Goal: Contribute content: Contribute content

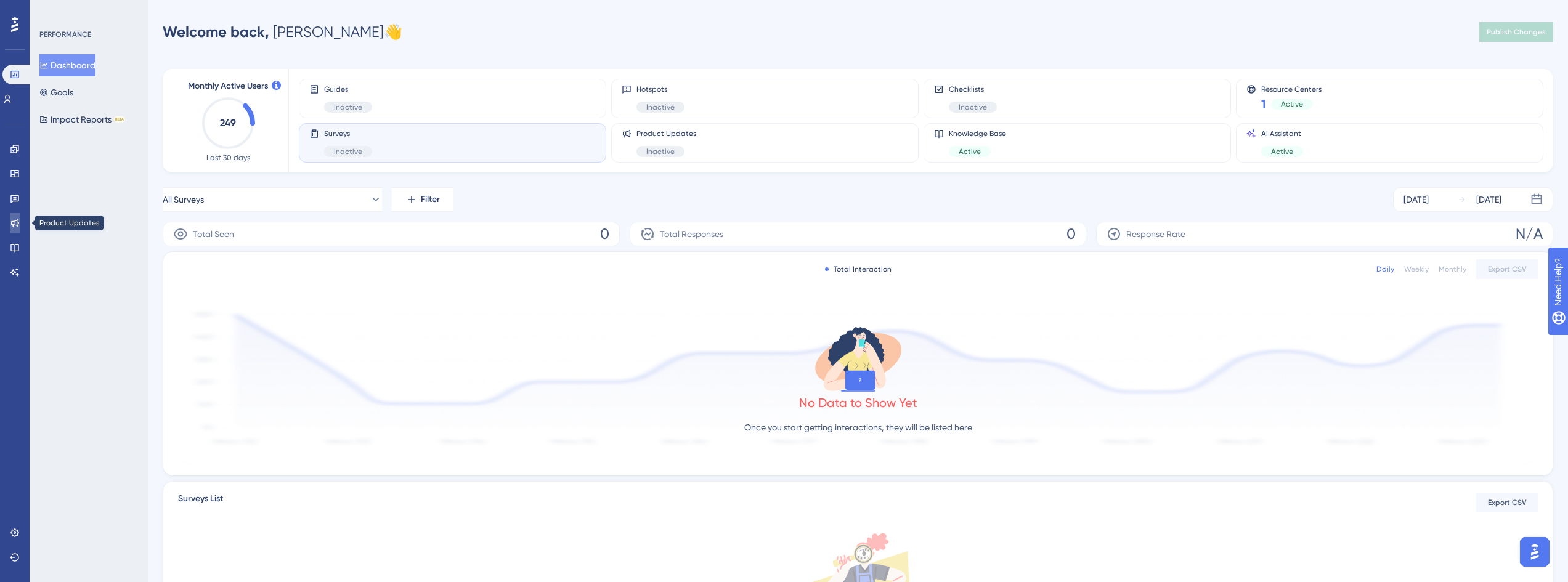
click at [17, 220] on icon at bounding box center [15, 223] width 8 height 8
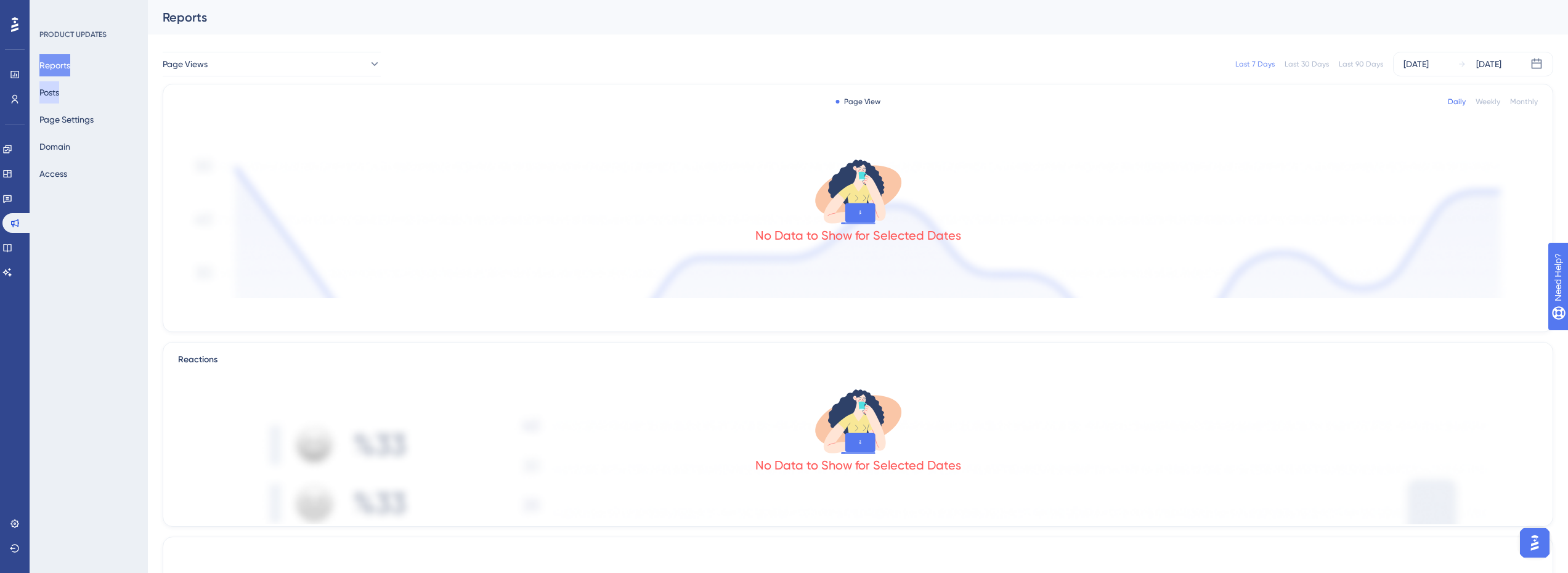
click at [56, 101] on button "Posts" at bounding box center [49, 92] width 20 height 22
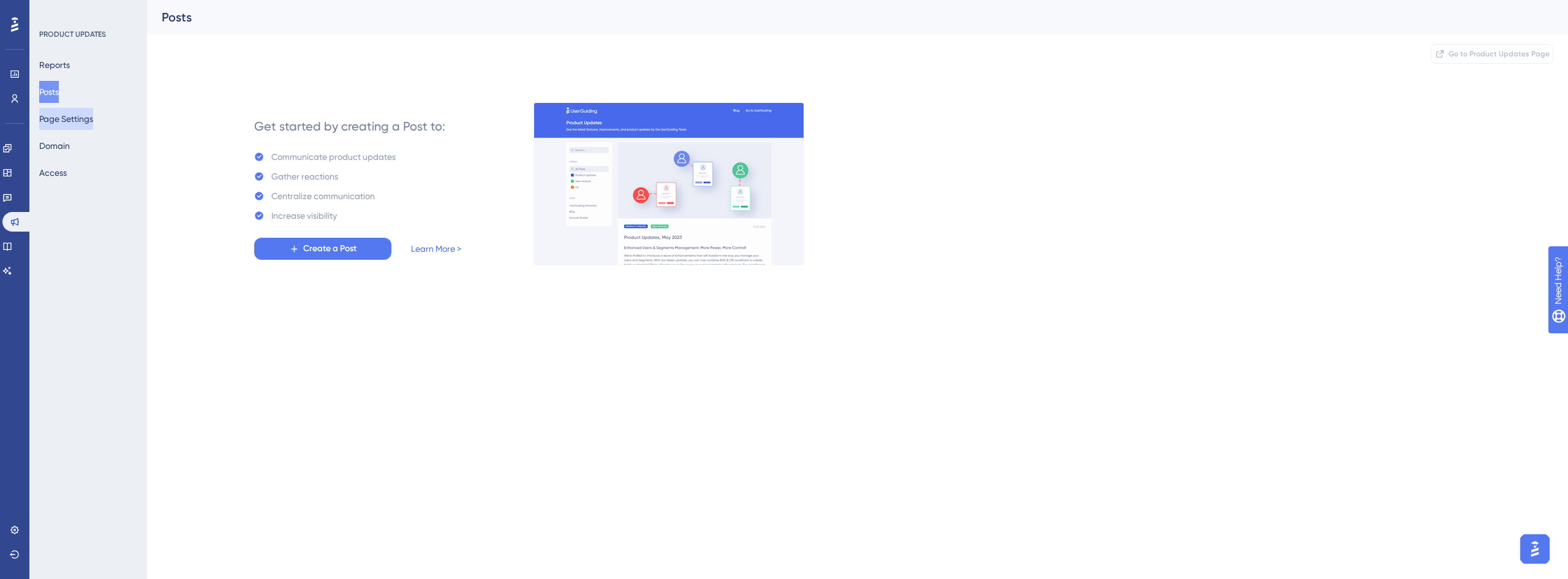
click at [86, 121] on button "Page Settings" at bounding box center [66, 118] width 54 height 22
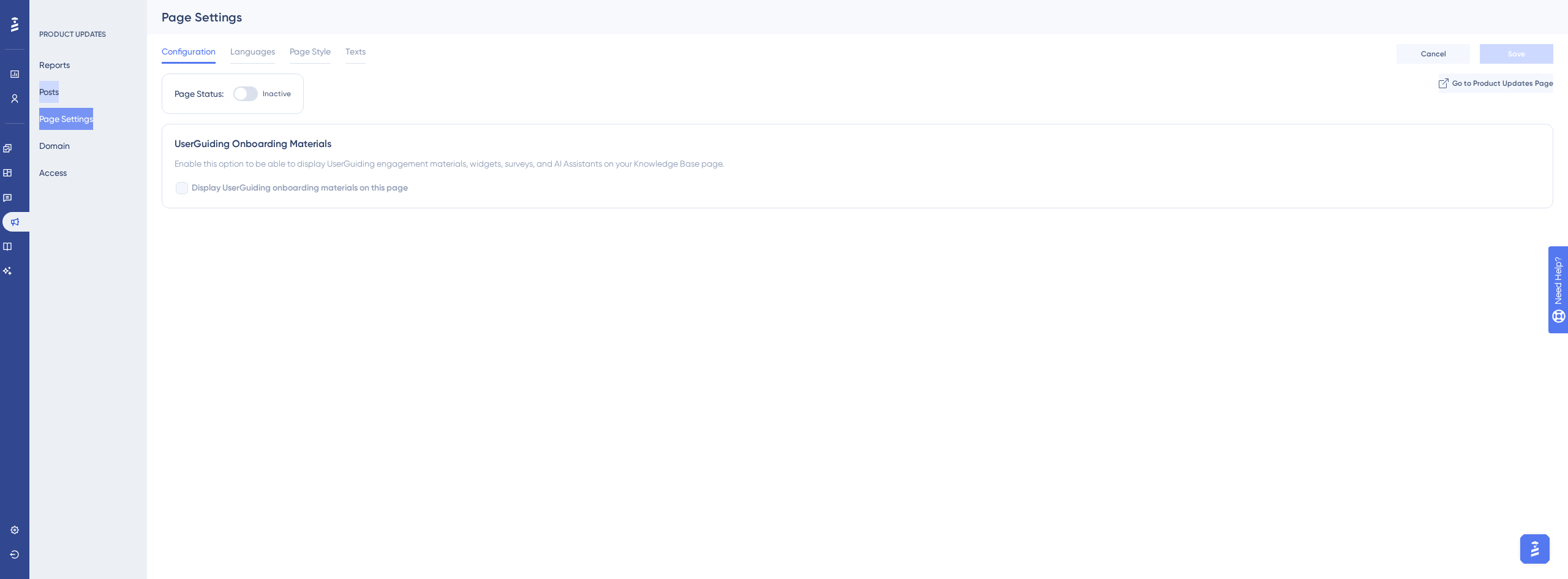
click at [59, 95] on button "Posts" at bounding box center [49, 92] width 20 height 22
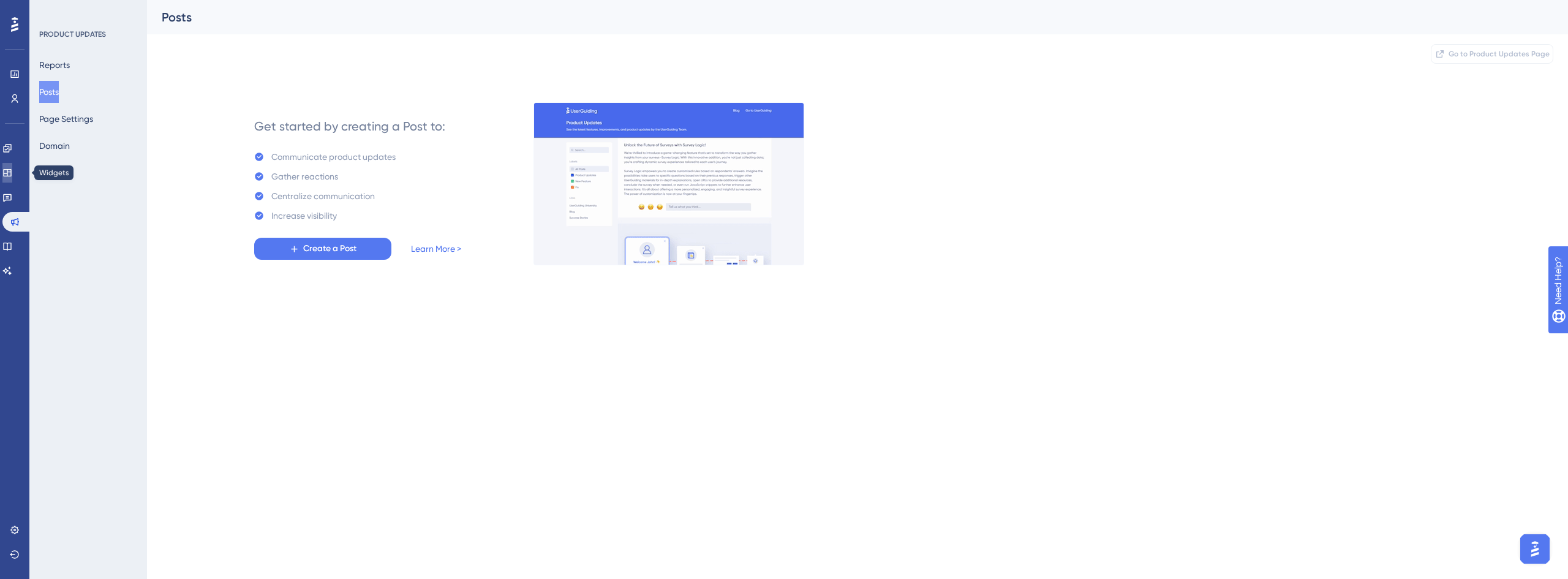
click at [11, 176] on icon at bounding box center [6, 173] width 8 height 7
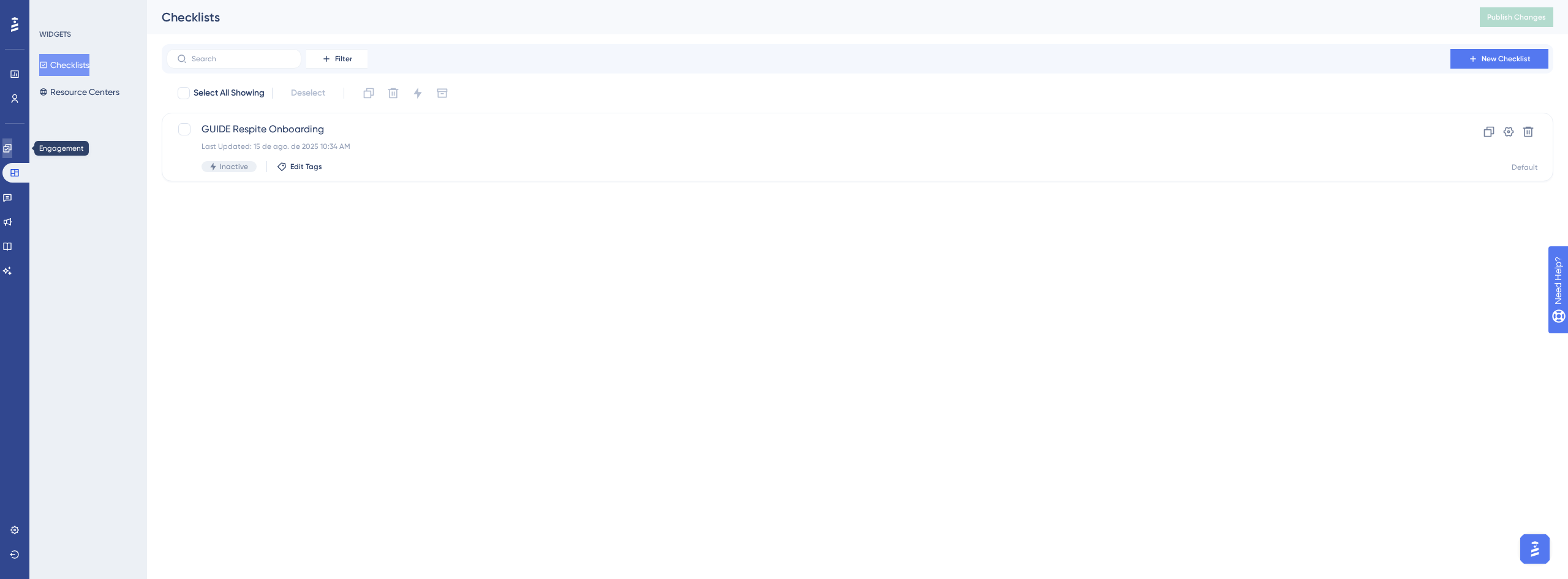
click at [12, 142] on link at bounding box center [7, 148] width 10 height 20
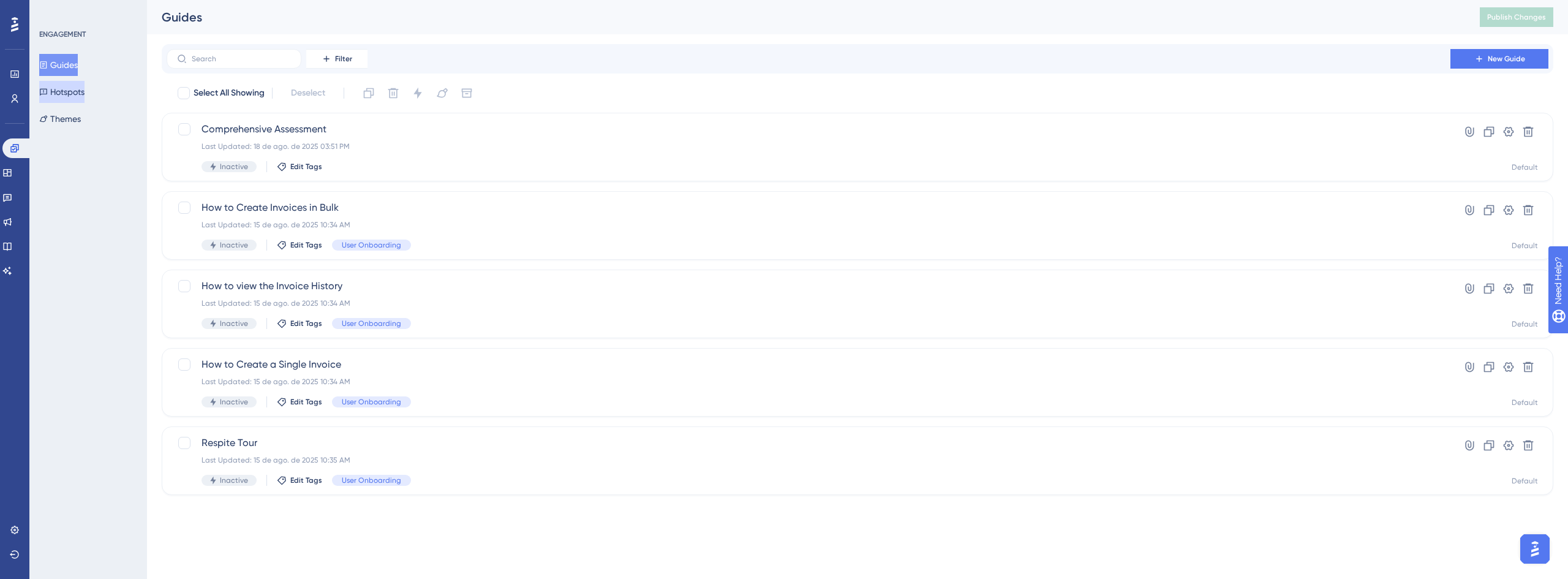
click at [77, 96] on button "Hotspots" at bounding box center [62, 92] width 46 height 22
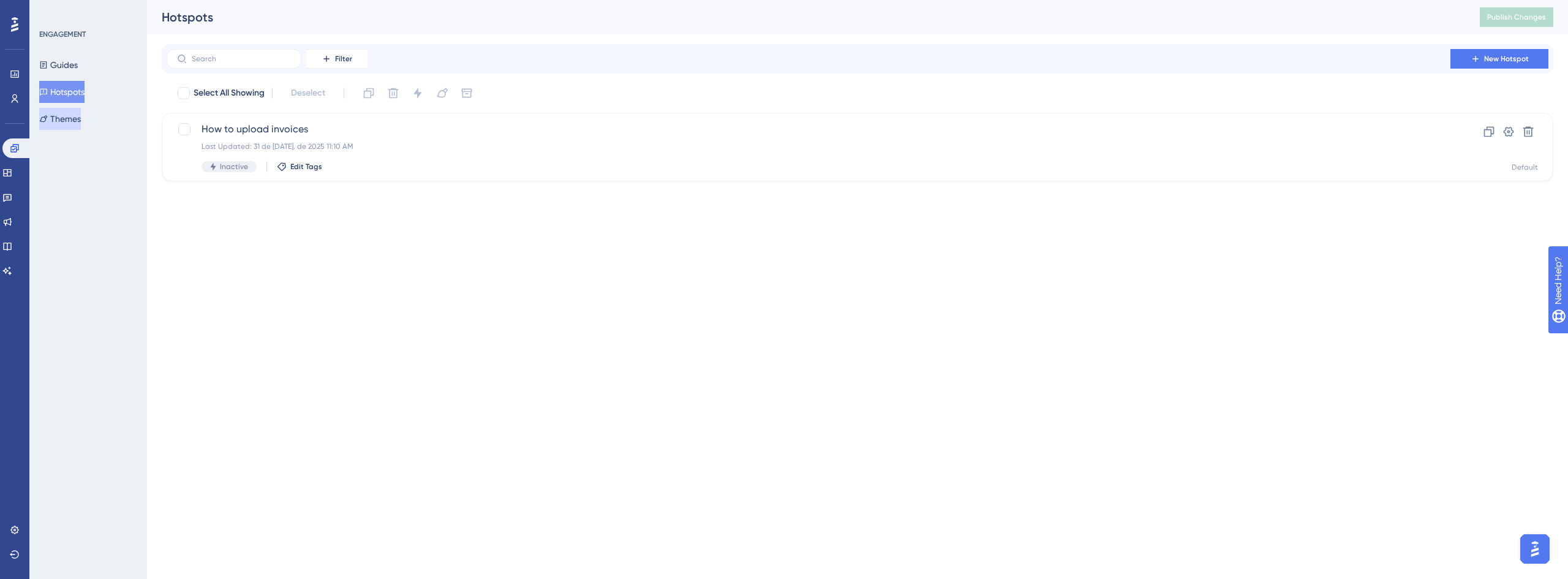
click at [81, 119] on button "Themes" at bounding box center [60, 118] width 42 height 22
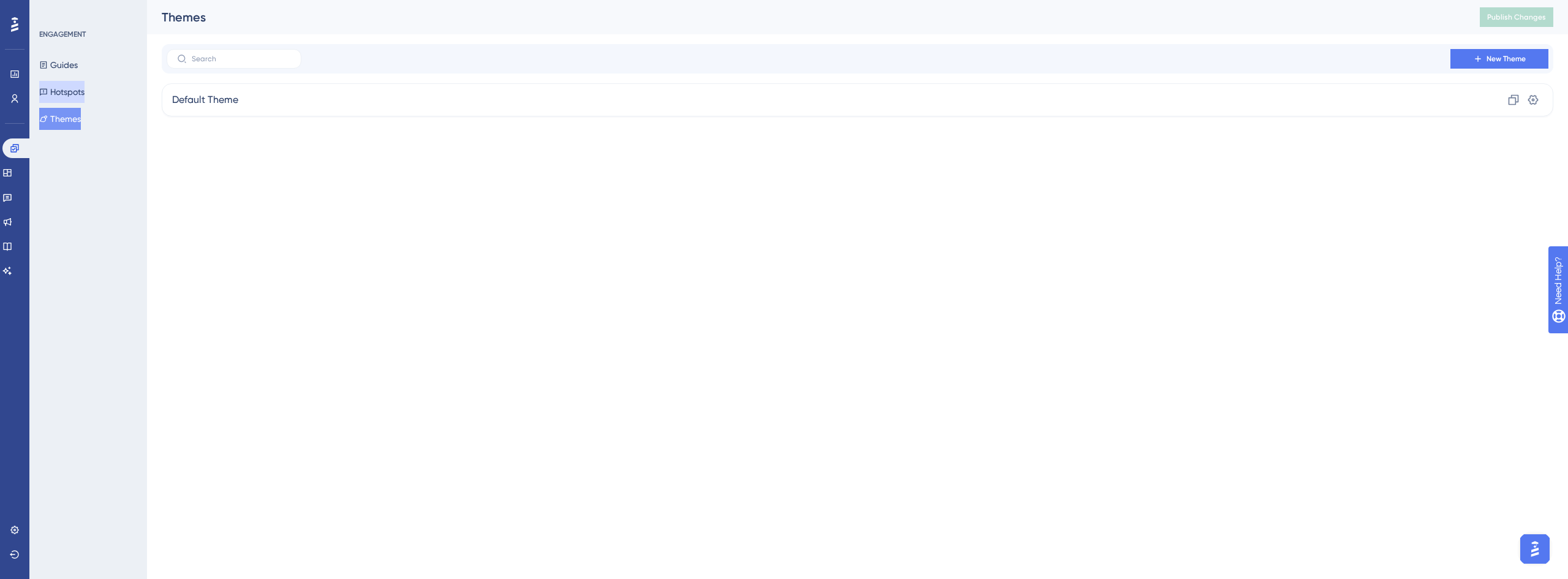
click at [84, 93] on button "Hotspots" at bounding box center [62, 92] width 46 height 22
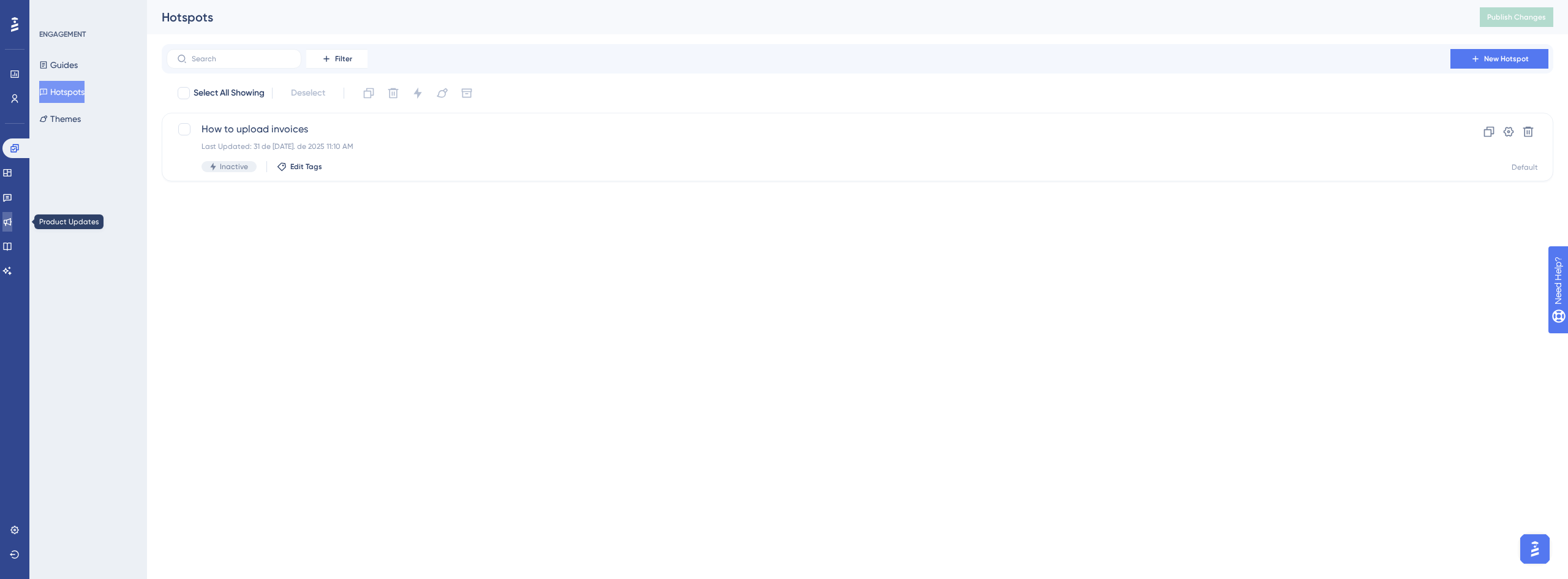
click at [12, 226] on icon at bounding box center [7, 221] width 10 height 10
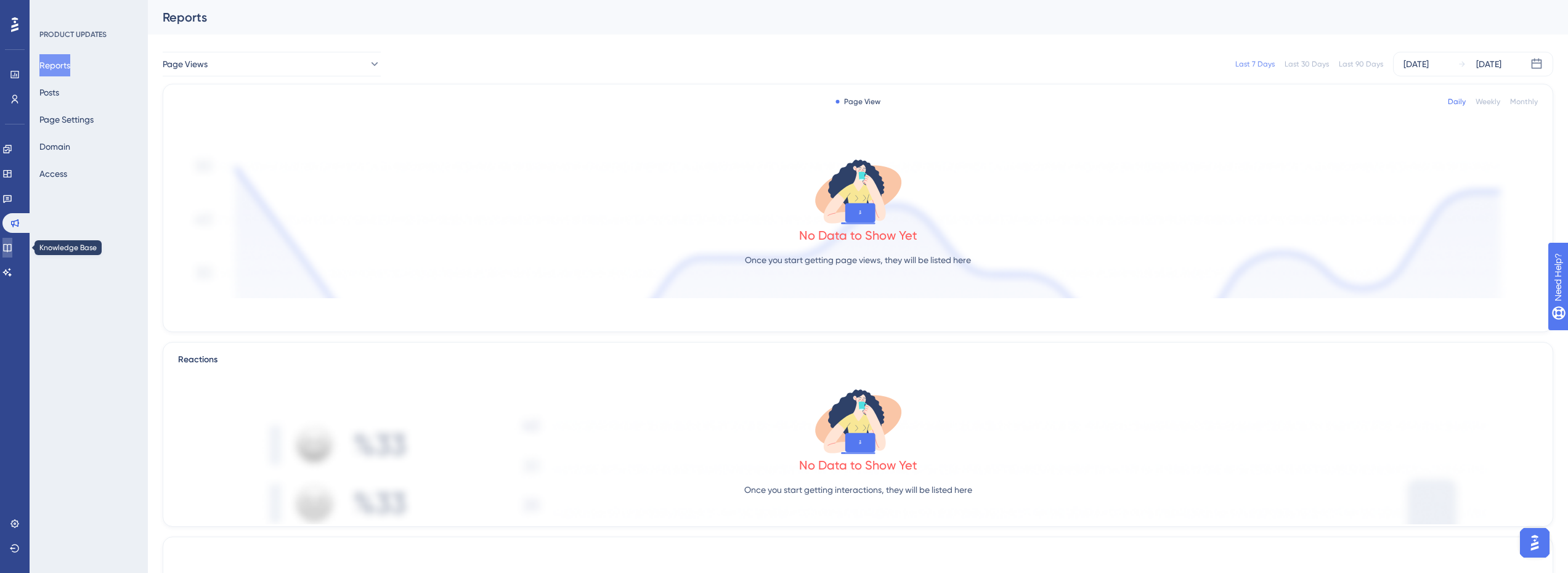
click at [12, 247] on icon at bounding box center [7, 247] width 10 height 10
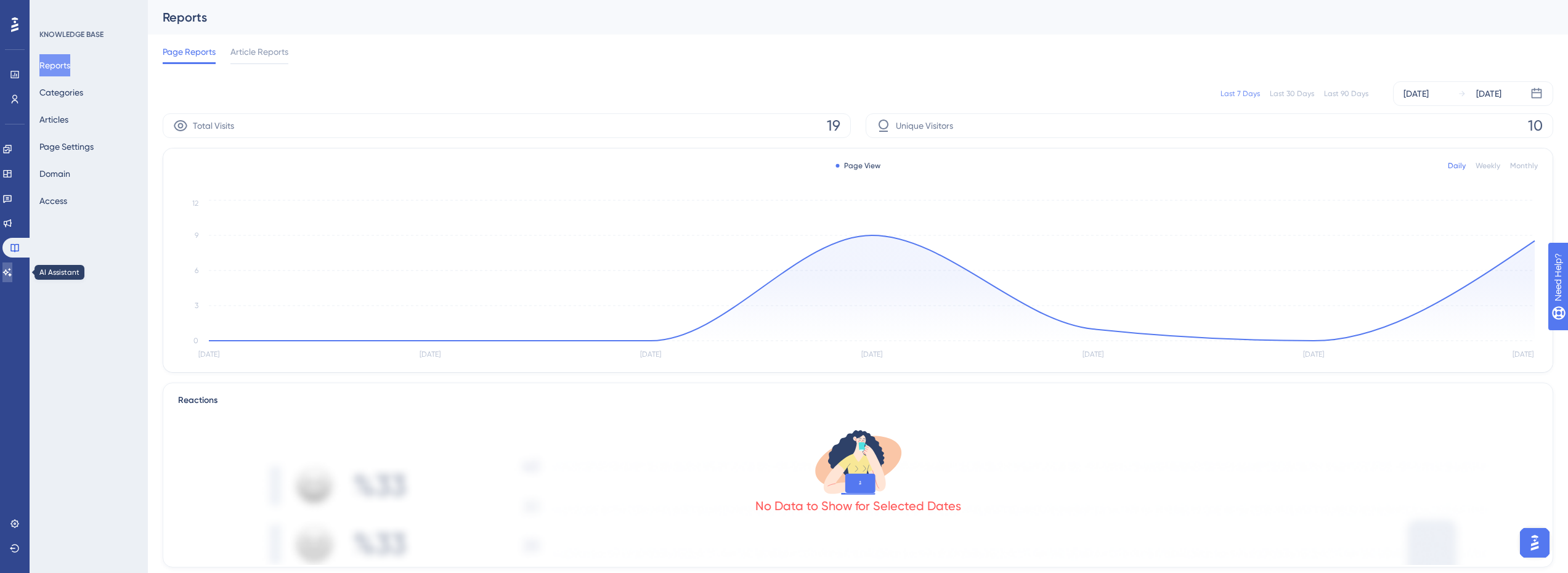
click at [12, 275] on icon at bounding box center [7, 272] width 10 height 10
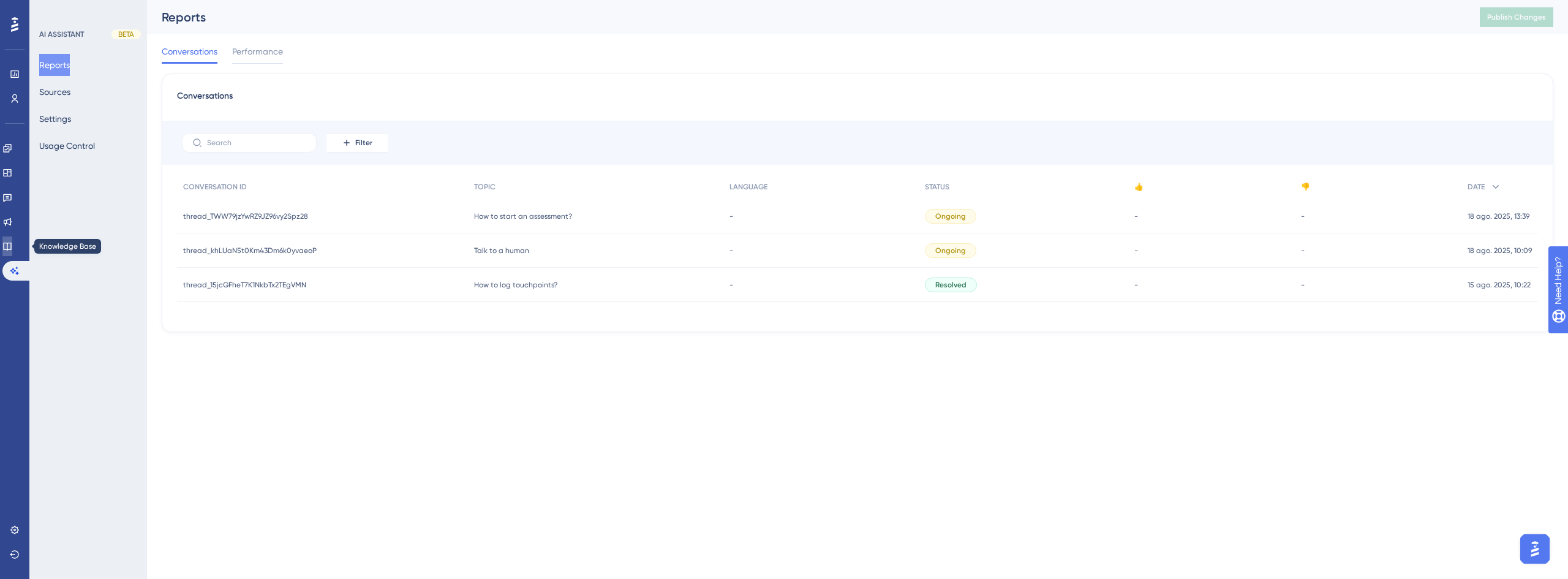
click at [12, 248] on icon at bounding box center [7, 246] width 10 height 10
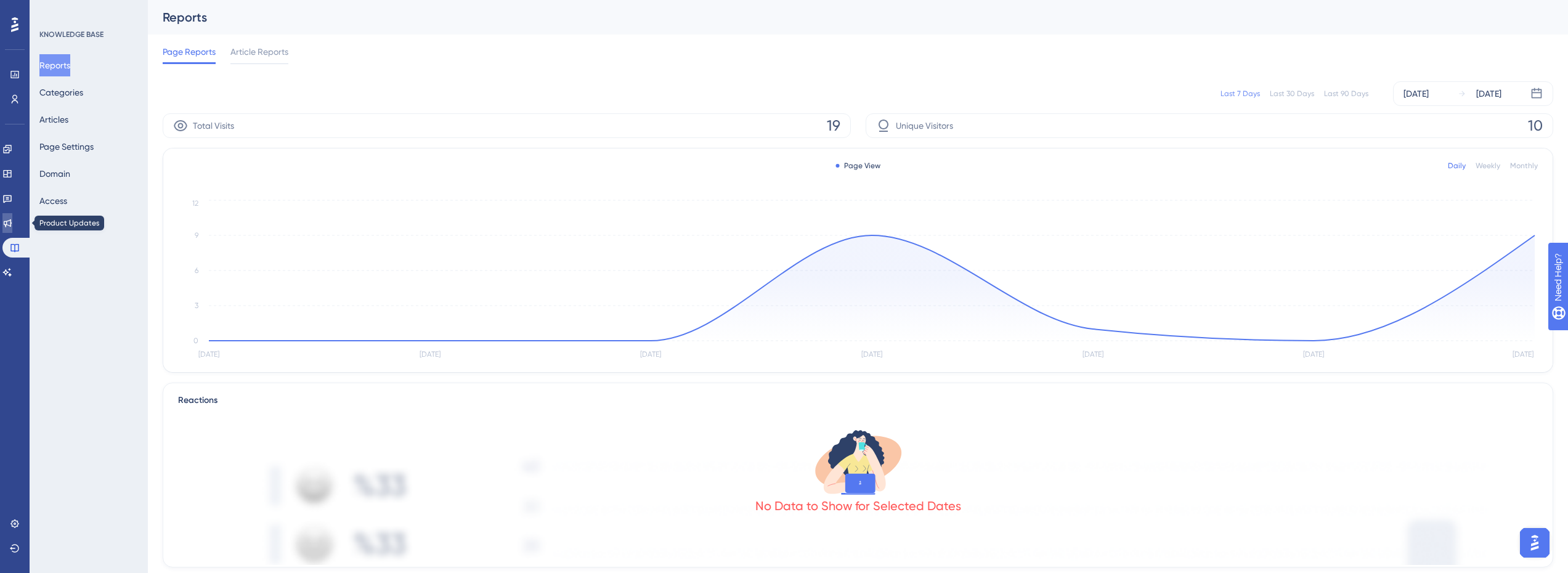
click at [12, 225] on icon at bounding box center [7, 223] width 8 height 8
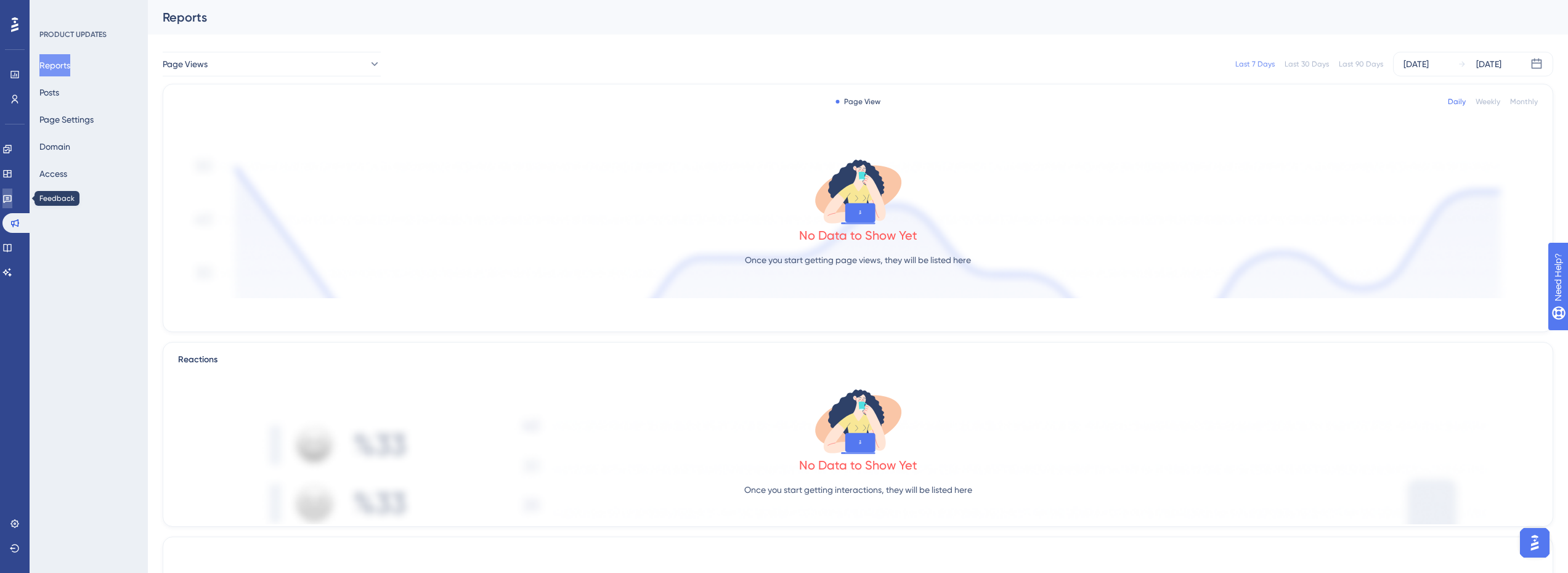
click at [8, 195] on link at bounding box center [7, 199] width 10 height 20
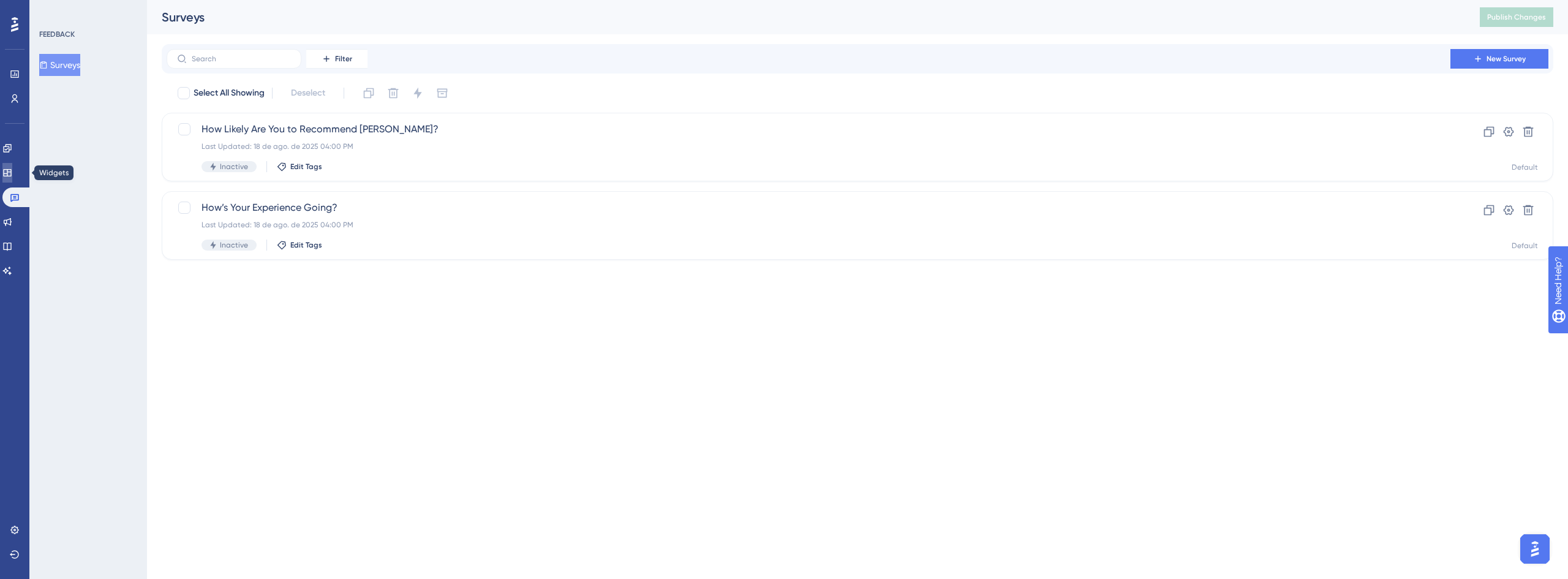
click at [12, 175] on icon at bounding box center [7, 172] width 10 height 10
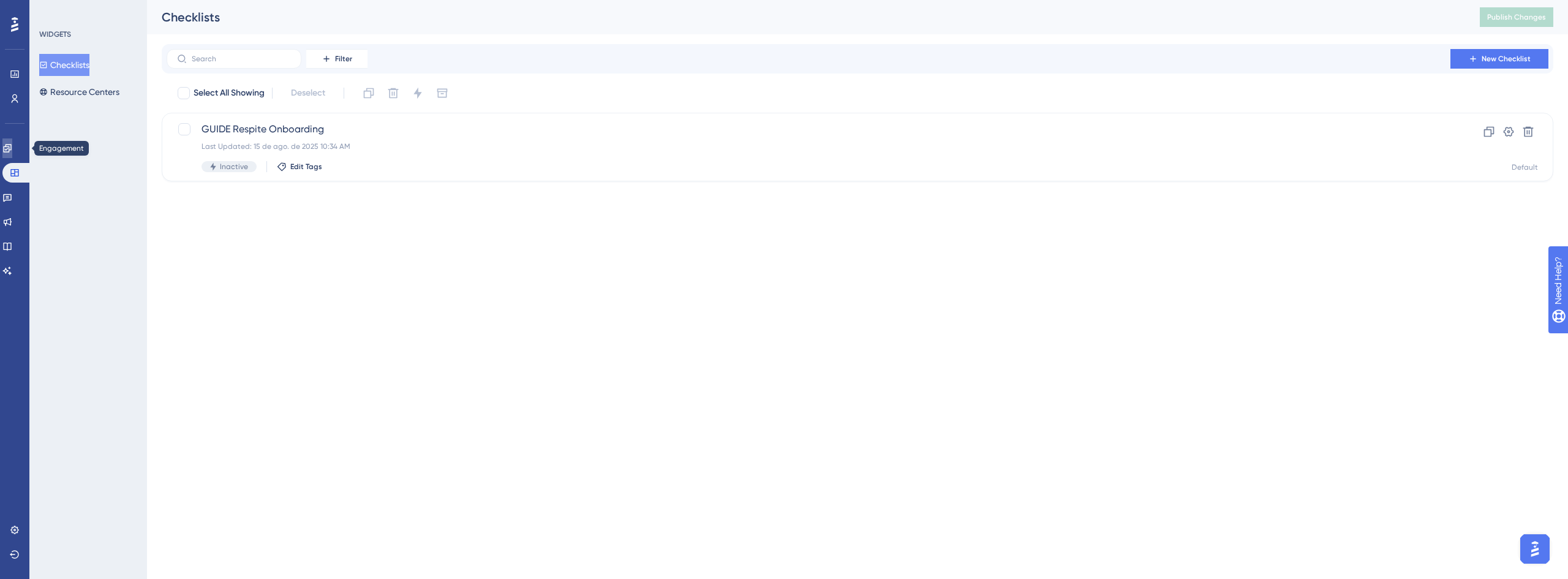
click at [12, 151] on icon at bounding box center [7, 148] width 10 height 10
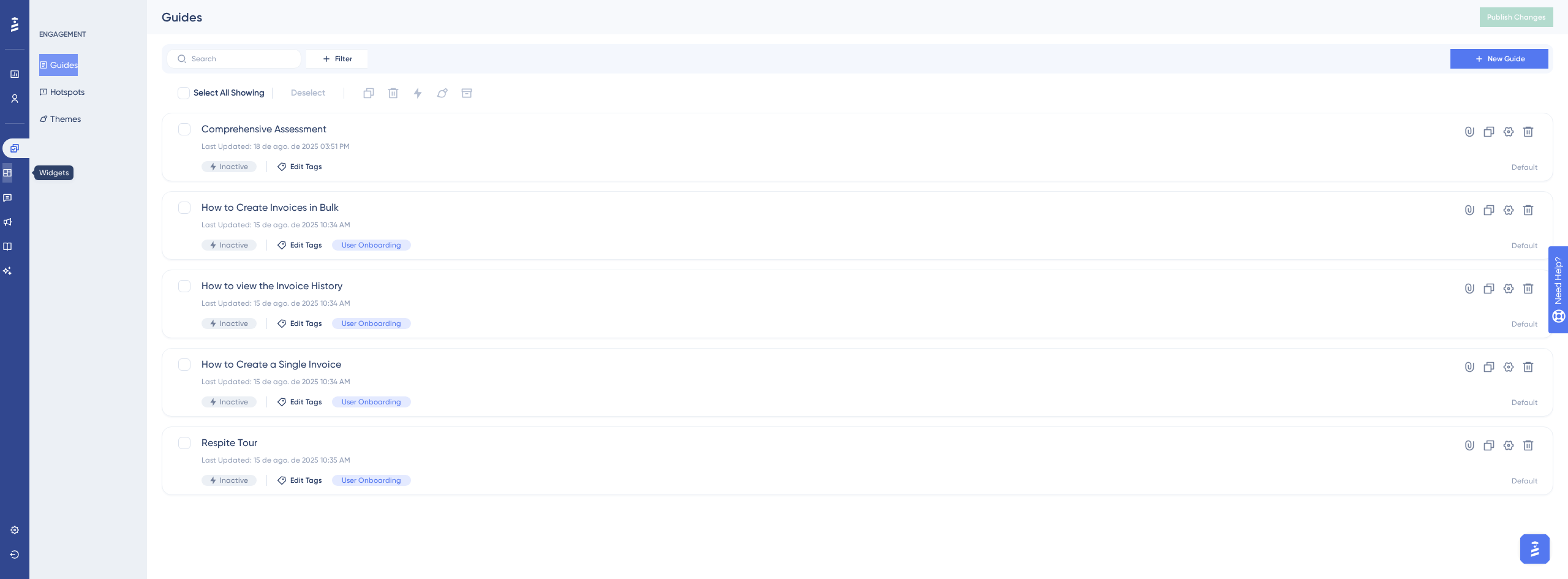
click at [12, 175] on icon at bounding box center [7, 172] width 10 height 10
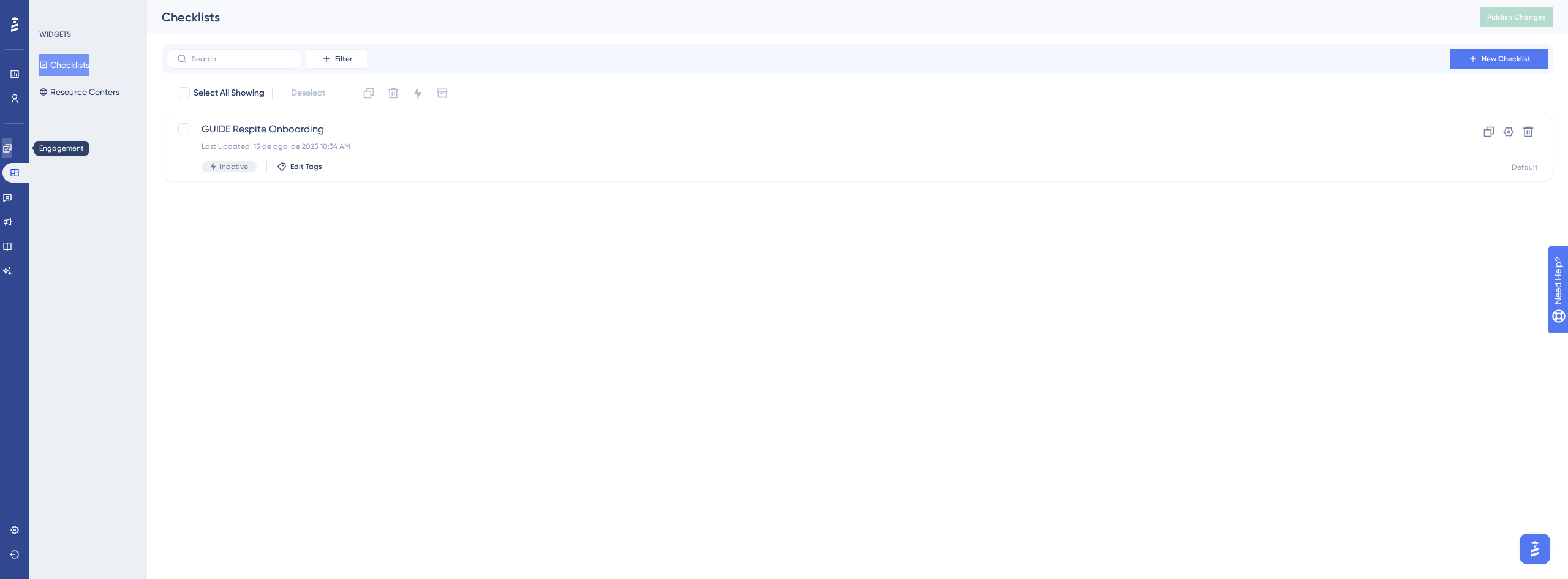
click at [12, 139] on link at bounding box center [7, 148] width 10 height 20
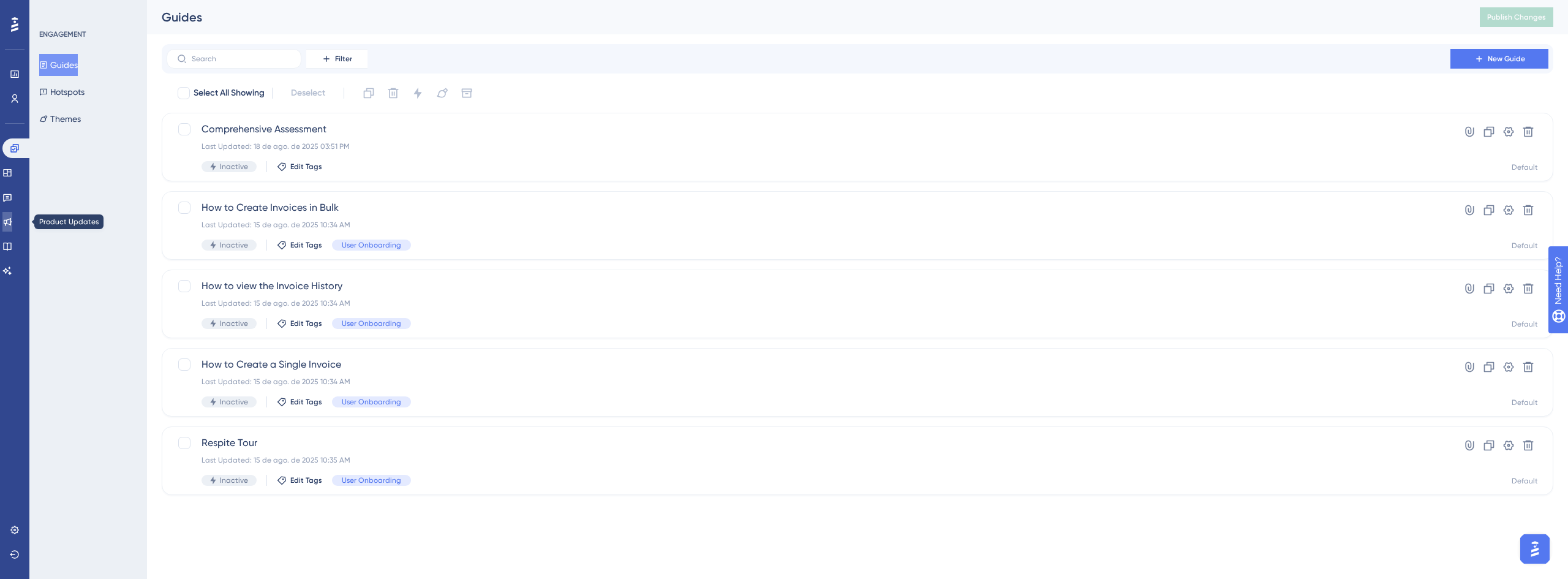
click at [12, 226] on icon at bounding box center [7, 221] width 10 height 10
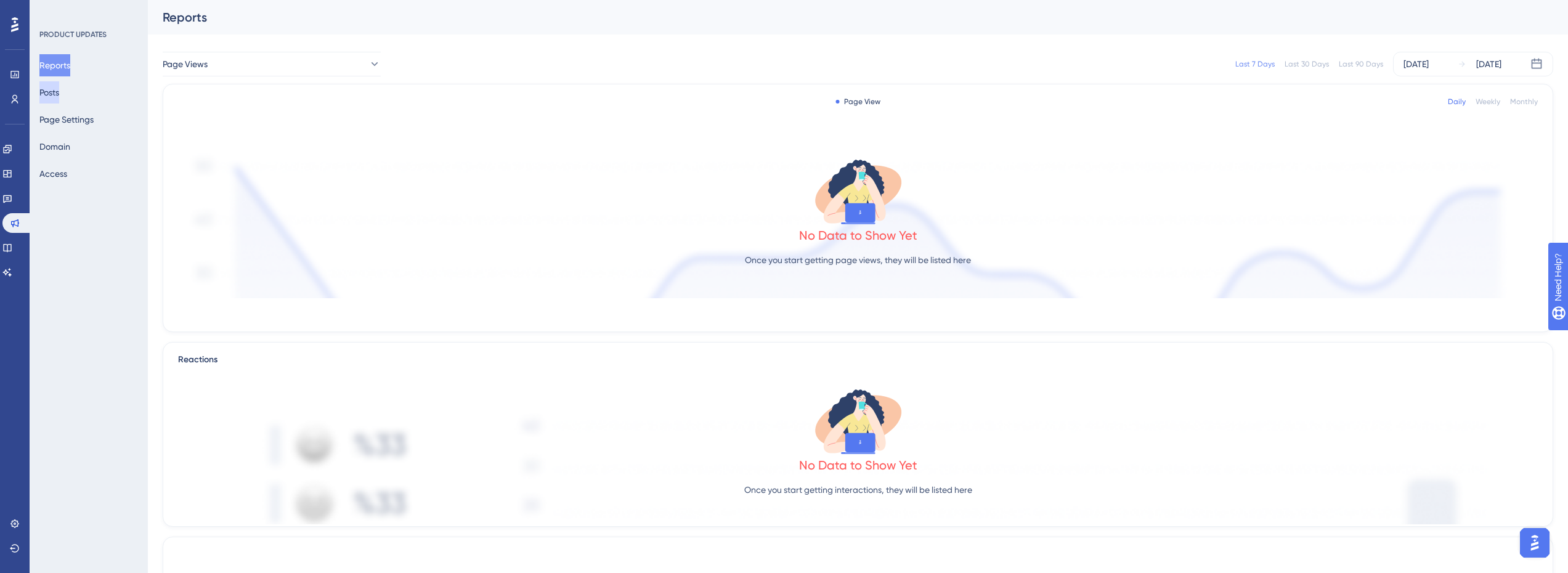
click at [59, 95] on button "Posts" at bounding box center [49, 92] width 20 height 22
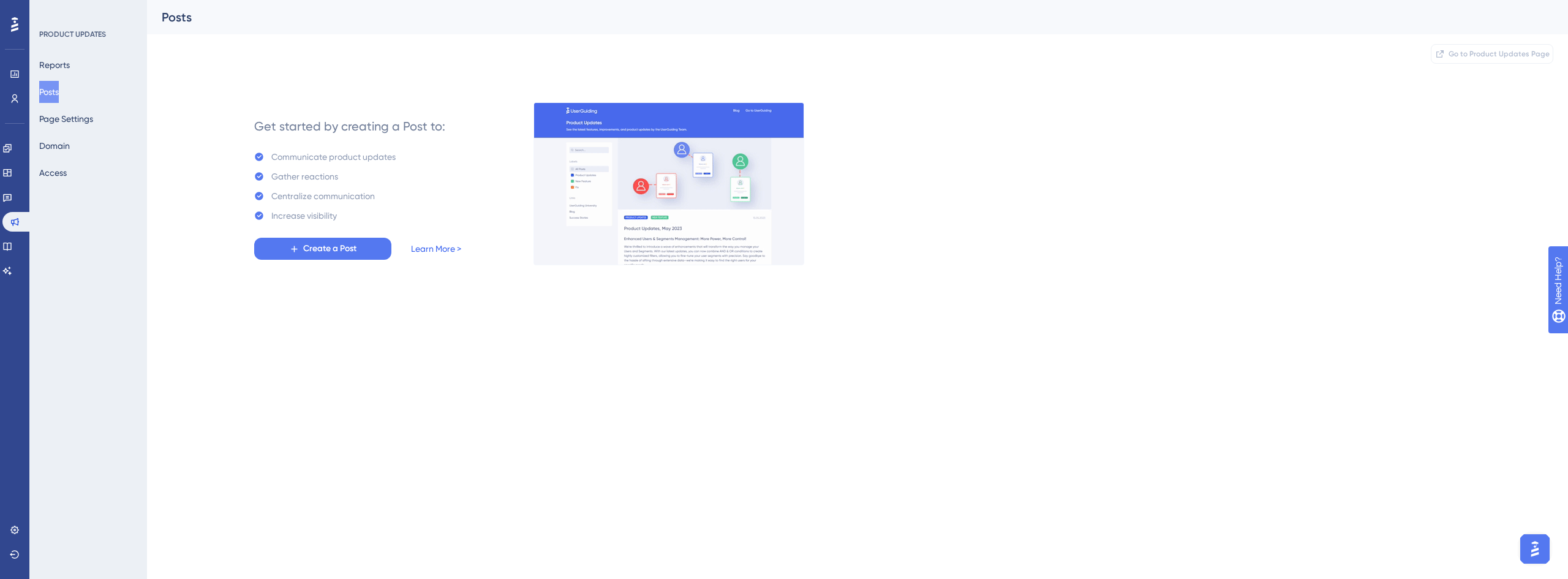
click at [450, 249] on link "Learn More >" at bounding box center [436, 249] width 50 height 15
click at [12, 173] on icon at bounding box center [7, 172] width 10 height 10
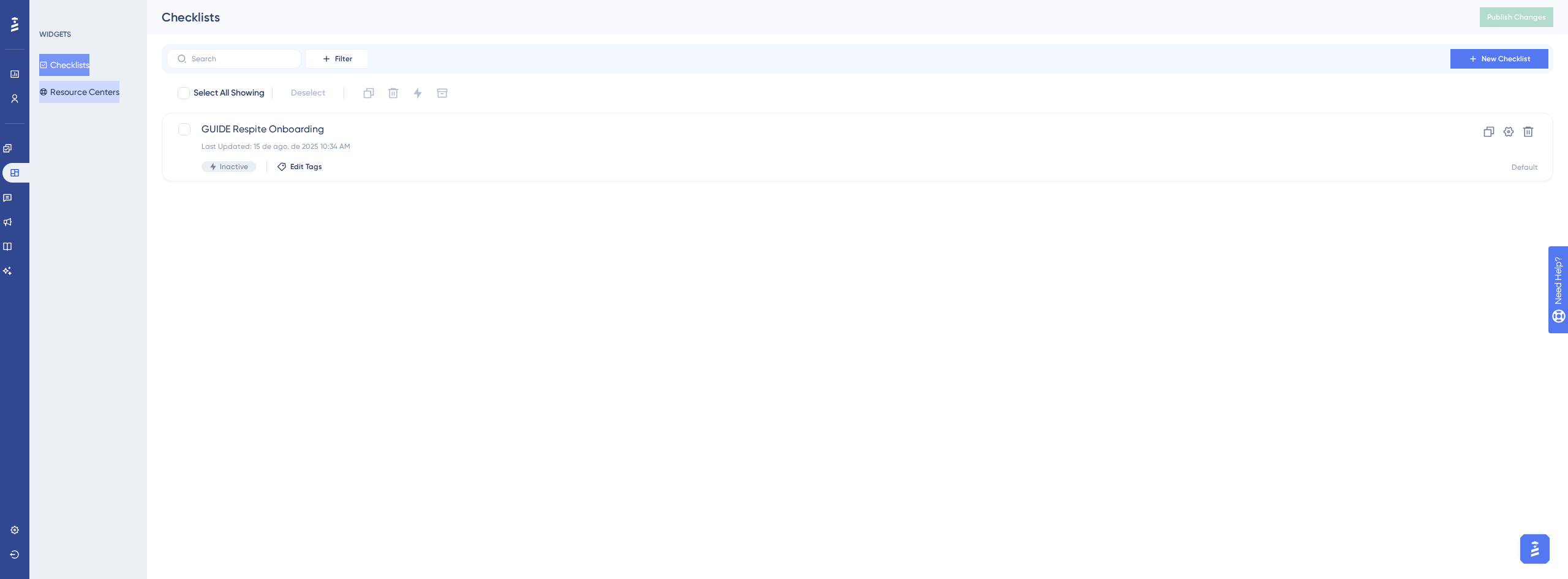
click at [87, 87] on button "Resource Centers" at bounding box center [79, 92] width 80 height 22
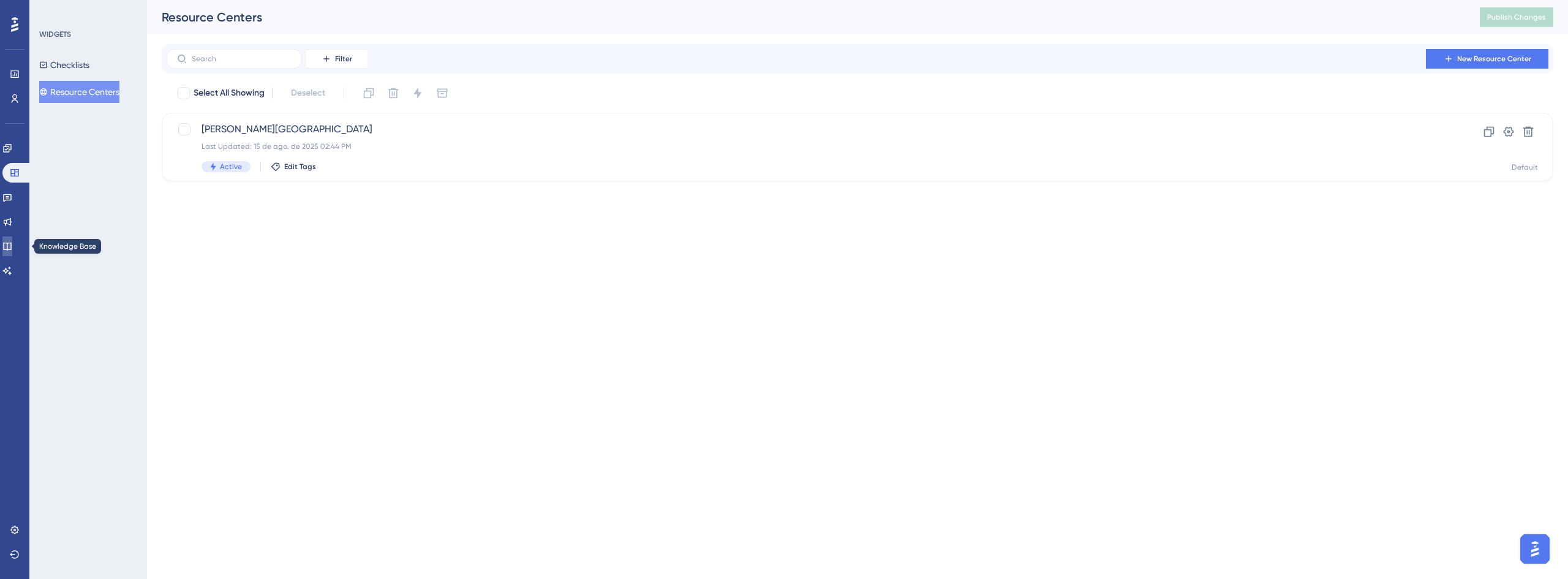
click at [12, 252] on link at bounding box center [7, 247] width 10 height 20
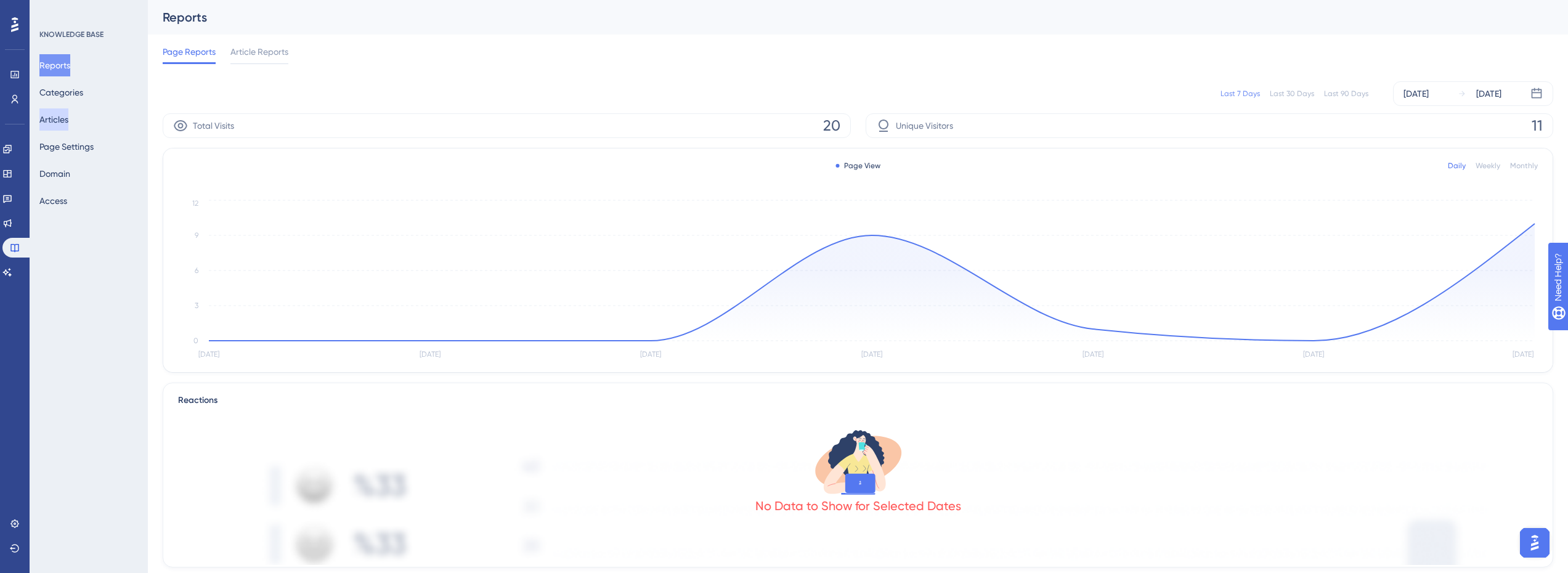
click at [54, 118] on button "Articles" at bounding box center [54, 119] width 29 height 22
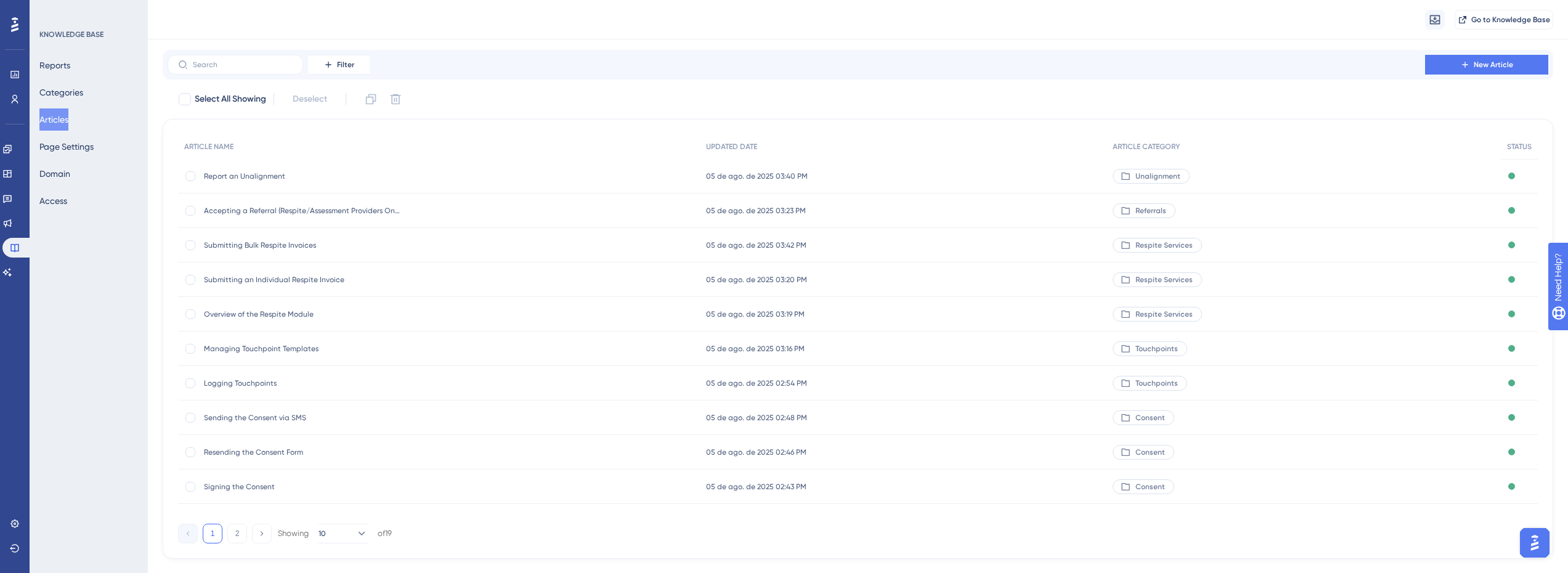
scroll to position [49, 0]
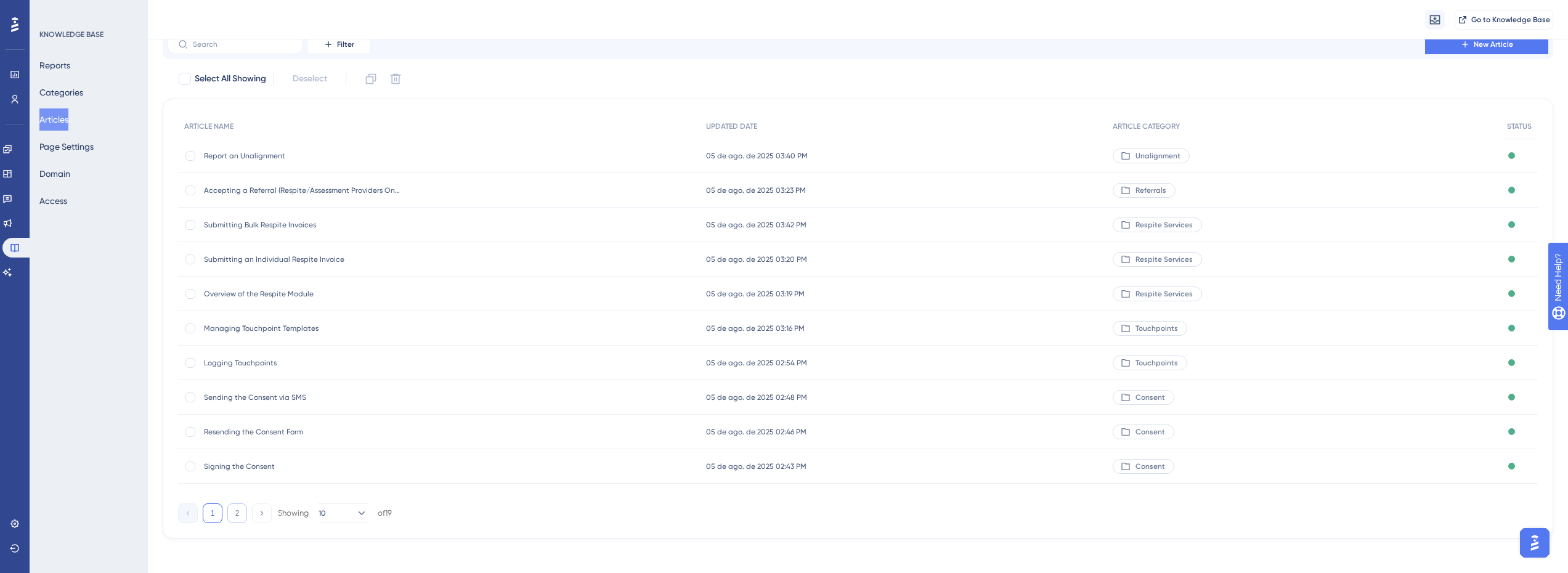
click at [239, 511] on button "2" at bounding box center [237, 514] width 20 height 20
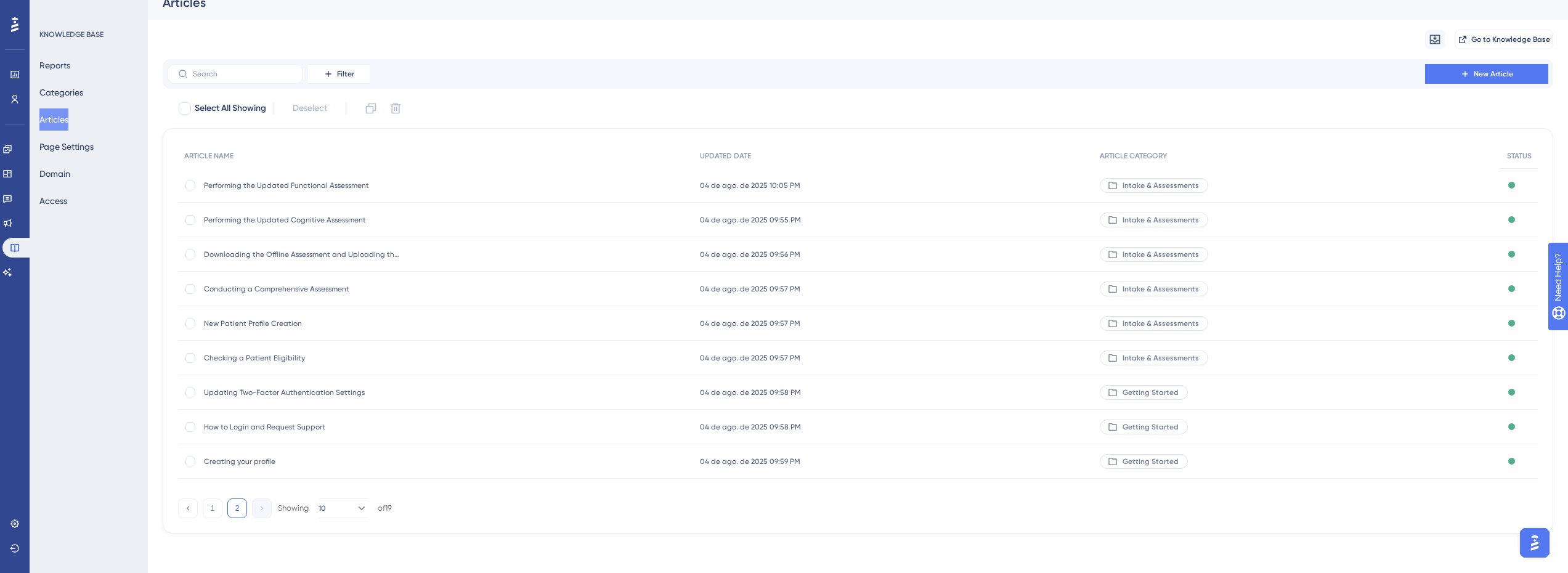
scroll to position [15, 0]
click at [353, 252] on span "Downloading the Offline Assessment and Uploading the Document" at bounding box center [302, 254] width 197 height 10
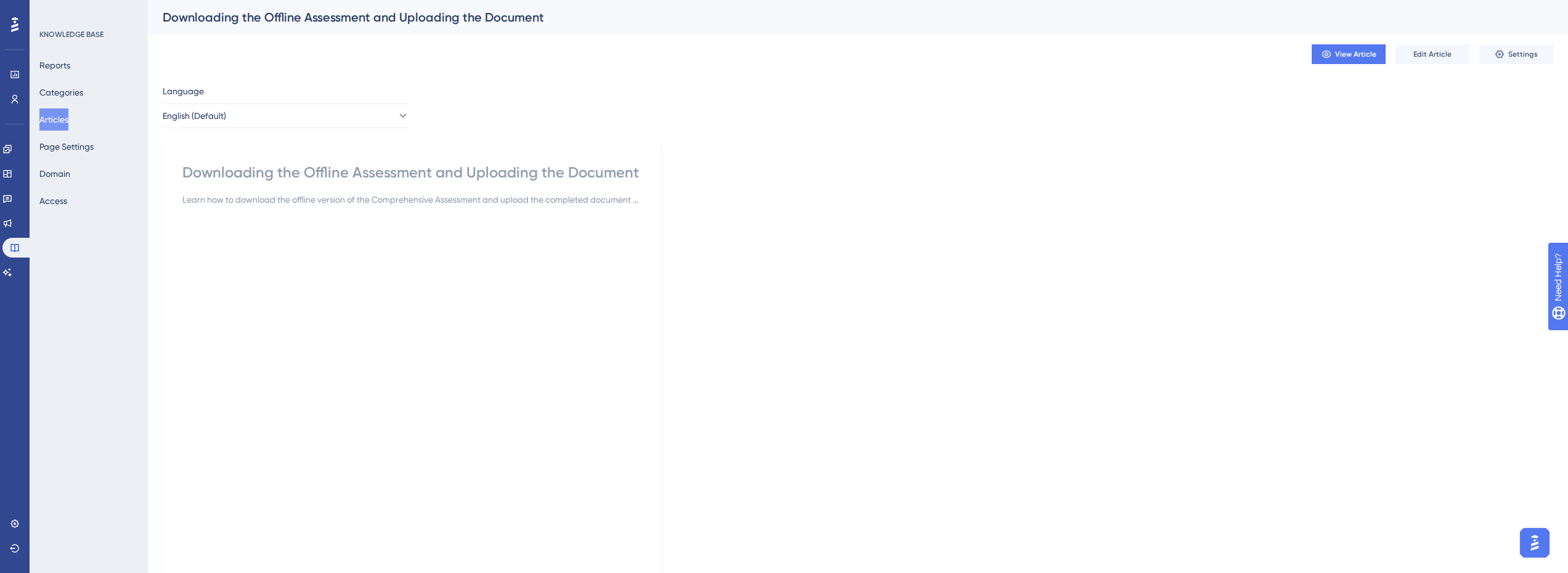
click at [66, 122] on button "Articles" at bounding box center [54, 119] width 29 height 22
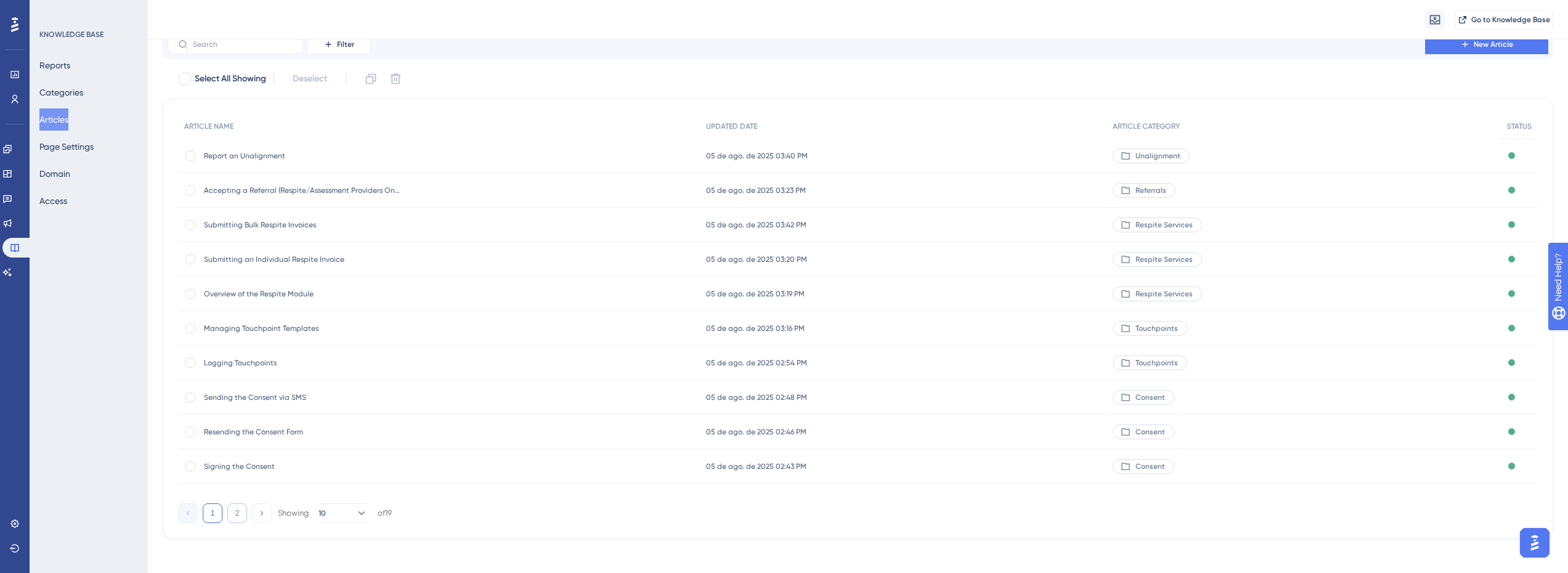
click at [237, 517] on button "2" at bounding box center [237, 514] width 20 height 20
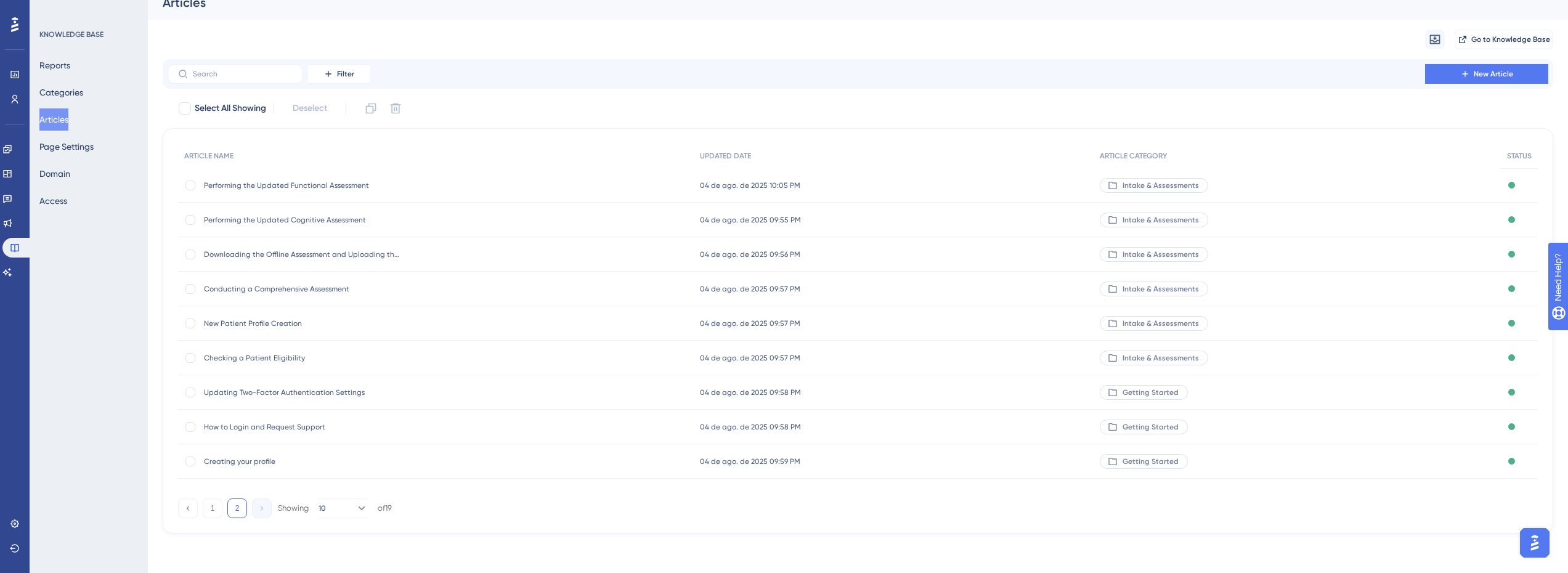
scroll to position [15, 0]
click at [286, 289] on span "Conducting a Comprehensive Assessment" at bounding box center [302, 288] width 197 height 10
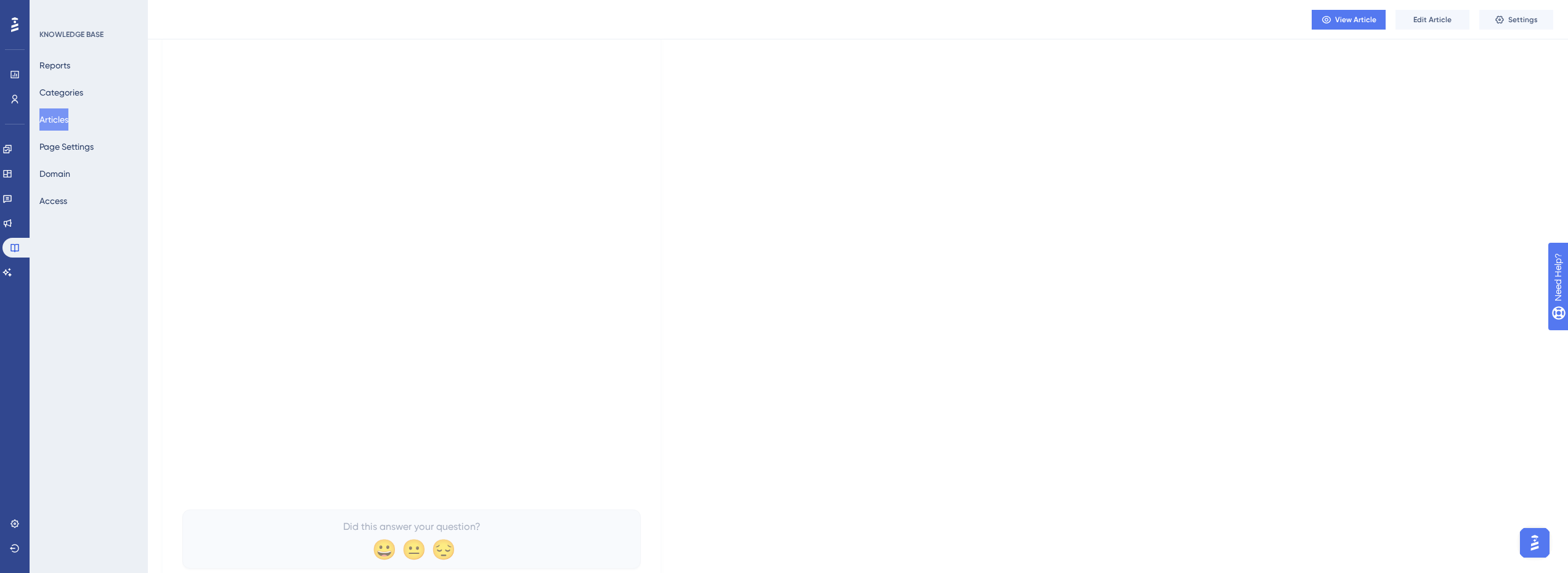
scroll to position [431, 0]
drag, startPoint x: 862, startPoint y: 211, endPoint x: 849, endPoint y: 214, distance: 13.3
click at [862, 211] on div "Language English (Default) Conducting a Comprehensive Assessment Learn how to i…" at bounding box center [858, 114] width 1390 height 933
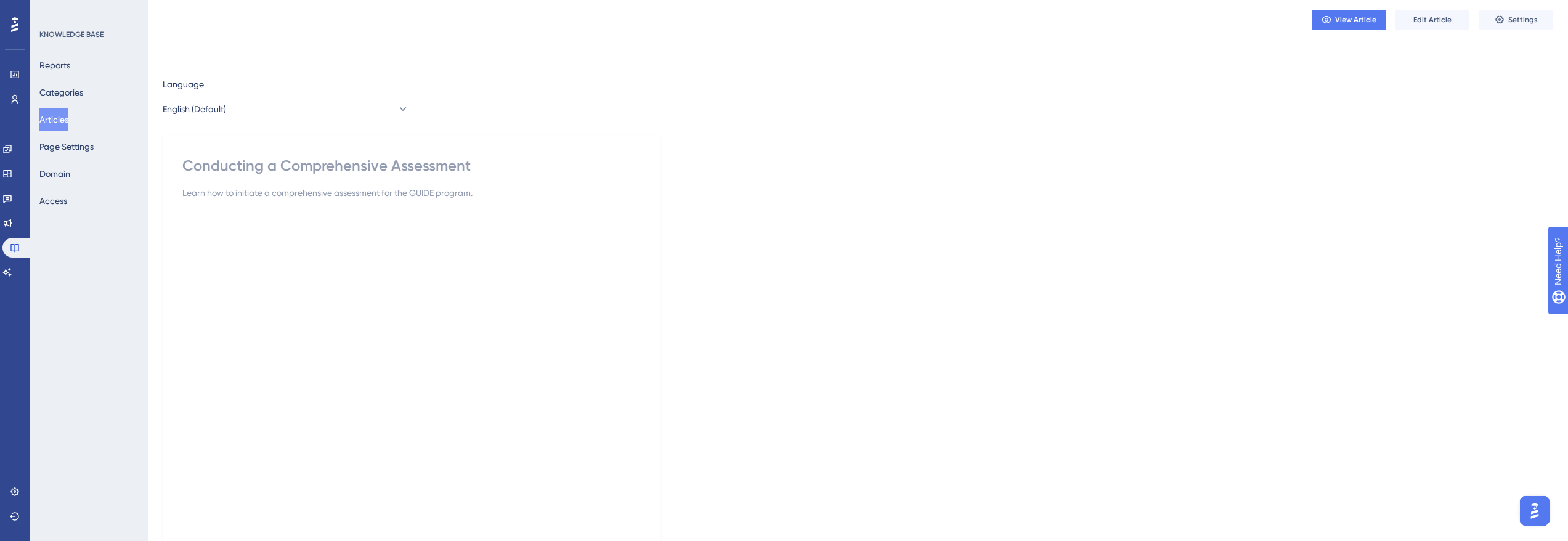
scroll to position [0, 0]
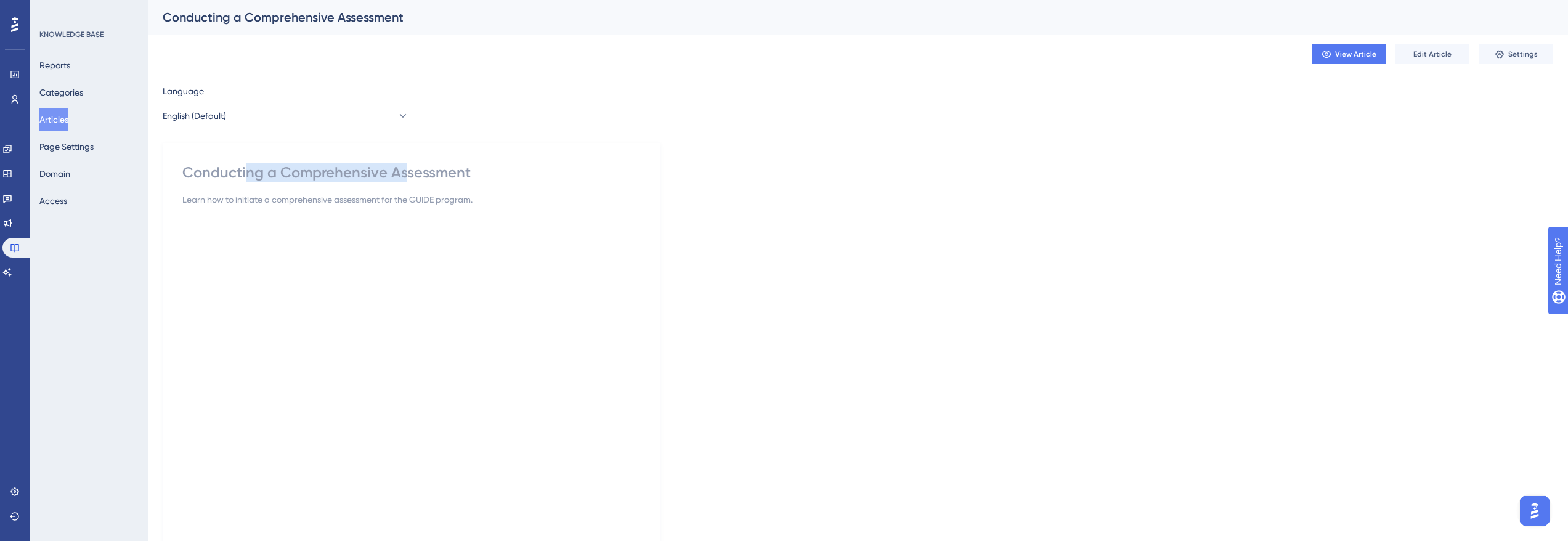
drag, startPoint x: 251, startPoint y: 174, endPoint x: 408, endPoint y: 163, distance: 157.4
click at [408, 163] on div "Conducting a Comprehensive Assessment" at bounding box center [411, 173] width 459 height 20
click at [68, 122] on button "Articles" at bounding box center [54, 119] width 29 height 22
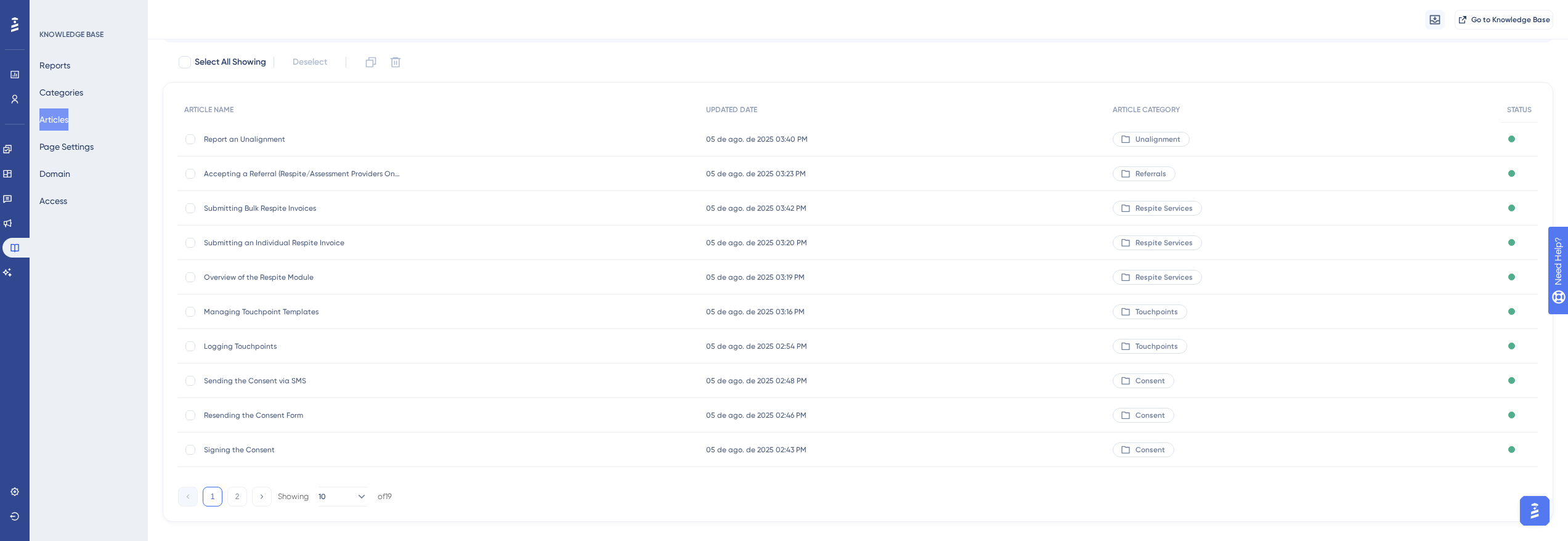
scroll to position [81, 0]
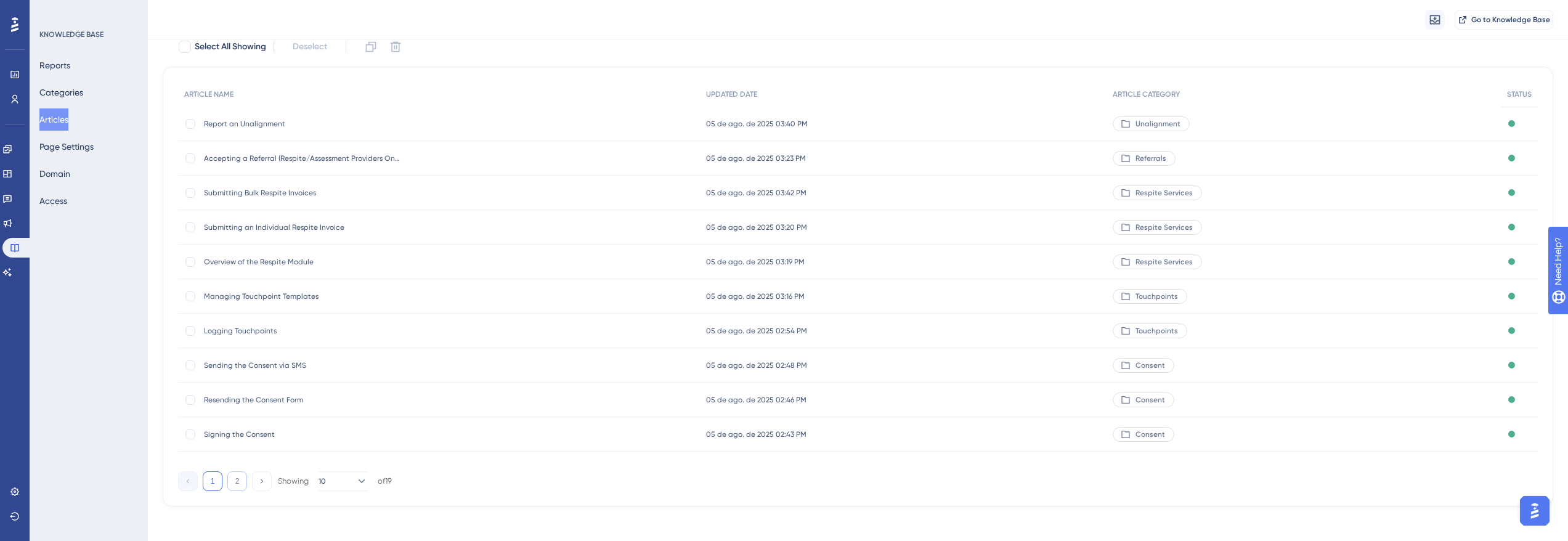
click at [235, 487] on button "2" at bounding box center [237, 481] width 20 height 20
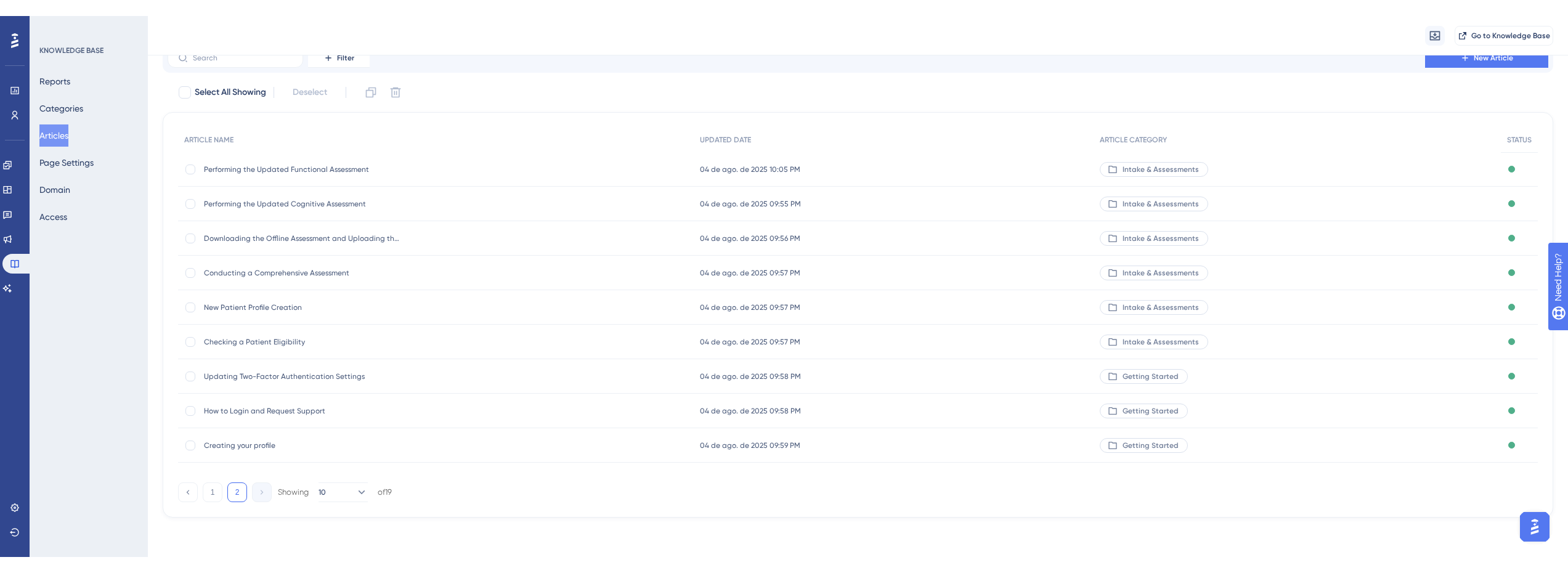
scroll to position [15, 0]
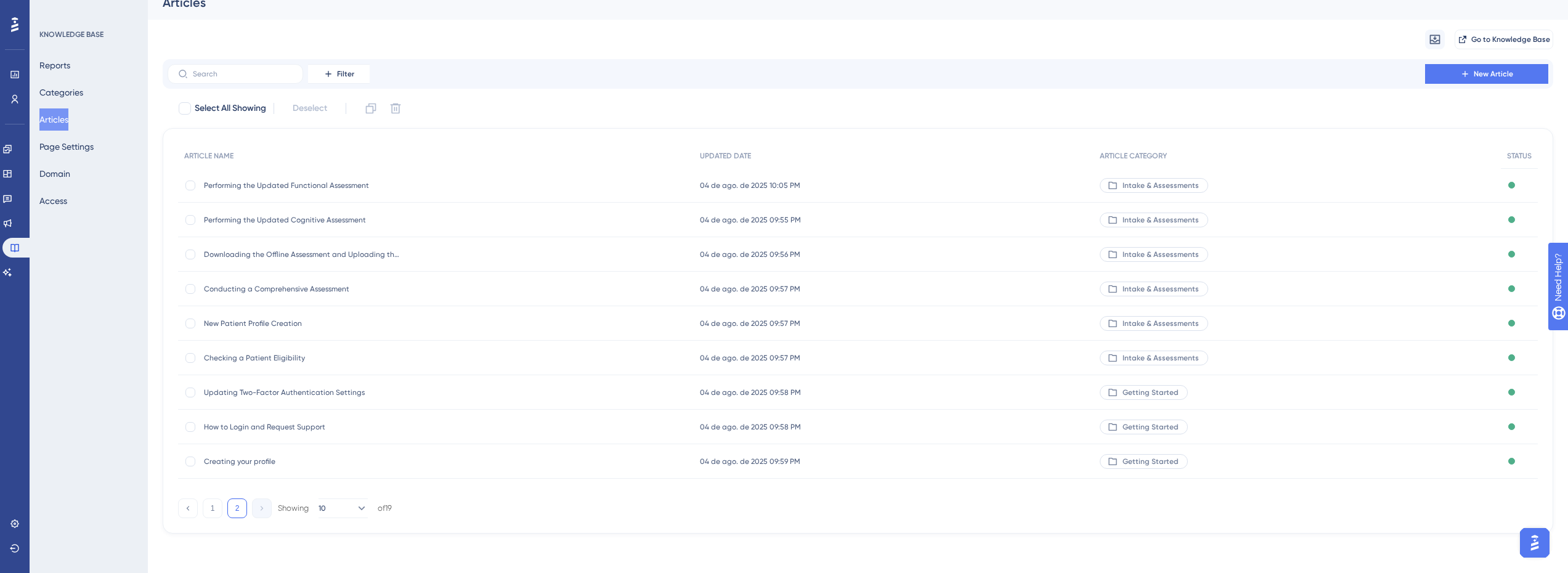
click at [296, 294] on div "Conducting a Comprehensive Assessment Conducting a Comprehensive Assessment" at bounding box center [302, 289] width 197 height 35
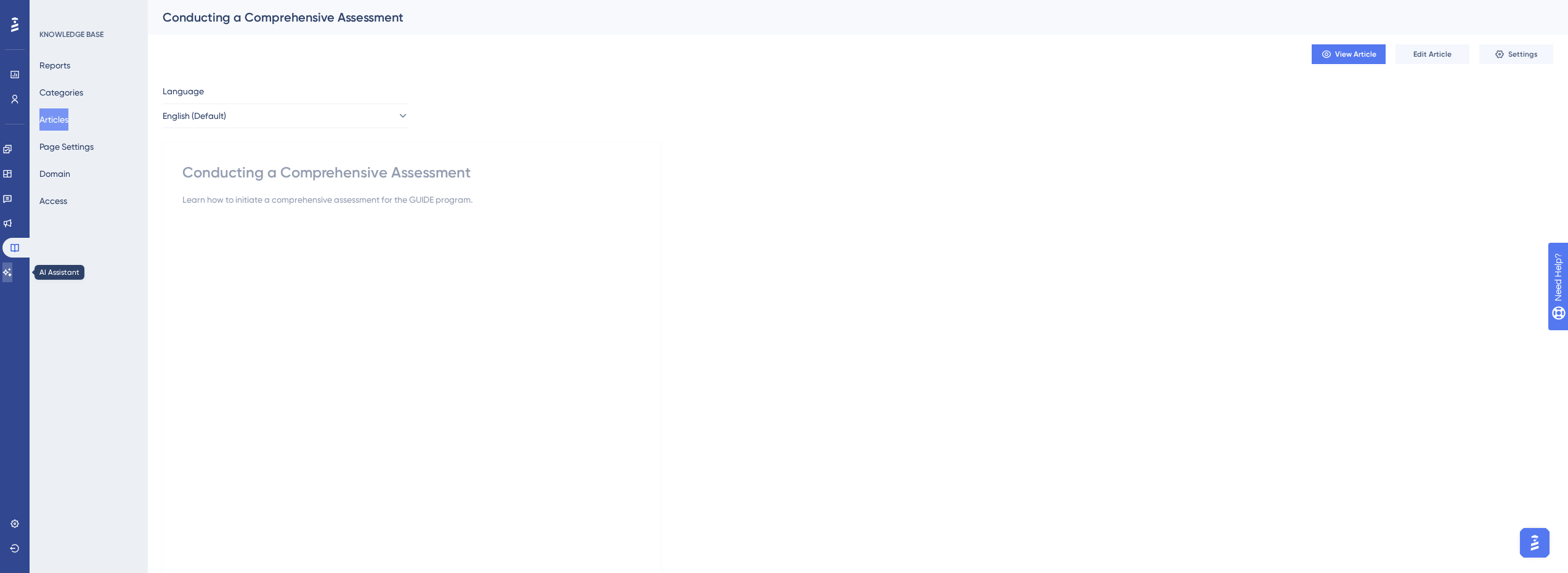
click at [8, 270] on link at bounding box center [7, 273] width 10 height 20
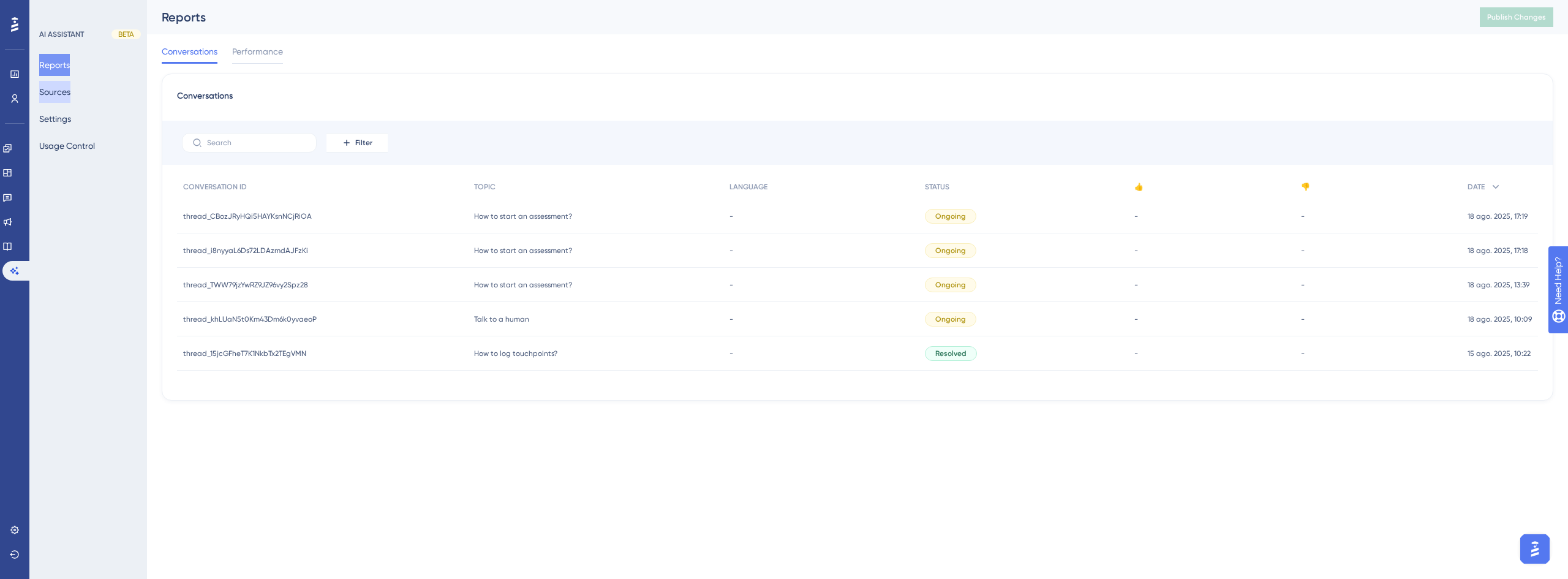
click at [56, 96] on button "Sources" at bounding box center [55, 92] width 31 height 22
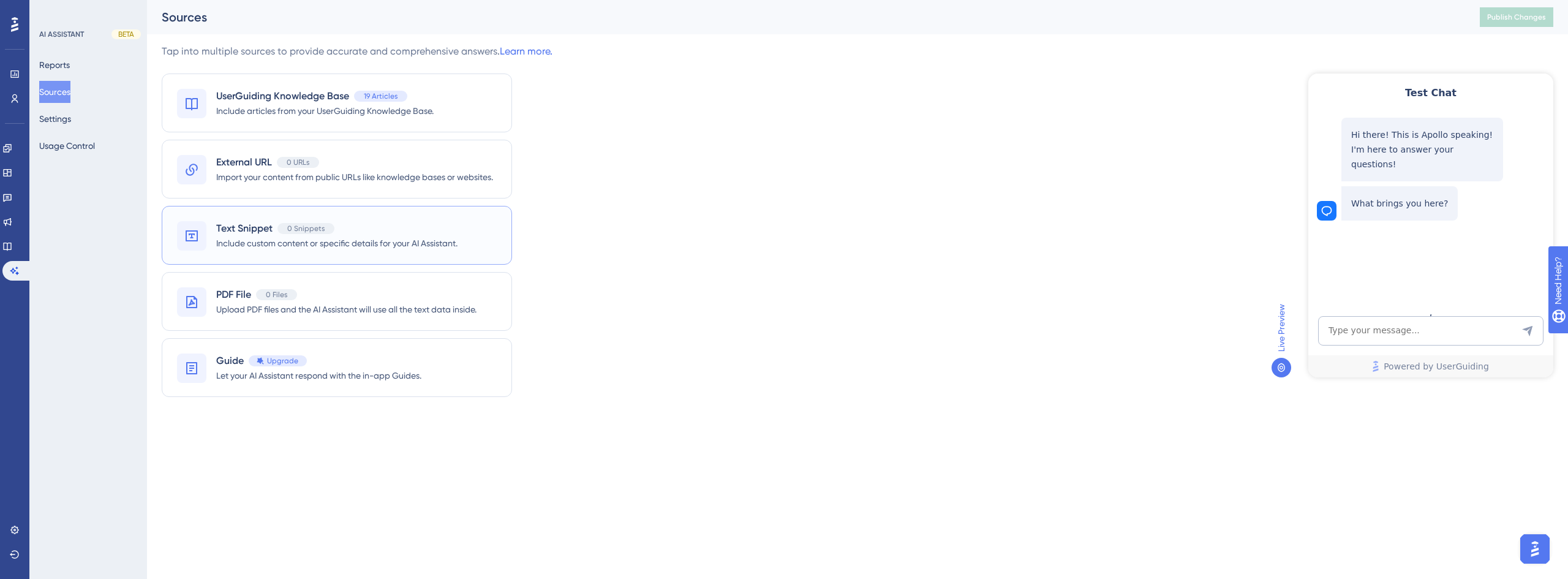
click at [329, 234] on div "Text Snippet 0 Snippets" at bounding box center [276, 229] width 118 height 15
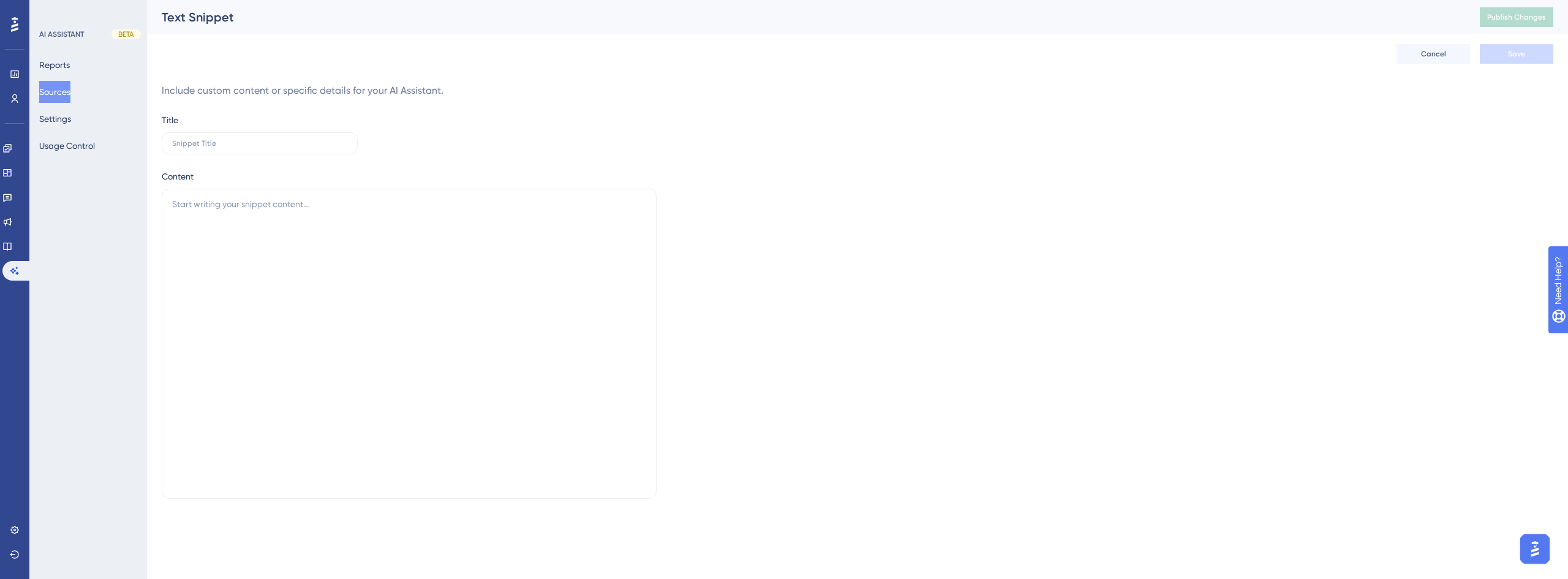
click at [70, 98] on button "Sources" at bounding box center [55, 92] width 31 height 22
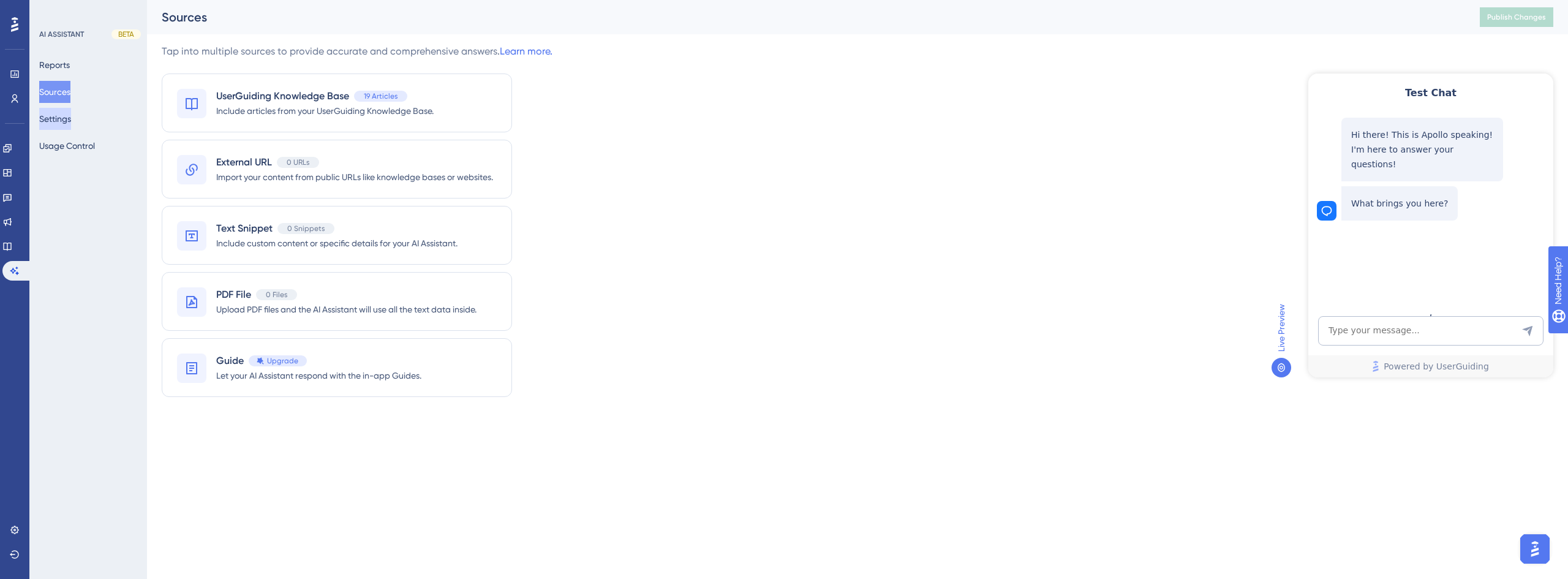
click at [71, 118] on button "Settings" at bounding box center [55, 118] width 32 height 22
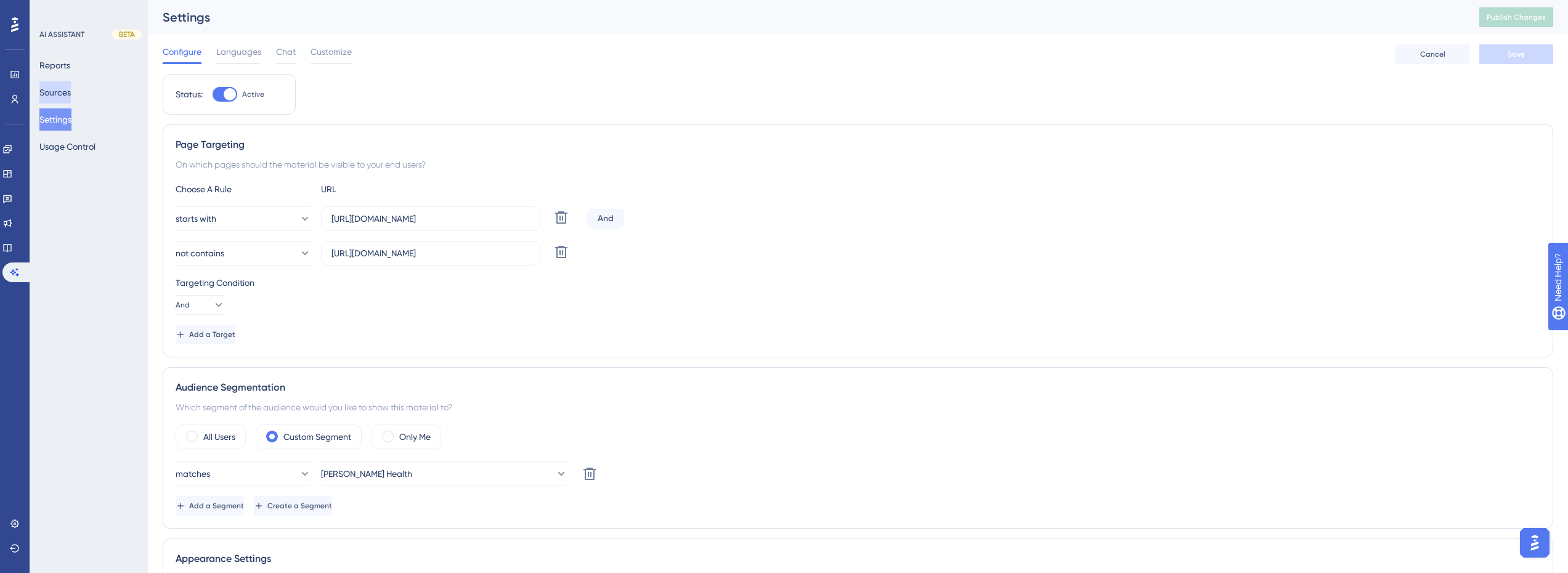
click at [61, 98] on button "Sources" at bounding box center [55, 92] width 31 height 22
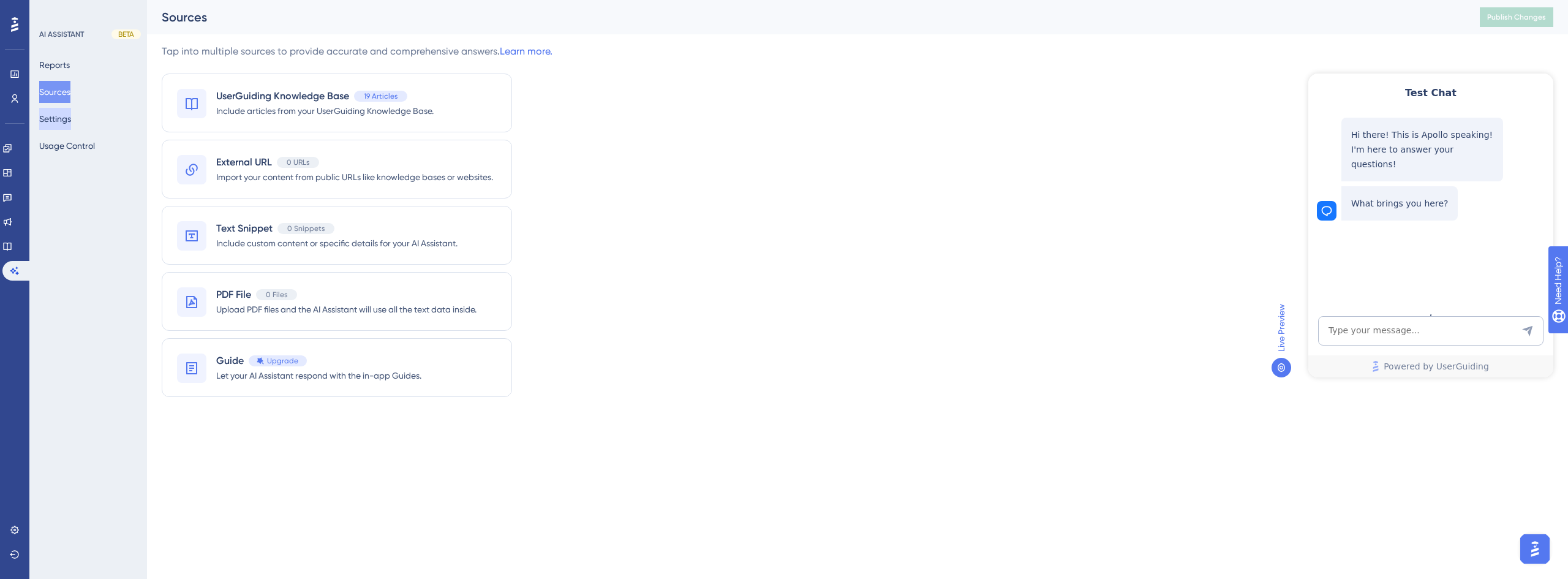
click at [70, 118] on button "Settings" at bounding box center [55, 118] width 32 height 22
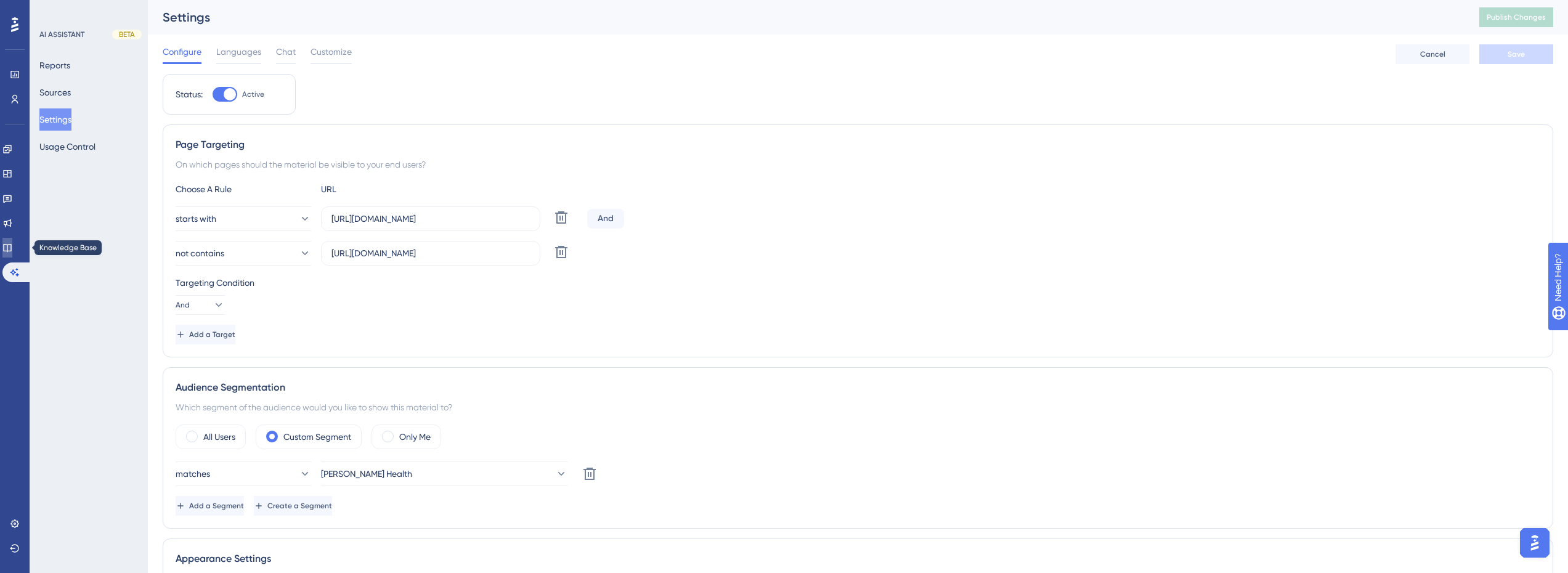
click at [10, 243] on link at bounding box center [7, 248] width 10 height 20
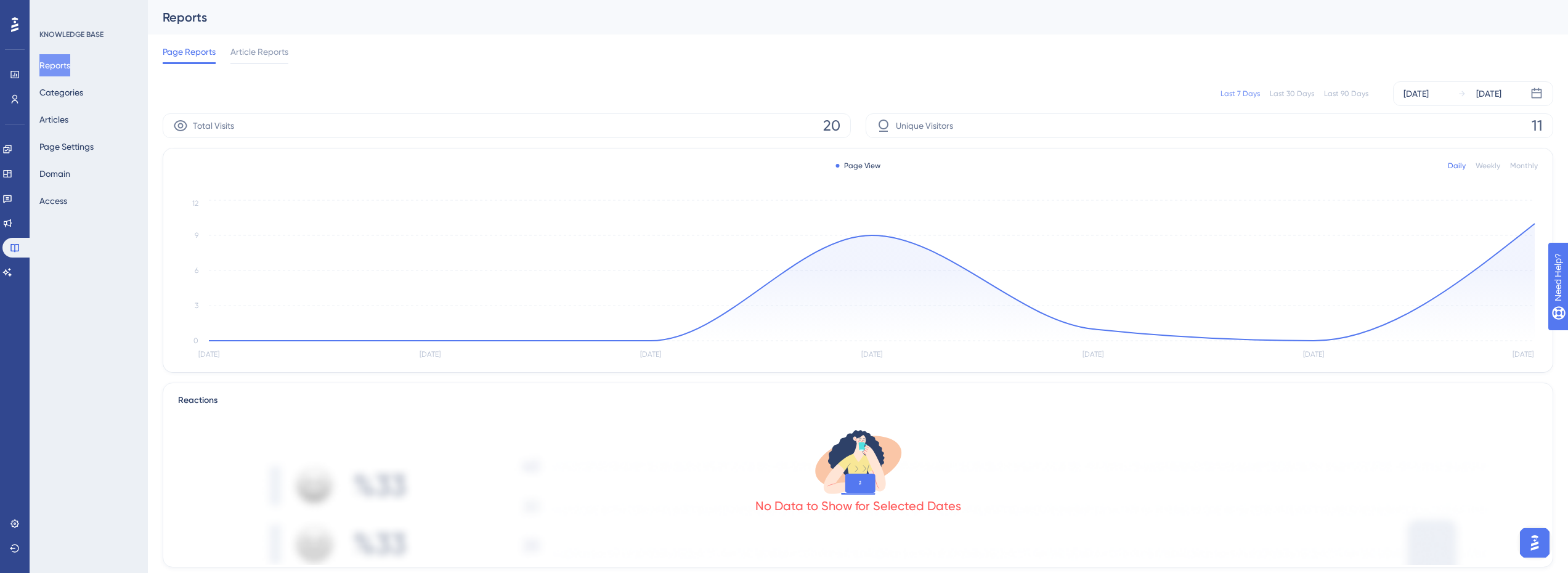
click at [30, 265] on div "KNOWLEDGE BASE Reports Categories Articles Page Settings Domain Access" at bounding box center [88, 286] width 118 height 573
click at [12, 268] on icon at bounding box center [6, 272] width 8 height 8
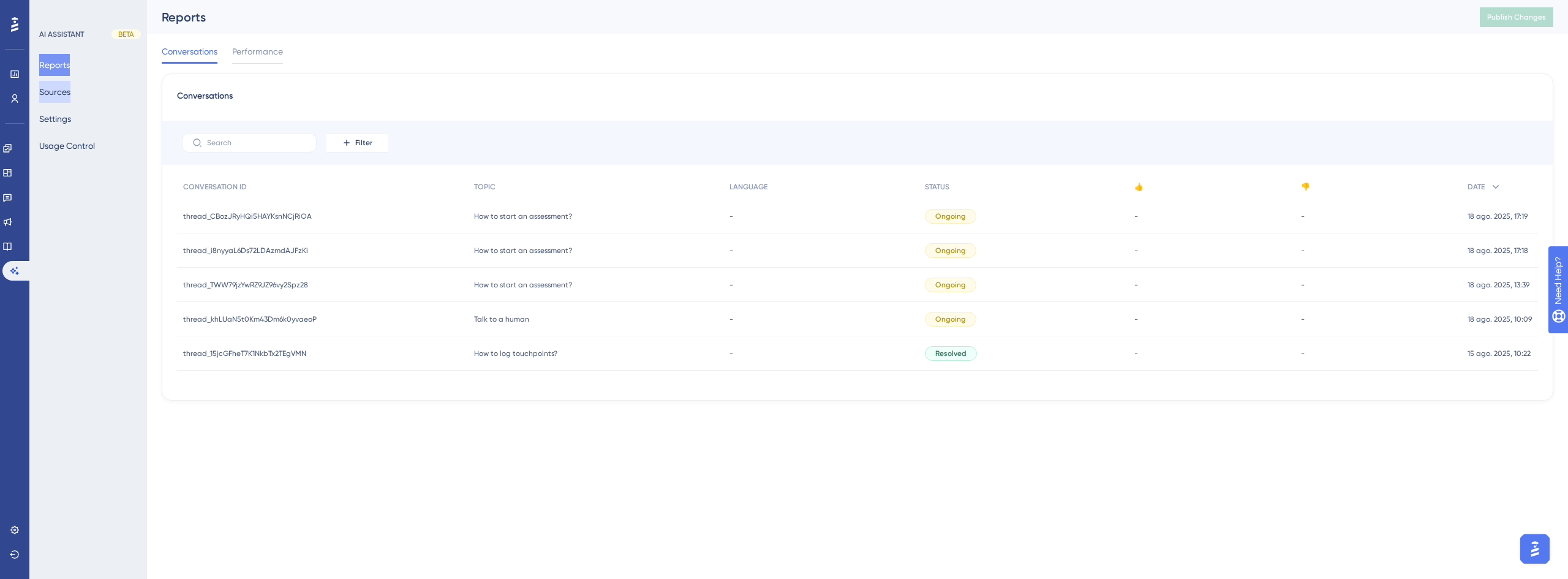
click at [70, 96] on button "Sources" at bounding box center [55, 92] width 31 height 22
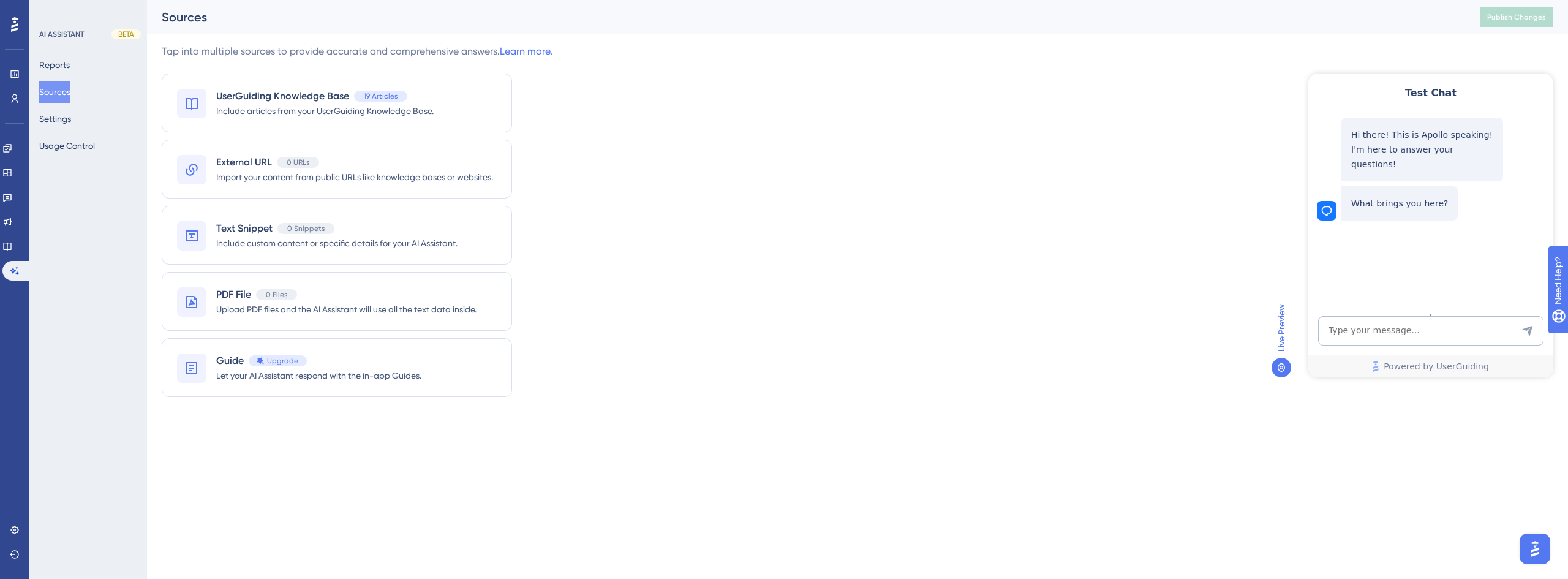
click at [85, 133] on div "Reports Sources Settings Usage Control" at bounding box center [88, 105] width 99 height 103
click at [69, 128] on button "Settings" at bounding box center [55, 118] width 32 height 22
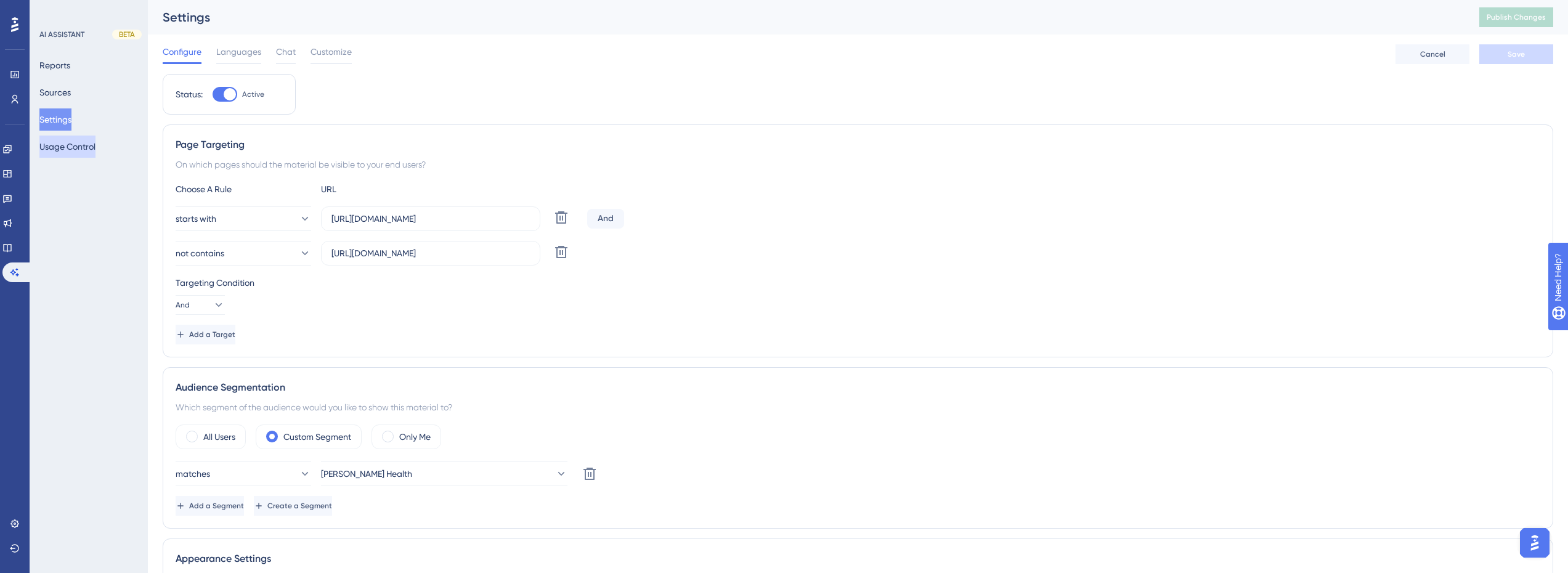
click at [74, 141] on button "Usage Control" at bounding box center [67, 146] width 56 height 22
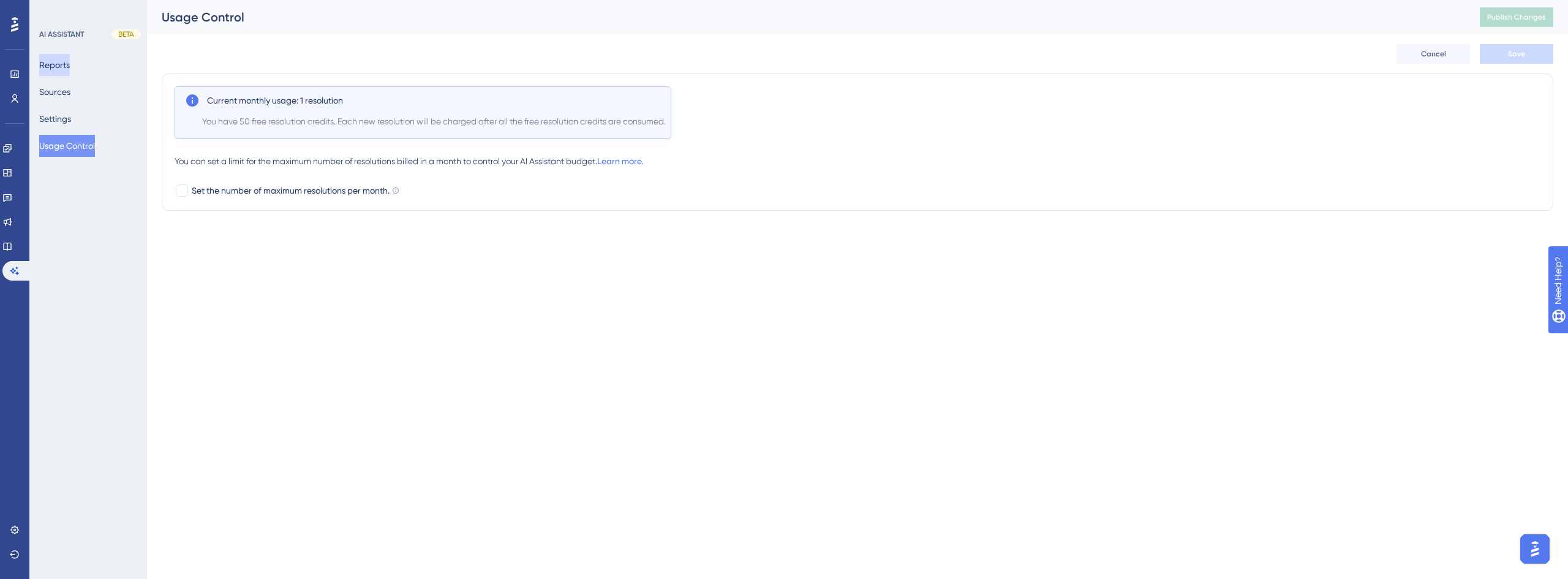
click at [46, 70] on button "Reports" at bounding box center [55, 65] width 31 height 22
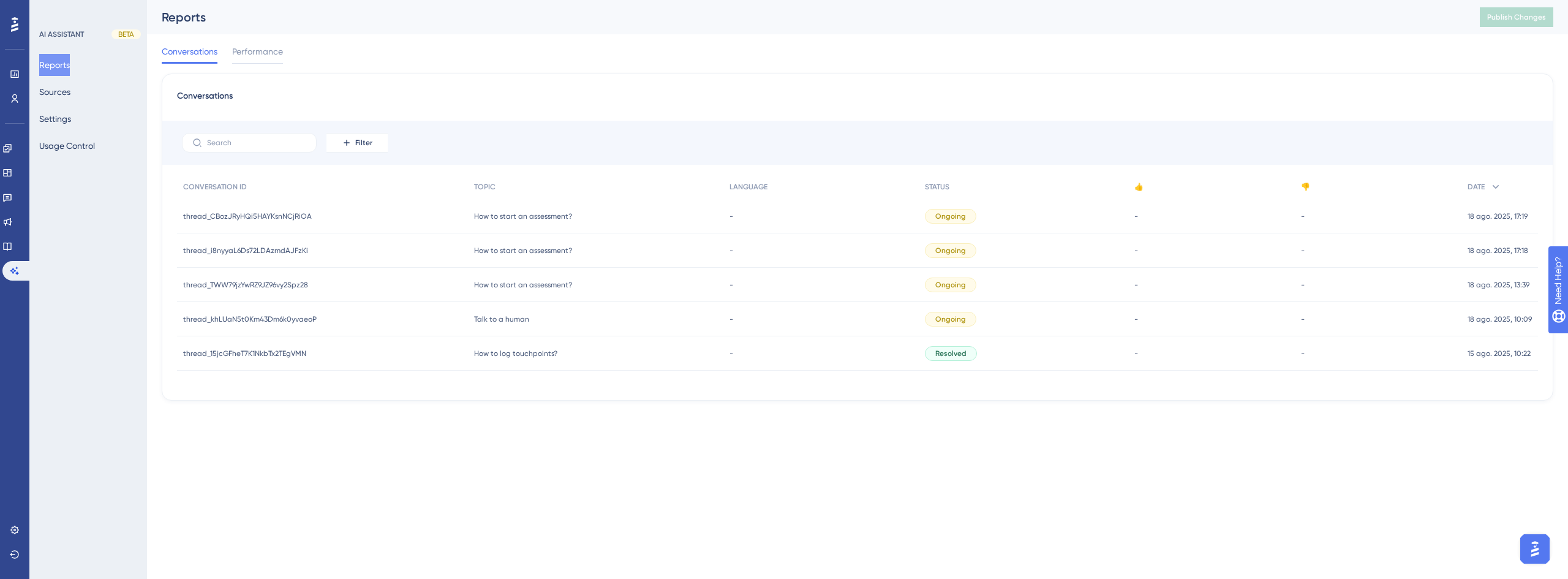
click at [531, 353] on span "How to log touchpoints?" at bounding box center [516, 353] width 84 height 10
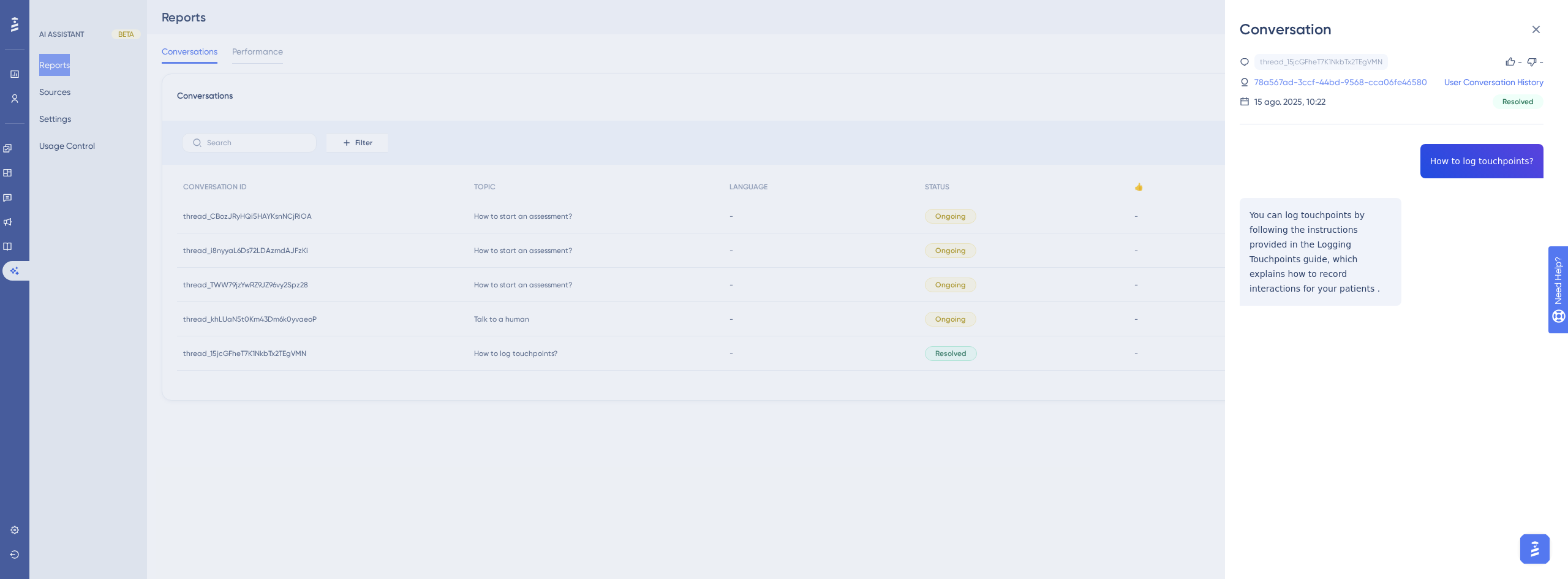
click at [1375, 79] on link "78a567ad-3ccf-44bd-9568-cca06fe46580" at bounding box center [1340, 82] width 173 height 15
click at [1375, 82] on link "78a567ad-3ccf-44bd-9568-cca06fe46580" at bounding box center [1340, 82] width 173 height 15
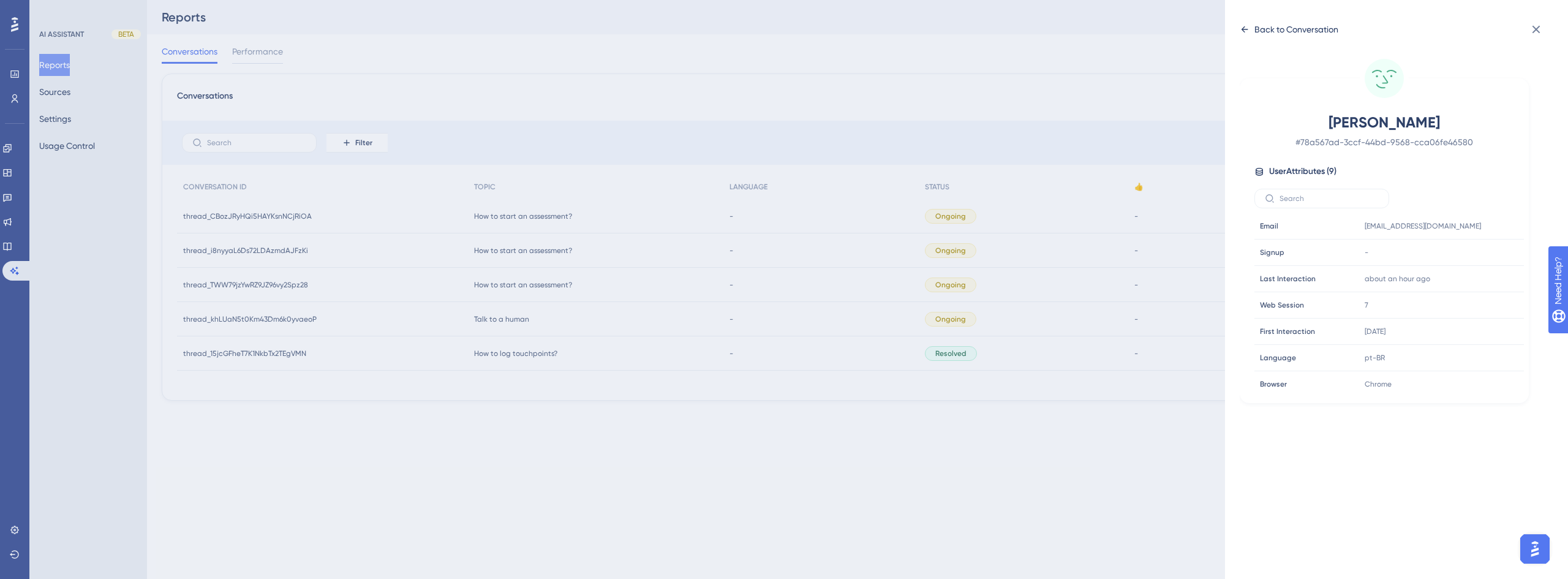
click at [1274, 29] on div "Back to Conversation" at bounding box center [1296, 29] width 84 height 15
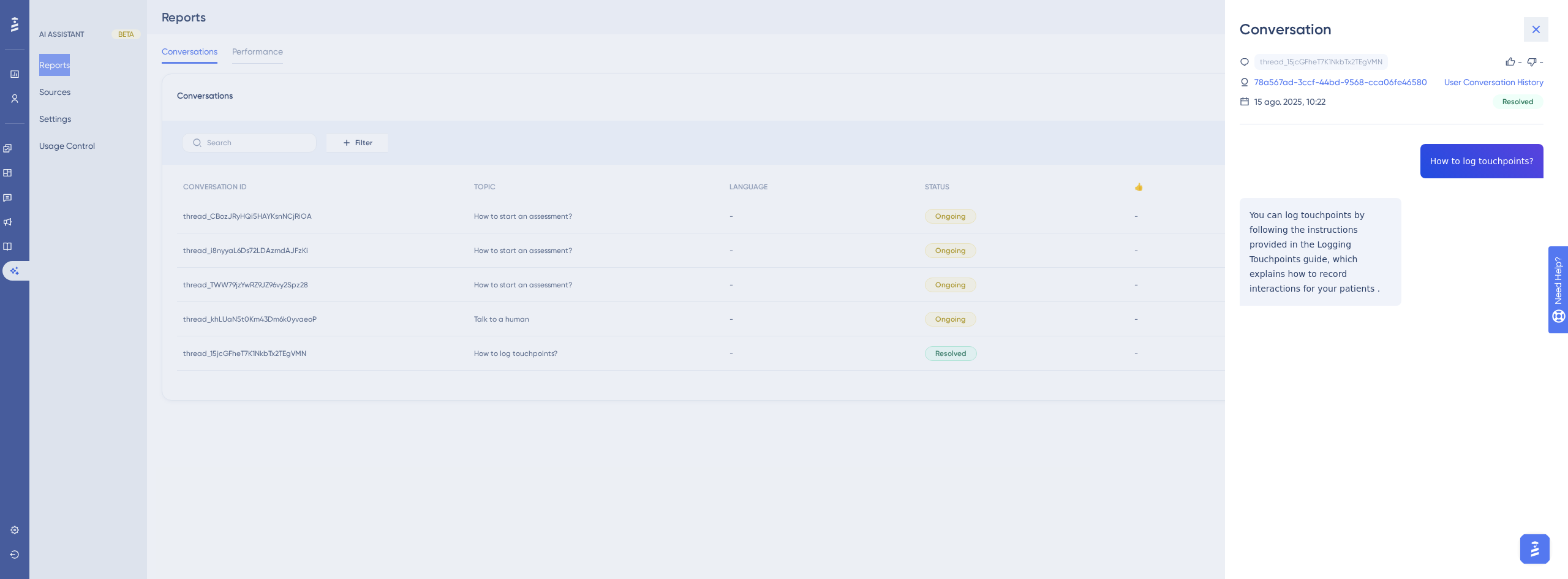
click at [1538, 33] on icon at bounding box center [1536, 29] width 15 height 15
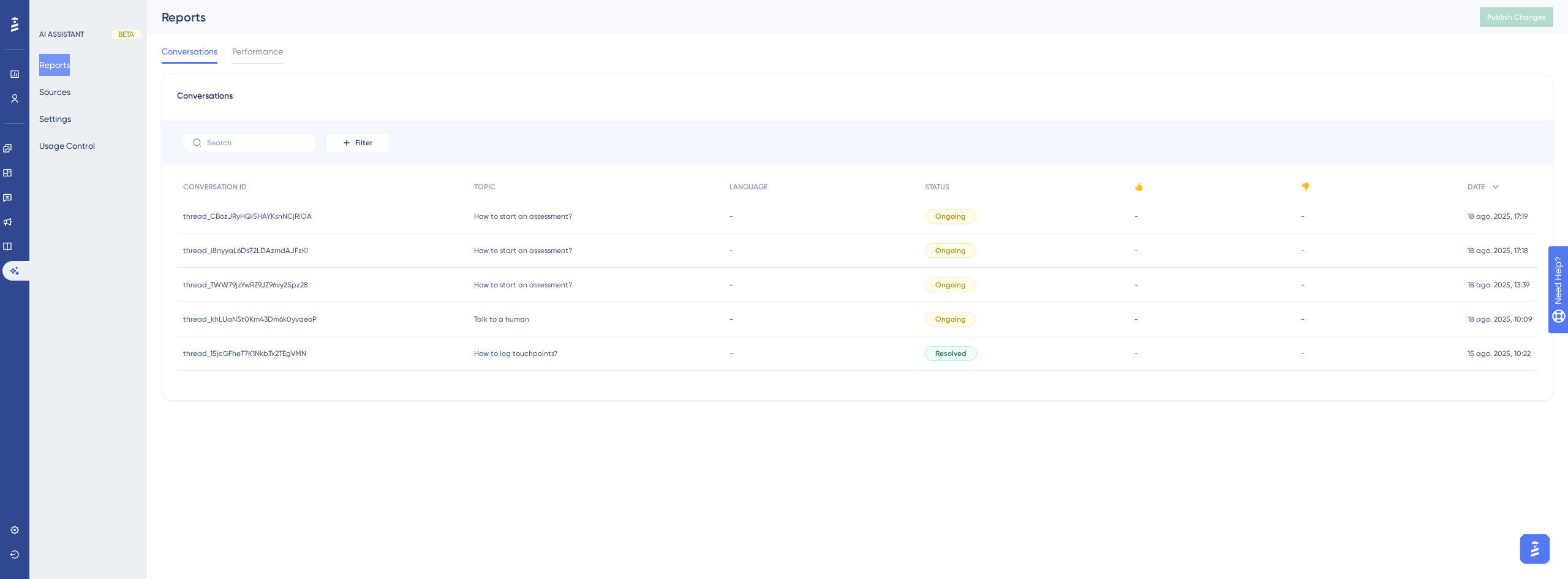
click at [555, 353] on div "How to log touchpoints? How to log touchpoints?" at bounding box center [595, 354] width 256 height 35
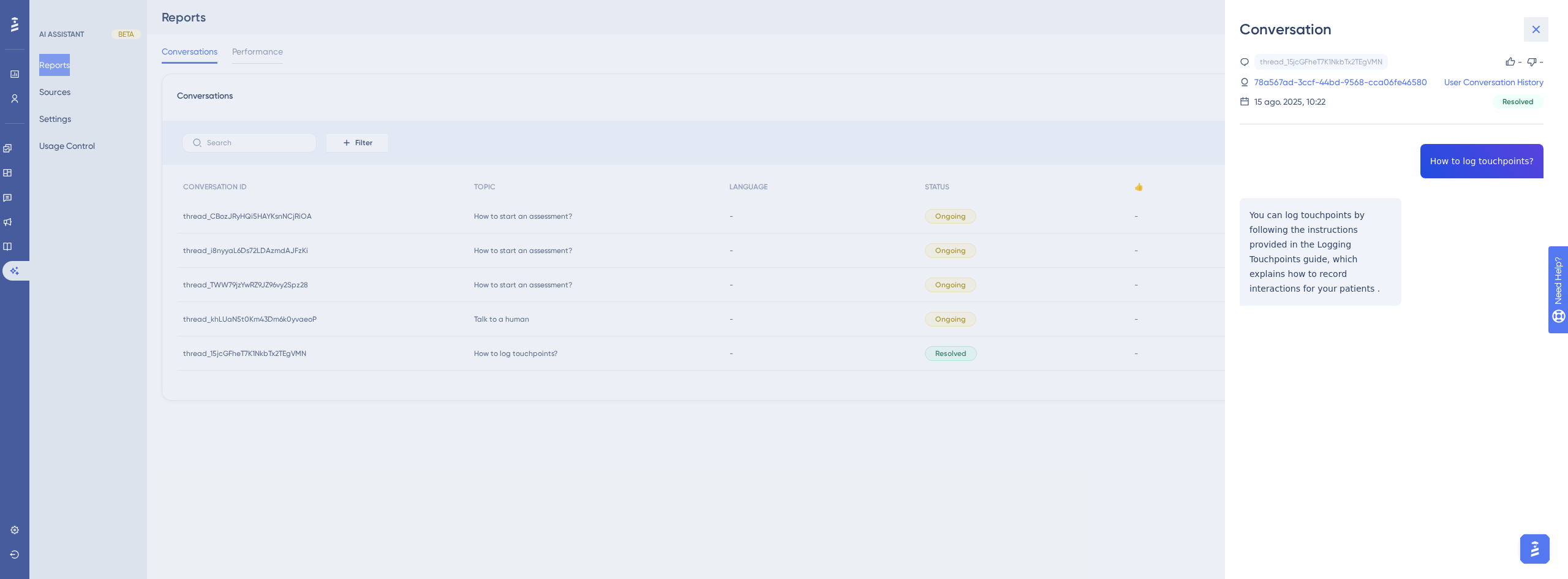
click at [1531, 29] on icon at bounding box center [1536, 29] width 15 height 15
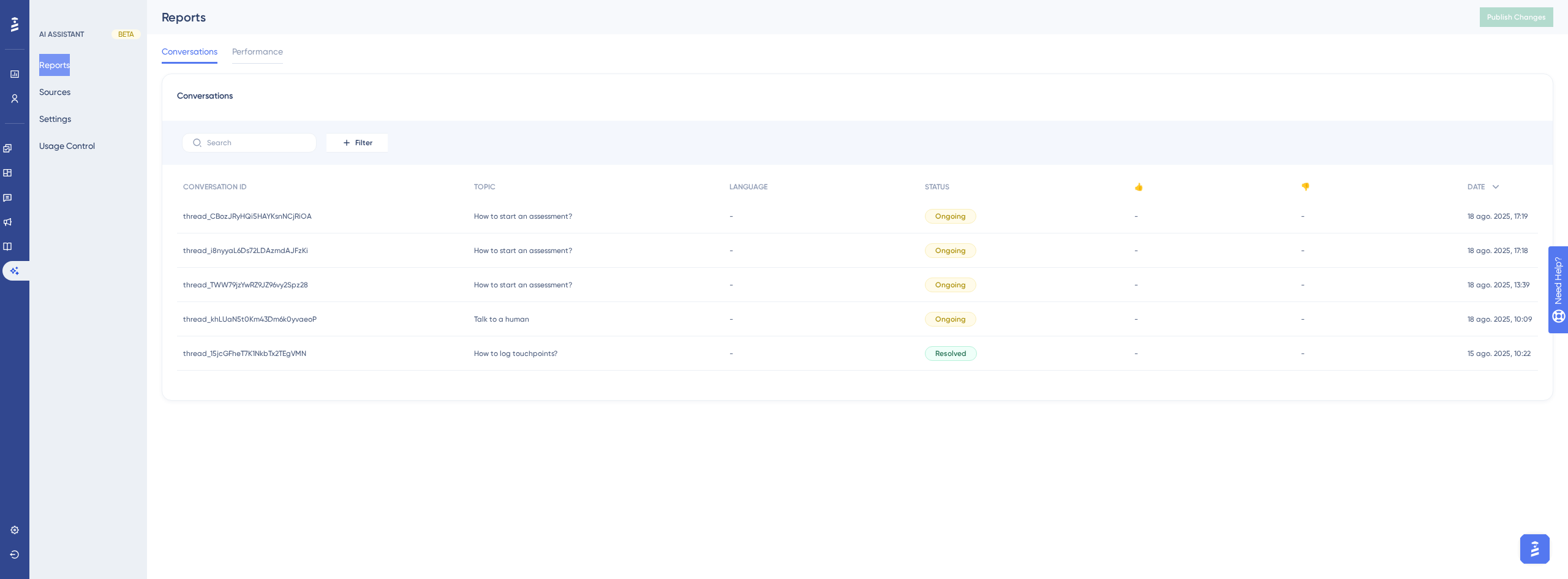
click at [1138, 357] on div "- -" at bounding box center [1211, 354] width 167 height 35
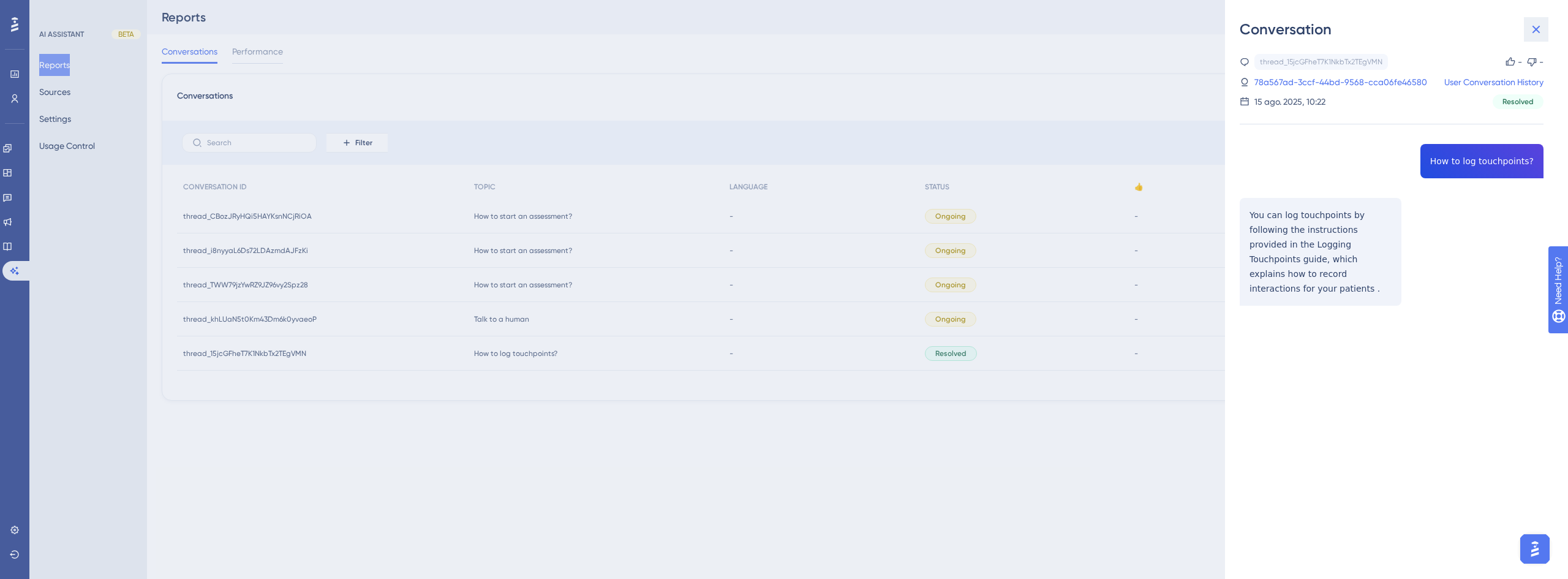
click at [1533, 24] on icon at bounding box center [1536, 29] width 15 height 15
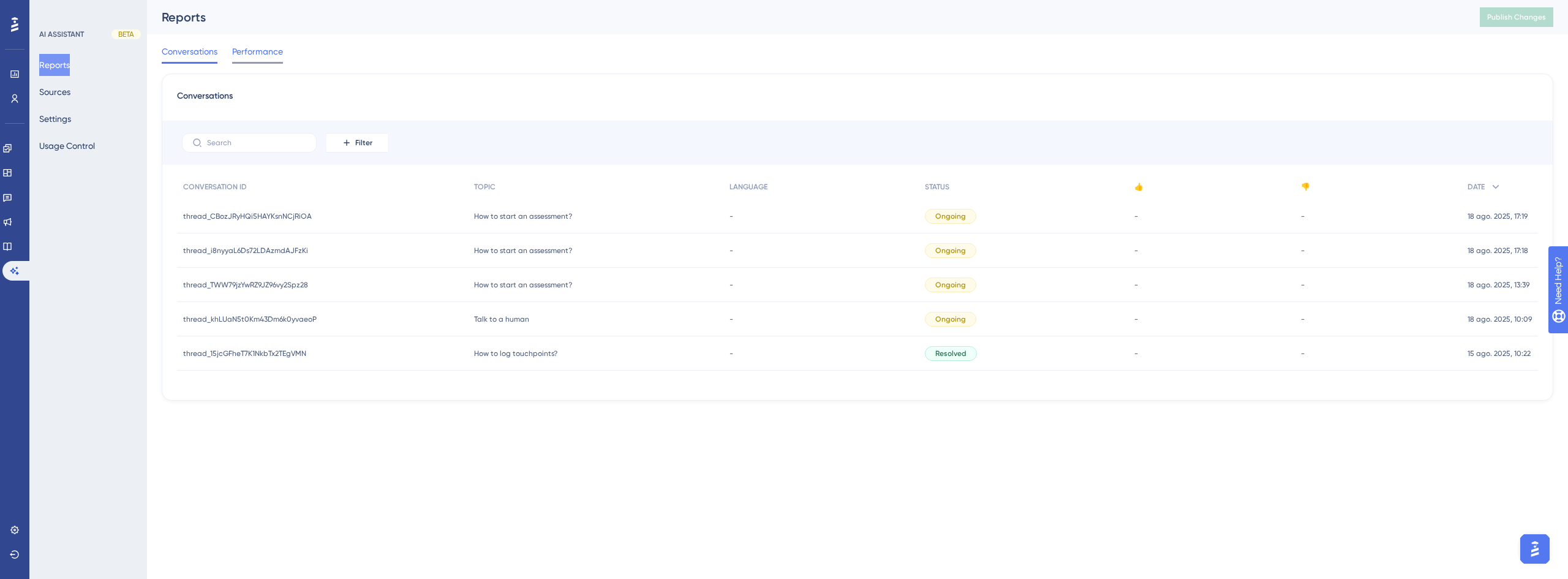
drag, startPoint x: 273, startPoint y: 48, endPoint x: 265, endPoint y: 53, distance: 9.4
click at [272, 48] on span "Performance" at bounding box center [258, 51] width 51 height 15
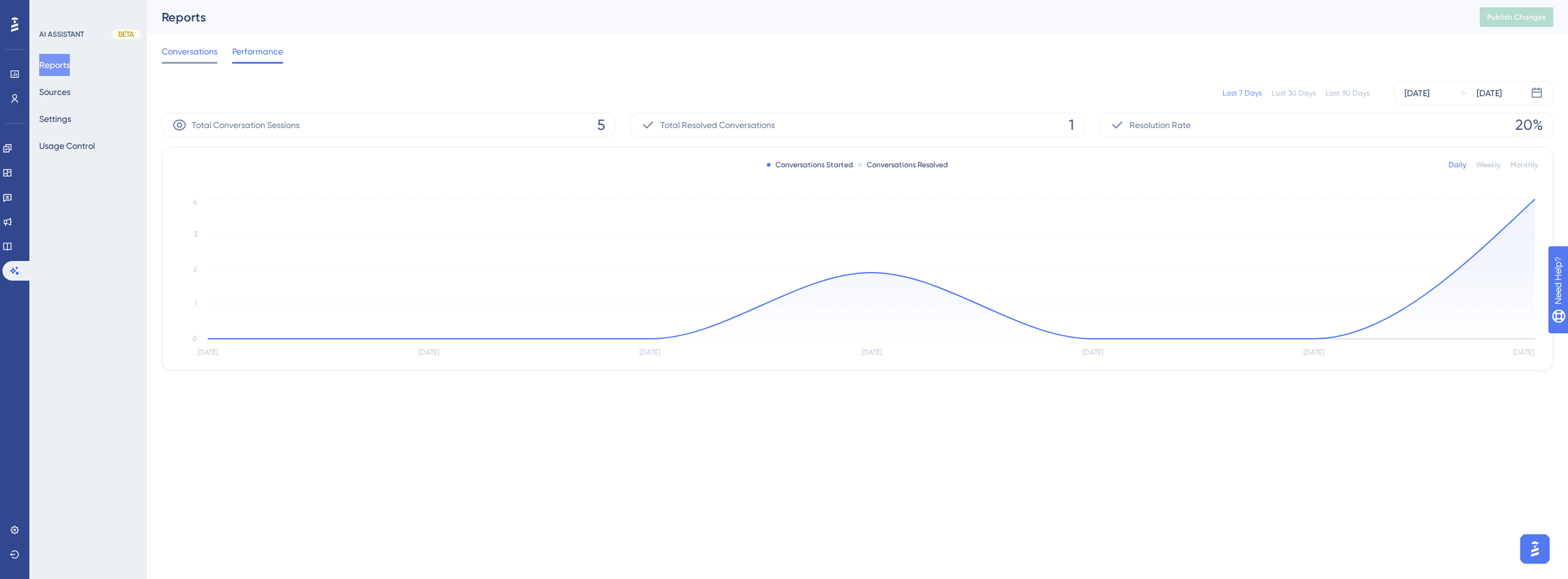
click at [190, 54] on span "Conversations" at bounding box center [189, 51] width 56 height 15
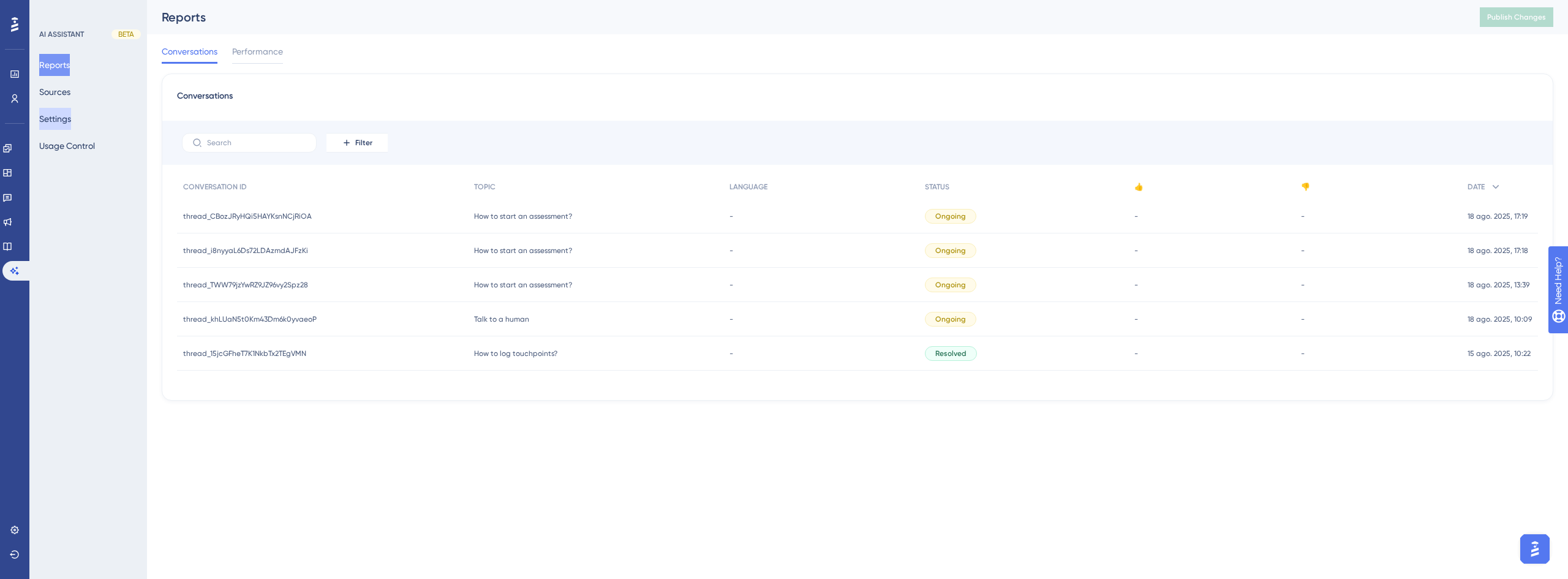
click at [53, 110] on button "Settings" at bounding box center [55, 118] width 32 height 22
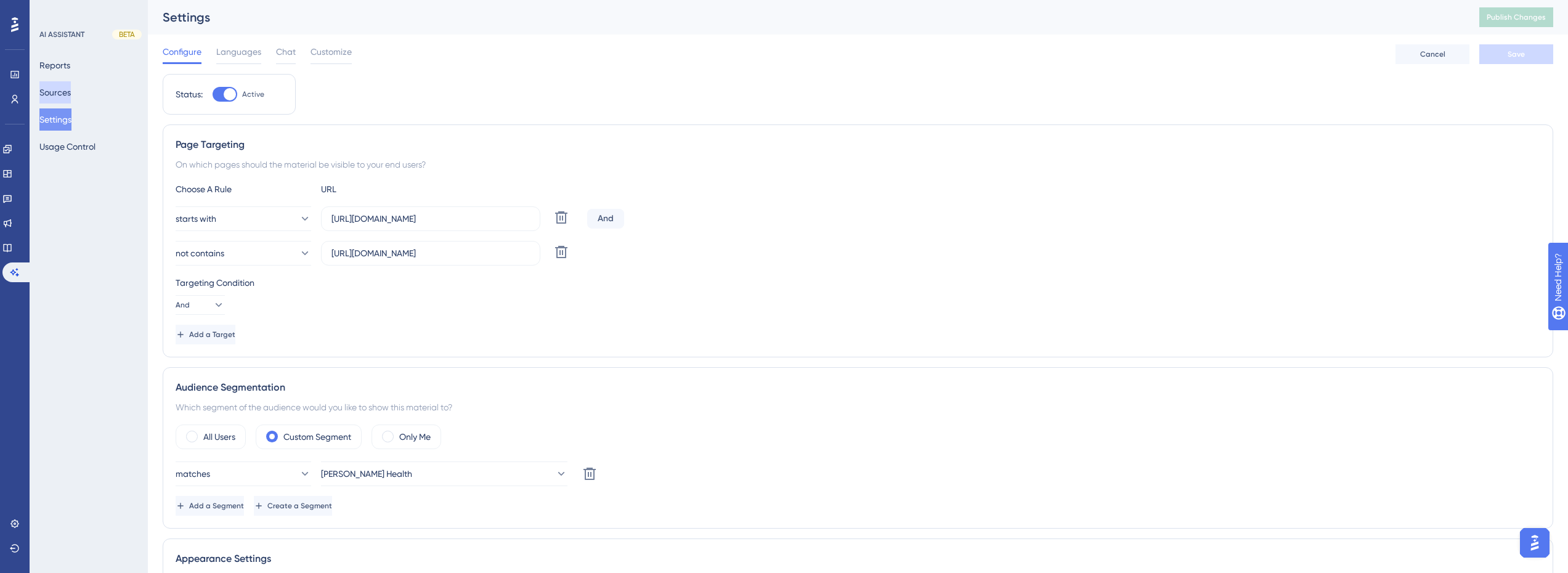
click at [70, 99] on button "Sources" at bounding box center [55, 92] width 31 height 22
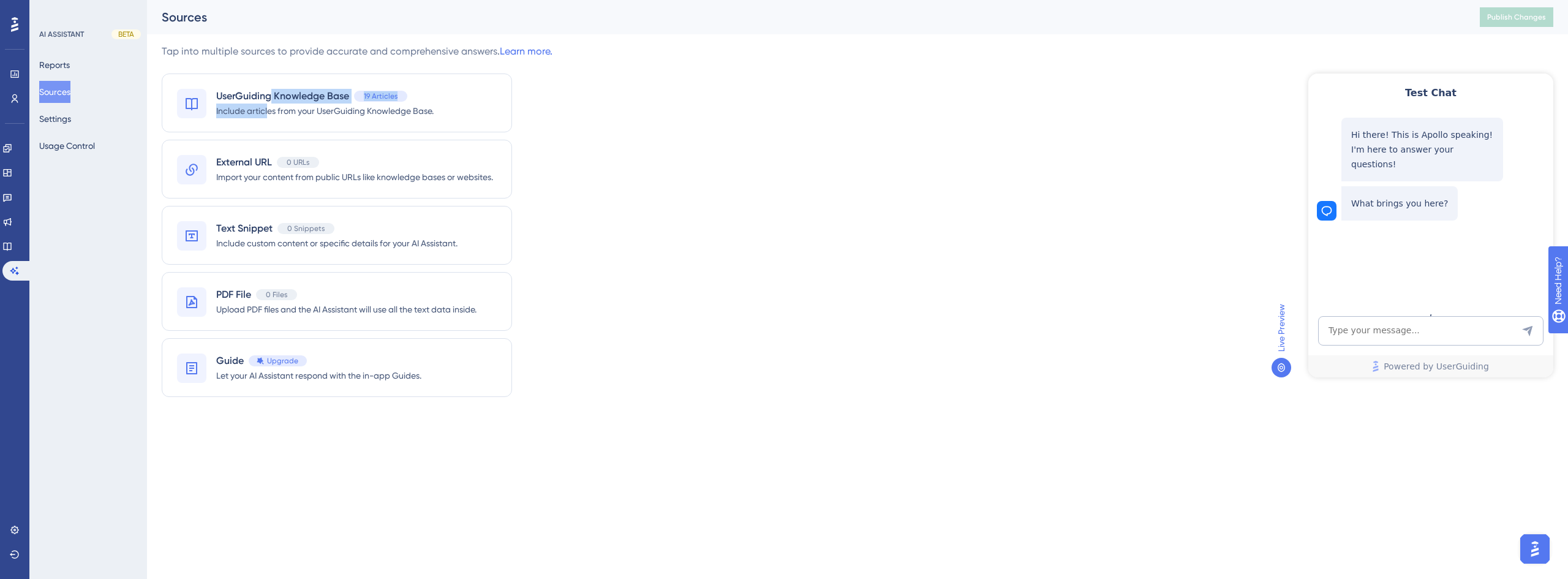
click at [268, 103] on div "UserGuiding Knowledge Base 19 Articles Include articles from your UserGuiding K…" at bounding box center [325, 103] width 217 height 28
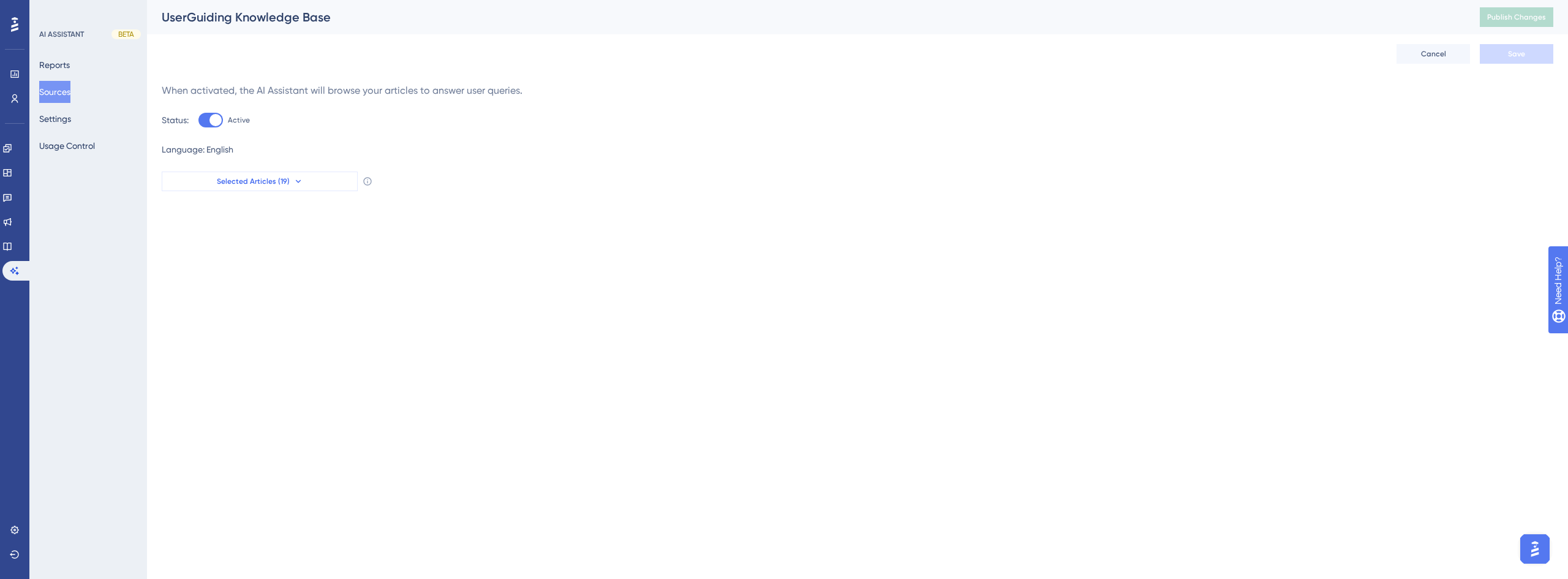
click at [272, 182] on span "Selected Articles (19)" at bounding box center [253, 181] width 73 height 10
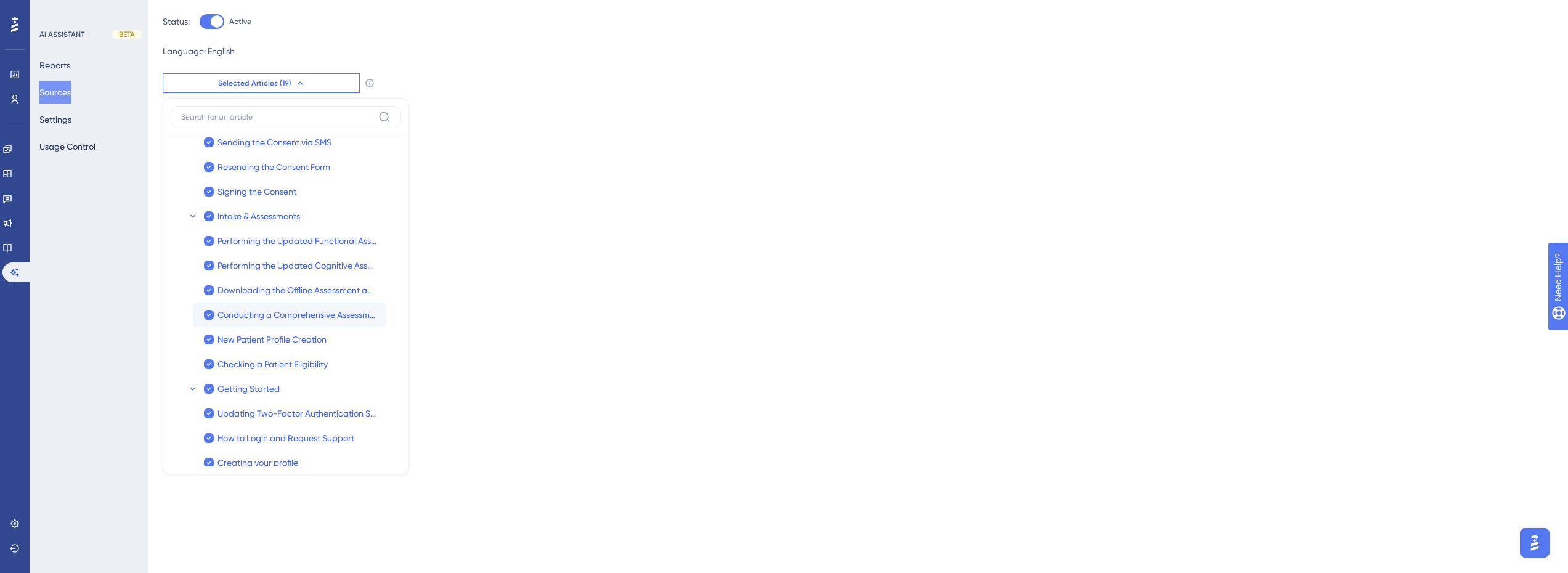
scroll to position [261, 0]
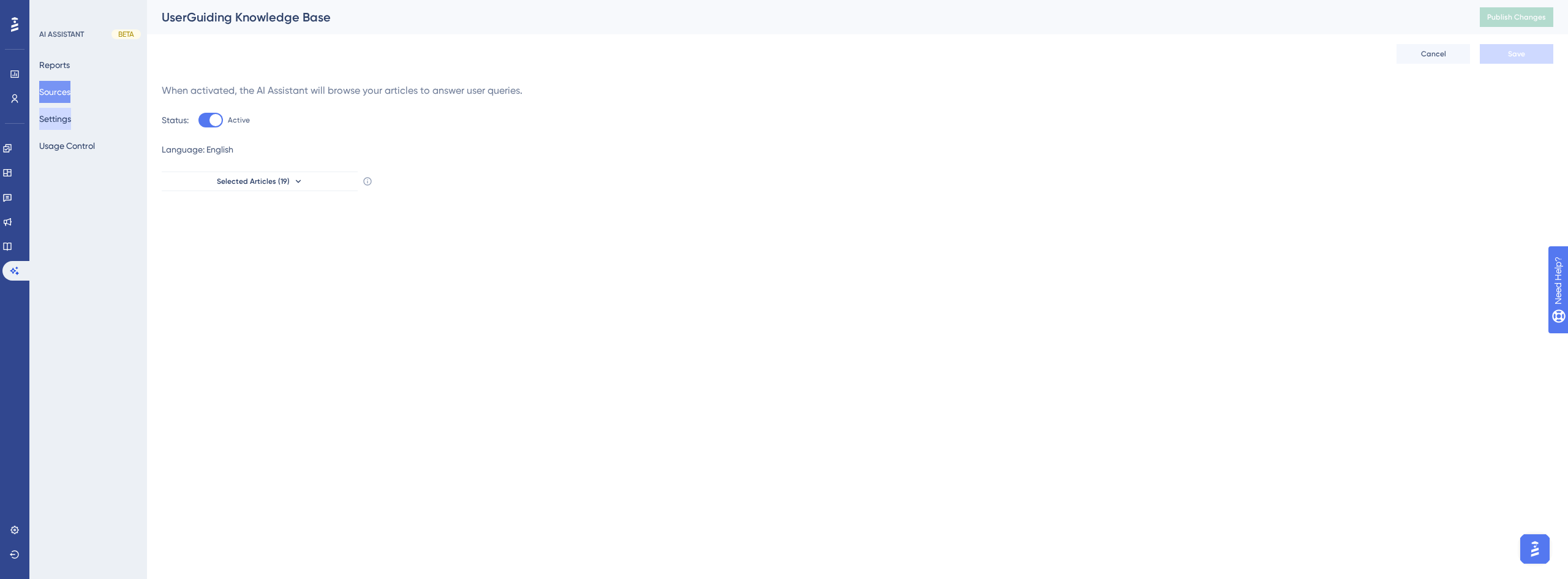
click at [71, 123] on button "Settings" at bounding box center [55, 118] width 32 height 22
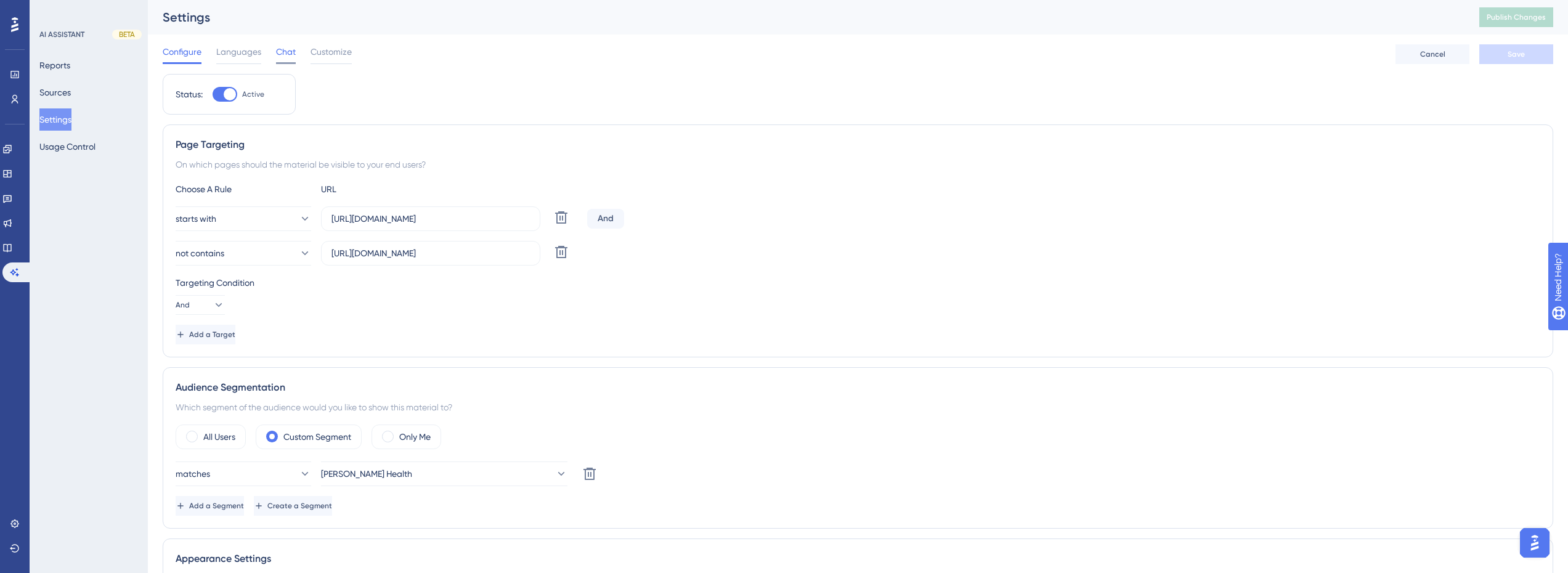
click at [284, 54] on span "Chat" at bounding box center [287, 51] width 20 height 15
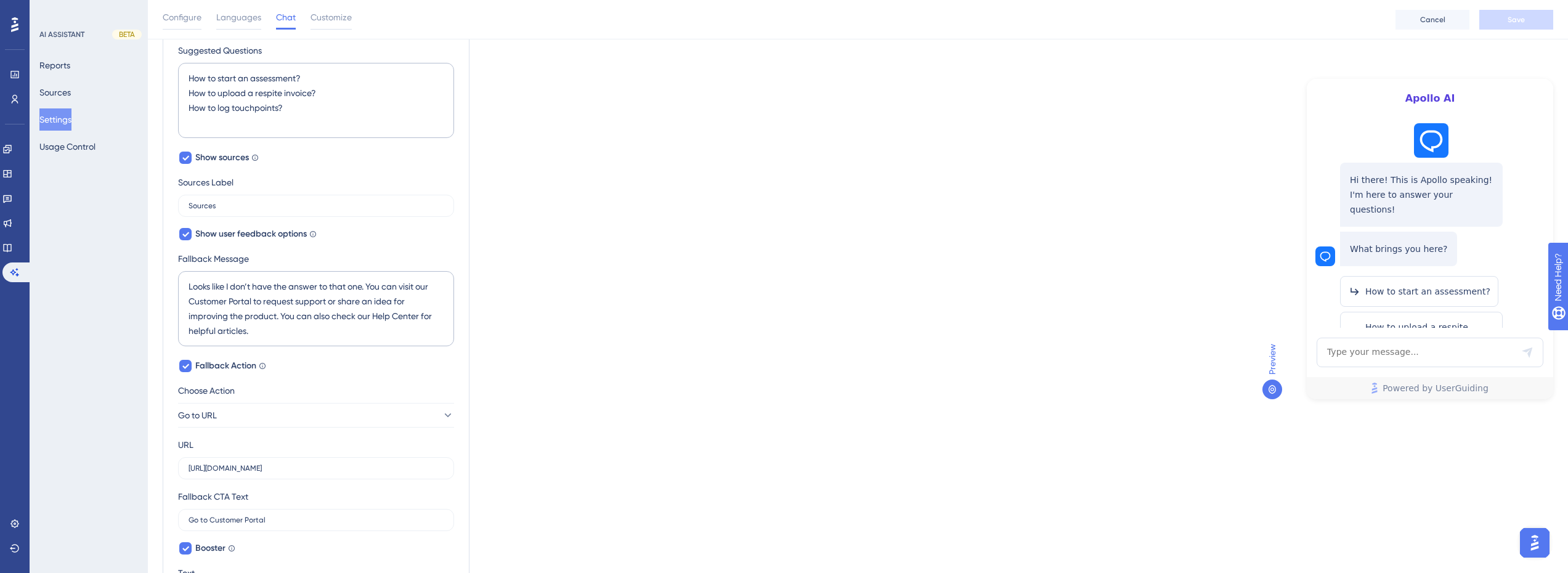
scroll to position [291, 0]
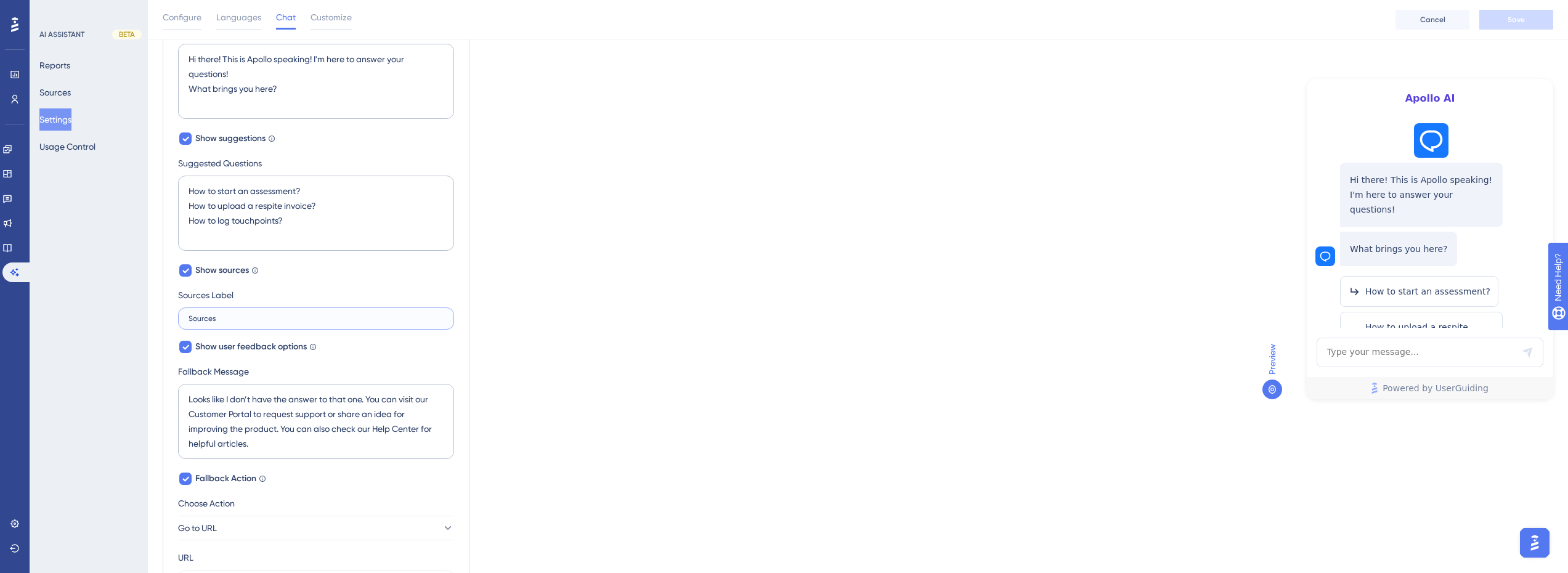
click at [230, 316] on input "Sources" at bounding box center [316, 318] width 255 height 8
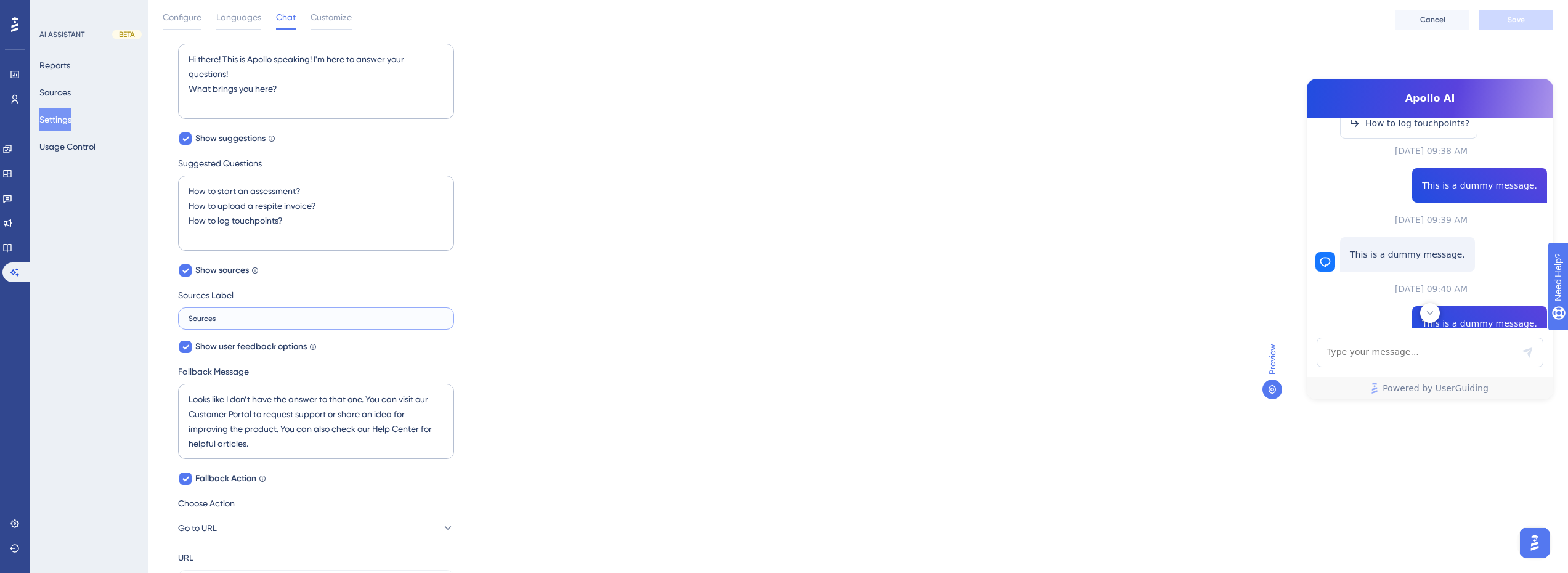
scroll to position [256, 0]
click at [697, 286] on div "Which language version do you want to edit? English Chat Widget AI Assistant Na…" at bounding box center [858, 284] width 1390 height 992
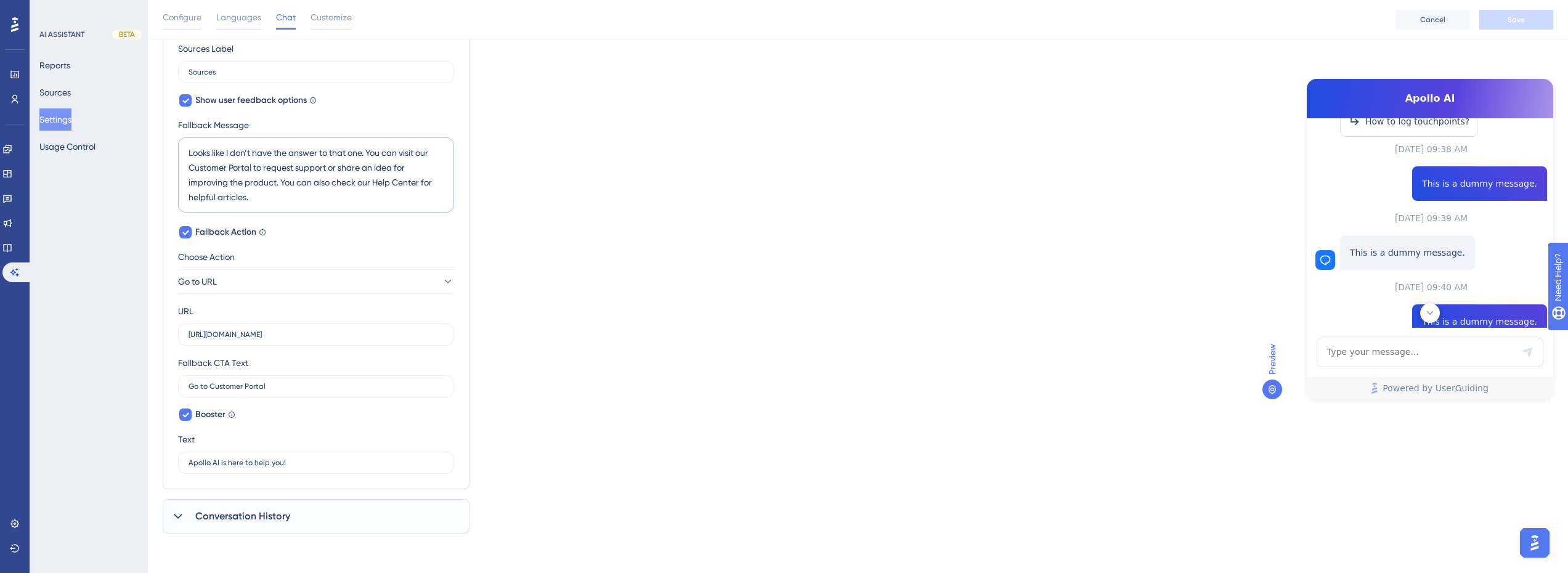
click at [238, 513] on span "Conversation History" at bounding box center [243, 516] width 95 height 15
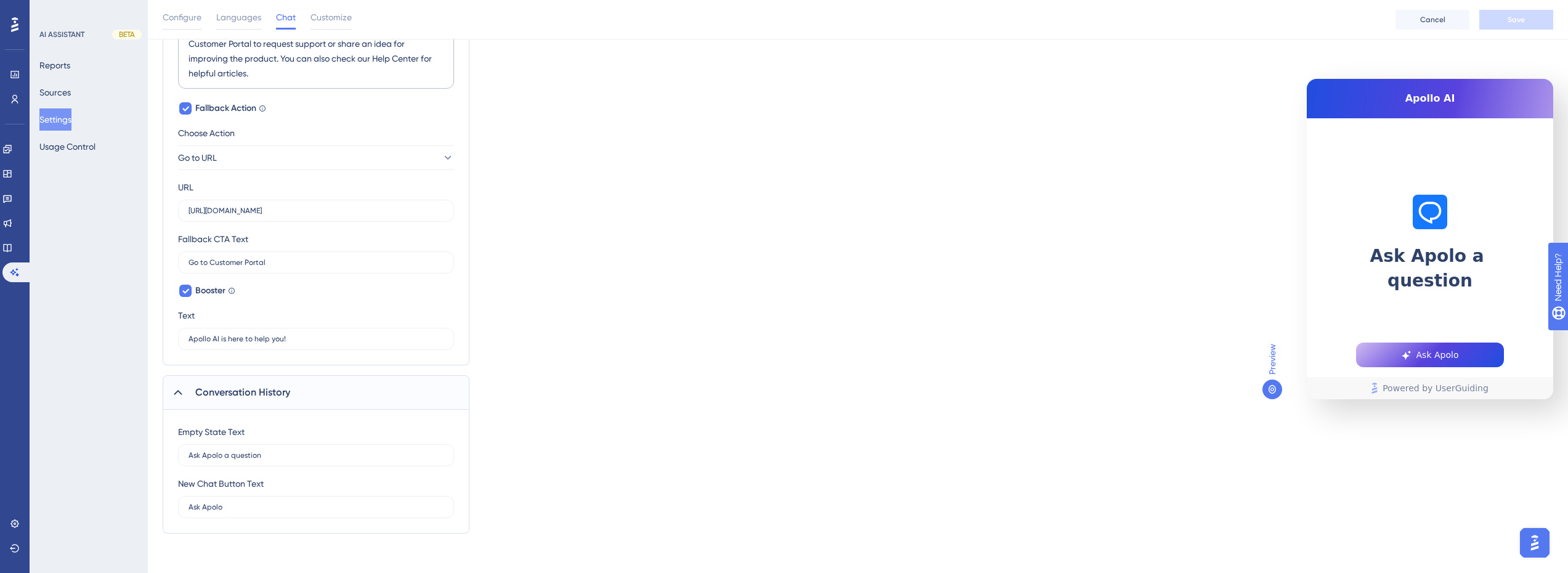
click at [240, 383] on div "Conversation History" at bounding box center [316, 393] width 307 height 35
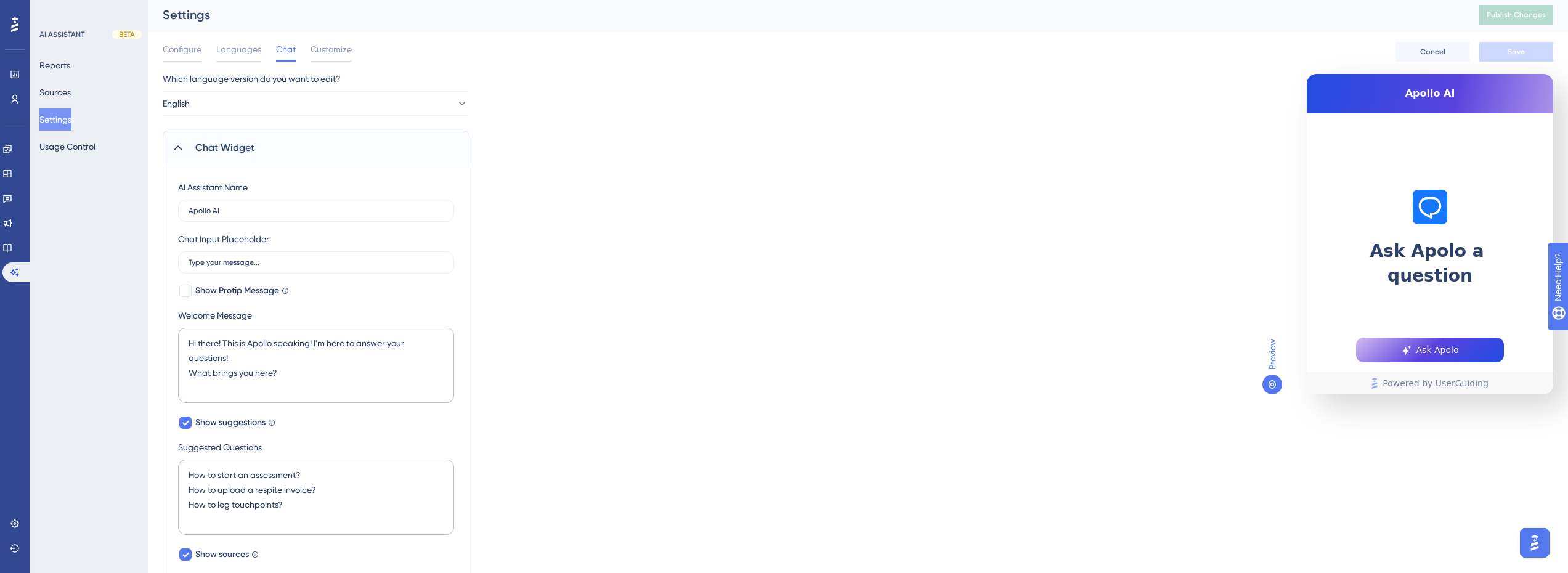
scroll to position [0, 0]
click at [52, 114] on button "Settings" at bounding box center [55, 119] width 32 height 22
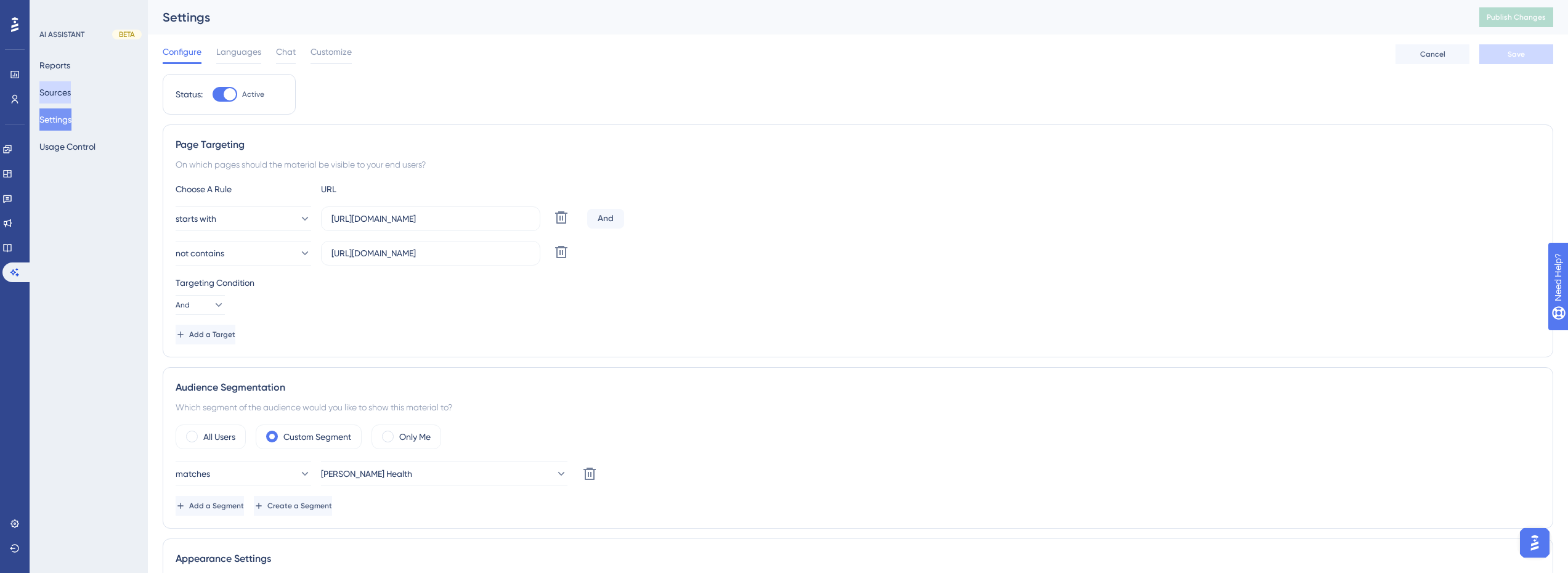
click at [59, 95] on button "Sources" at bounding box center [55, 92] width 31 height 22
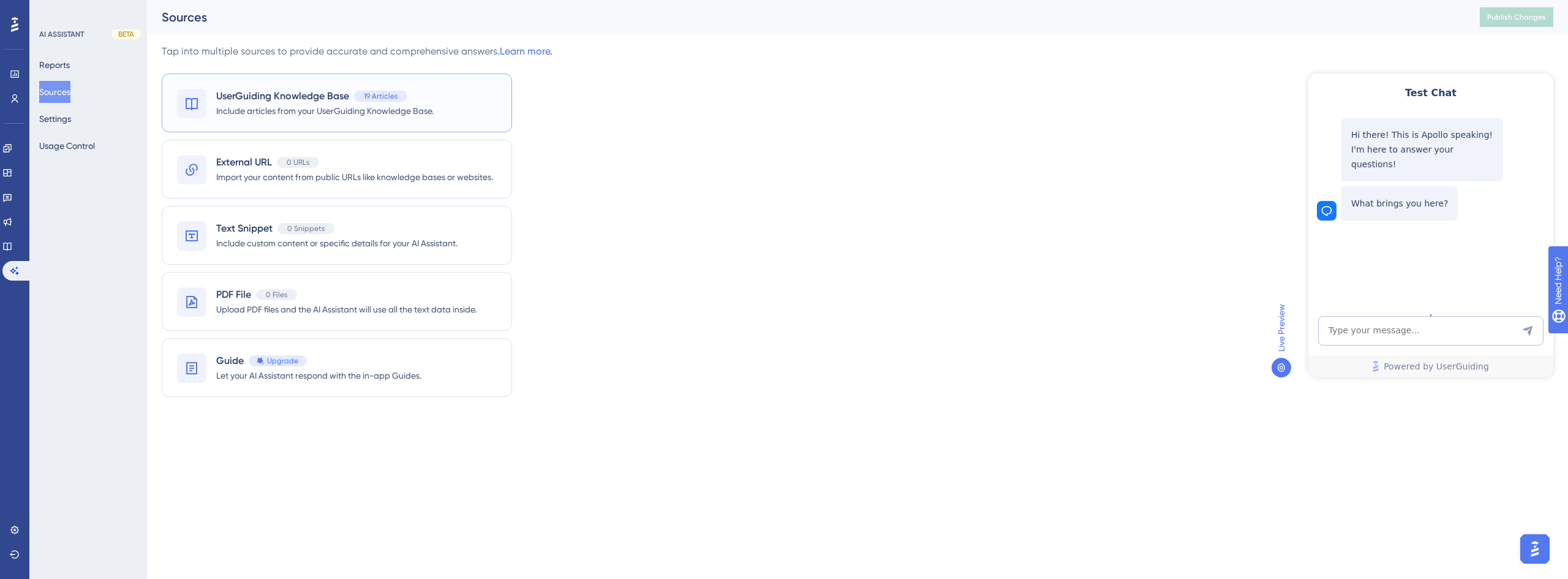
click at [298, 103] on span "UserGuiding Knowledge Base" at bounding box center [283, 96] width 133 height 15
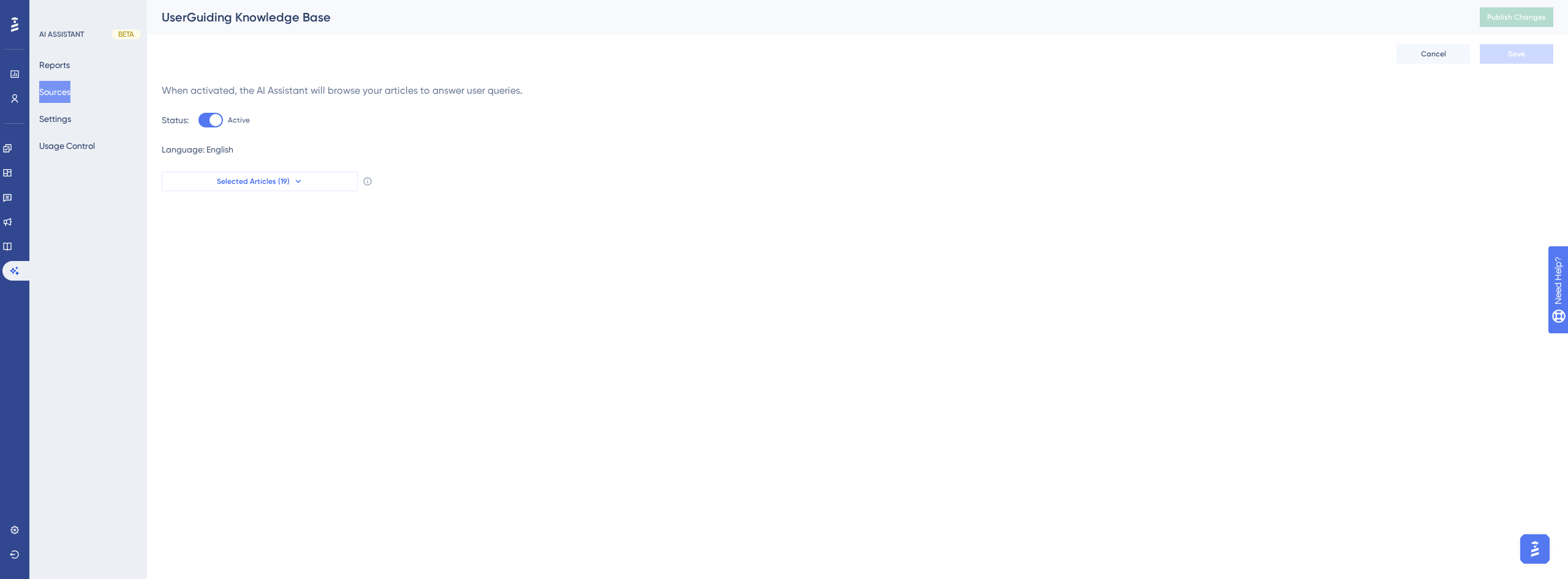
click at [263, 187] on button "Selected Articles (19)" at bounding box center [259, 181] width 196 height 20
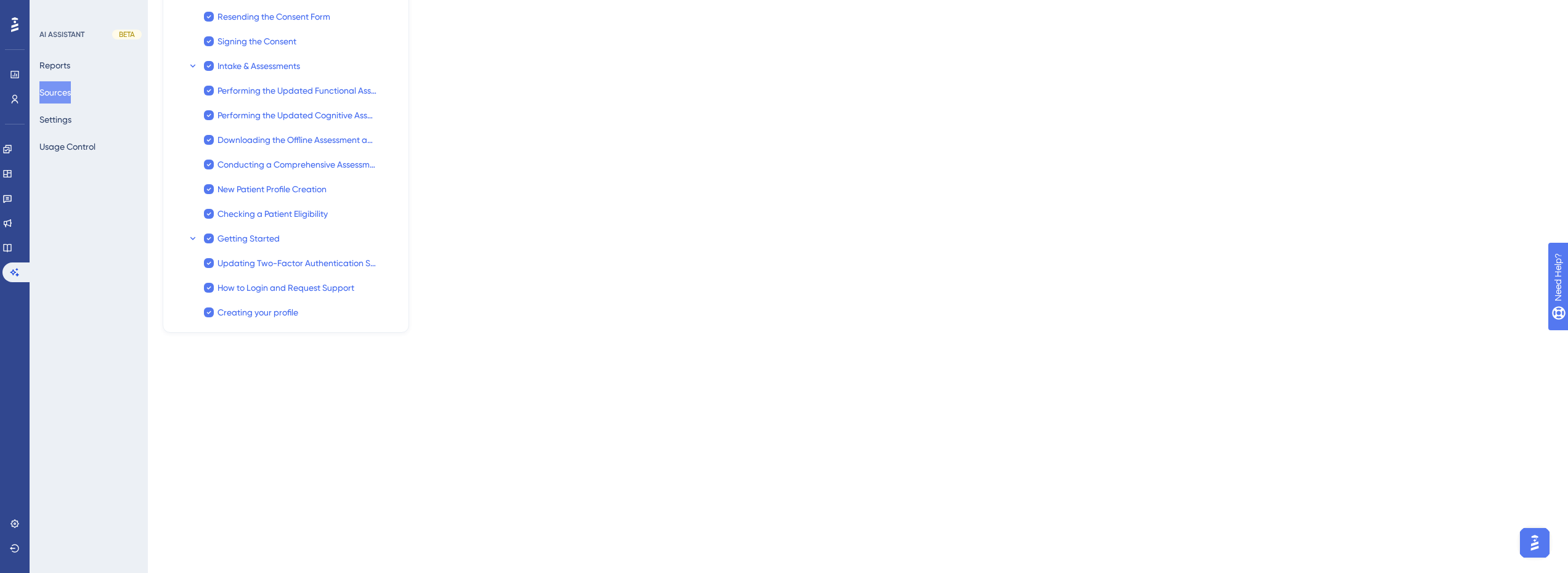
scroll to position [243, 0]
click at [248, 235] on span "Getting Started" at bounding box center [249, 237] width 62 height 15
checkbox input "false"
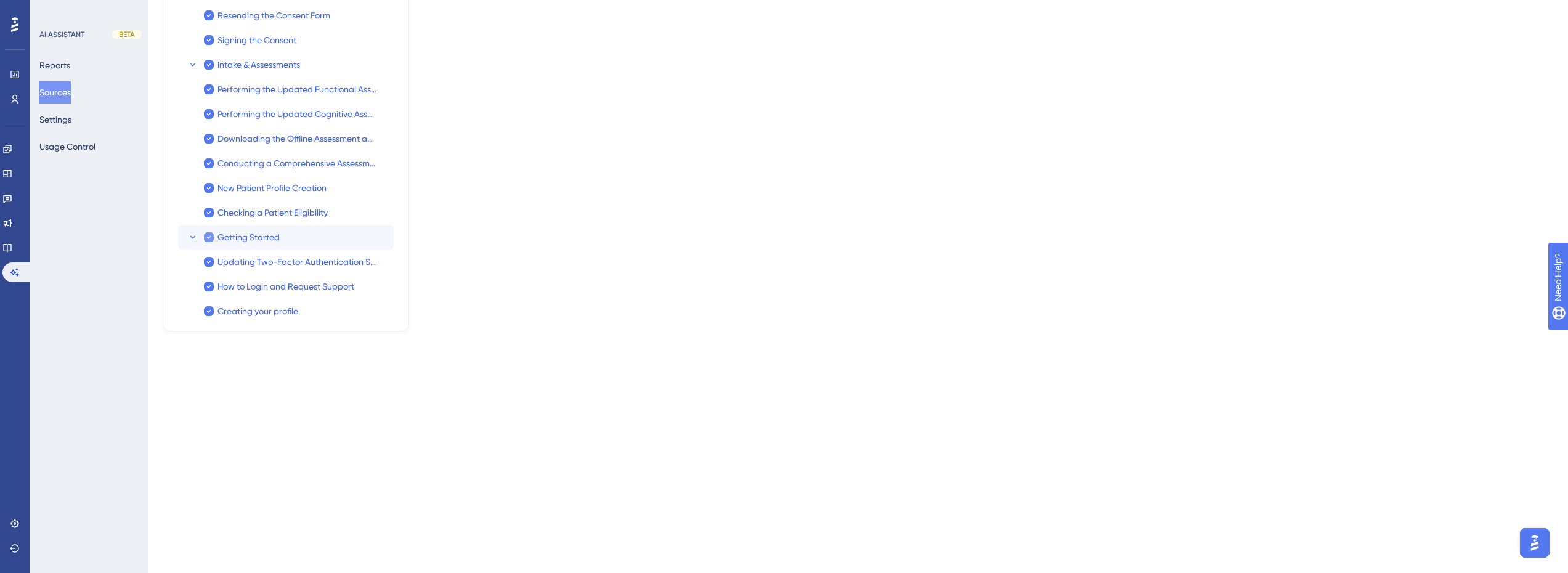
checkbox input "false"
click at [248, 235] on span "Getting Started" at bounding box center [249, 237] width 62 height 15
checkbox input "true"
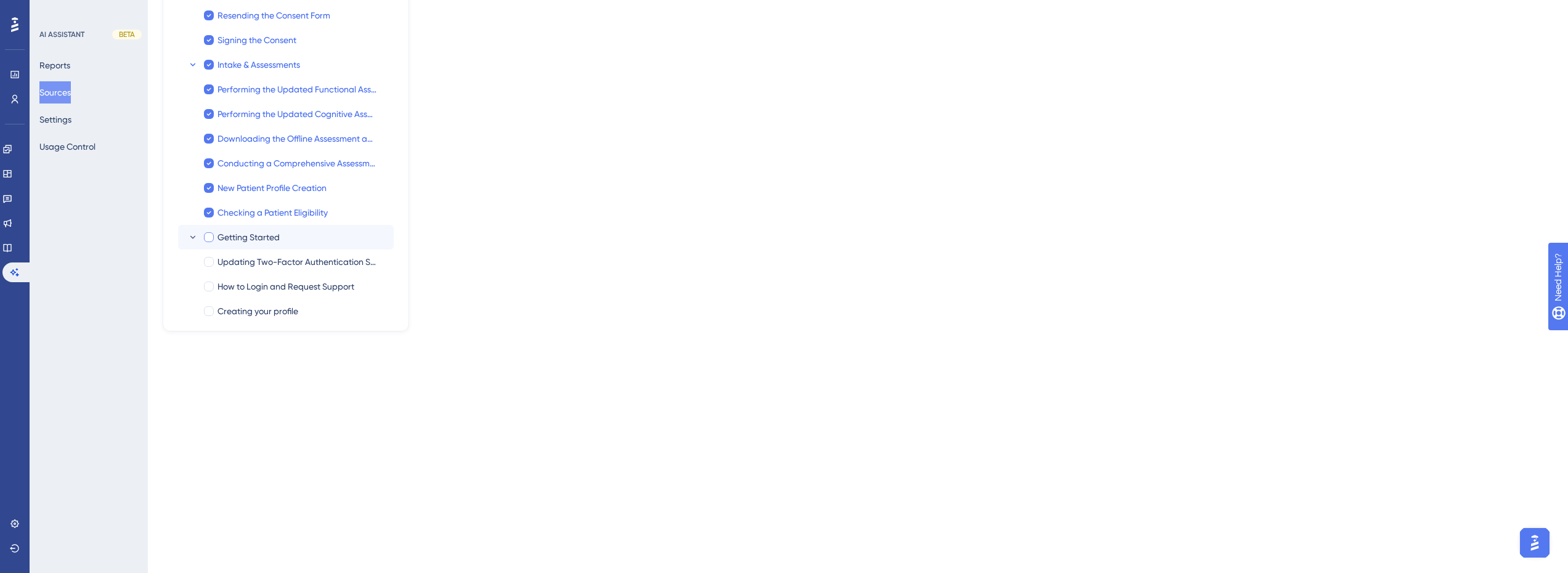
checkbox input "true"
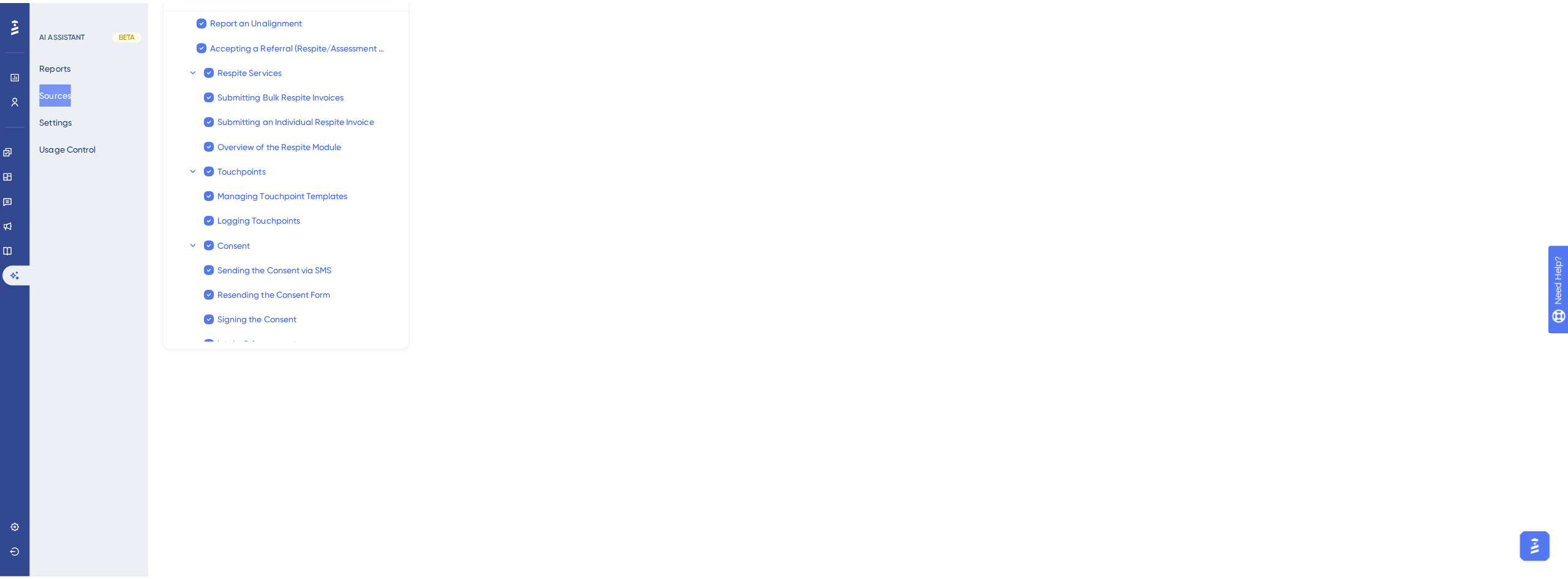
scroll to position [0, 0]
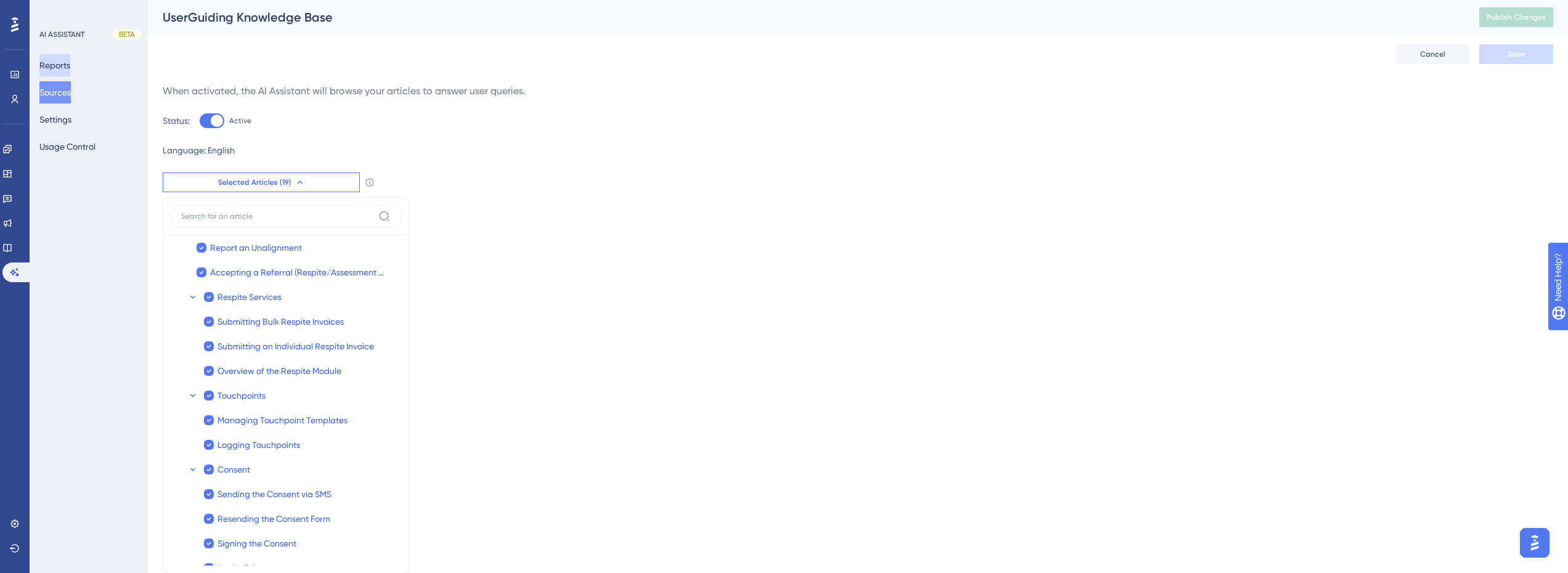
click at [53, 65] on button "Reports" at bounding box center [55, 65] width 31 height 22
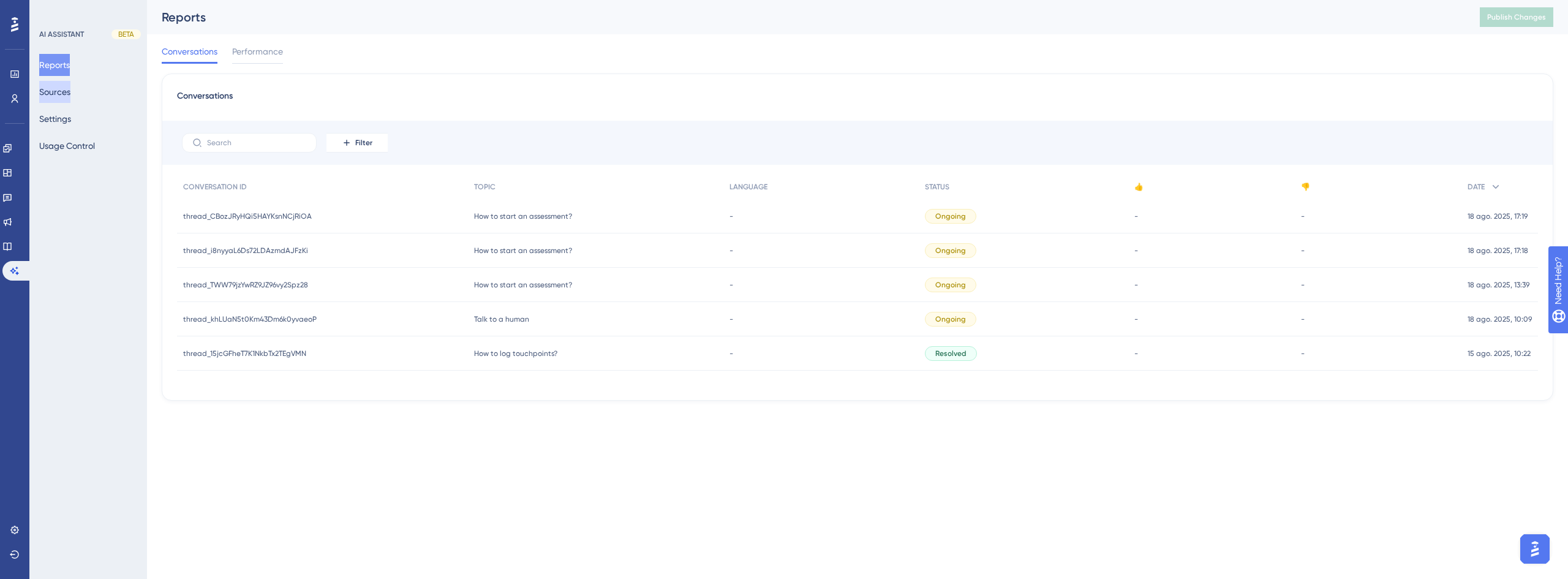
drag, startPoint x: 50, startPoint y: 91, endPoint x: 146, endPoint y: 82, distance: 96.4
click at [52, 90] on button "Sources" at bounding box center [55, 92] width 31 height 22
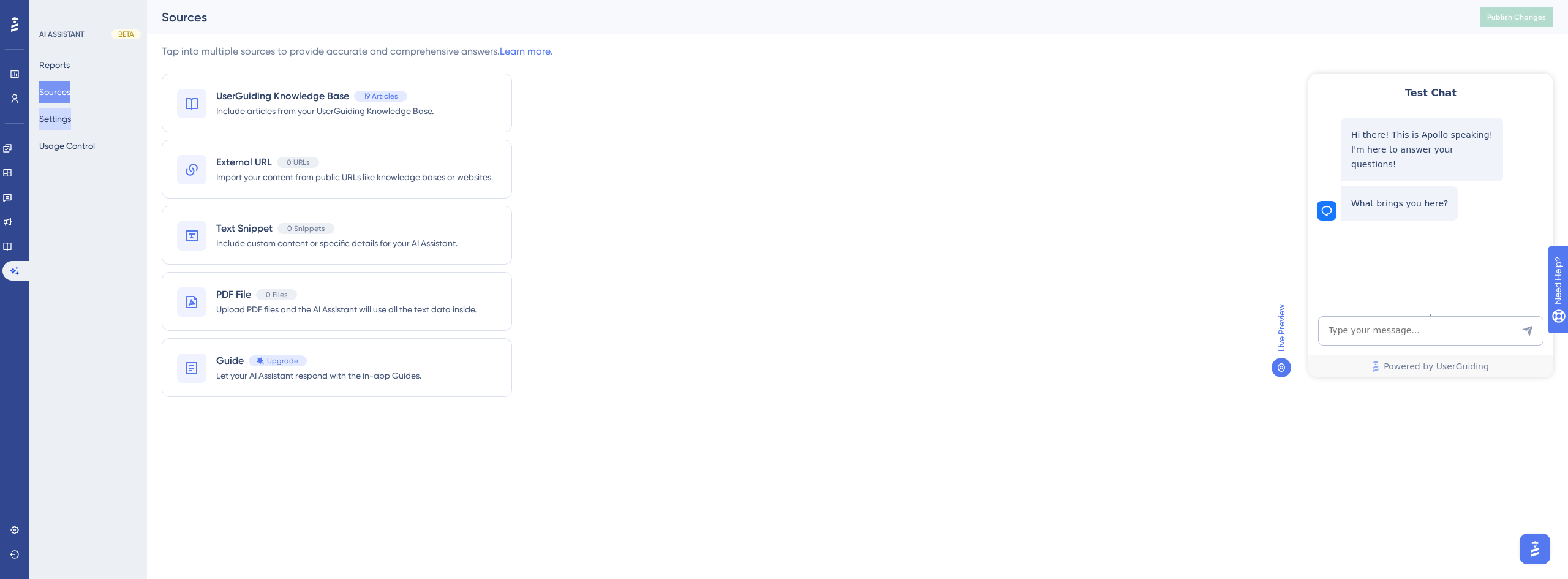
click at [71, 118] on button "Settings" at bounding box center [55, 118] width 32 height 22
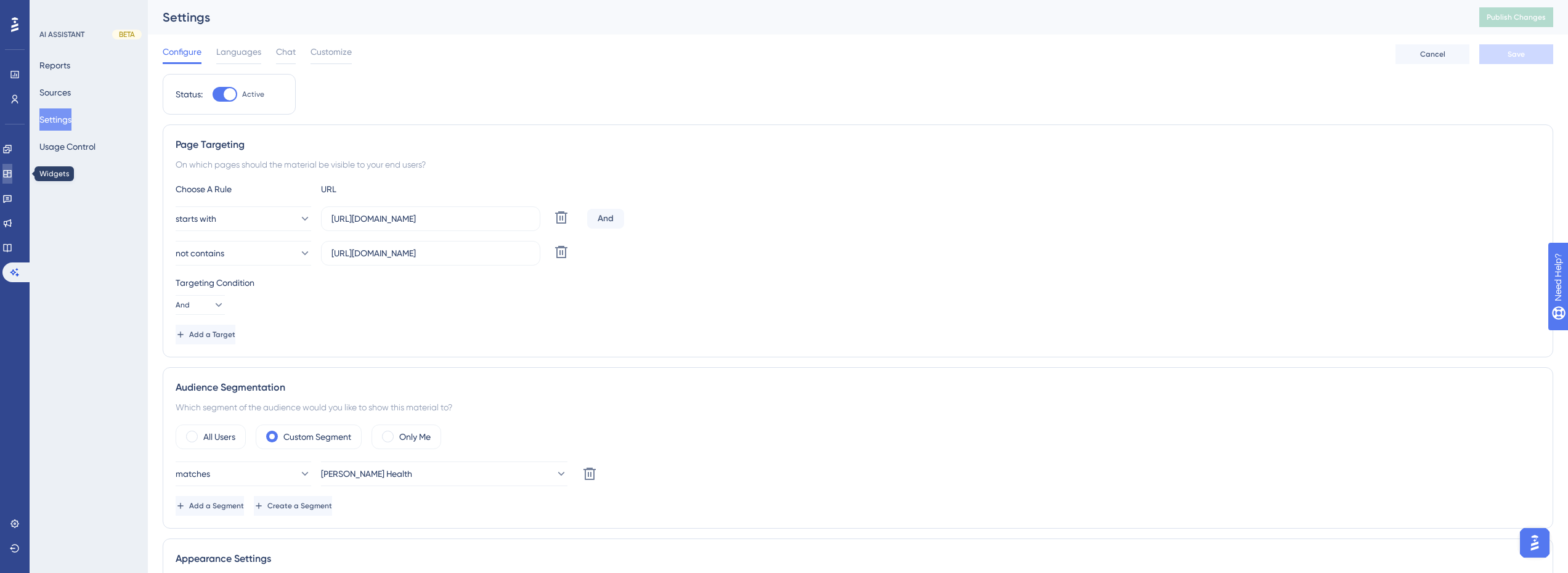
click at [12, 172] on icon at bounding box center [7, 173] width 10 height 10
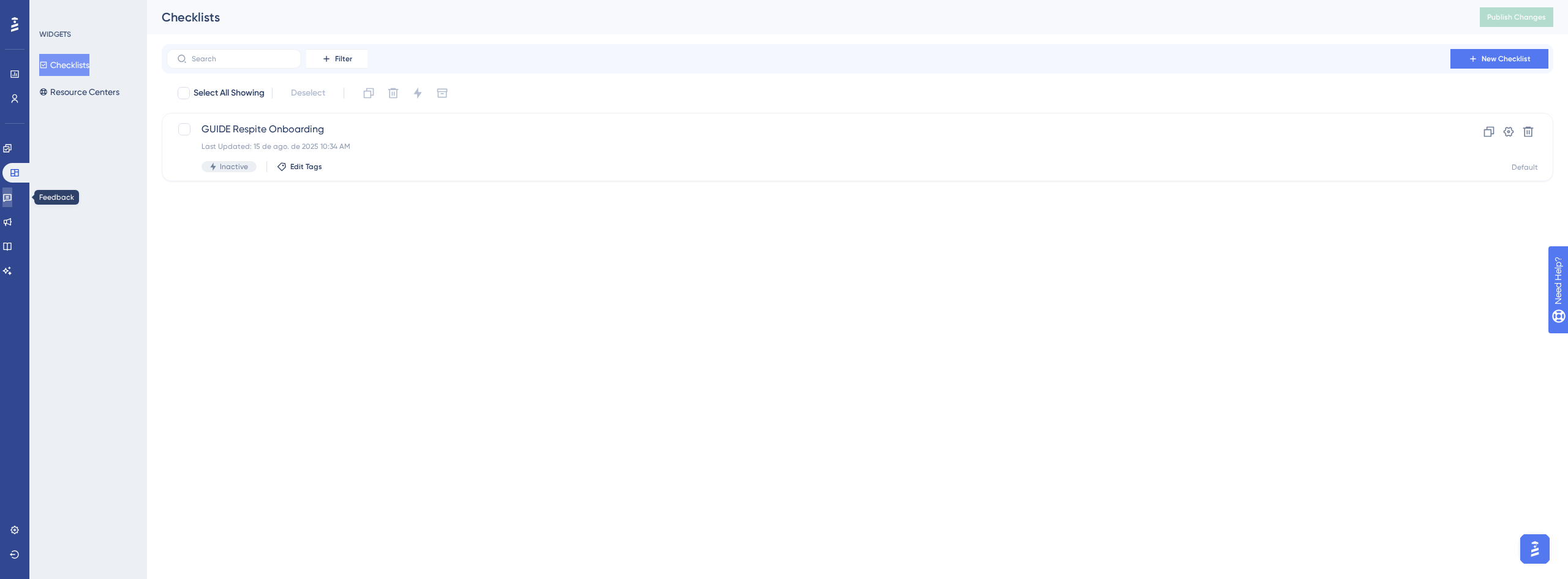
click at [12, 198] on icon at bounding box center [7, 197] width 10 height 10
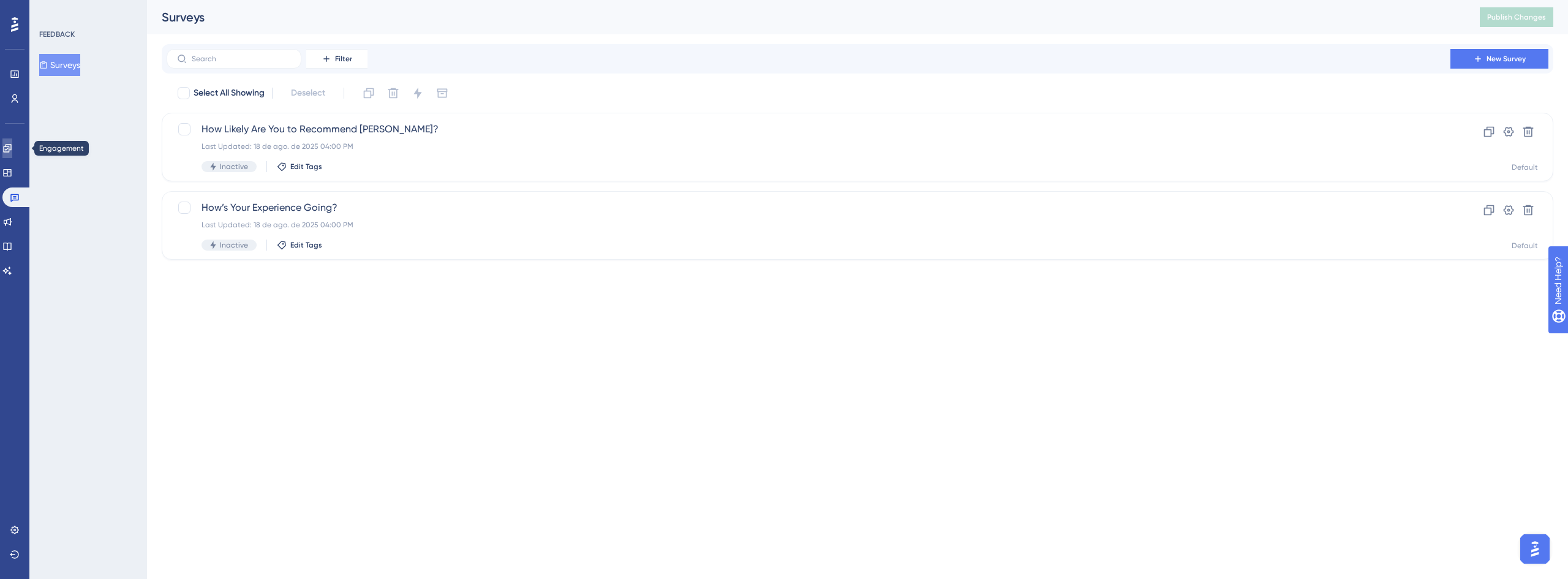
click at [12, 151] on icon at bounding box center [7, 148] width 10 height 10
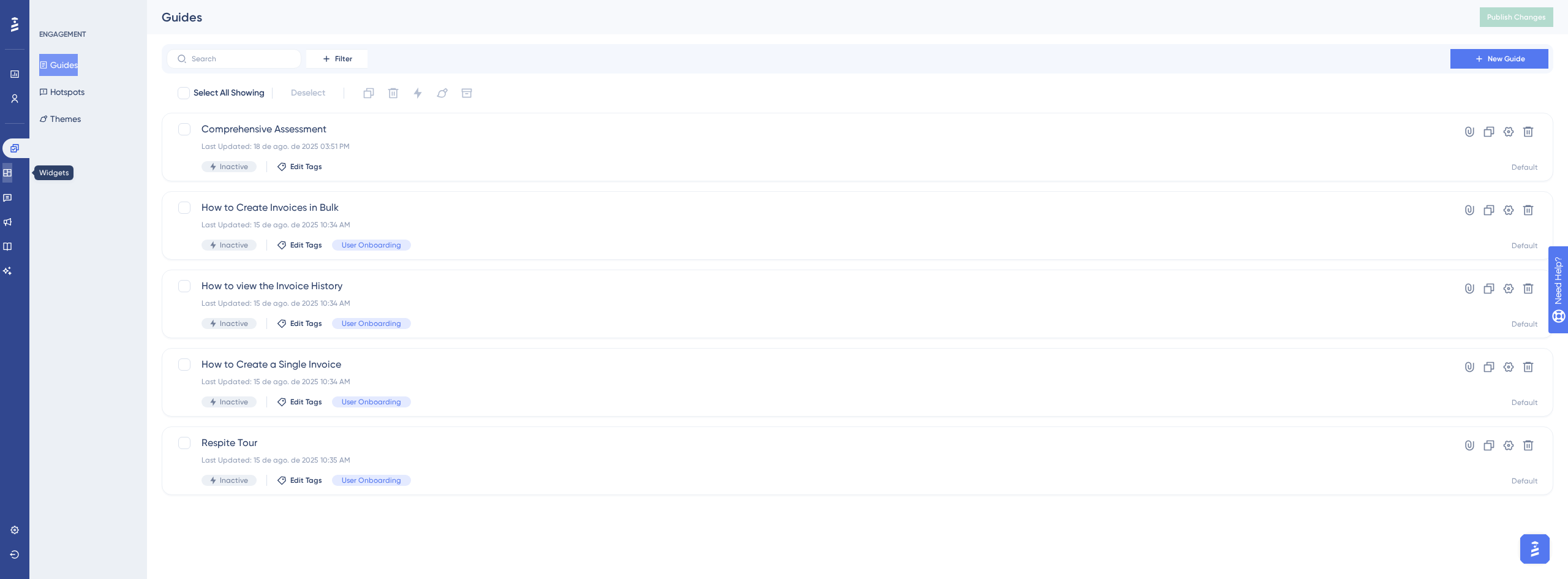
click at [10, 169] on icon at bounding box center [7, 172] width 10 height 10
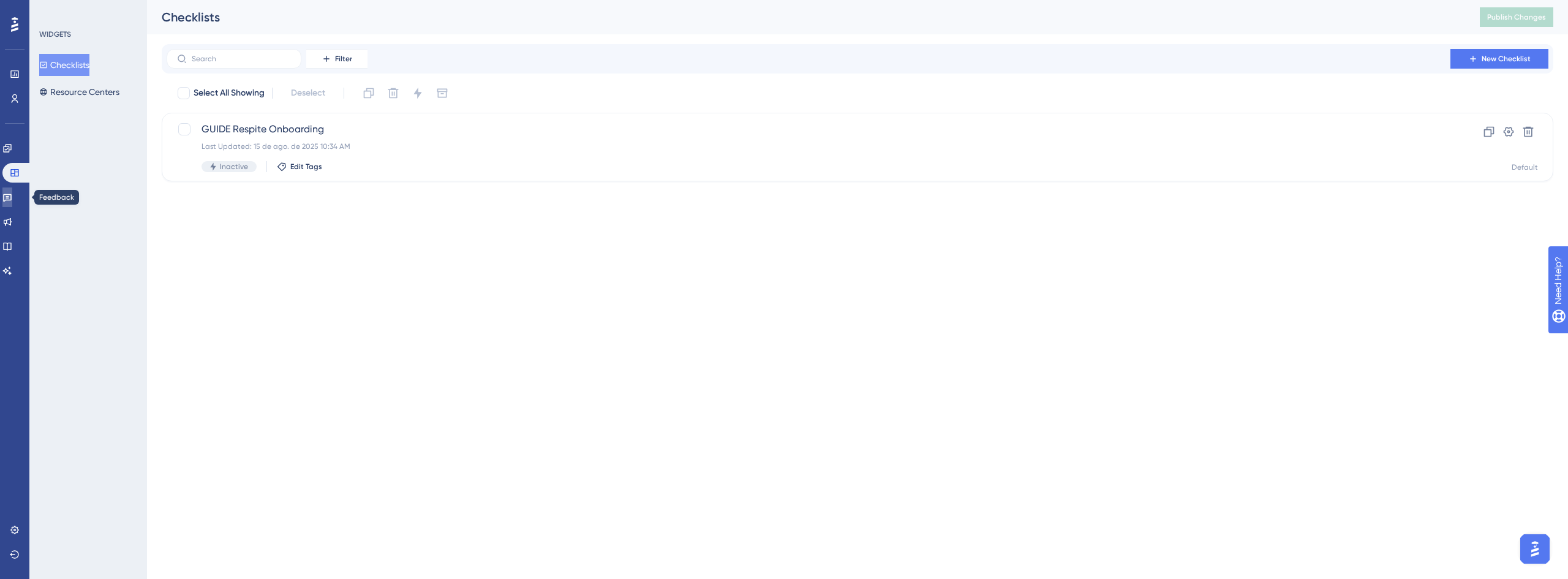
click at [12, 200] on icon at bounding box center [6, 198] width 8 height 8
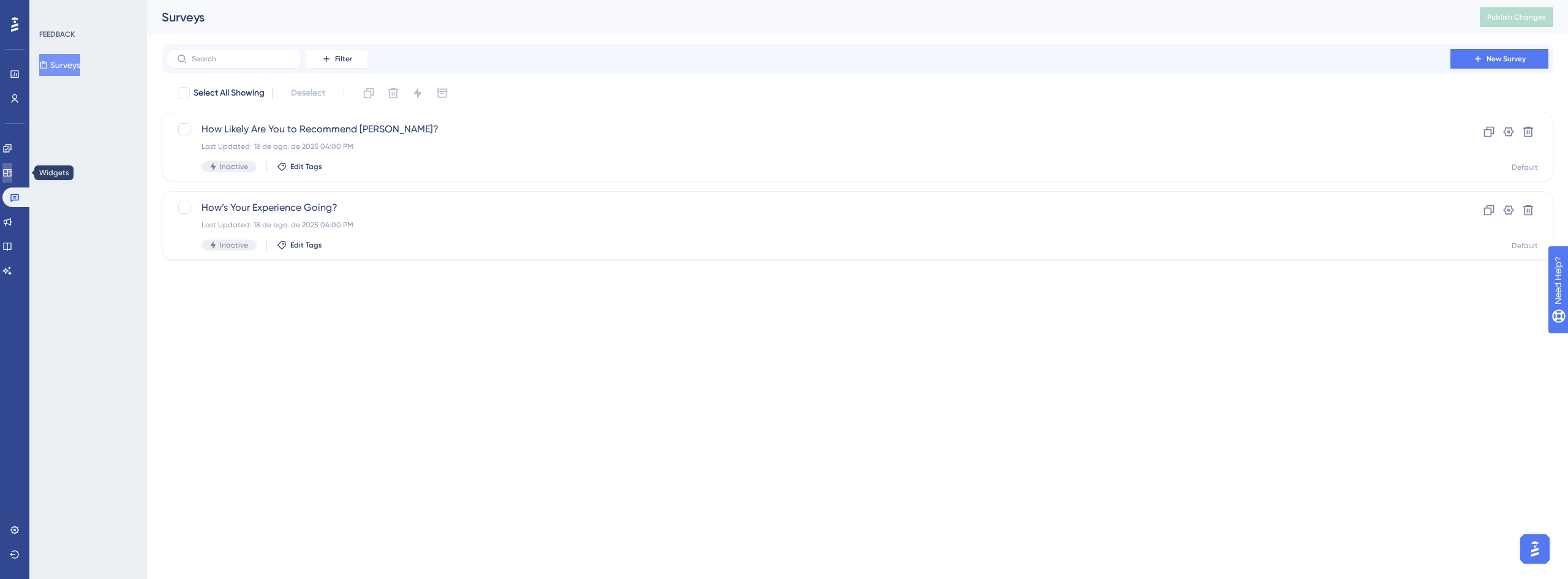
click at [10, 175] on icon at bounding box center [7, 172] width 10 height 10
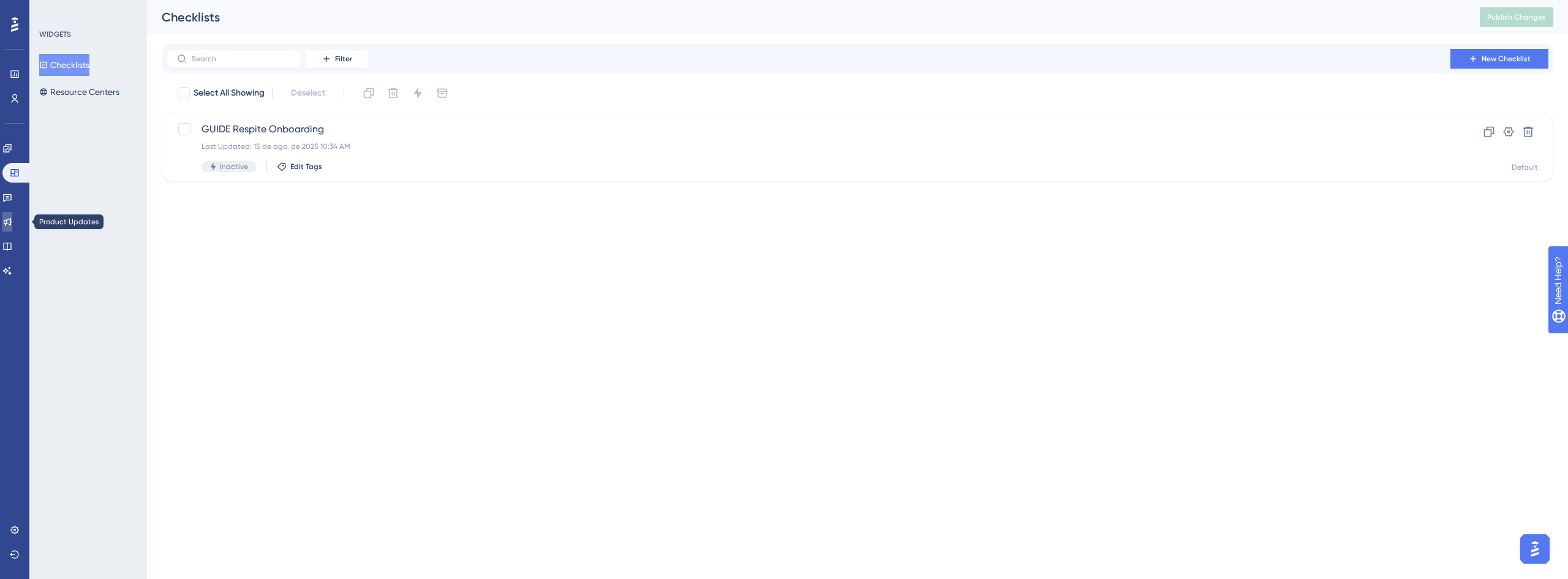
click at [12, 226] on icon at bounding box center [7, 221] width 10 height 10
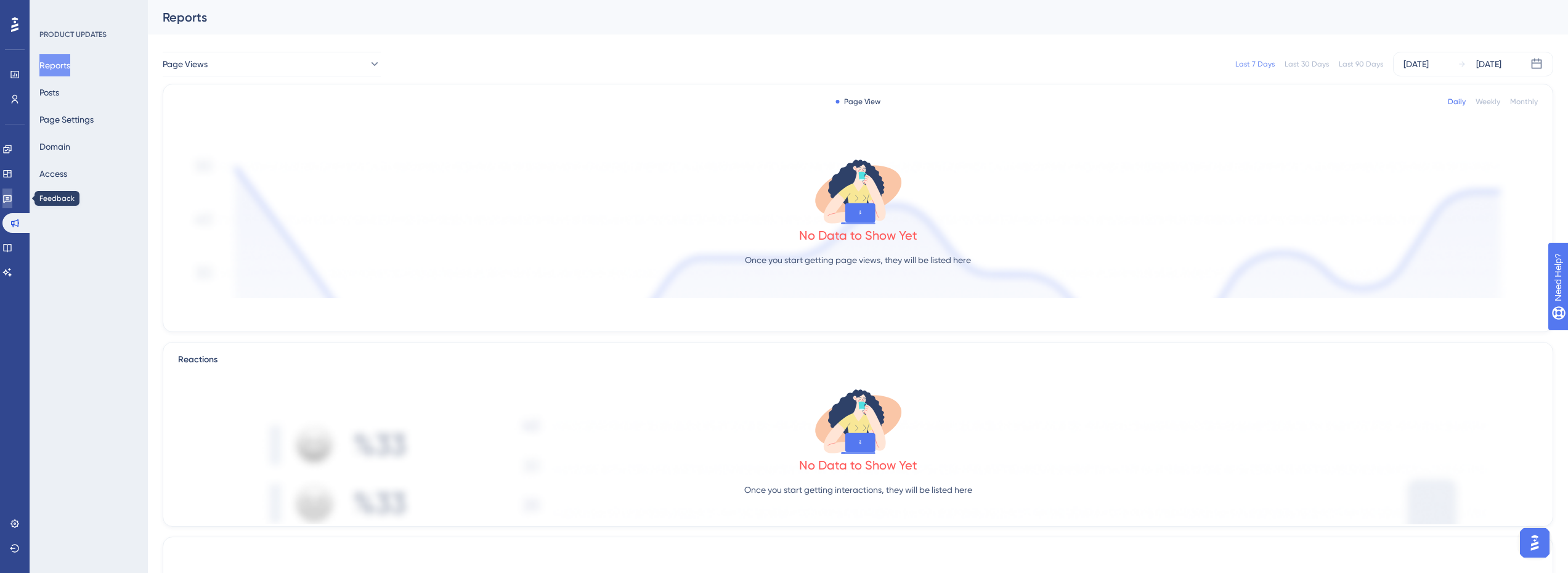
click at [12, 200] on icon at bounding box center [7, 198] width 10 height 10
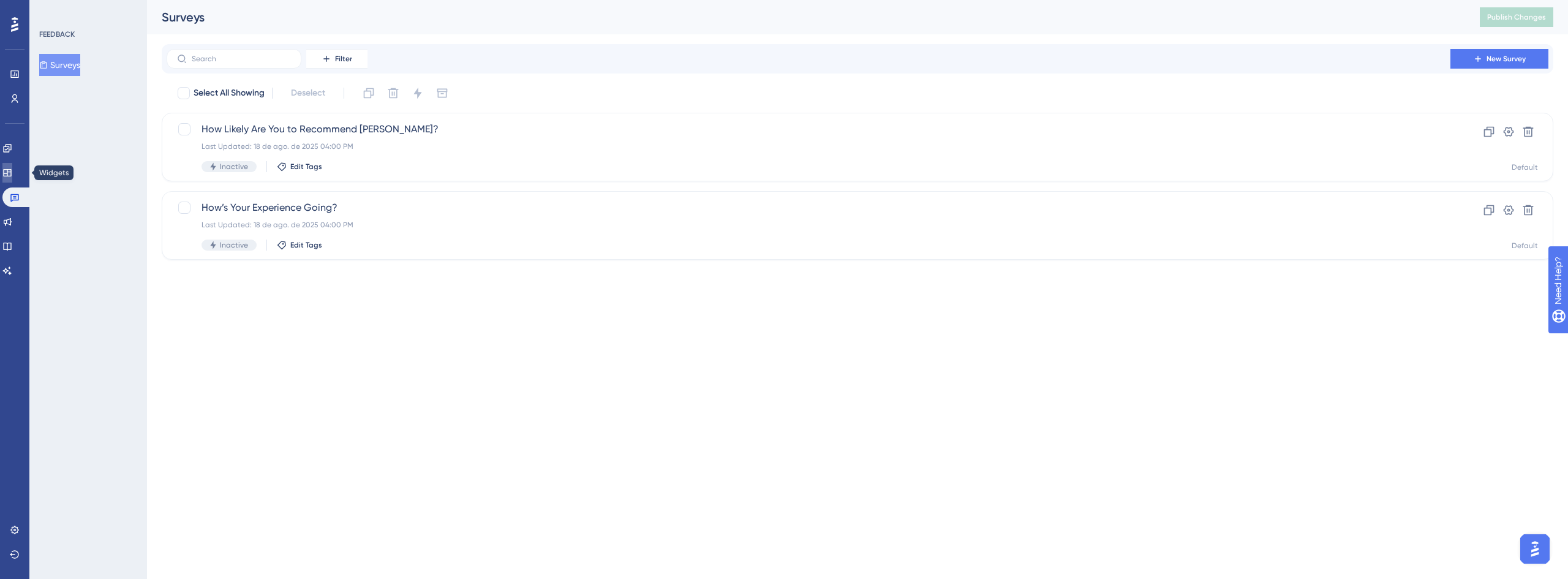
click at [11, 176] on icon at bounding box center [6, 173] width 8 height 7
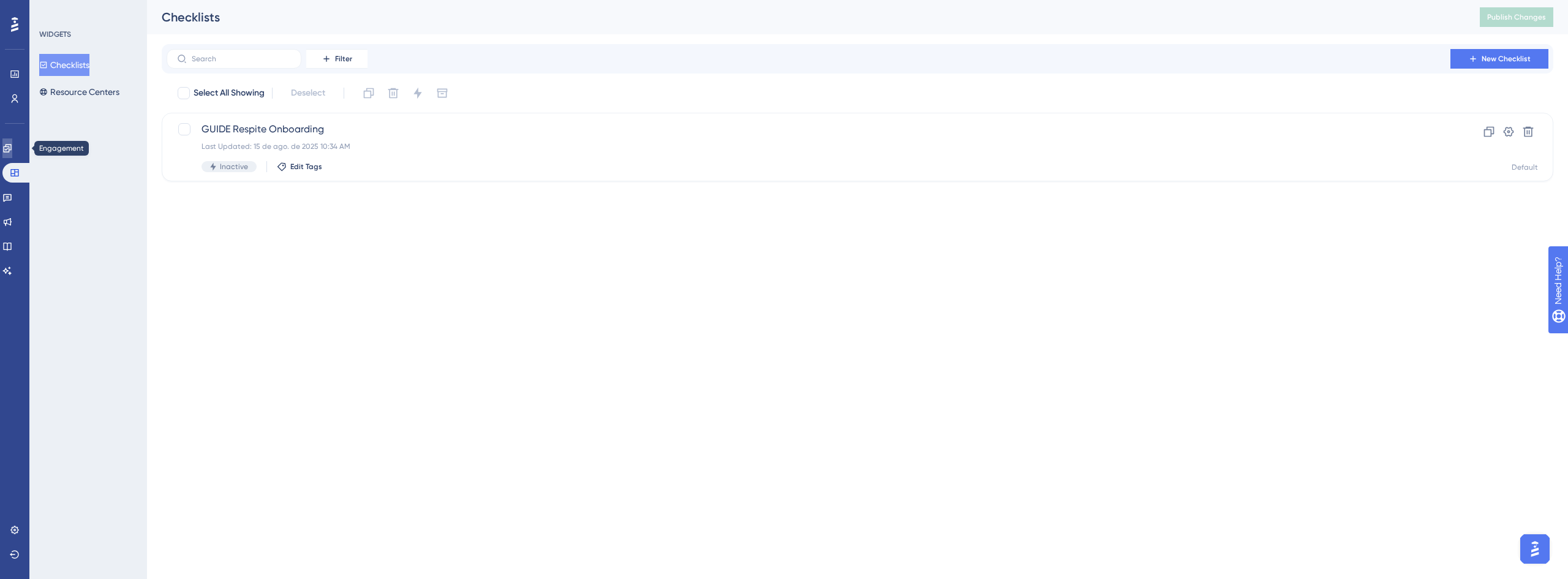
click at [12, 146] on icon at bounding box center [7, 148] width 10 height 10
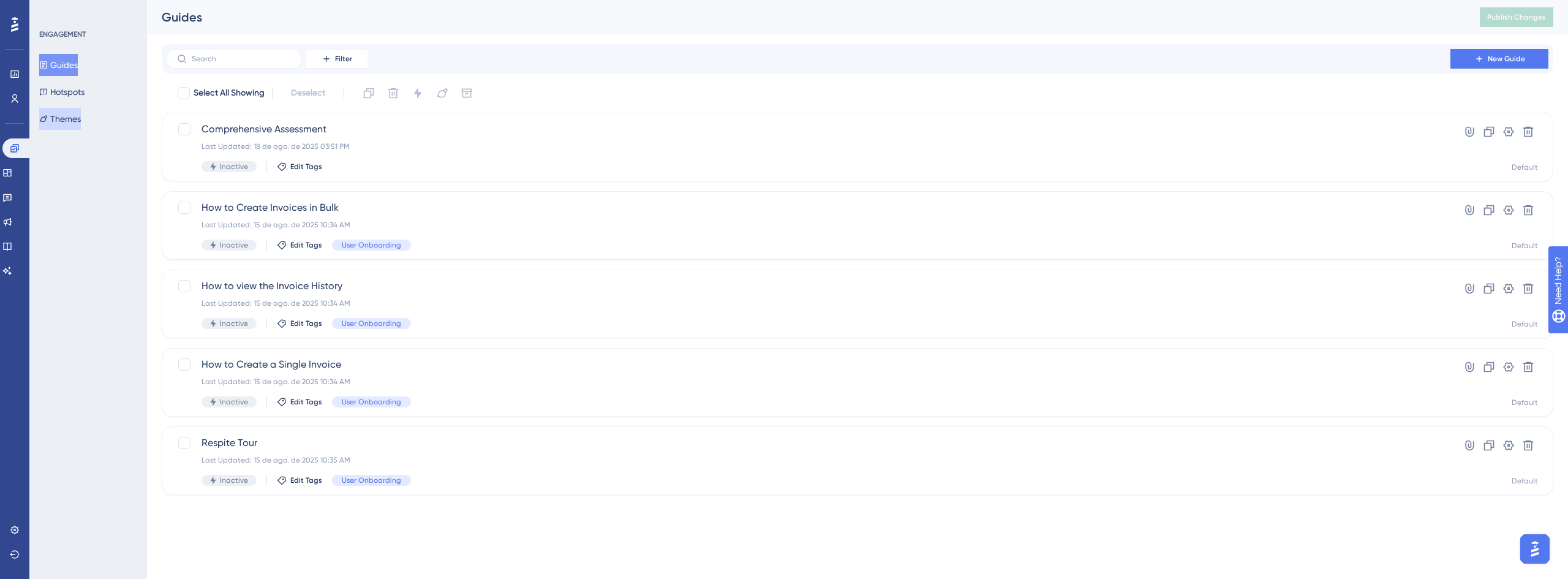
click at [60, 127] on button "Themes" at bounding box center [60, 118] width 42 height 22
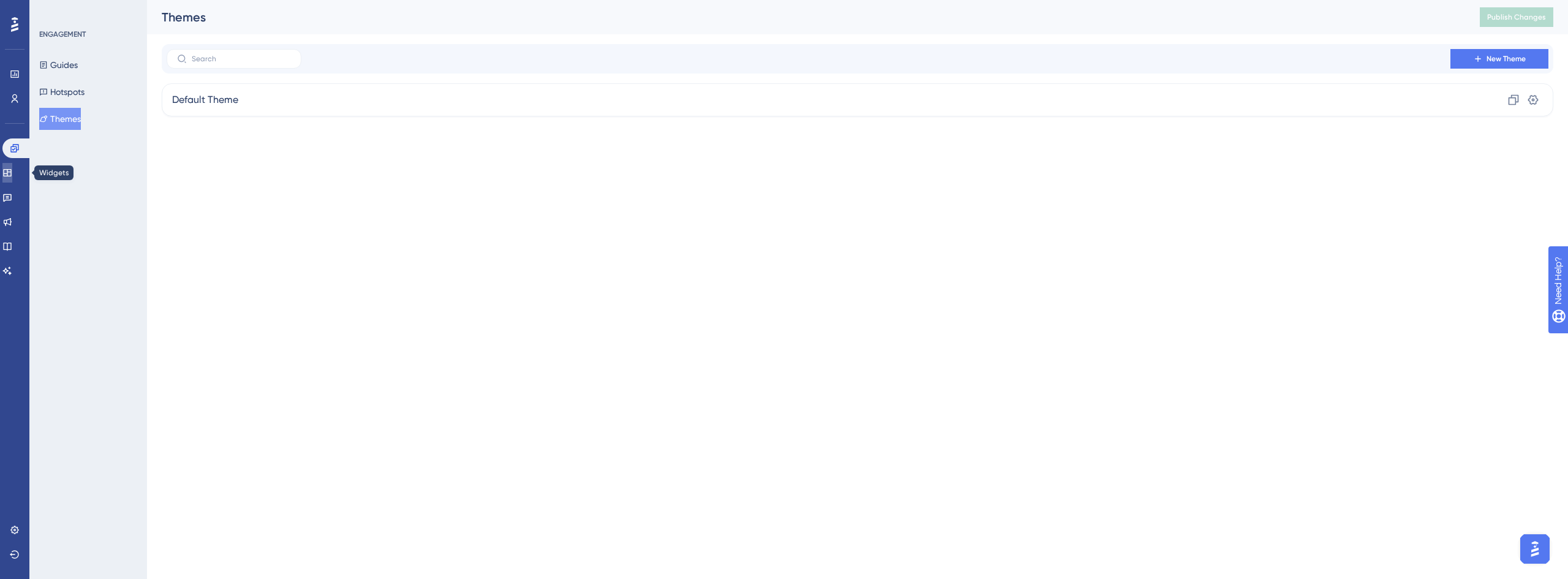
click at [12, 173] on icon at bounding box center [7, 172] width 10 height 10
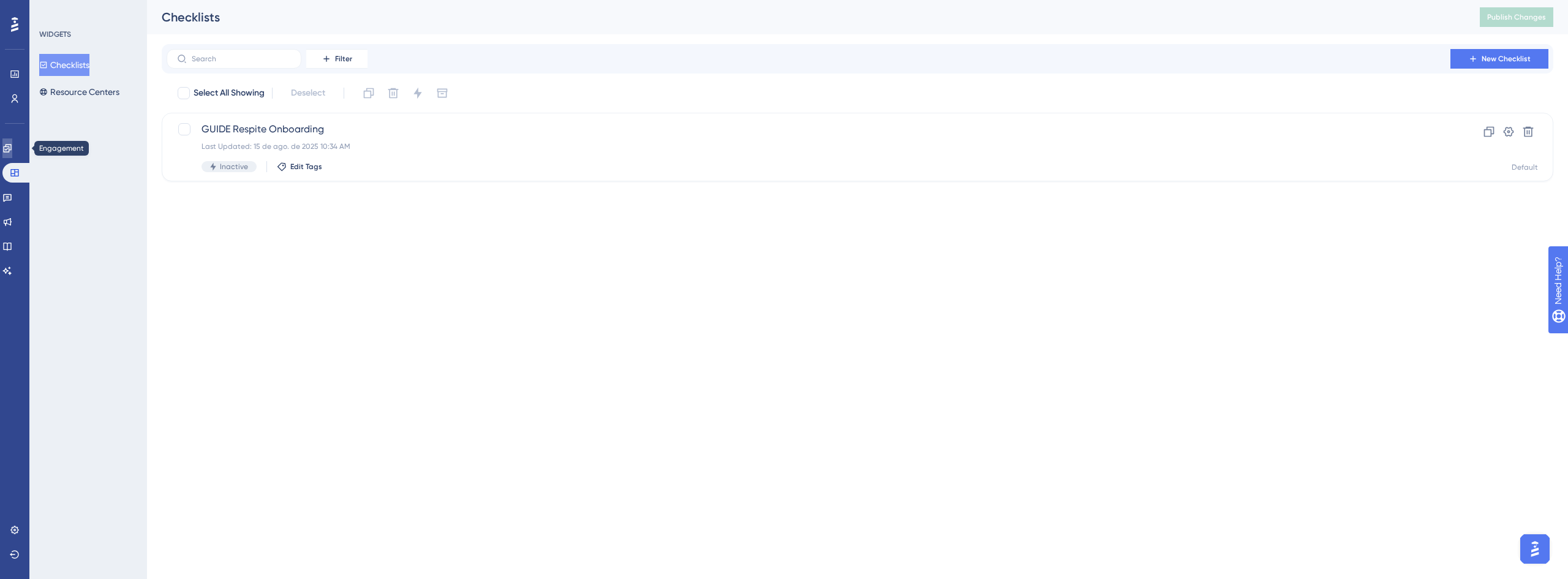
click at [5, 146] on link at bounding box center [7, 148] width 10 height 20
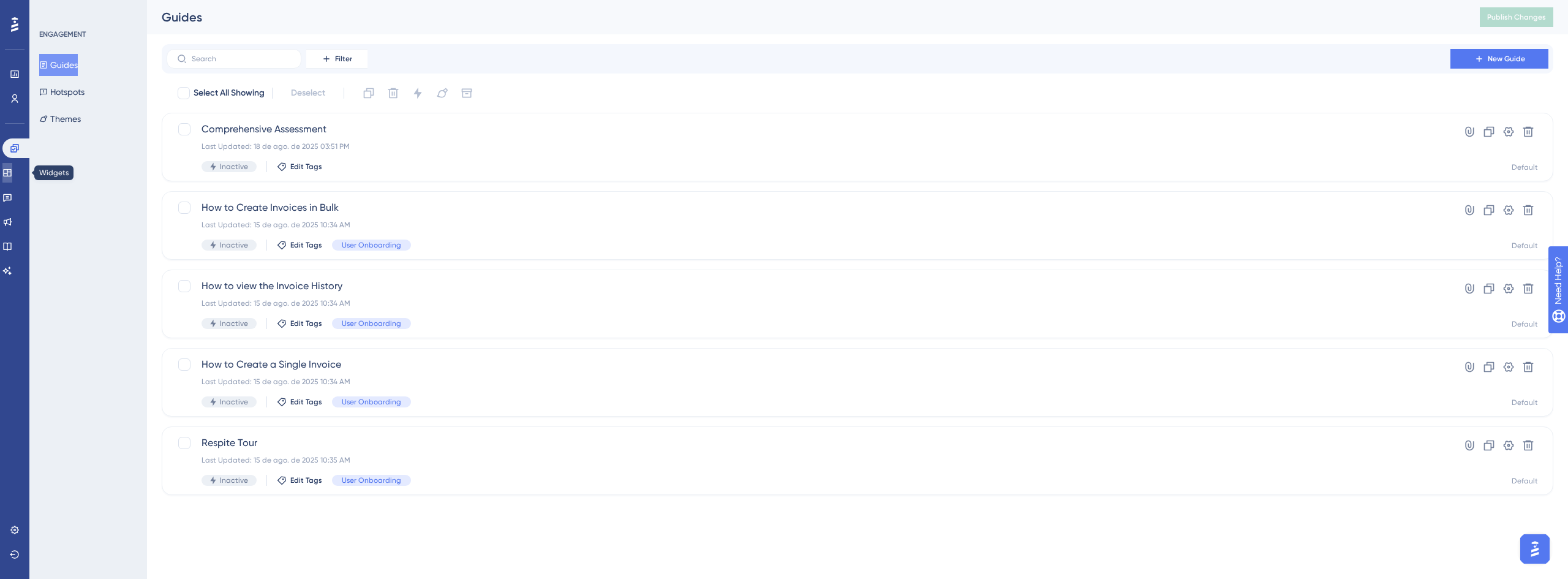
click at [11, 169] on icon at bounding box center [6, 173] width 8 height 7
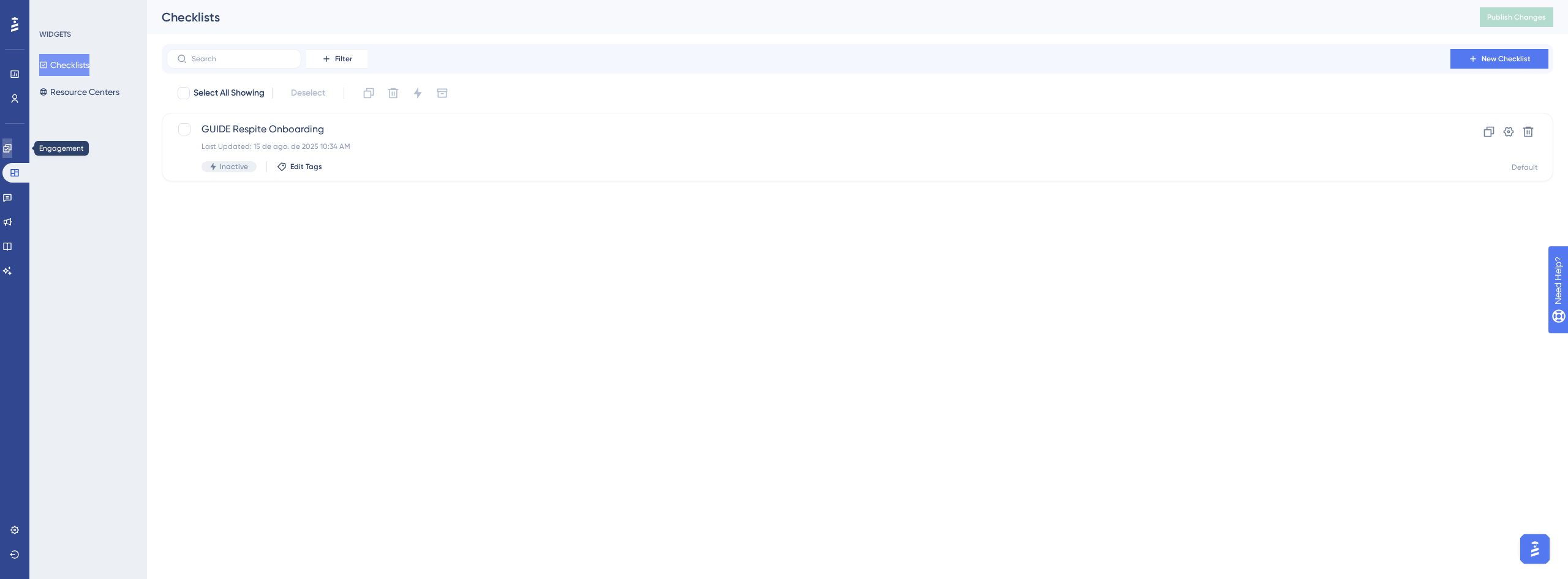
click at [11, 150] on icon at bounding box center [6, 147] width 8 height 8
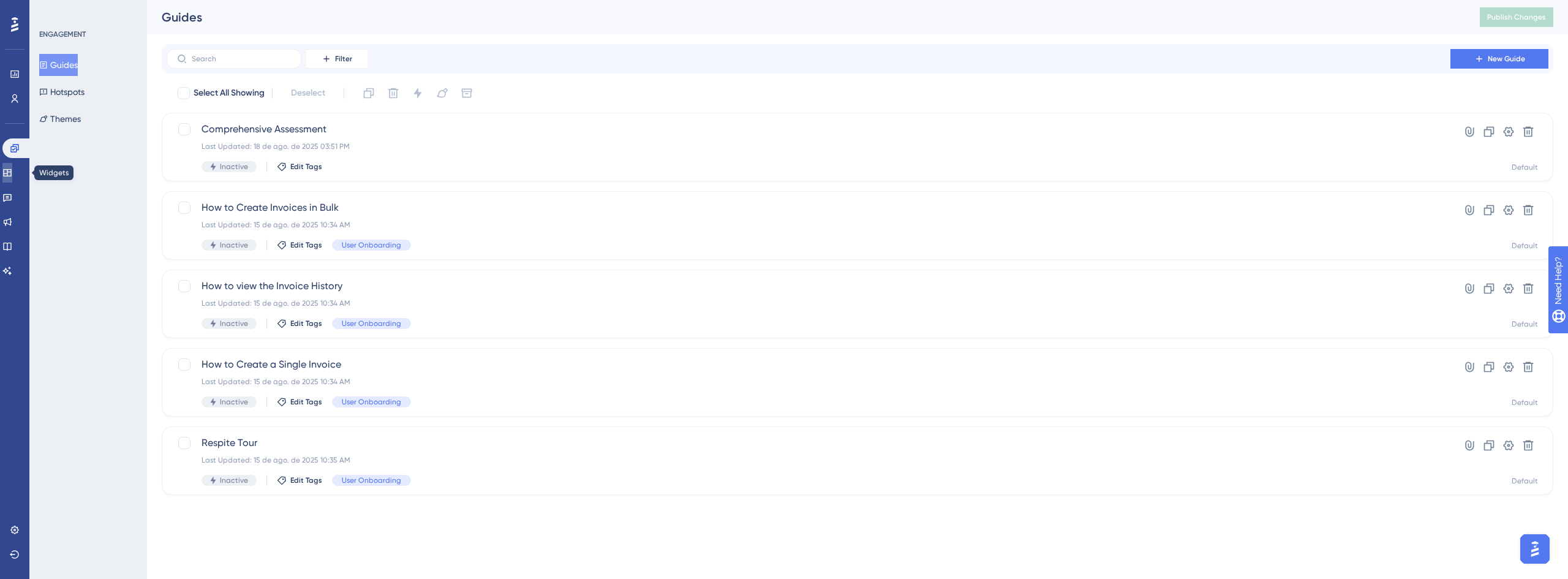
click at [12, 178] on link at bounding box center [7, 173] width 10 height 20
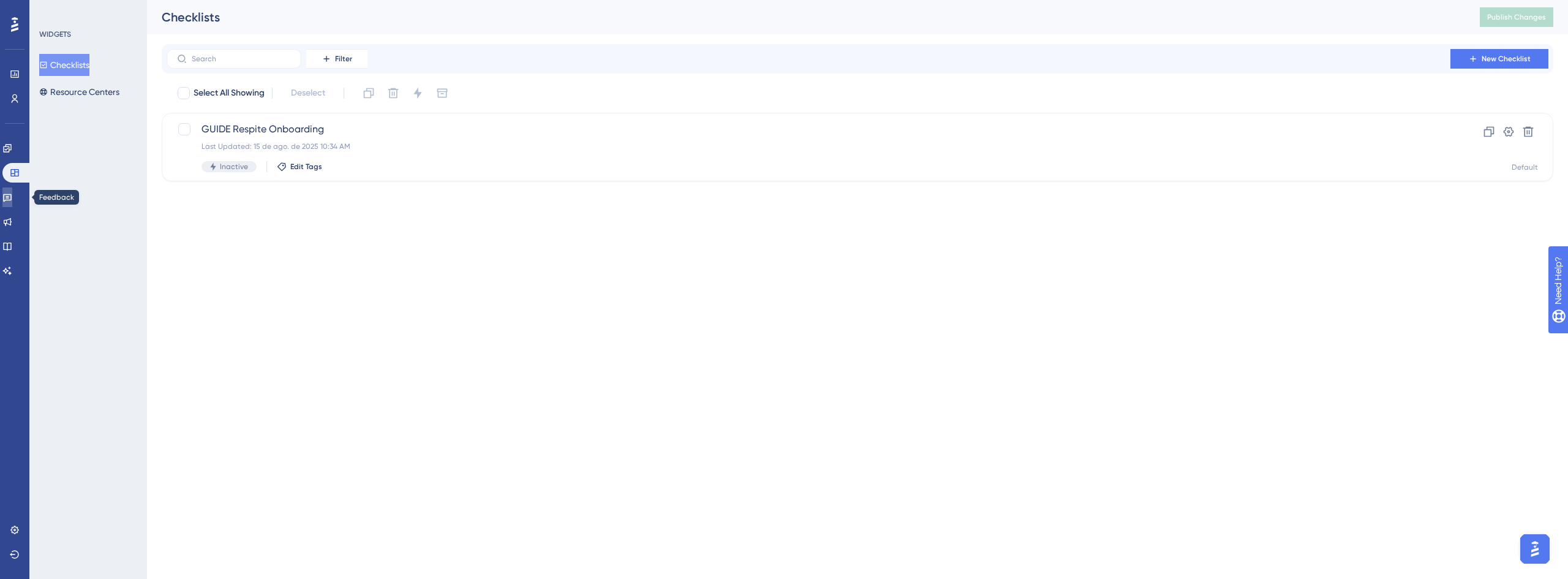
click at [12, 194] on link at bounding box center [7, 198] width 10 height 20
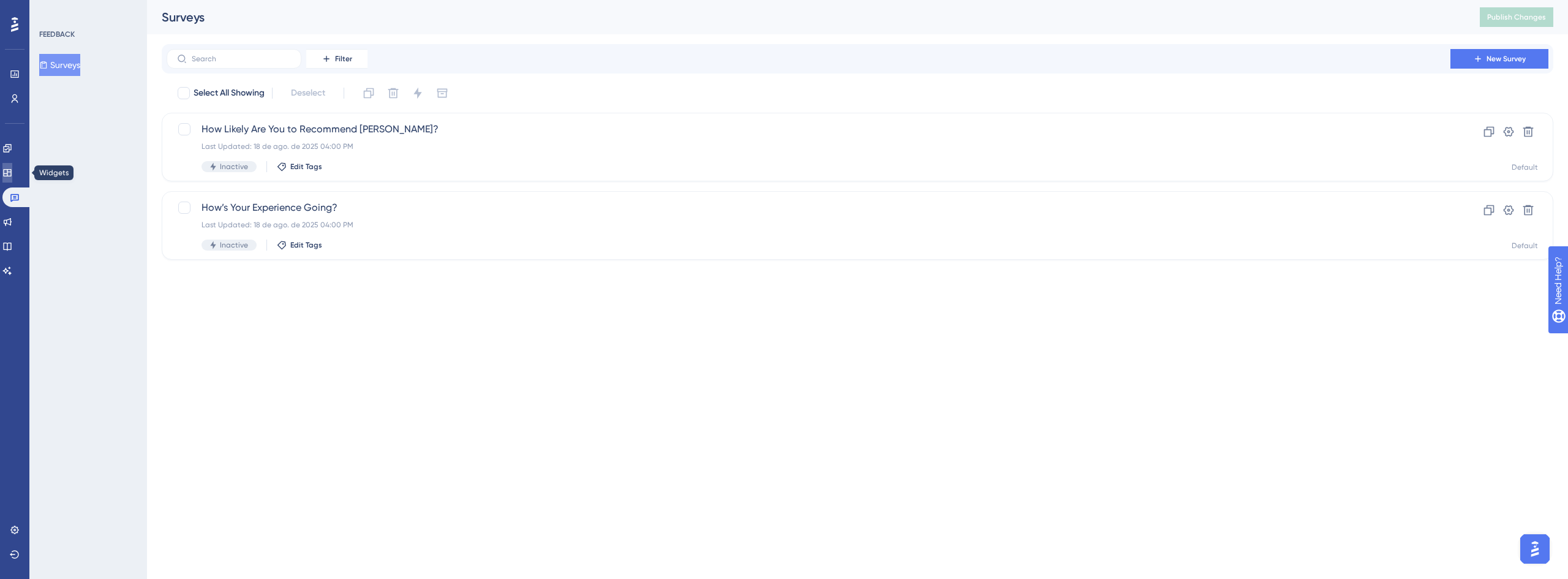
click at [12, 173] on icon at bounding box center [7, 172] width 10 height 10
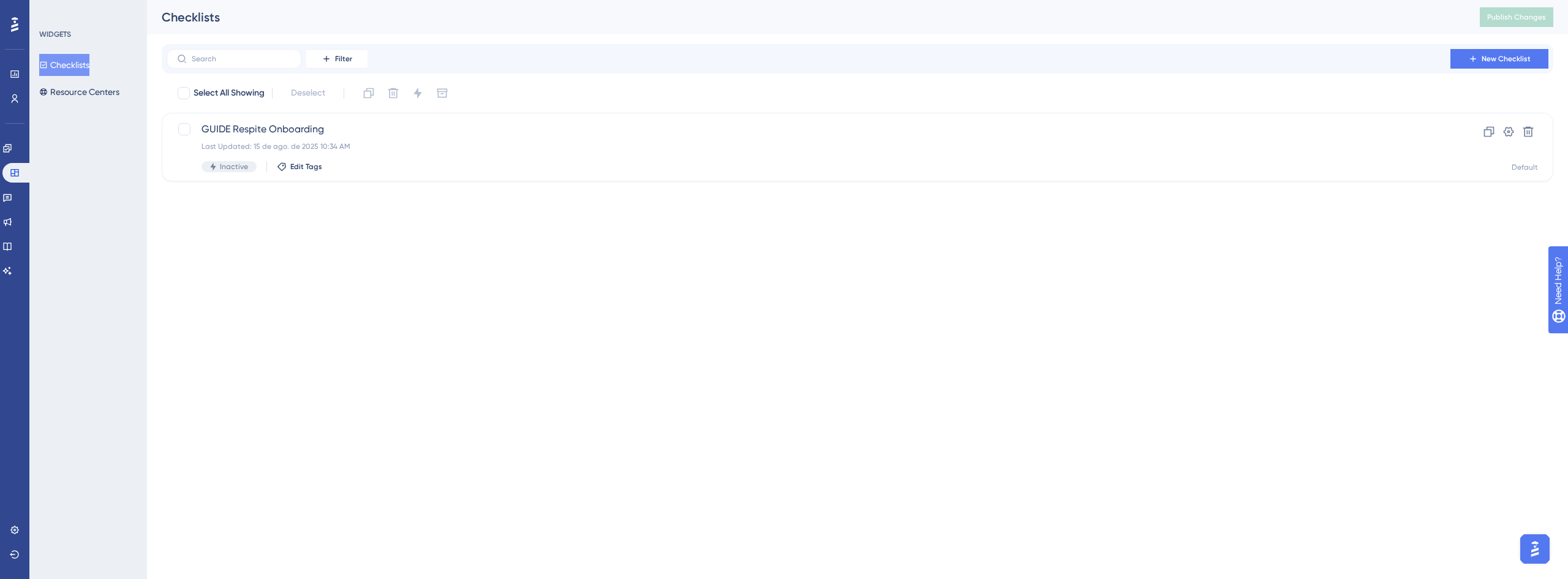
click at [24, 206] on div "Feedback" at bounding box center [15, 198] width 25 height 20
click at [12, 199] on link at bounding box center [7, 198] width 10 height 20
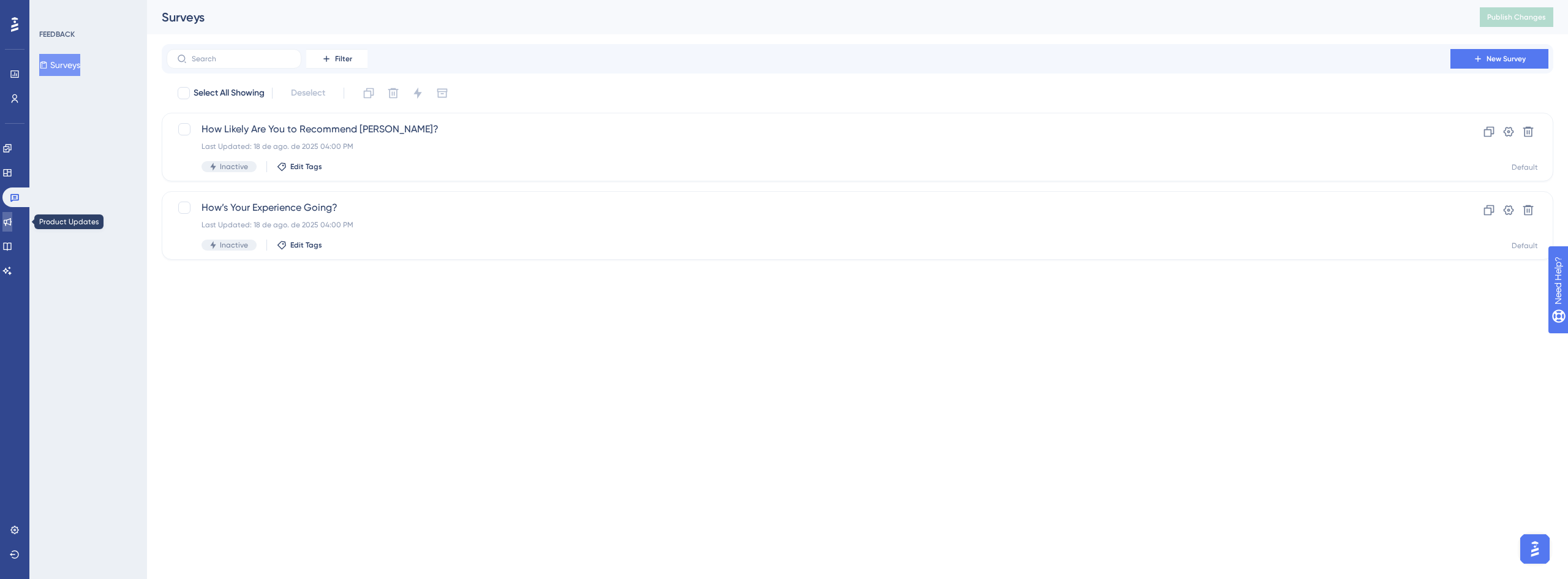
click at [11, 226] on icon at bounding box center [7, 221] width 10 height 10
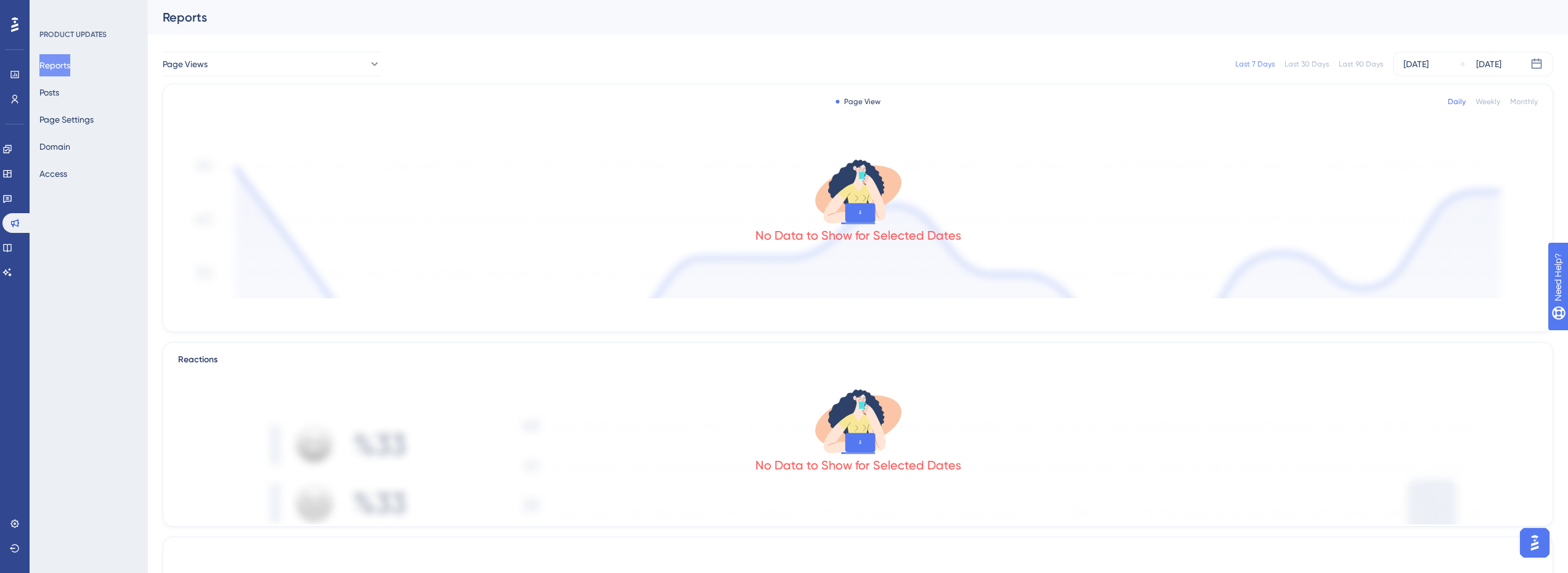
click at [27, 195] on div "Performance Users Engagement Widgets Feedback Product Updates Knowledge Base AI…" at bounding box center [15, 286] width 29 height 573
click at [3, 201] on div "Performance Users Engagement Widgets Feedback Product Updates Knowledge Base AI…" at bounding box center [15, 286] width 29 height 573
click at [11, 202] on icon at bounding box center [6, 199] width 8 height 8
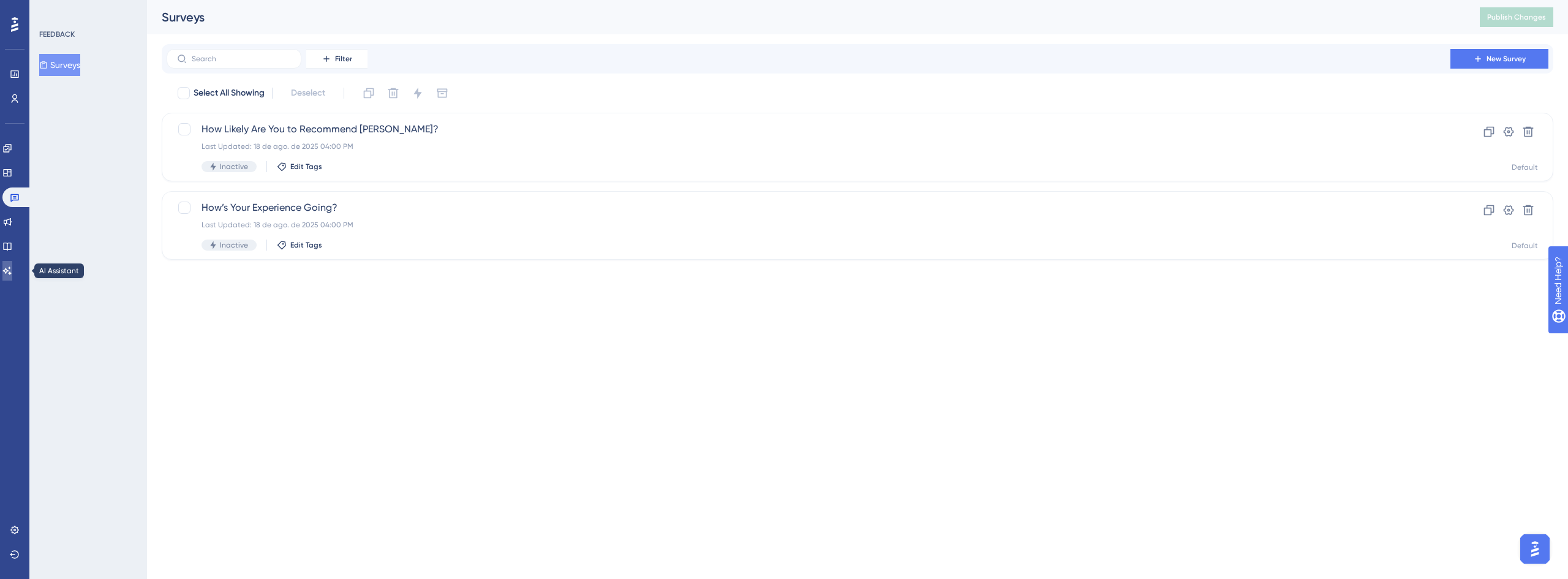
click at [12, 269] on icon at bounding box center [6, 270] width 8 height 8
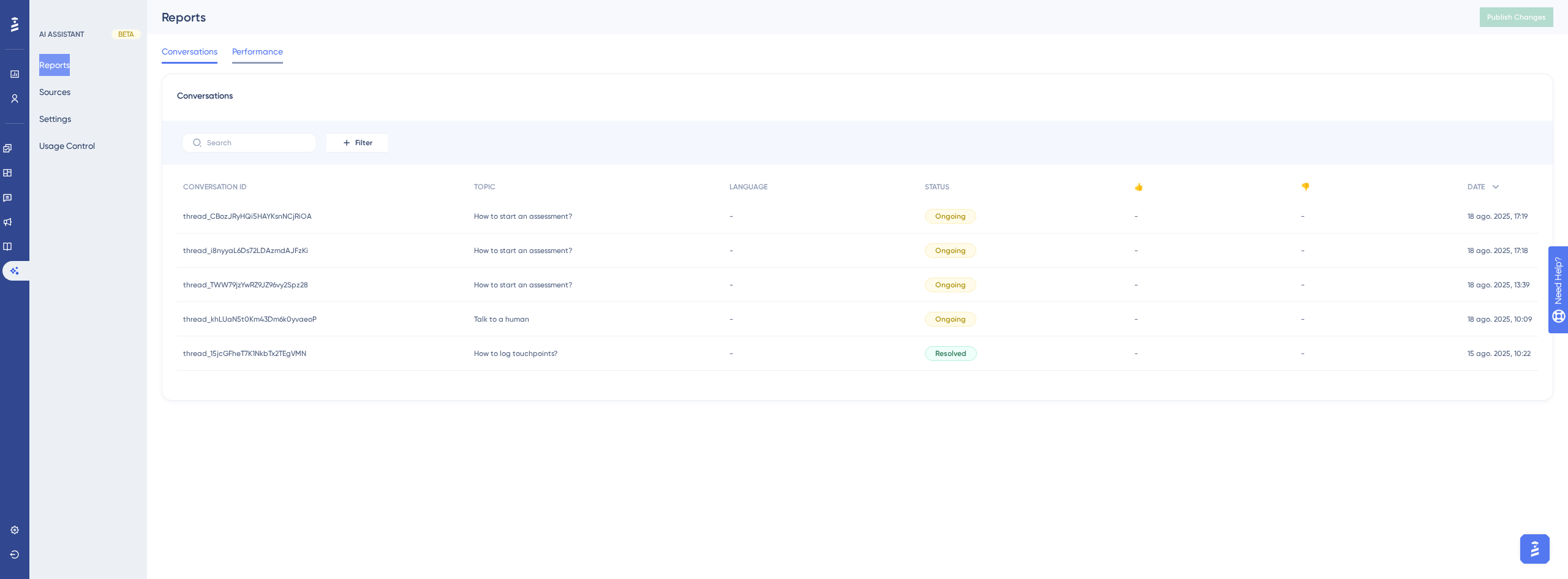
click at [273, 52] on span "Performance" at bounding box center [258, 51] width 51 height 15
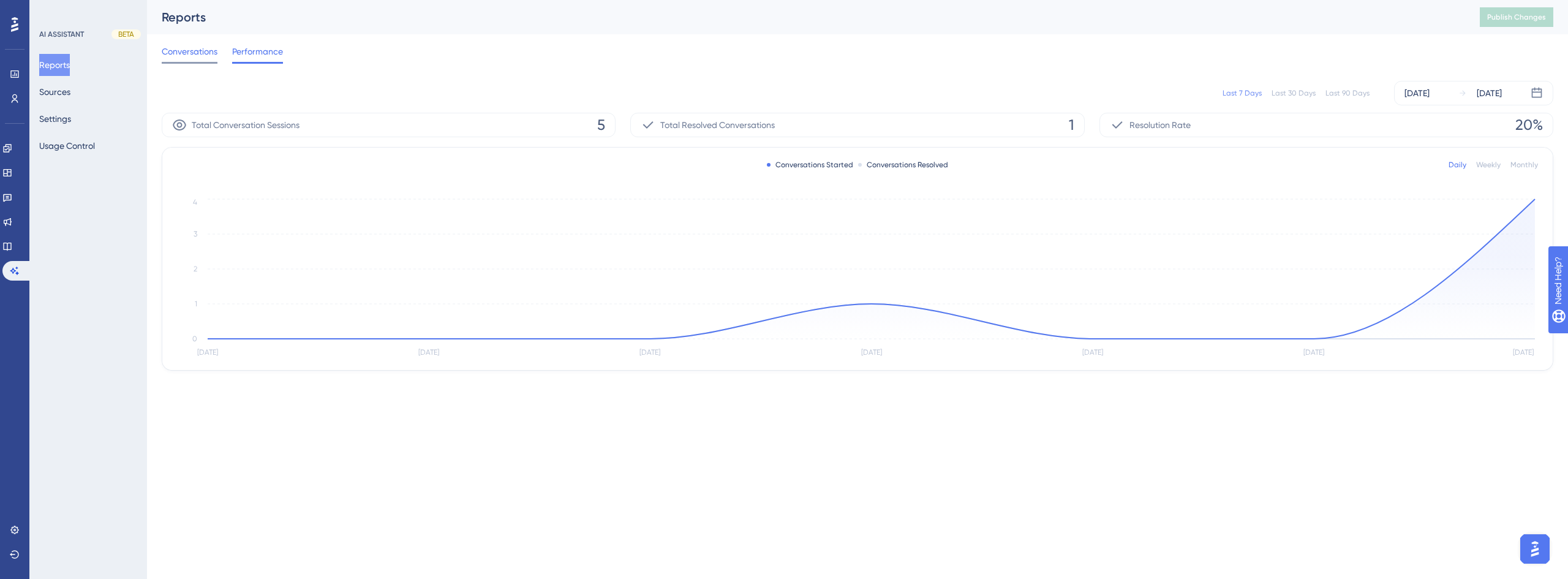
click at [198, 52] on span "Conversations" at bounding box center [189, 51] width 56 height 15
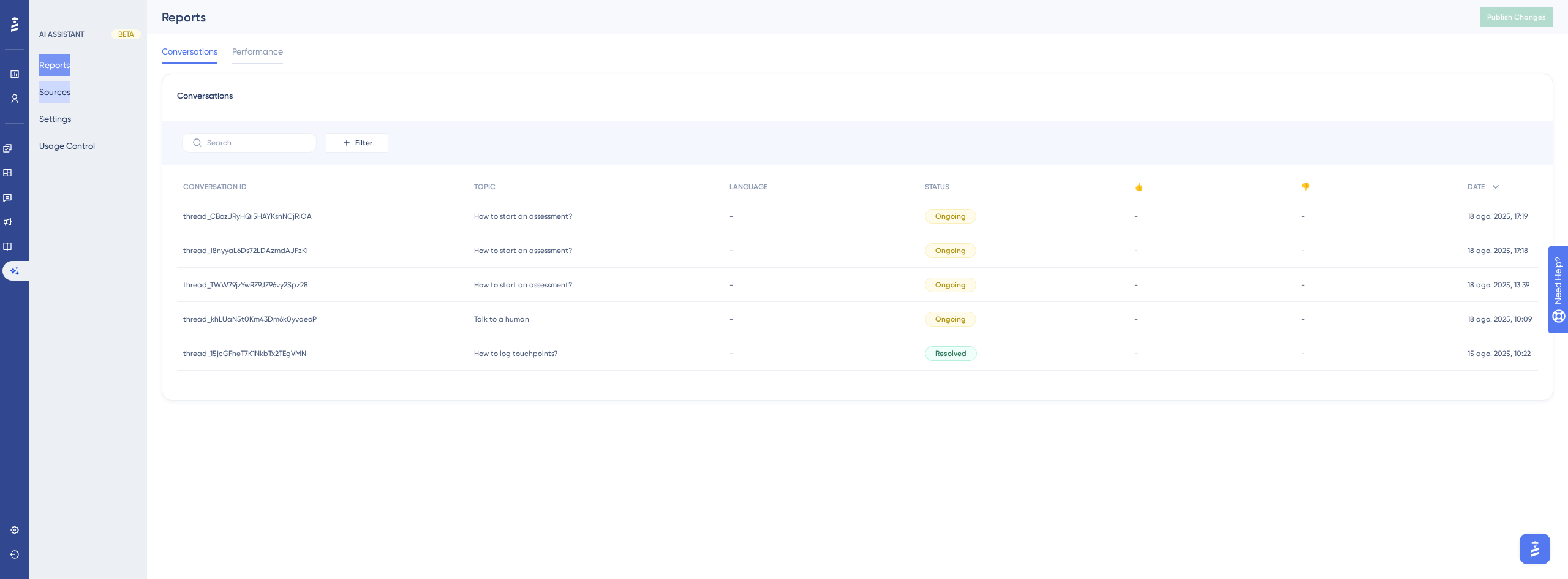
click at [68, 93] on button "Sources" at bounding box center [55, 92] width 31 height 22
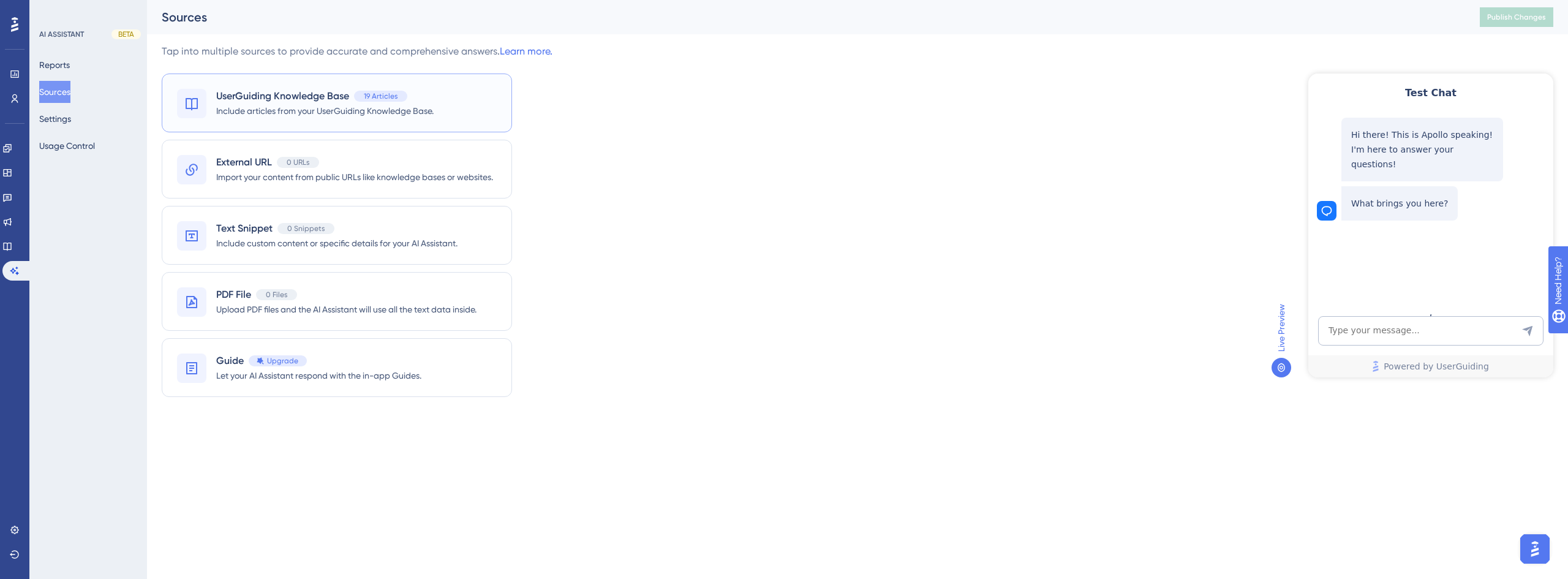
click at [262, 104] on span "Include articles from your UserGuiding Knowledge Base." at bounding box center [325, 111] width 217 height 15
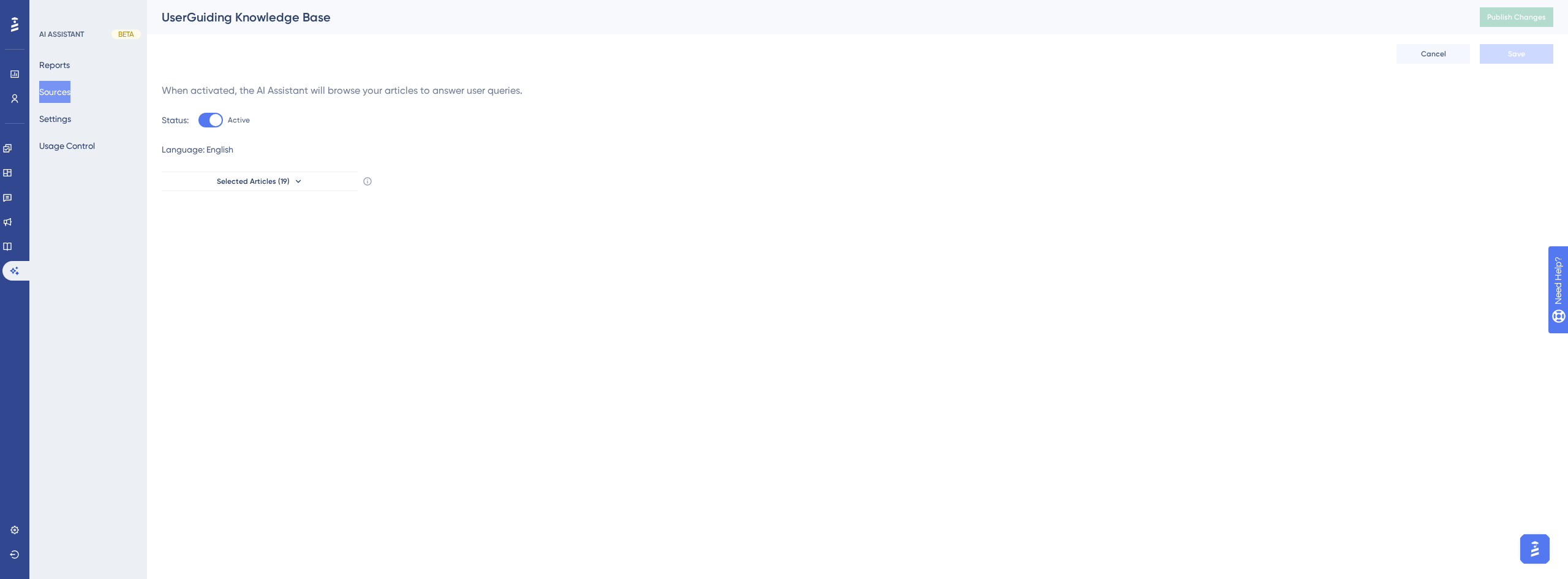
click at [66, 89] on button "Sources" at bounding box center [55, 92] width 31 height 22
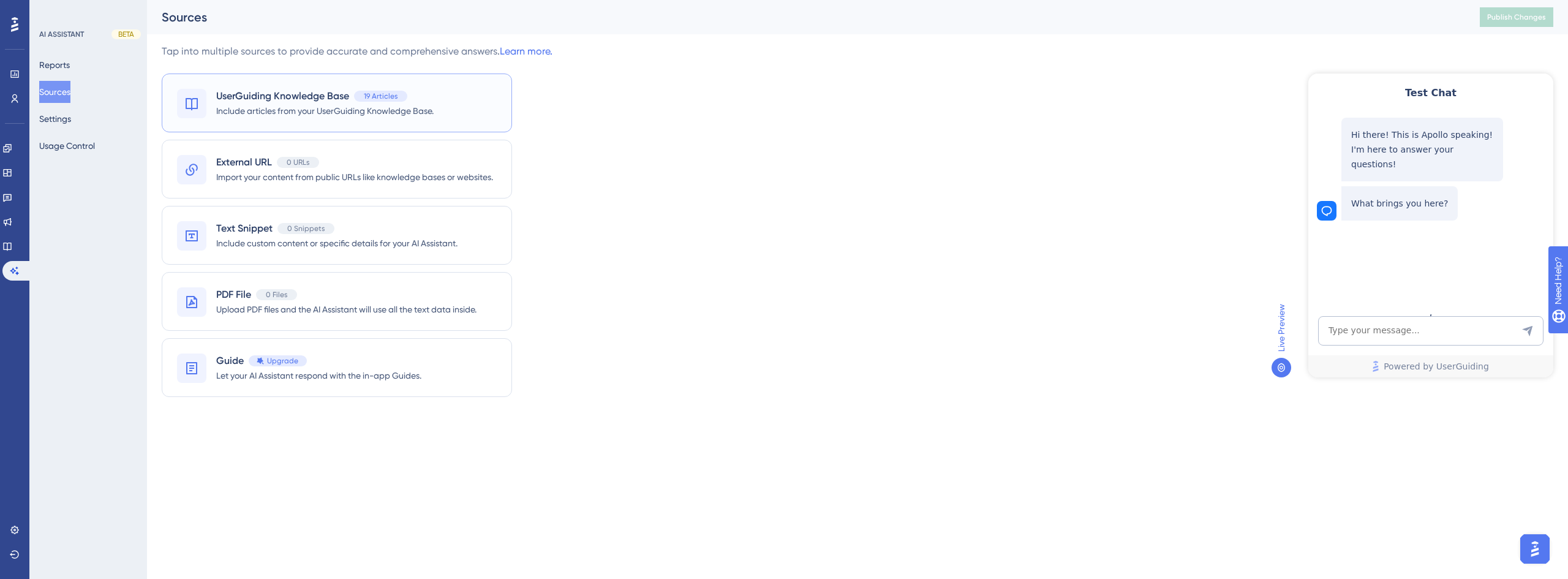
click at [273, 106] on span "Include articles from your UserGuiding Knowledge Base." at bounding box center [325, 111] width 217 height 15
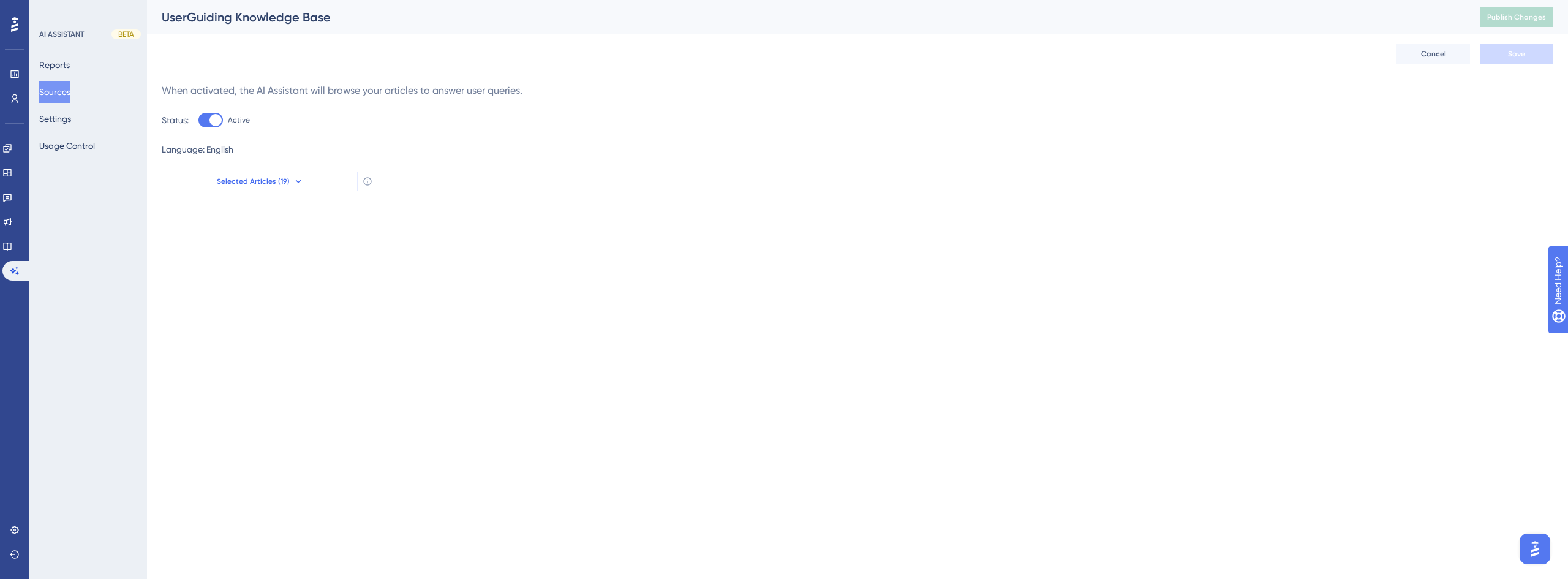
click at [262, 181] on span "Selected Articles (19)" at bounding box center [253, 181] width 73 height 10
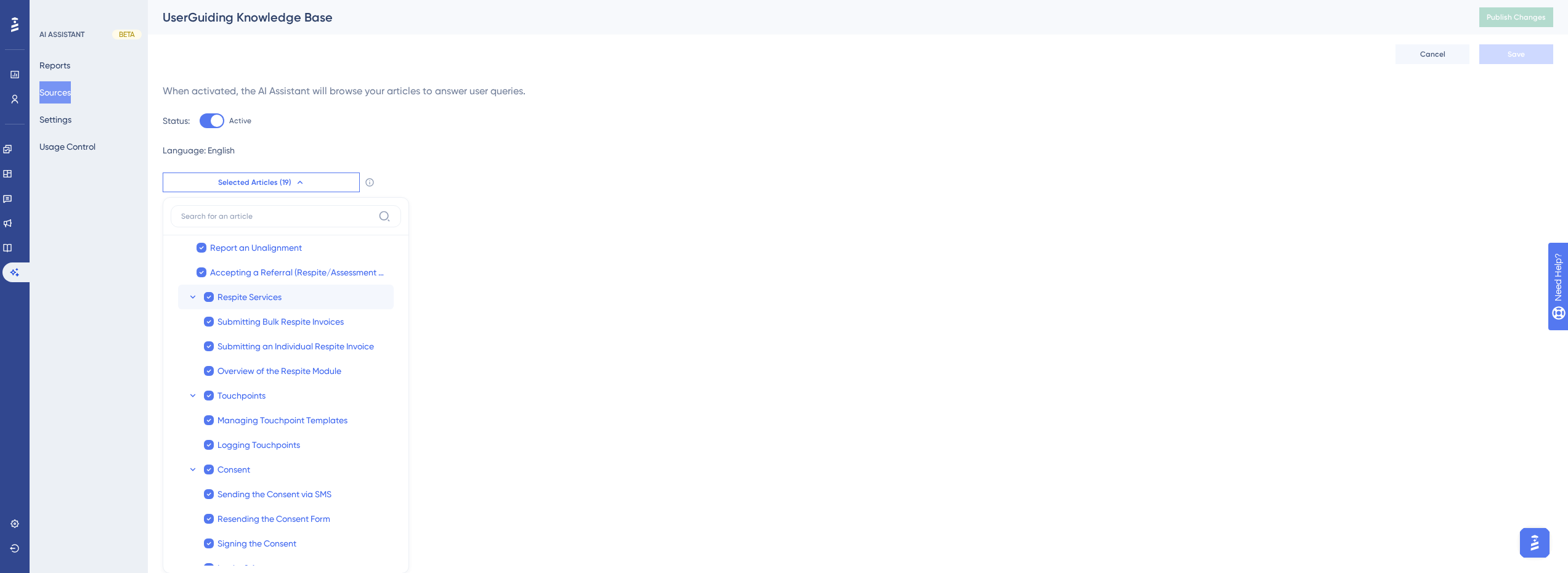
click at [191, 297] on icon at bounding box center [192, 296] width 5 height 3
click at [194, 319] on icon at bounding box center [192, 321] width 10 height 10
click at [193, 319] on icon at bounding box center [192, 321] width 10 height 10
click at [189, 295] on icon at bounding box center [192, 297] width 10 height 10
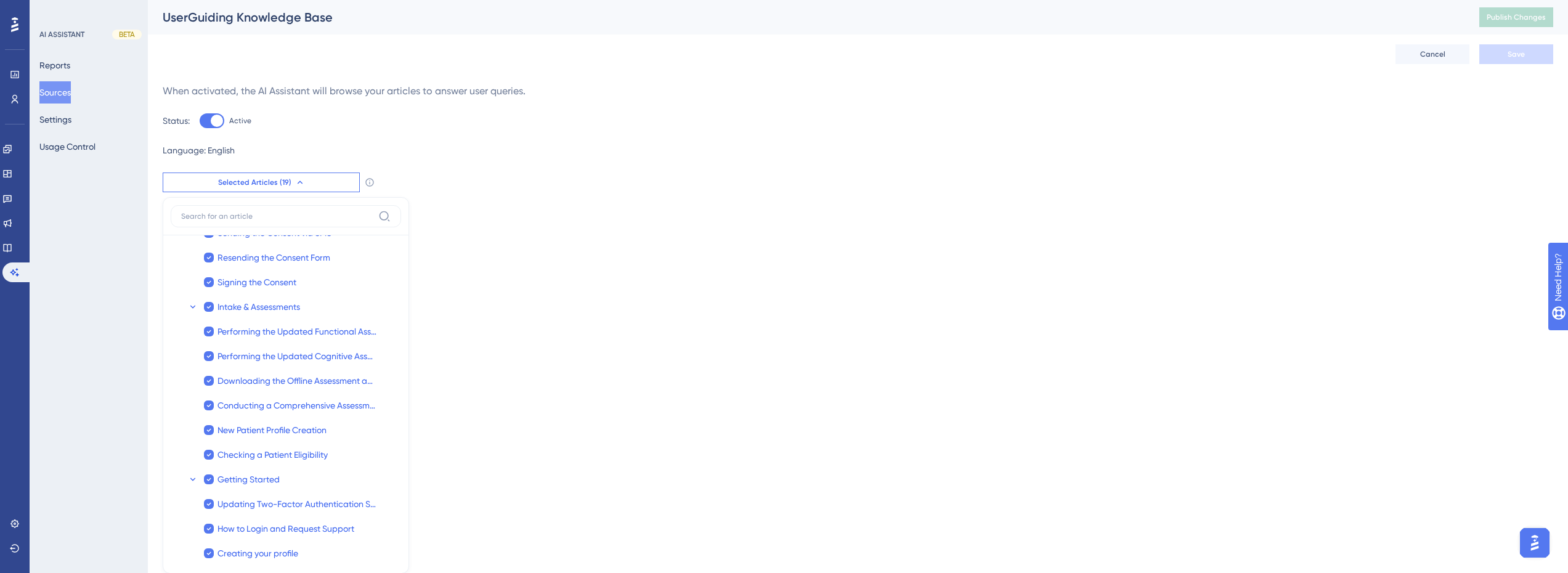
click at [532, 0] on html "Performance Users Engagement Widgets Feedback Product Updates Knowledge Base AI…" at bounding box center [784, 0] width 1568 height 0
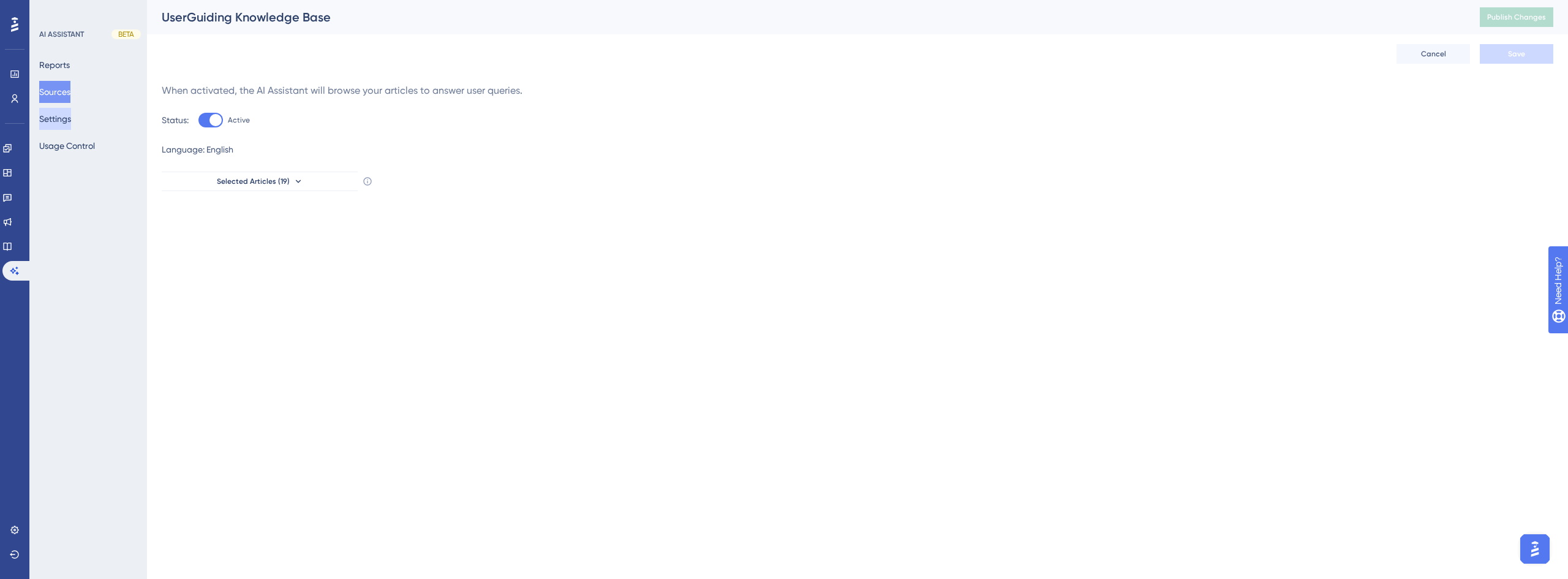
click at [66, 116] on button "Settings" at bounding box center [55, 118] width 32 height 22
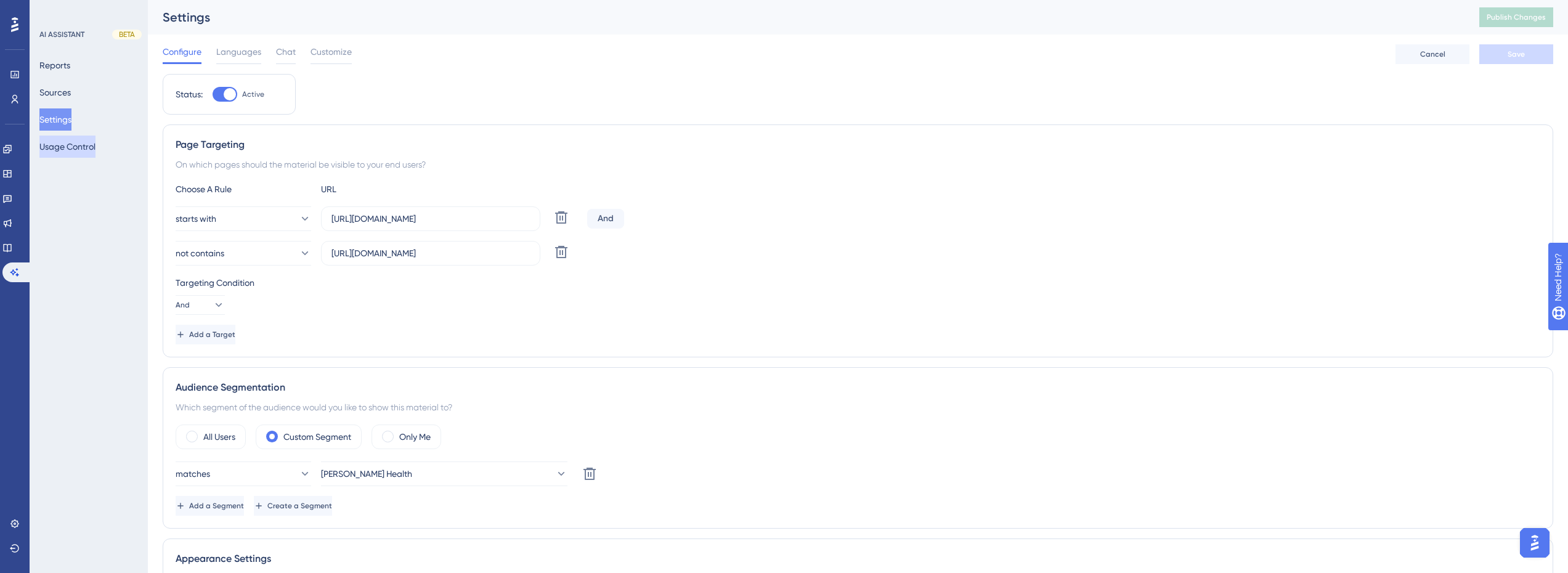
click at [73, 148] on button "Usage Control" at bounding box center [67, 146] width 56 height 22
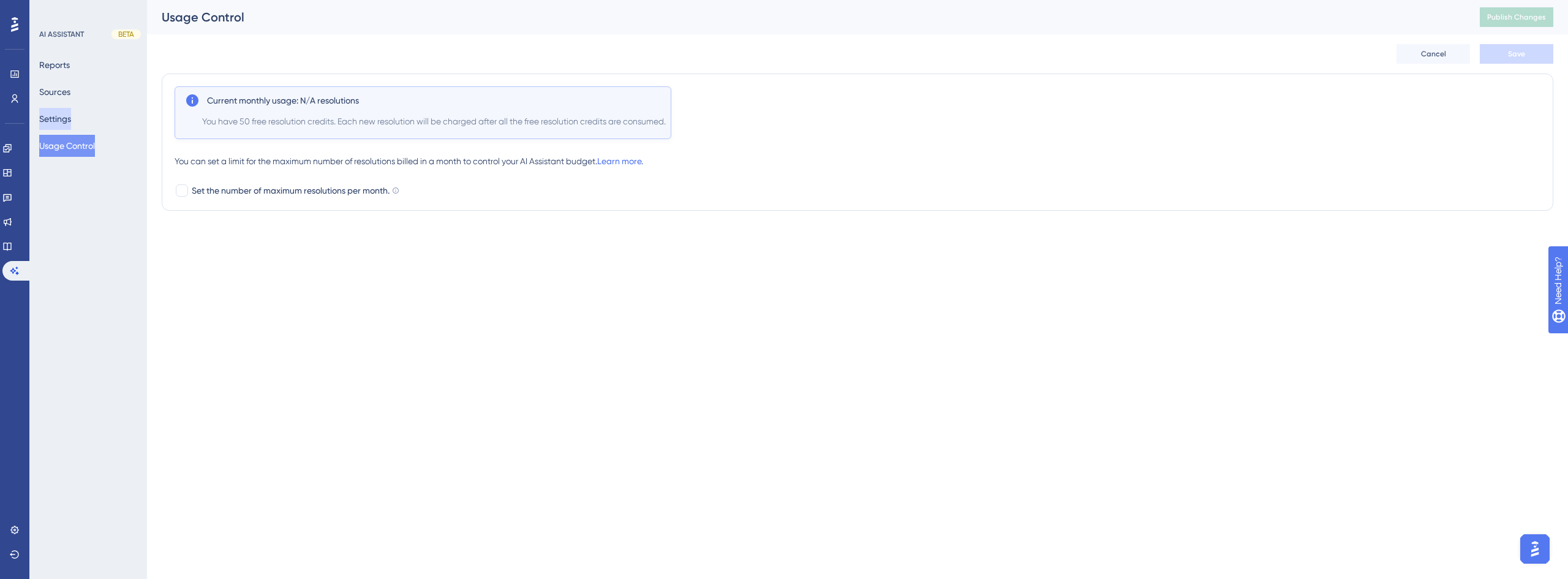
click at [63, 118] on button "Settings" at bounding box center [55, 118] width 32 height 22
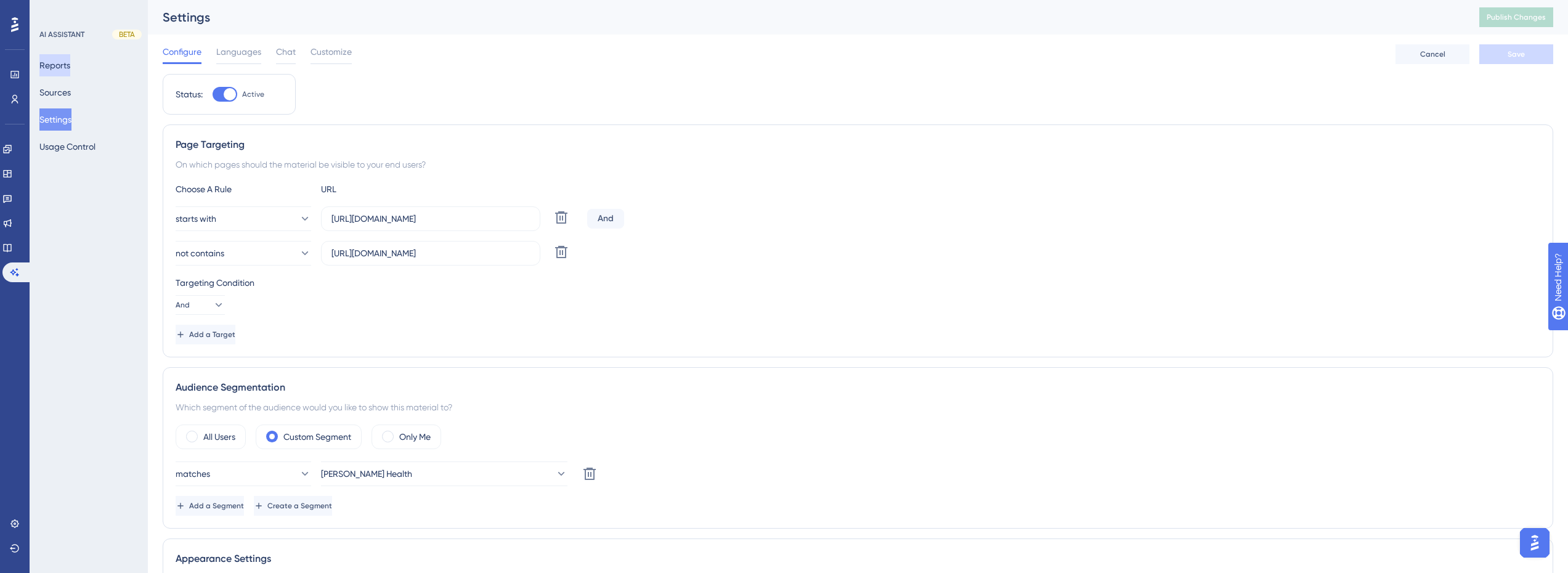
click at [63, 61] on button "Reports" at bounding box center [55, 65] width 31 height 22
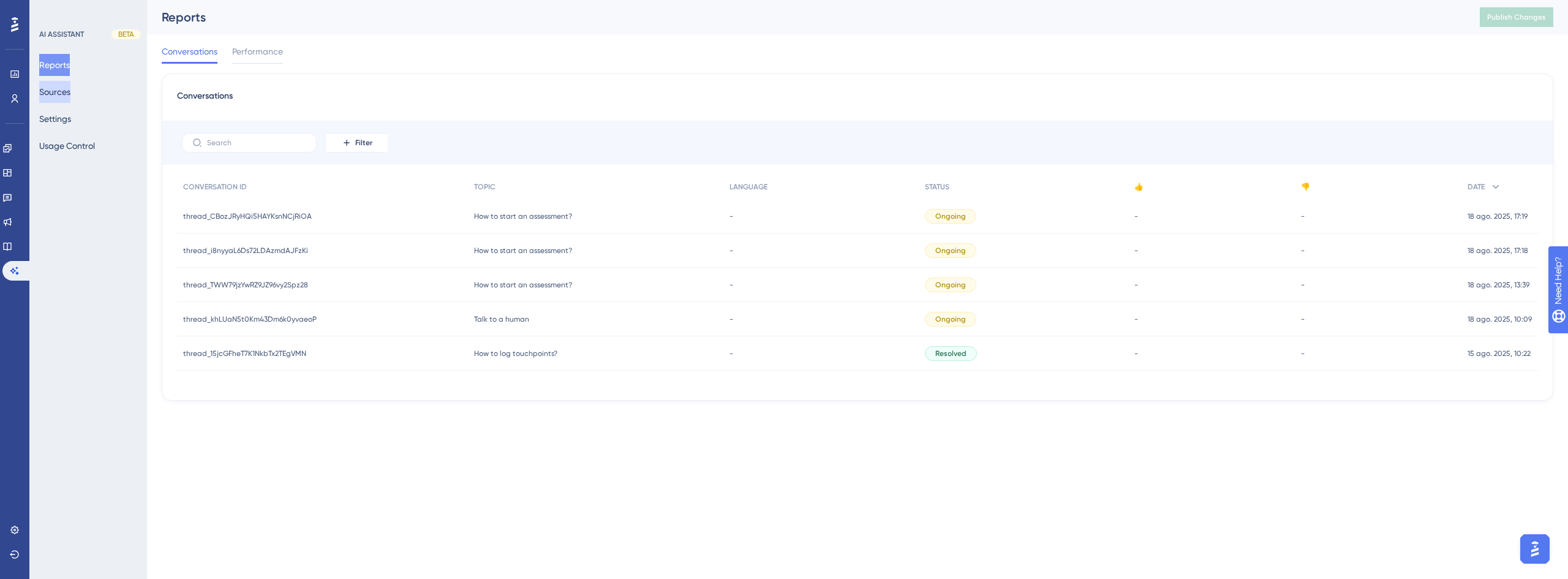
click at [70, 95] on button "Sources" at bounding box center [55, 92] width 31 height 22
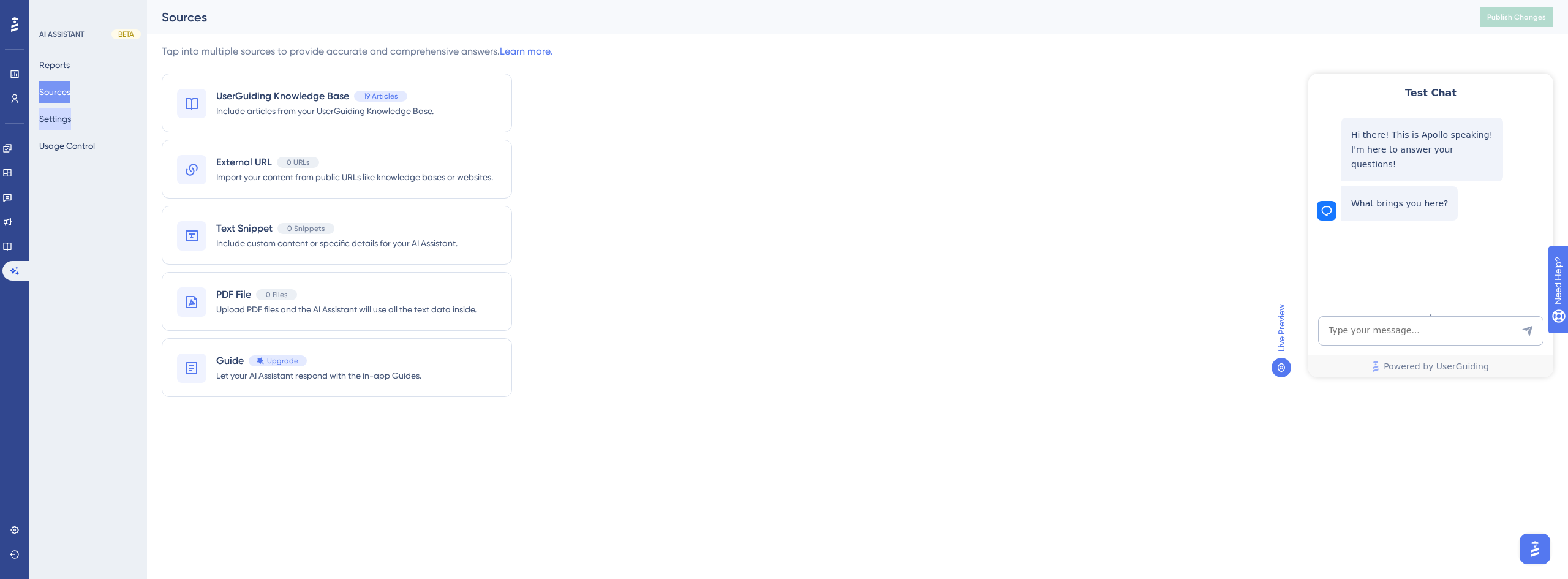
click at [68, 121] on button "Settings" at bounding box center [55, 118] width 32 height 22
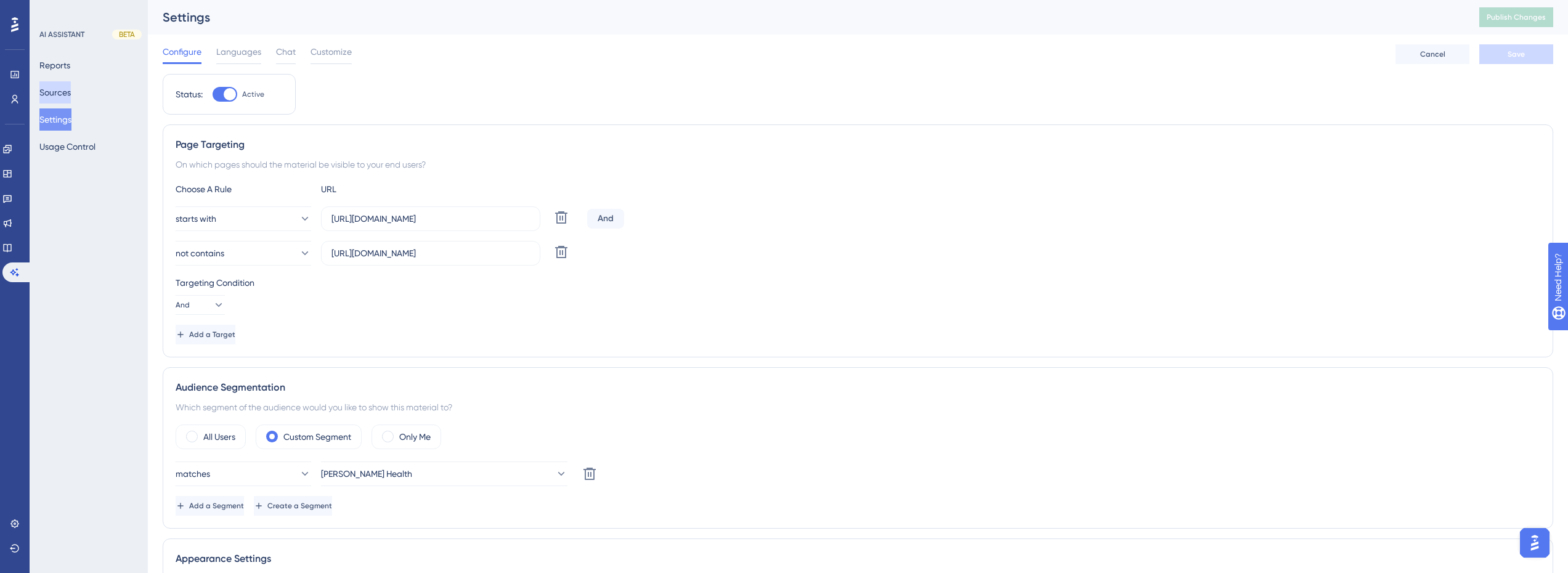
click at [70, 83] on button "Sources" at bounding box center [55, 92] width 31 height 22
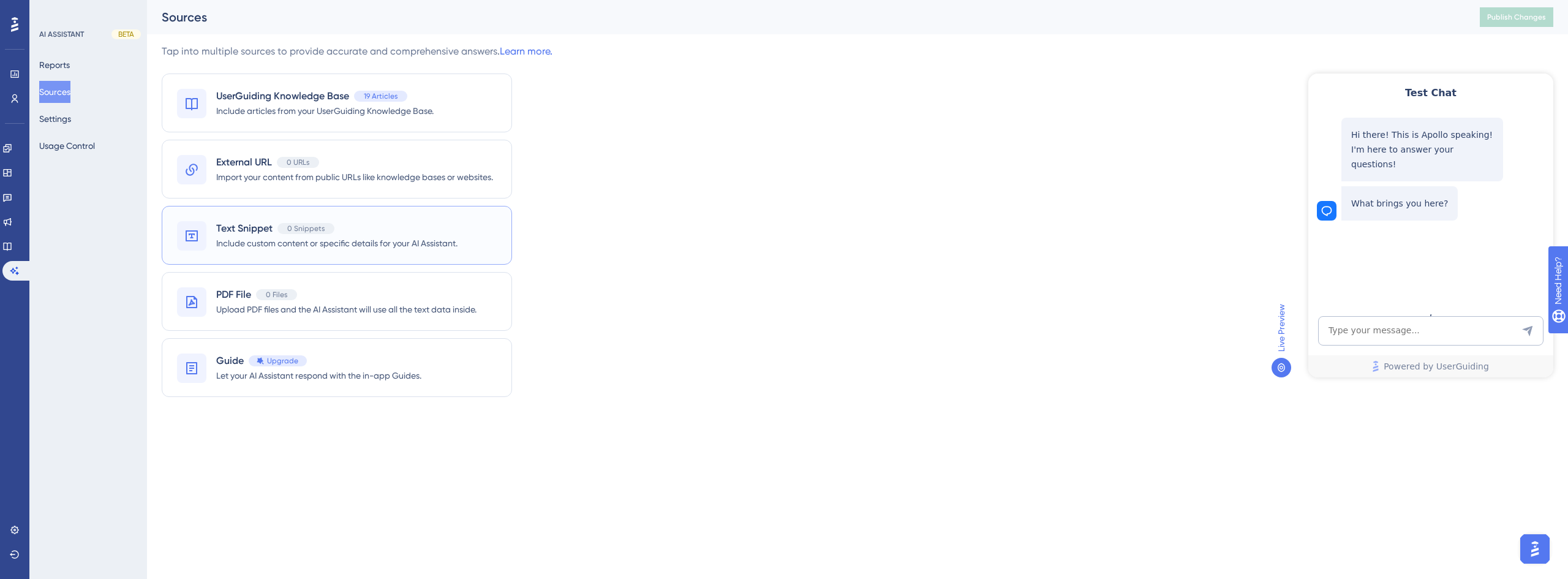
click at [417, 247] on span "Include custom content or specific details for your AI Assistant." at bounding box center [337, 243] width 241 height 15
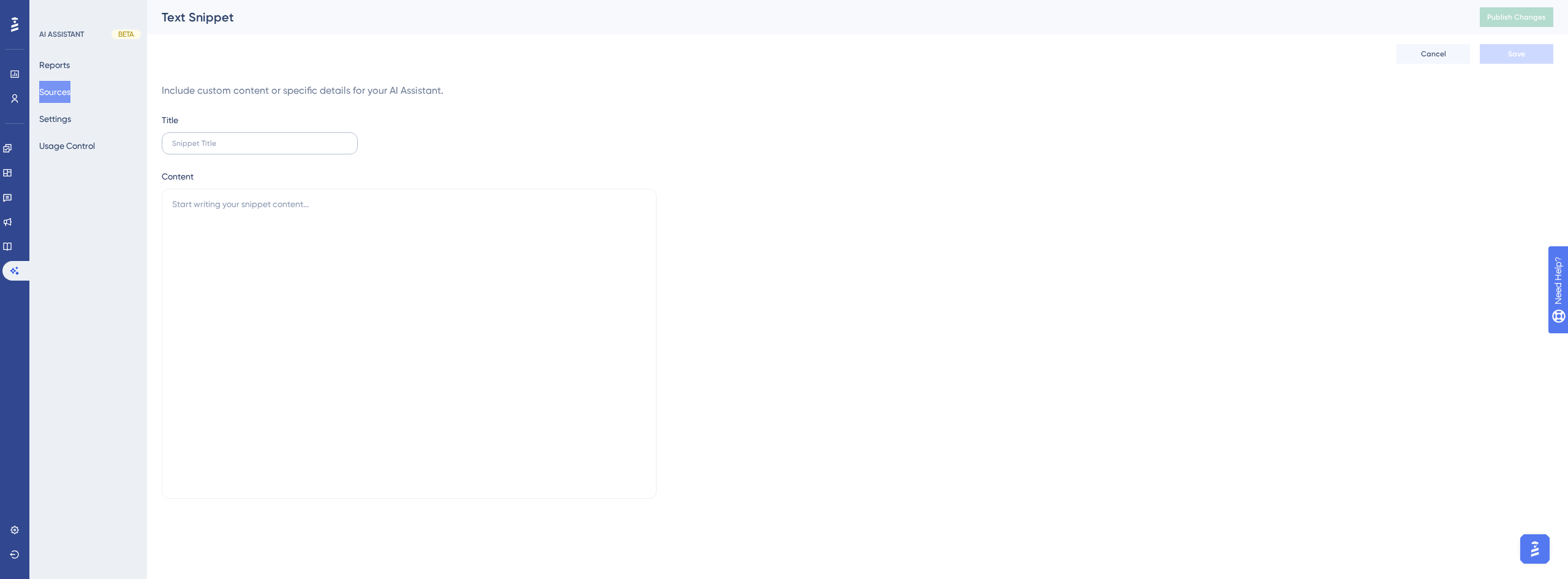
click at [192, 137] on label at bounding box center [259, 143] width 196 height 22
click at [192, 139] on input "text" at bounding box center [259, 143] width 176 height 8
drag, startPoint x: 439, startPoint y: 114, endPoint x: 382, endPoint y: 126, distance: 58.2
click at [439, 115] on div "Title Content" at bounding box center [857, 307] width 1391 height 389
click at [240, 144] on input "text" at bounding box center [259, 143] width 176 height 8
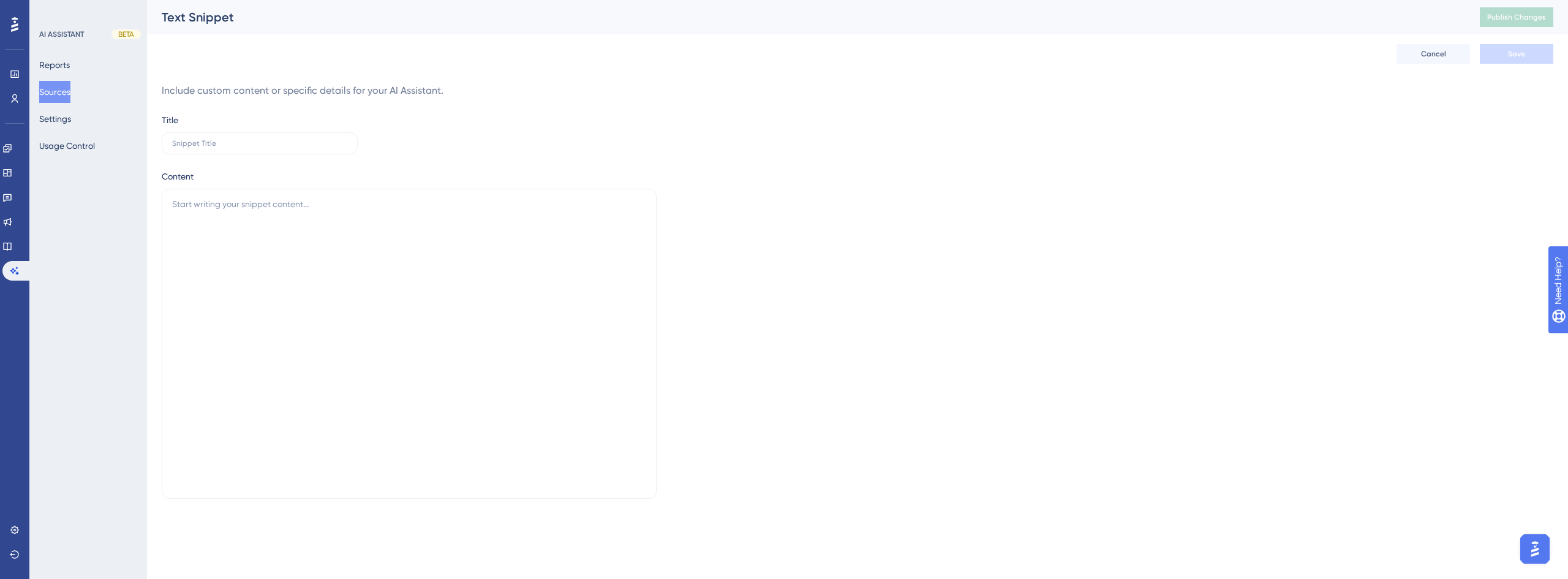
click at [484, 127] on div "Title Content" at bounding box center [857, 307] width 1391 height 389
click at [8, 196] on link at bounding box center [7, 198] width 10 height 20
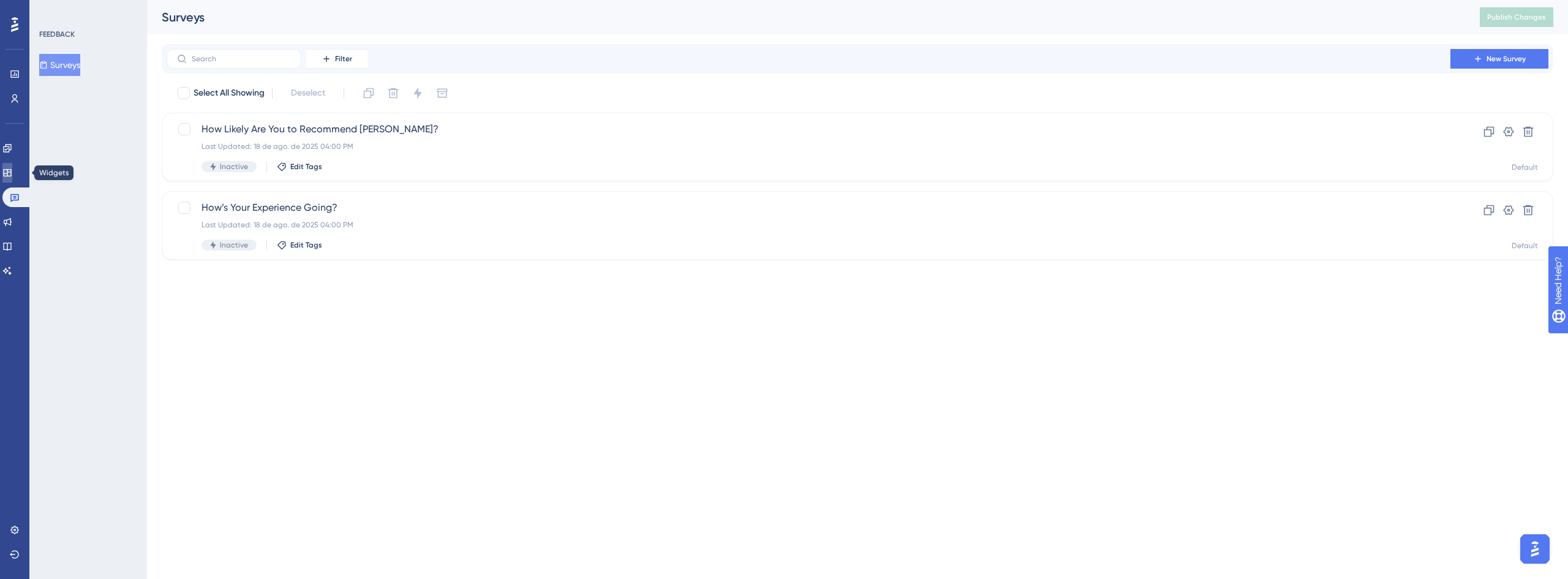
click at [12, 164] on link at bounding box center [7, 173] width 10 height 20
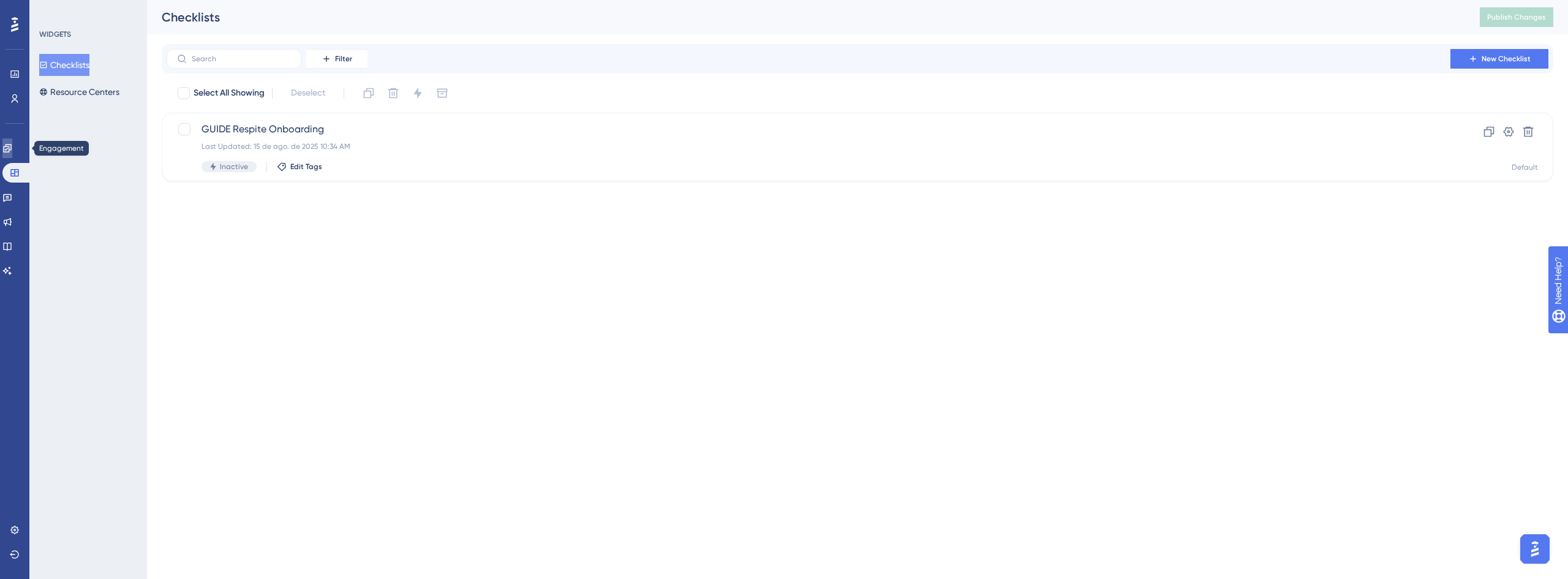
click at [12, 144] on icon at bounding box center [7, 148] width 10 height 10
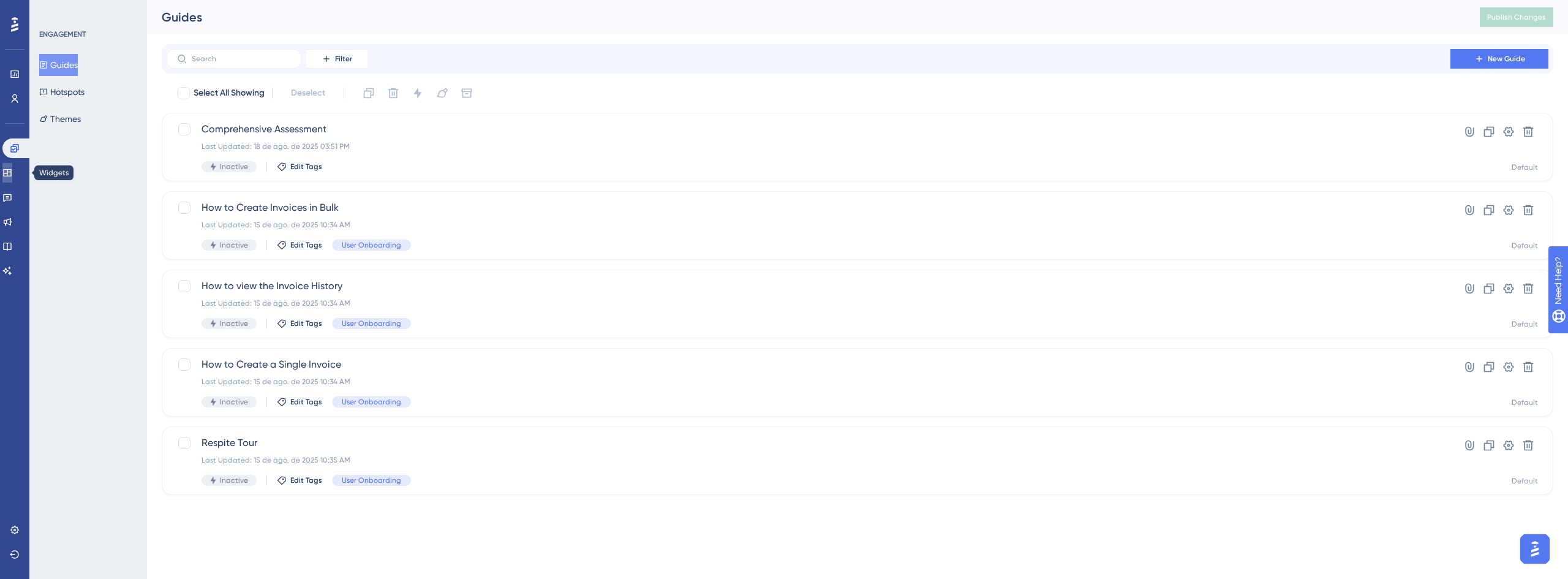
click at [11, 169] on icon at bounding box center [6, 173] width 8 height 7
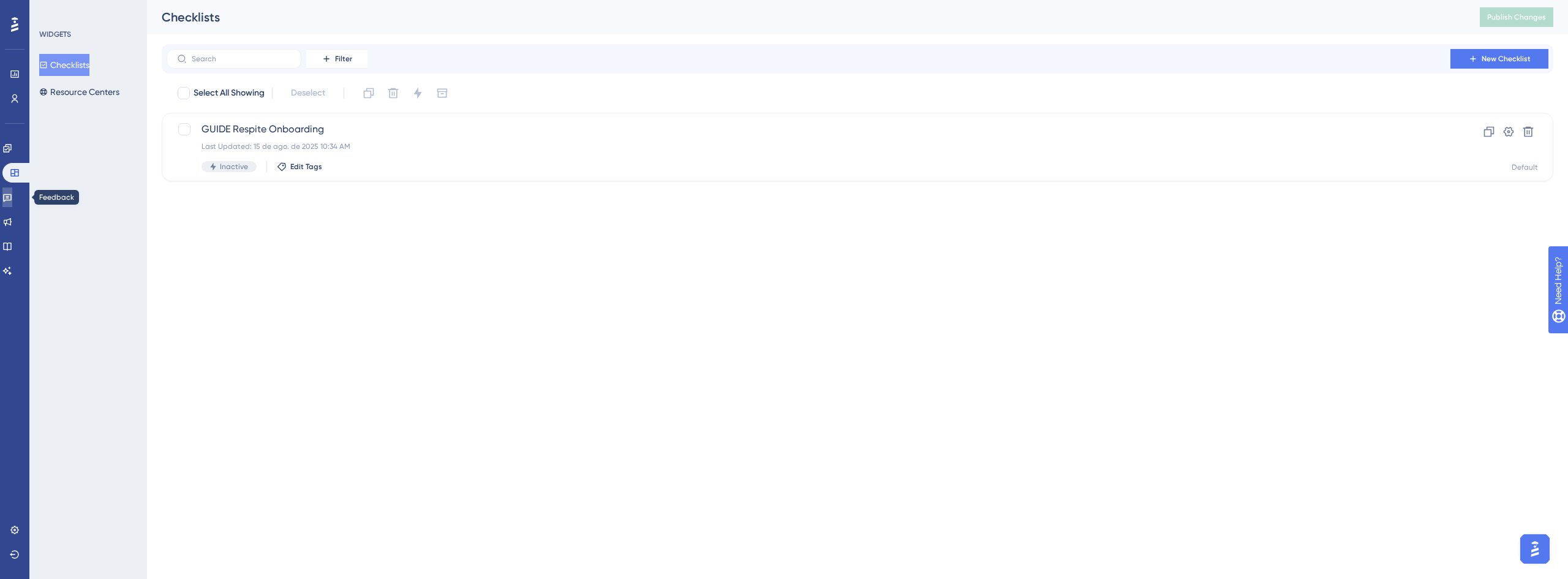
click at [12, 199] on icon at bounding box center [7, 197] width 10 height 10
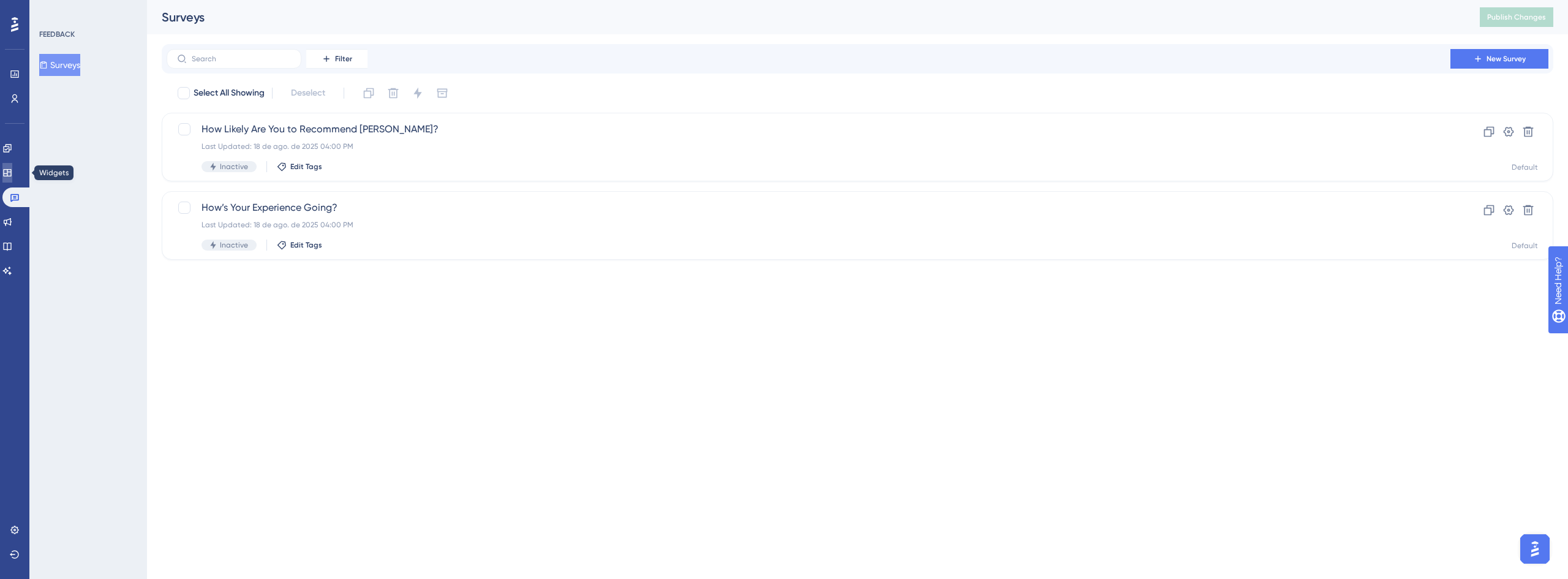
click at [12, 168] on icon at bounding box center [7, 172] width 10 height 10
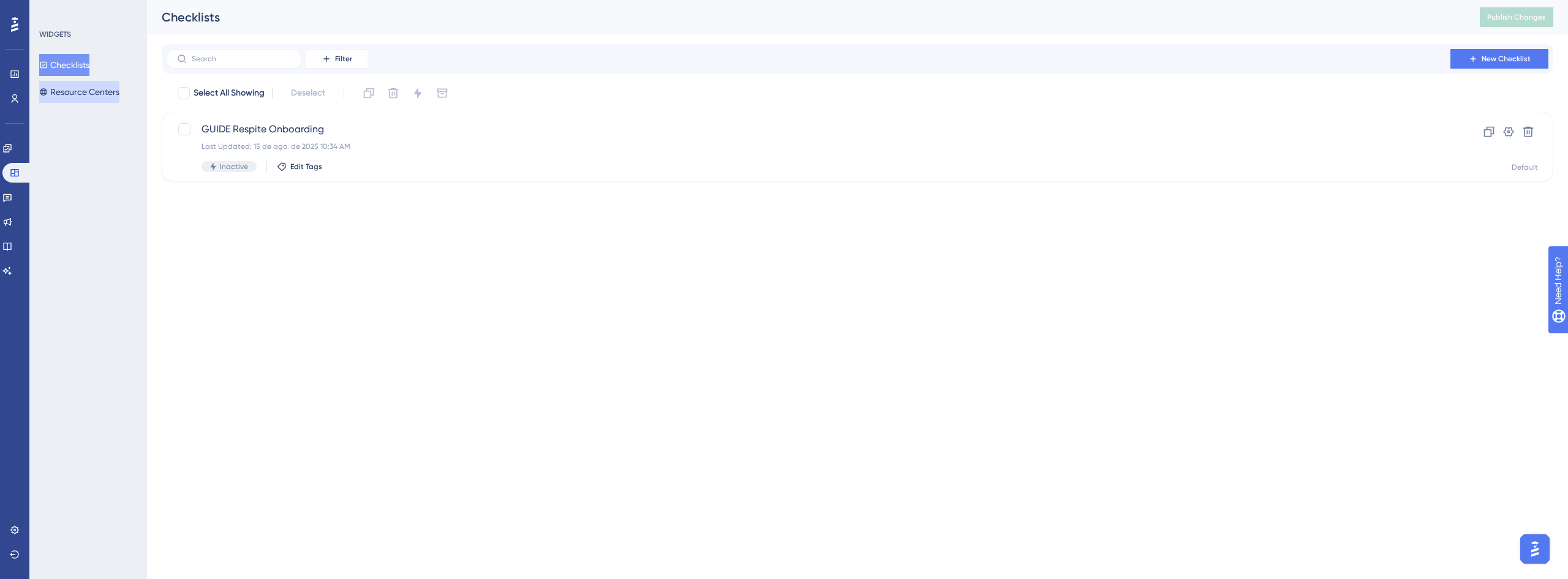
click at [96, 90] on button "Resource Centers" at bounding box center [79, 92] width 80 height 22
click at [10, 208] on div "Engagement Widgets Feedback Product Updates Knowledge Base AI Assistant" at bounding box center [15, 209] width 25 height 142
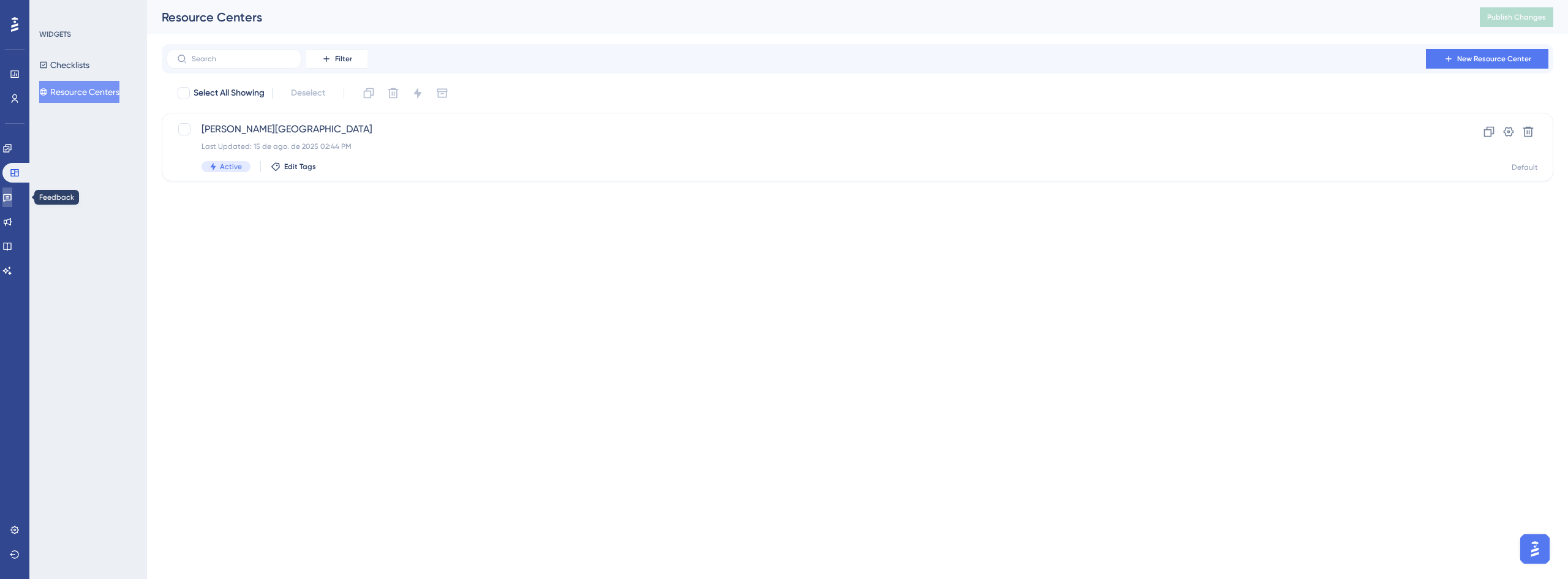
click at [12, 198] on icon at bounding box center [7, 197] width 10 height 10
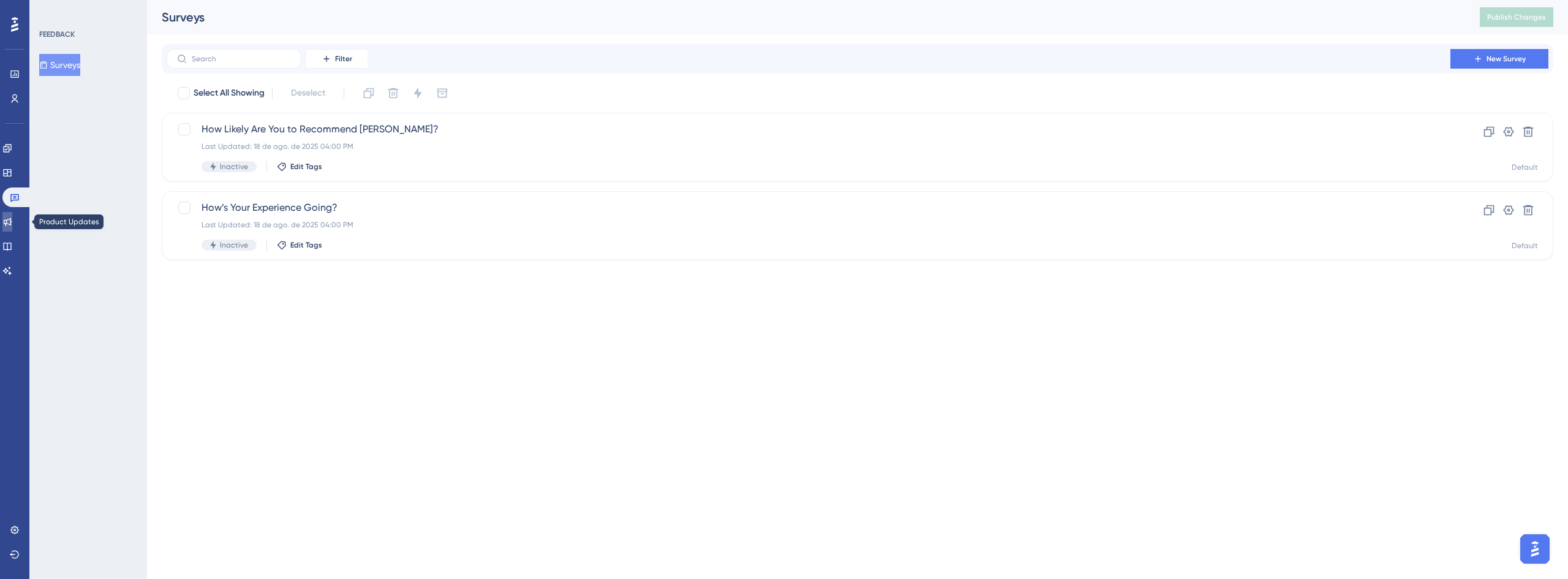
click at [12, 217] on icon at bounding box center [7, 221] width 10 height 10
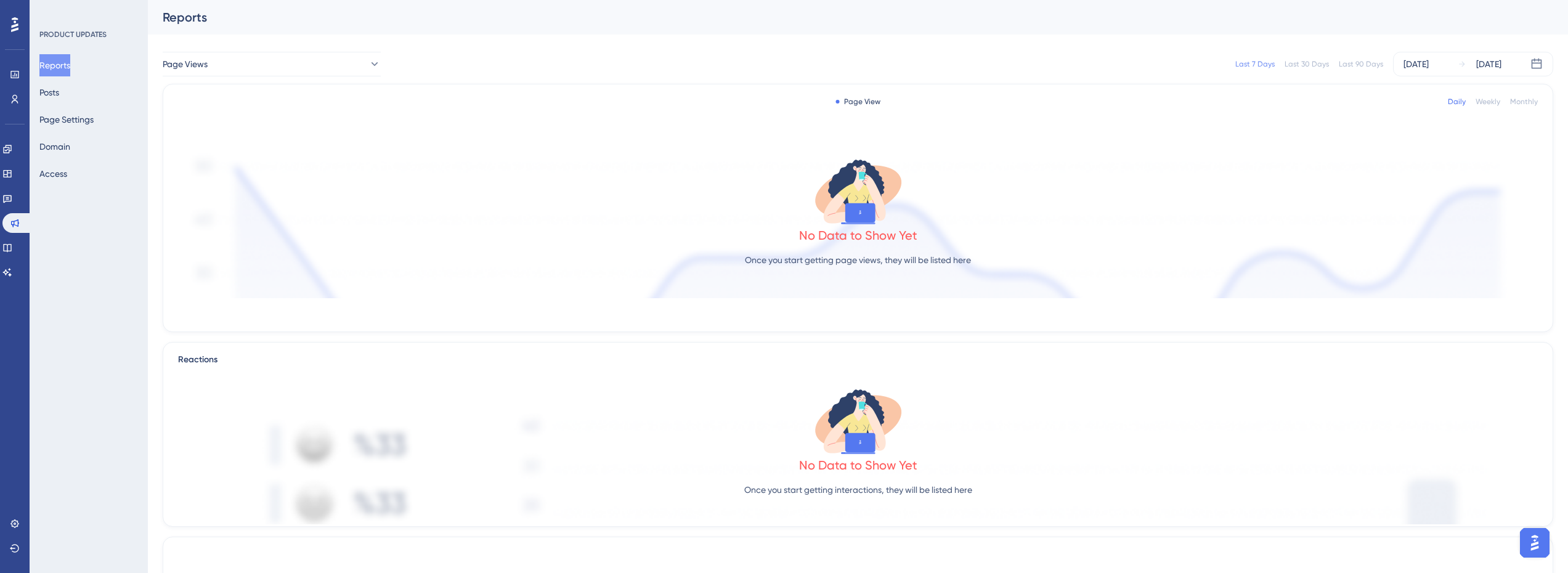
click at [10, 163] on div "Engagement Widgets Feedback Product Updates Knowledge Base AI Assistant" at bounding box center [15, 211] width 25 height 143
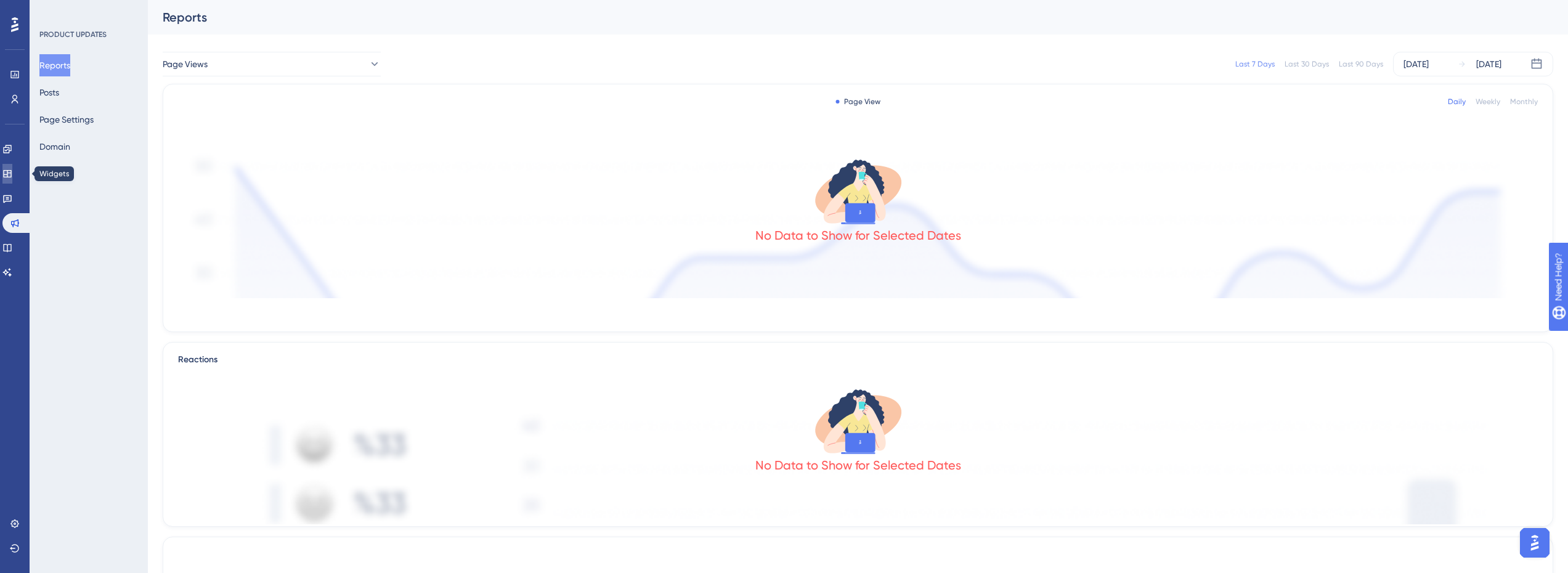
click at [11, 170] on icon at bounding box center [6, 174] width 8 height 7
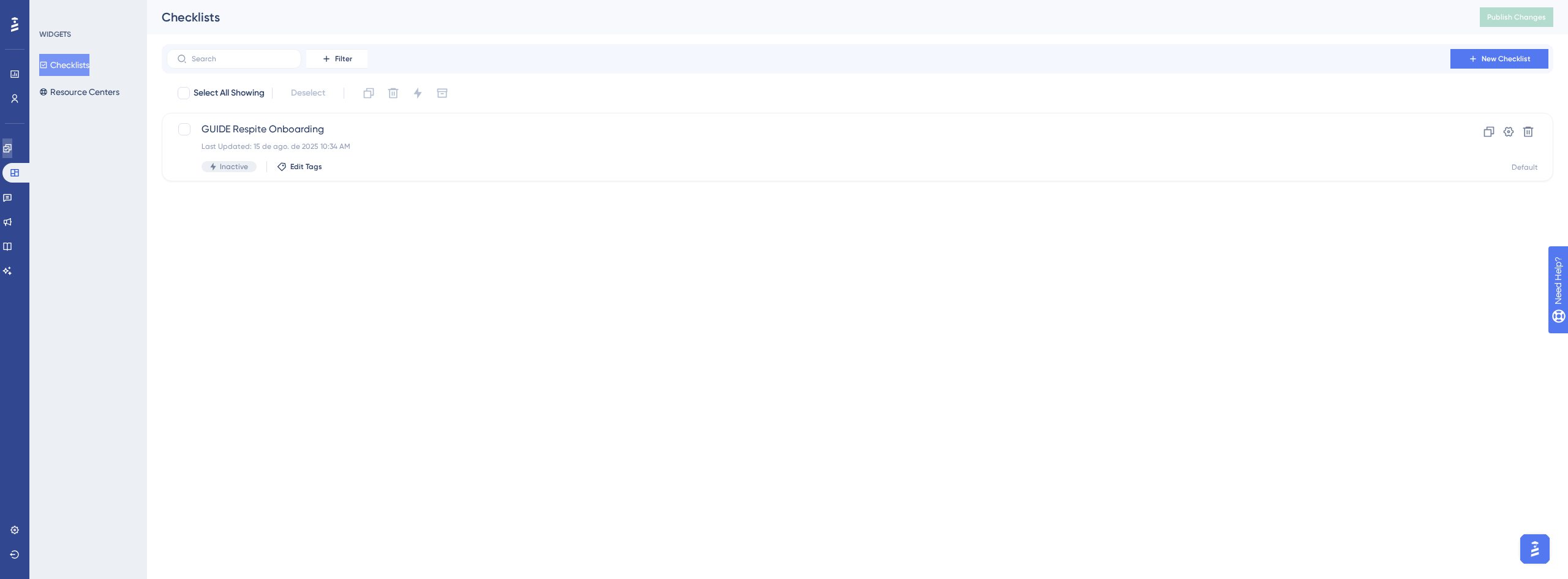
click at [12, 148] on icon at bounding box center [7, 148] width 10 height 10
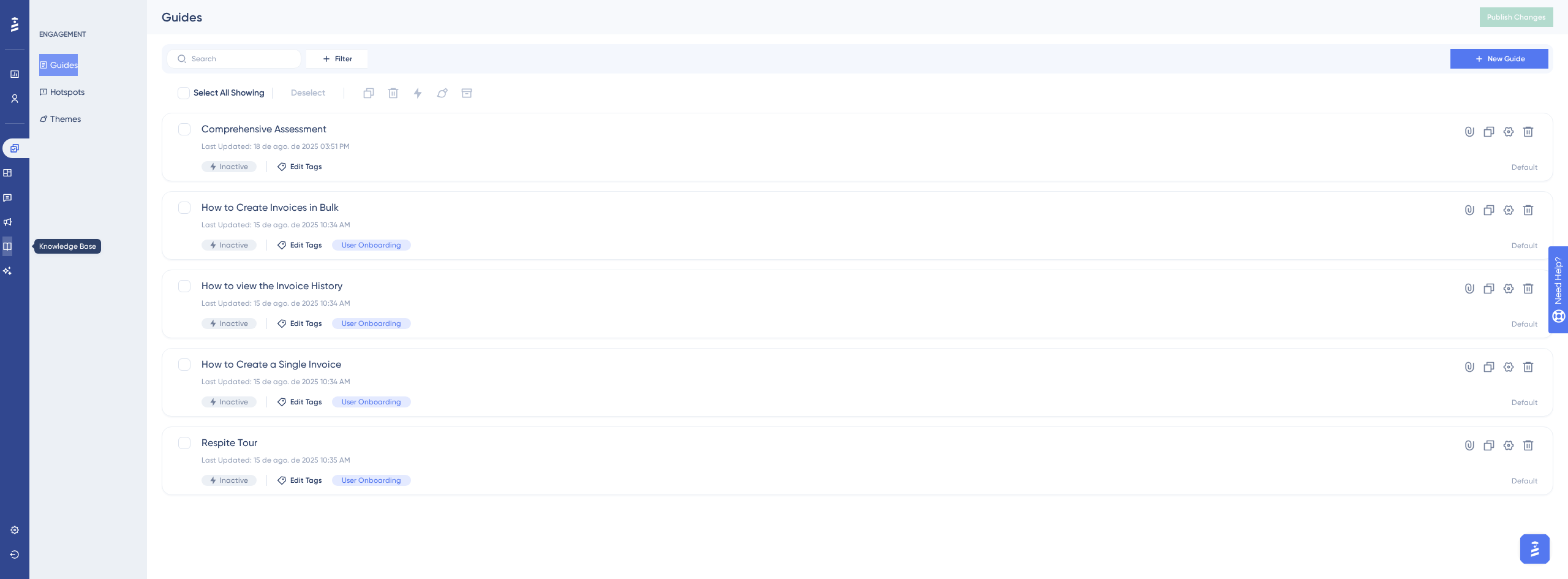
click at [12, 241] on link at bounding box center [7, 247] width 10 height 20
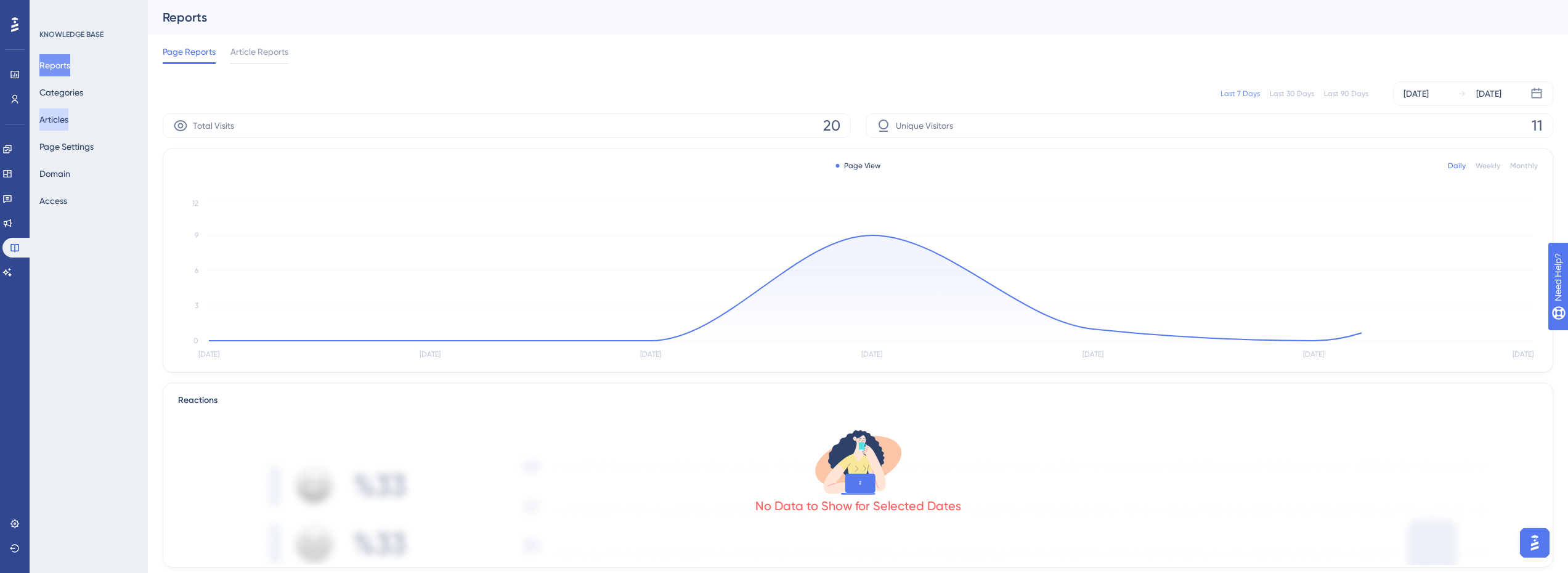
click at [67, 124] on button "Articles" at bounding box center [54, 119] width 29 height 22
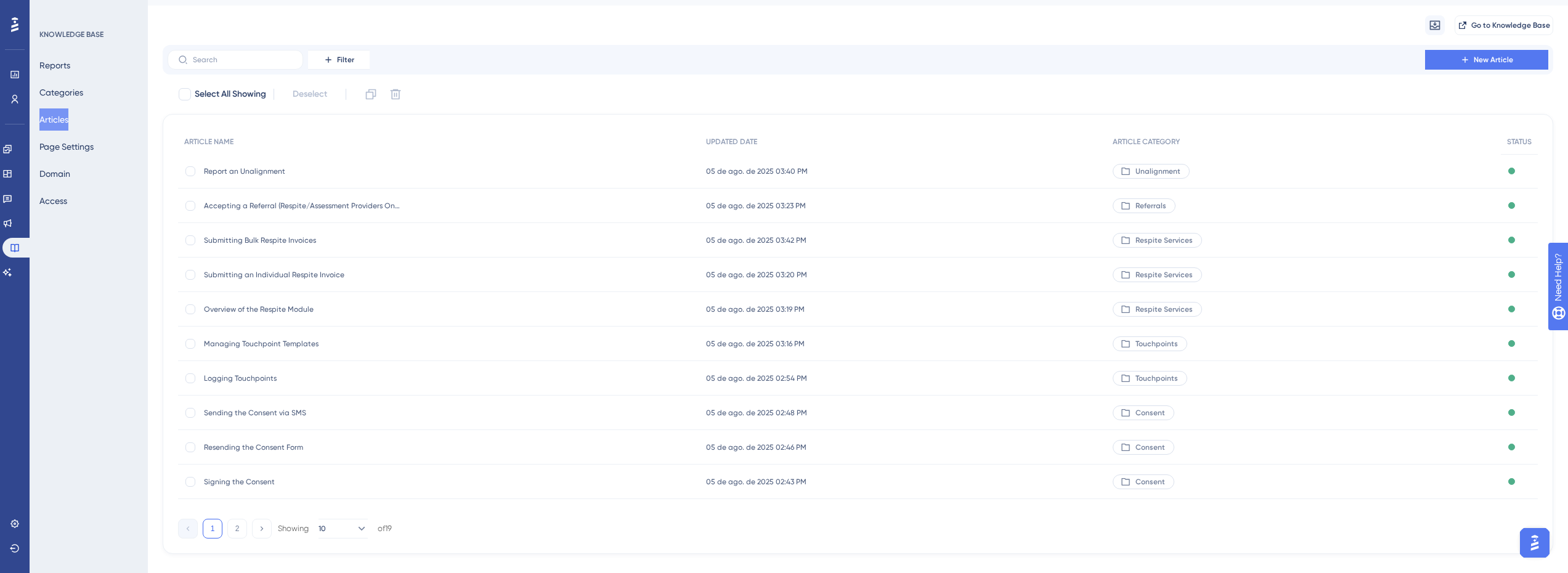
scroll to position [49, 0]
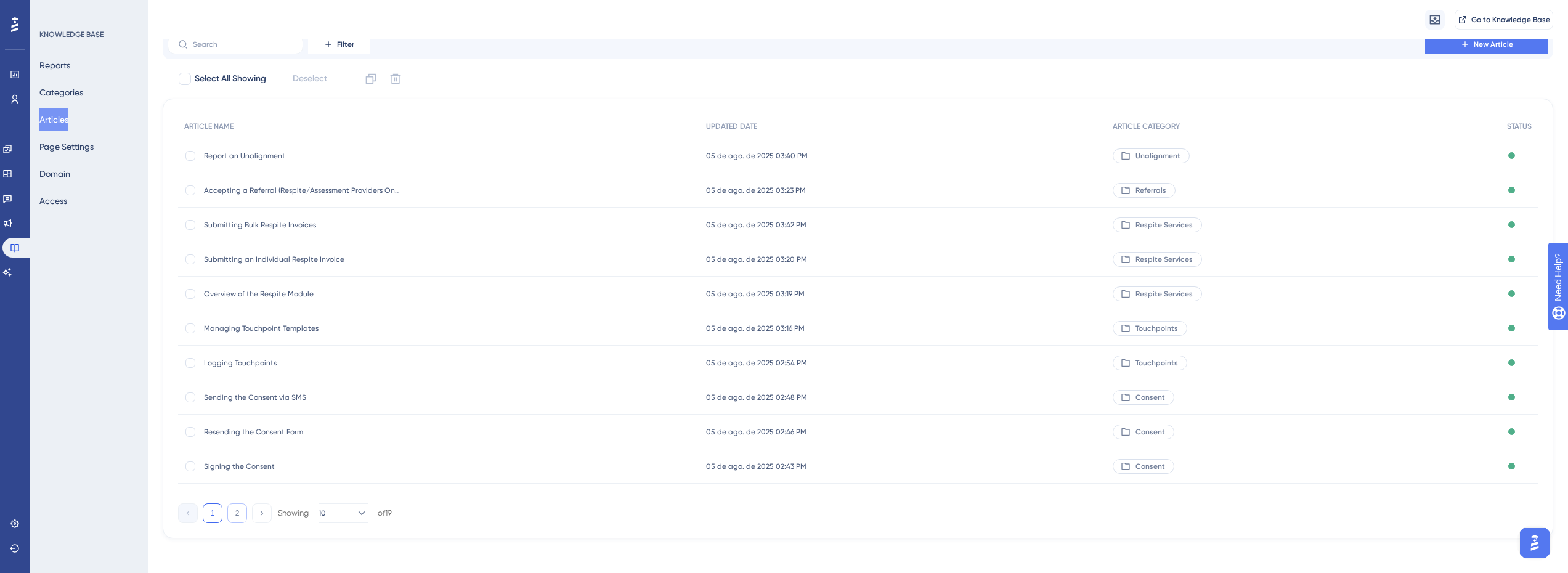
click at [241, 513] on button "2" at bounding box center [237, 514] width 20 height 20
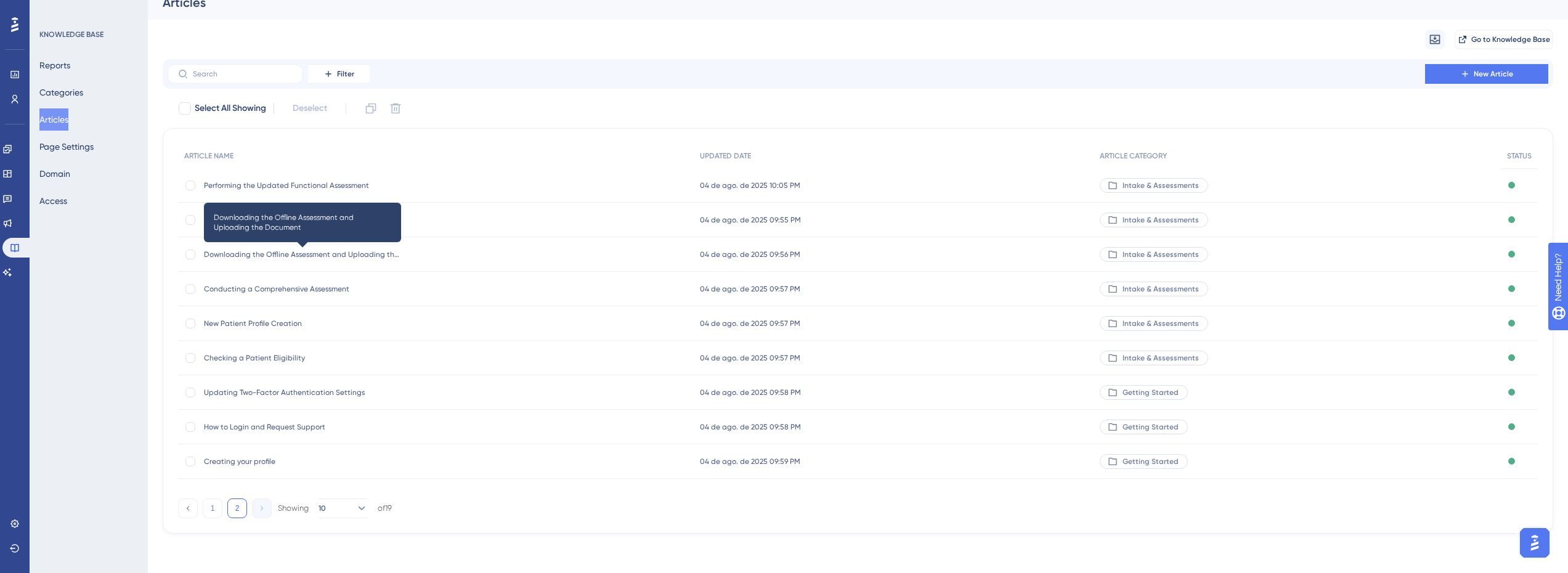
click at [334, 255] on span "Downloading the Offline Assessment and Uploading the Document" at bounding box center [302, 254] width 197 height 10
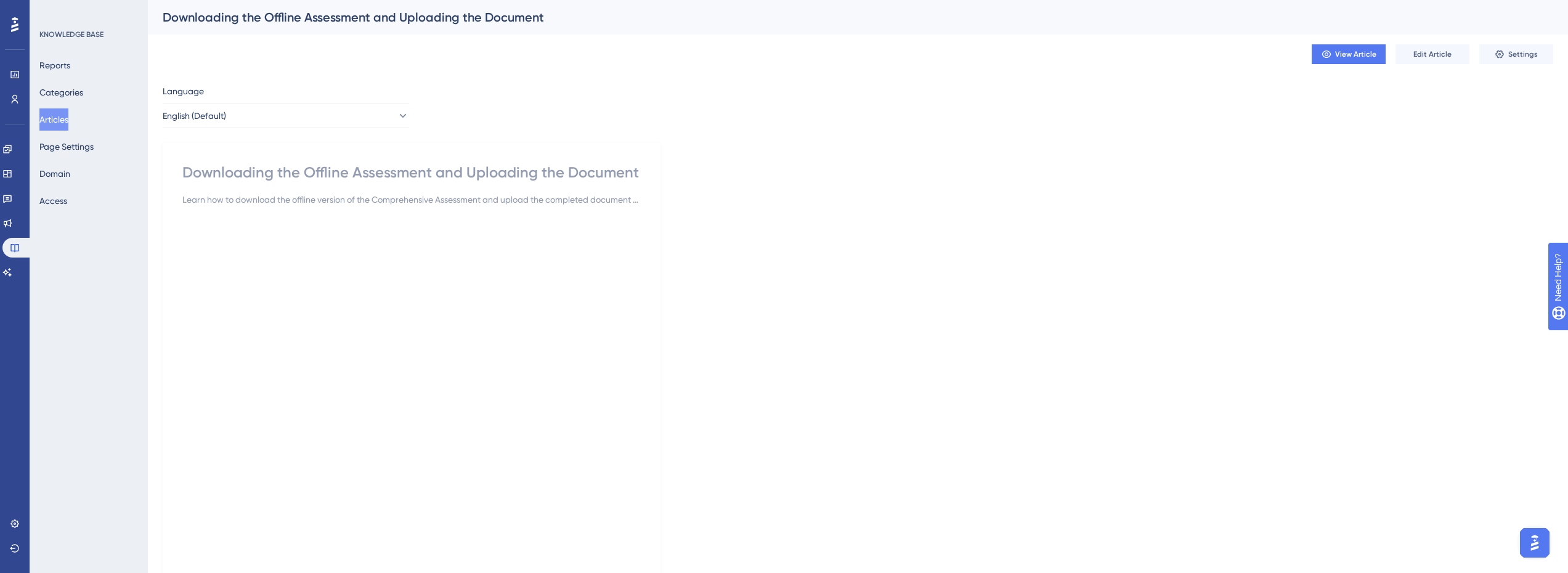
click at [326, 176] on div "Downloading the Offline Assessment and Uploading the Document" at bounding box center [411, 173] width 459 height 20
click at [1431, 57] on span "Edit Article" at bounding box center [1433, 54] width 38 height 10
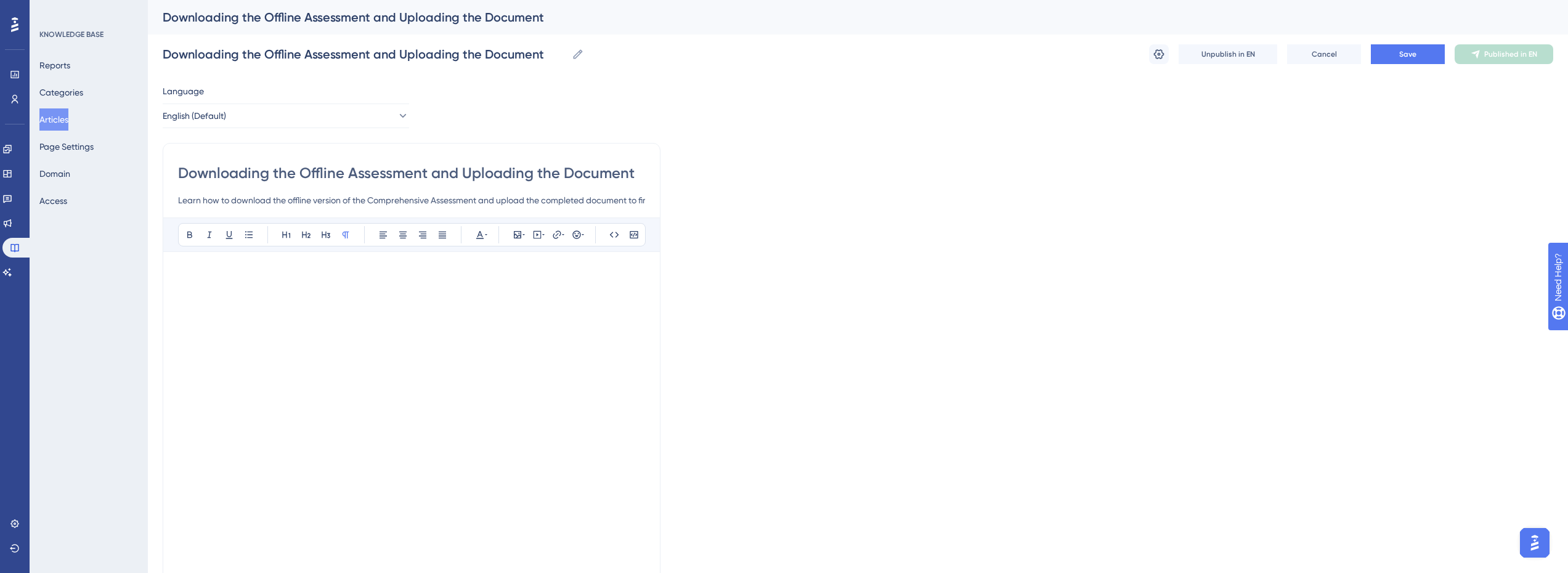
drag, startPoint x: 347, startPoint y: 172, endPoint x: 425, endPoint y: 178, distance: 78.2
click at [425, 178] on input "Downloading the Offline Assessment and Uploading the Document" at bounding box center [412, 173] width 467 height 20
click at [434, 170] on input "Downloading the Offline Assessment and Uploading the Document" at bounding box center [412, 173] width 467 height 20
click at [383, 170] on input "Downloading the Offline Assessment and Uploading the Document" at bounding box center [412, 173] width 467 height 20
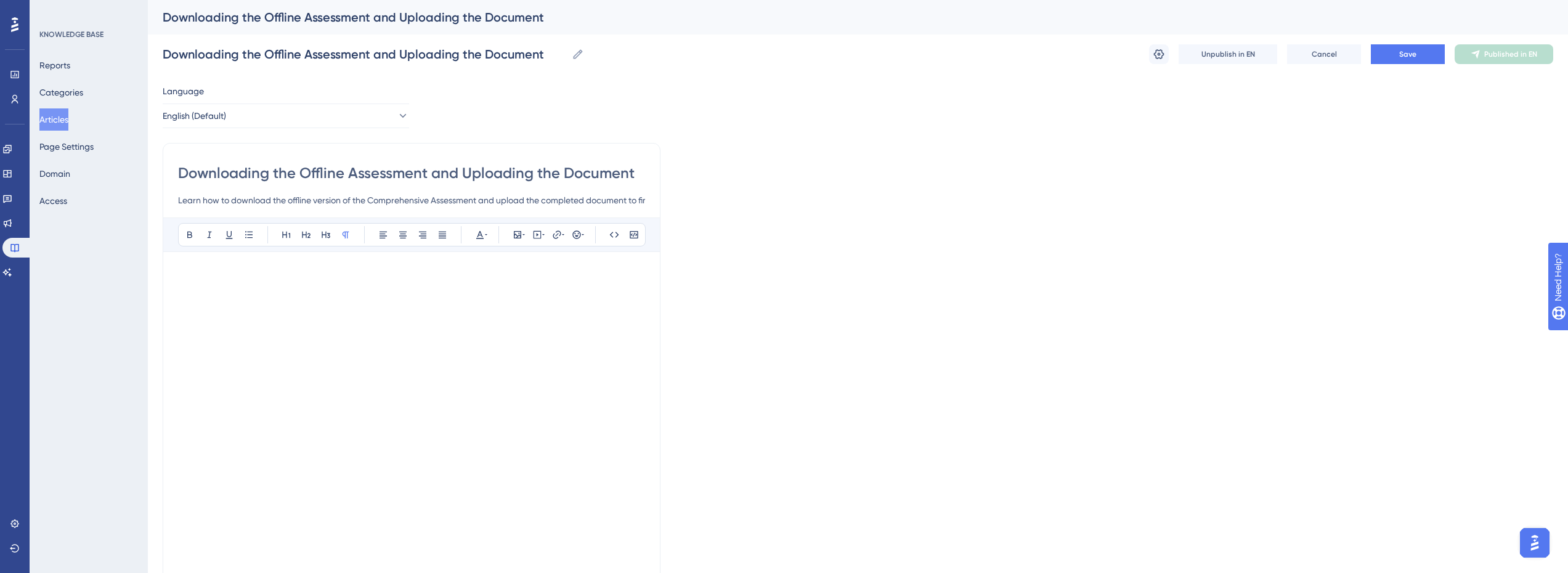
click at [456, 200] on input "Learn how to download the offline version of the Comprehensive Assessment and u…" at bounding box center [412, 200] width 467 height 15
click at [378, 168] on input "Downloading the Offline Assessment and Uploading the Document" at bounding box center [412, 173] width 467 height 20
type input "Downloading the Offline Form and Uploading the Document"
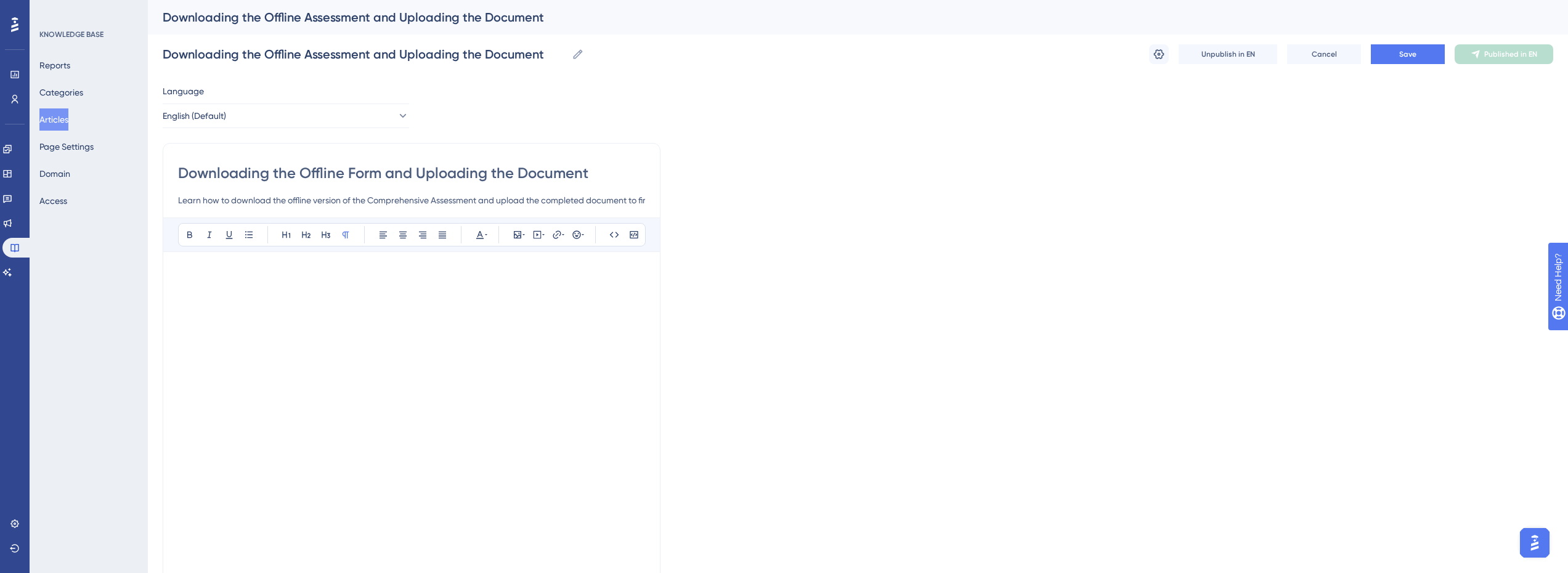
type input "Downloading the Offline Form and Uploading the Document"
click at [1422, 57] on button "Save" at bounding box center [1408, 54] width 74 height 20
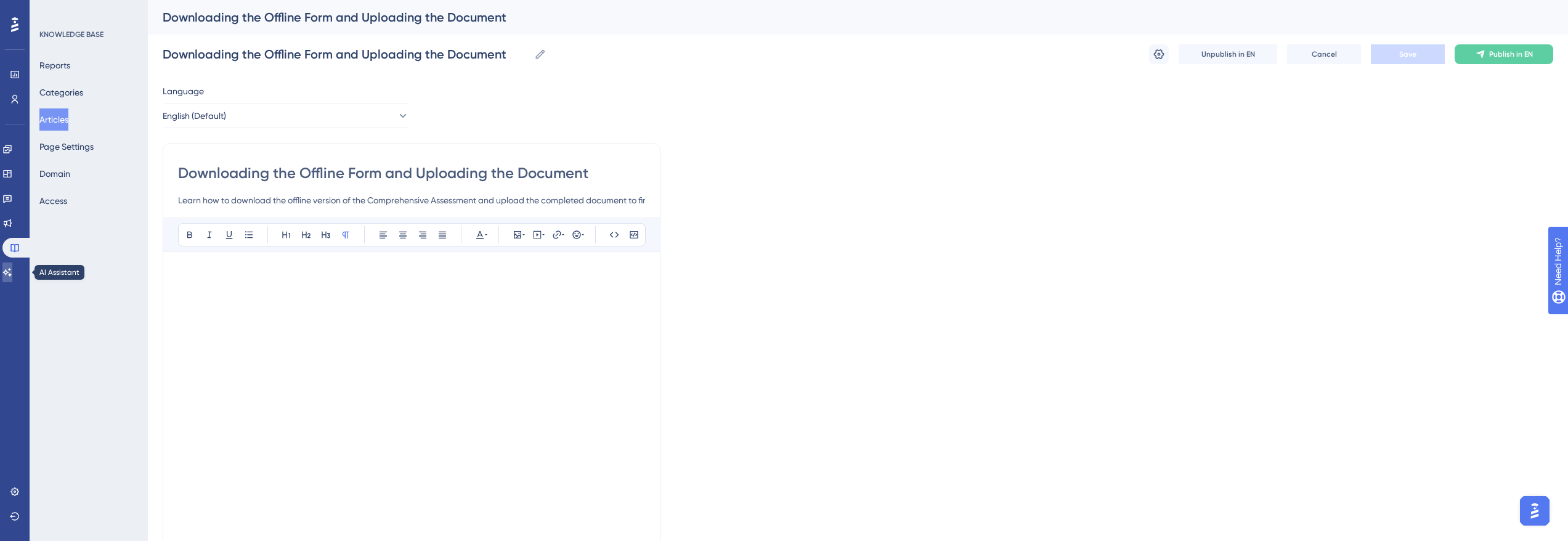
click at [12, 275] on icon at bounding box center [7, 272] width 10 height 10
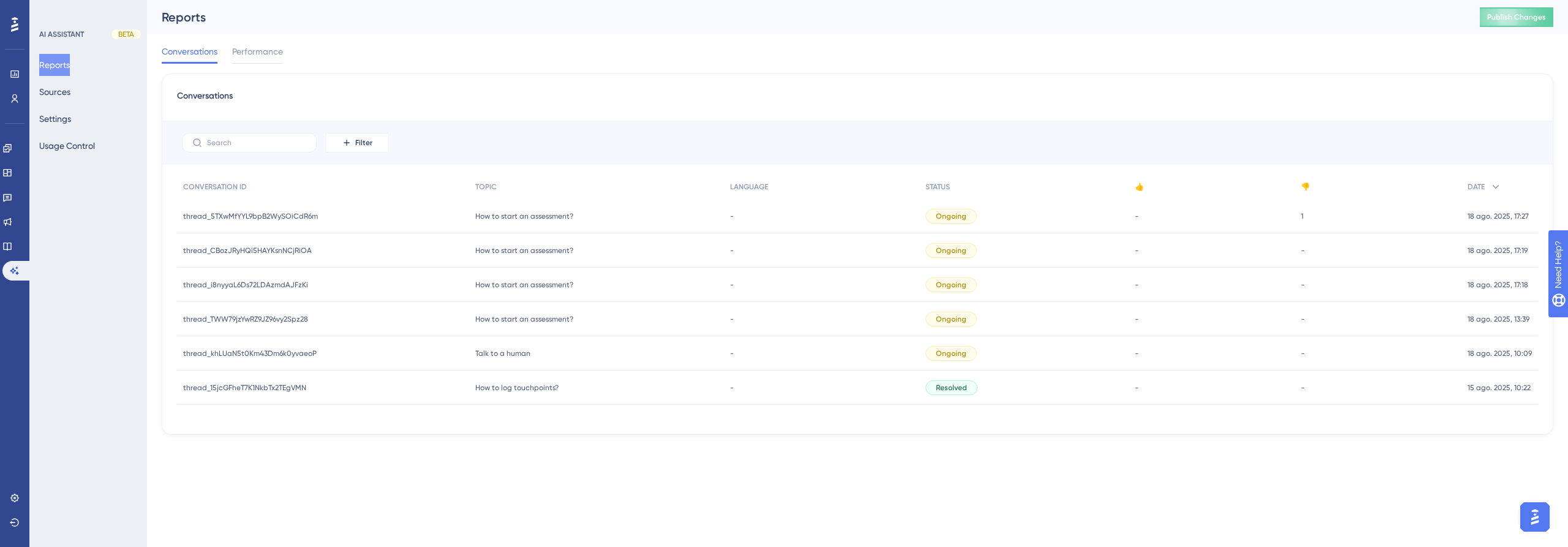
click at [1301, 214] on span "1" at bounding box center [1302, 216] width 3 height 10
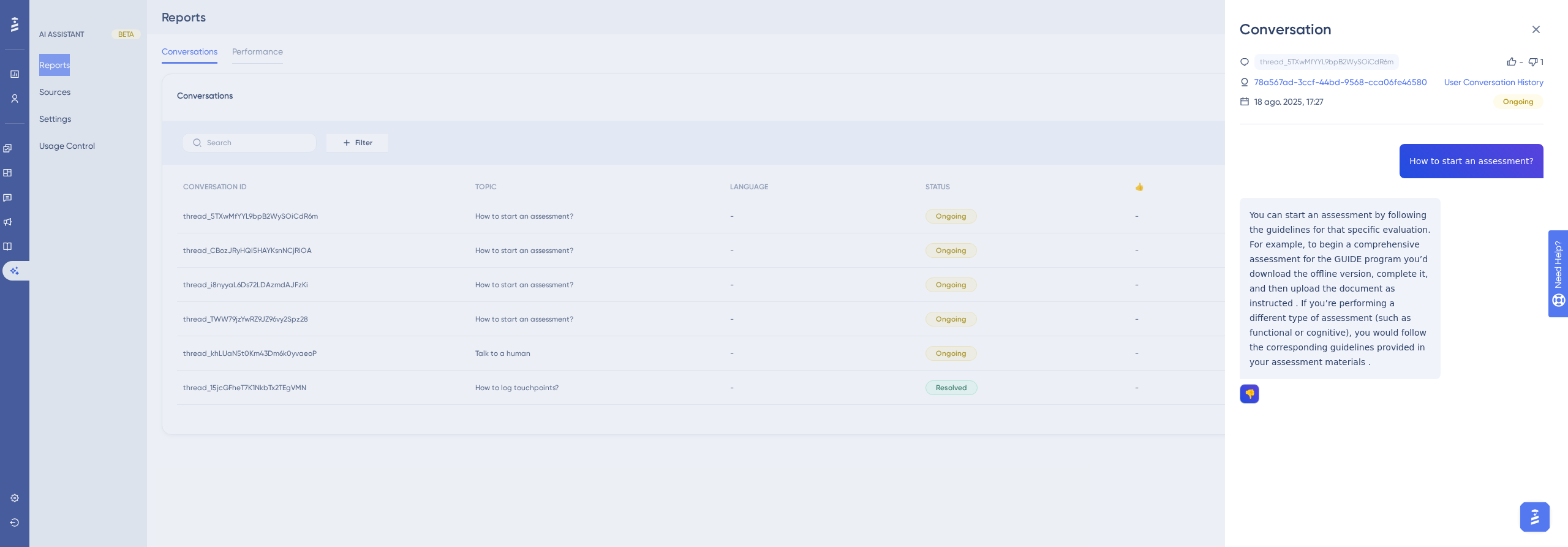
click at [217, 226] on div "Conversation thread_5TXwMfYYL9bpB2WySOiCdR6m Copy - 1 78a567ad-3ccf-44bd-9568-c…" at bounding box center [784, 273] width 1568 height 547
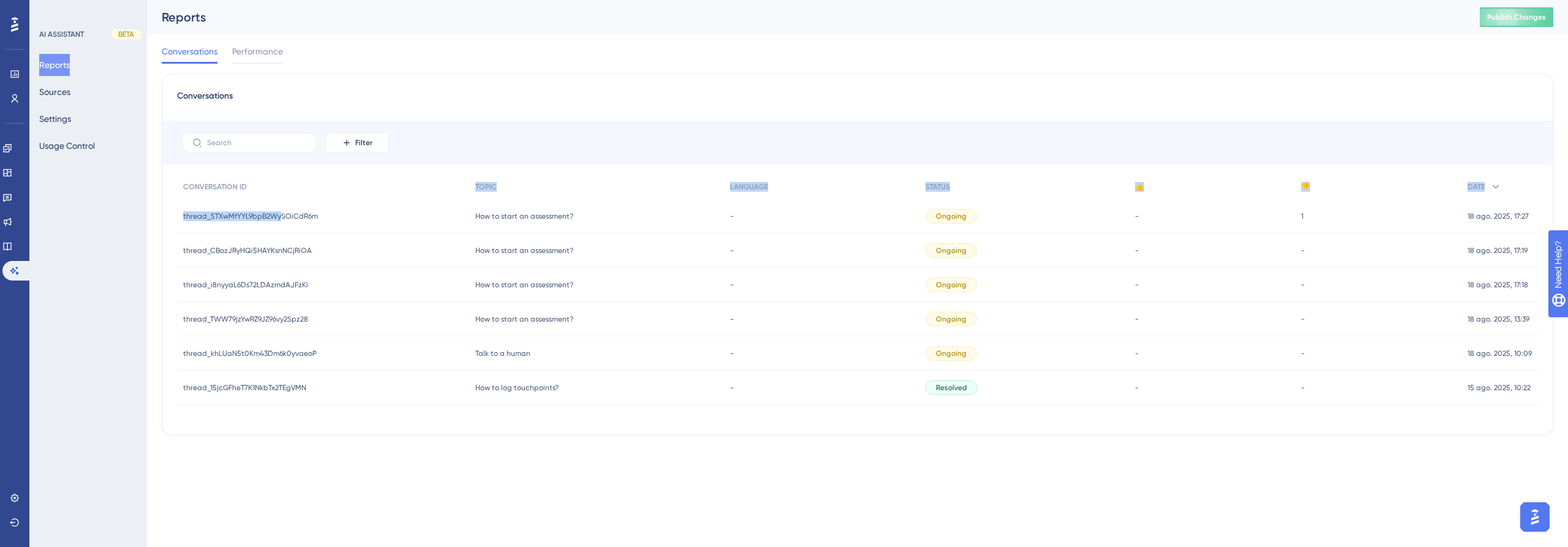
drag, startPoint x: 280, startPoint y: 199, endPoint x: 275, endPoint y: 209, distance: 11.2
click at [280, 198] on div "CONVERSATION ID TOPIC LANGUAGE STATUS 👍 👎 DATE thread_5TXwMfYYL9bpB2WySOiCdR6m …" at bounding box center [858, 289] width 1361 height 230
click at [284, 215] on span "thread_5TXwMfYYL9bpB2WySOiCdR6m" at bounding box center [250, 216] width 135 height 10
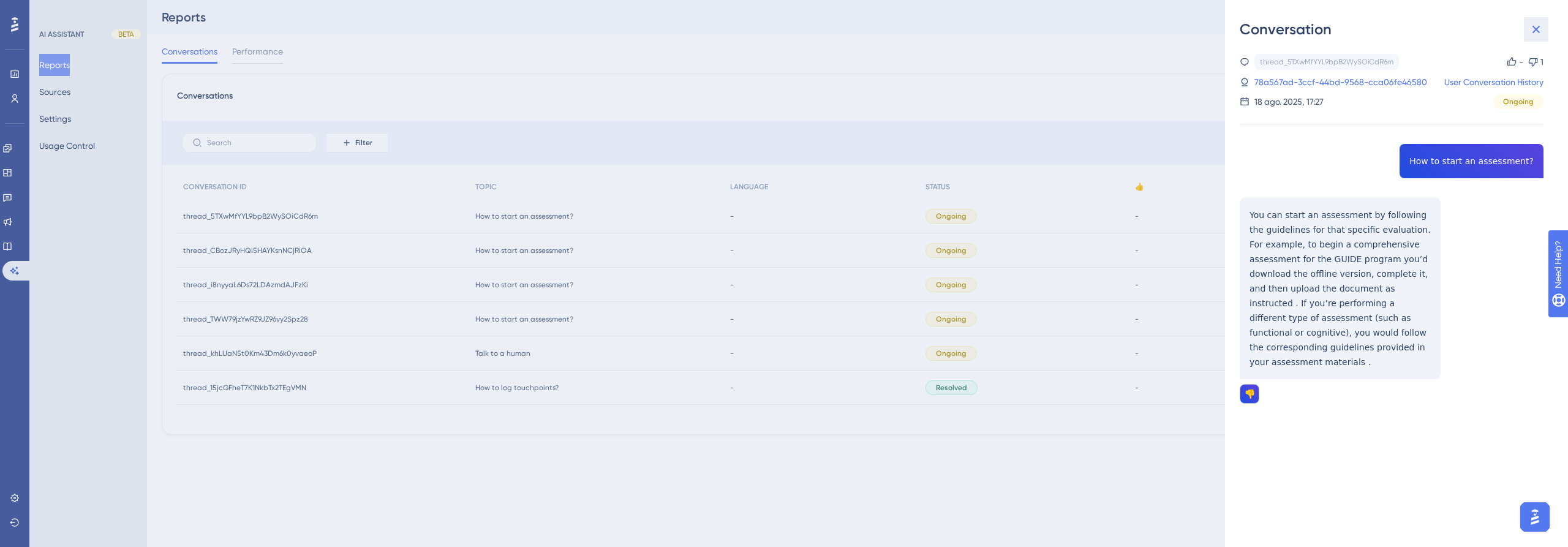
drag, startPoint x: 1541, startPoint y: 36, endPoint x: 1402, endPoint y: 280, distance: 280.8
click at [1511, 87] on div "Conversation thread_5TXwMfYYL9bpB2WySOiCdR6m Copy - 1 78a567ad-3ccf-44bd-9568-c…" at bounding box center [1396, 273] width 343 height 547
click at [1462, 168] on div "thread_5TXwMfYYL9bpB2WySOiCdR6m Copy - 1 78a567ad-3ccf-44bd-9568-cca06fe46580 U…" at bounding box center [1391, 259] width 304 height 412
click at [1383, 245] on div "thread_5TXwMfYYL9bpB2WySOiCdR6m Copy - 1 78a567ad-3ccf-44bd-9568-cca06fe46580 U…" at bounding box center [1391, 259] width 304 height 412
click at [1535, 31] on icon at bounding box center [1536, 29] width 8 height 8
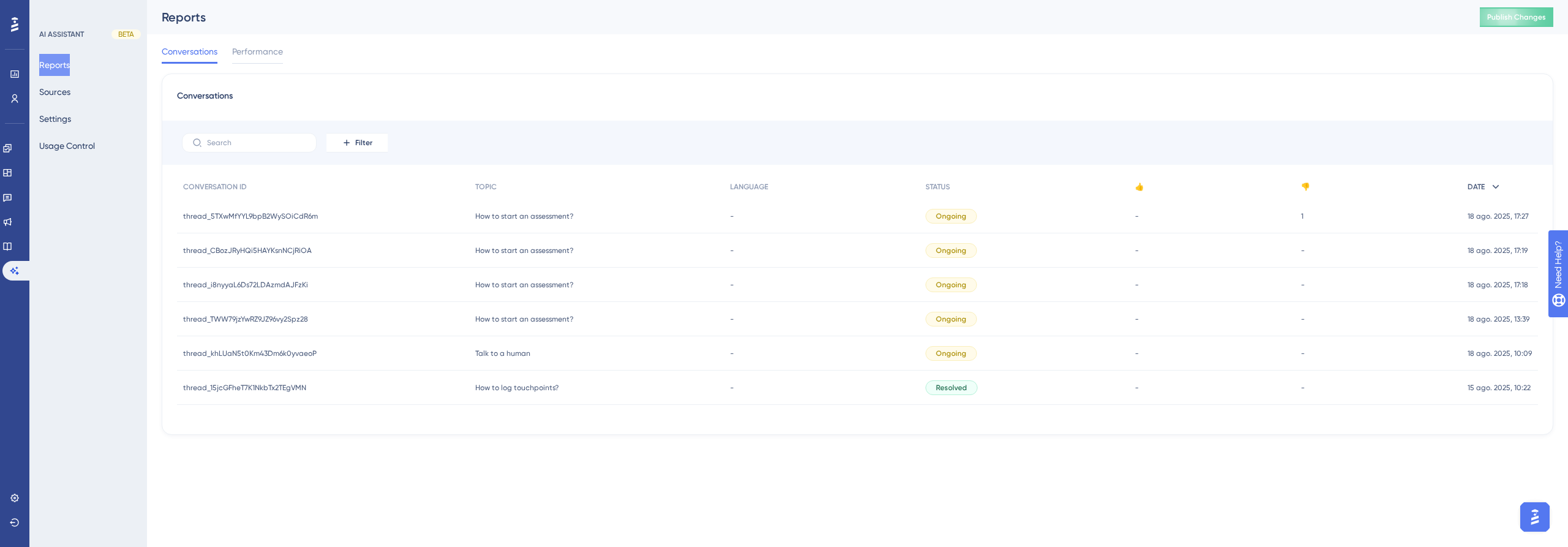
click at [1487, 179] on div "DATE" at bounding box center [1500, 187] width 76 height 25
click at [949, 213] on span "Ongoing" at bounding box center [951, 216] width 31 height 10
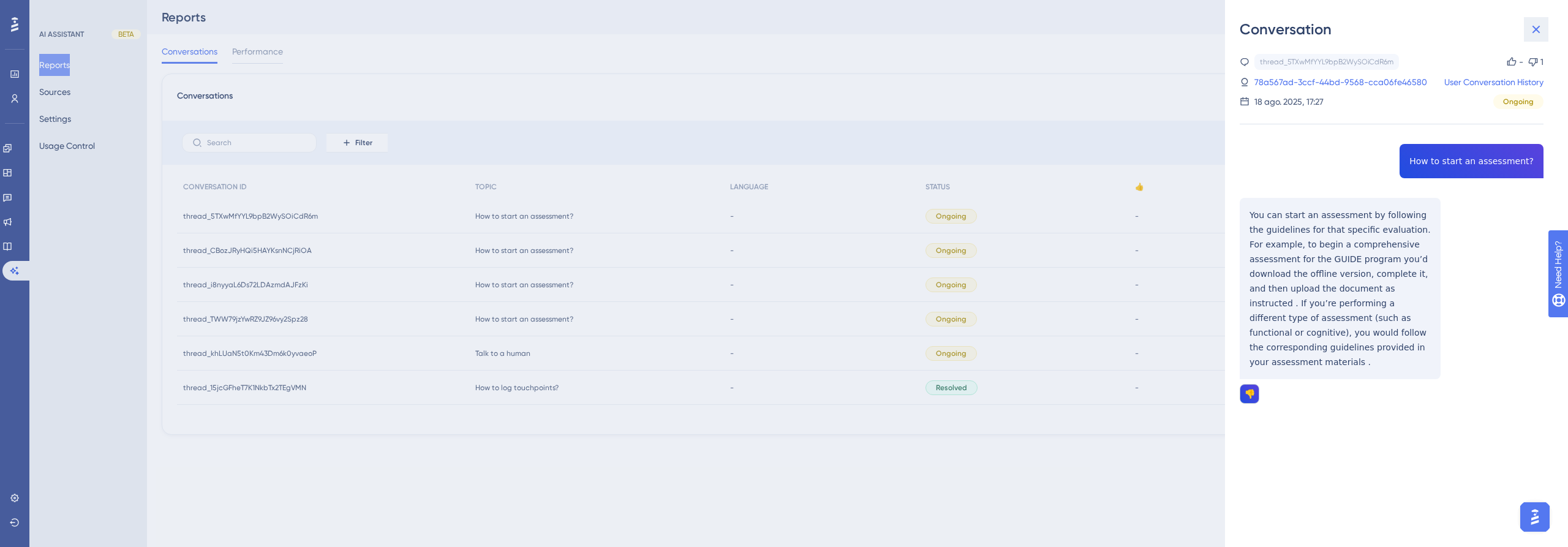
click at [1545, 31] on button at bounding box center [1536, 29] width 25 height 25
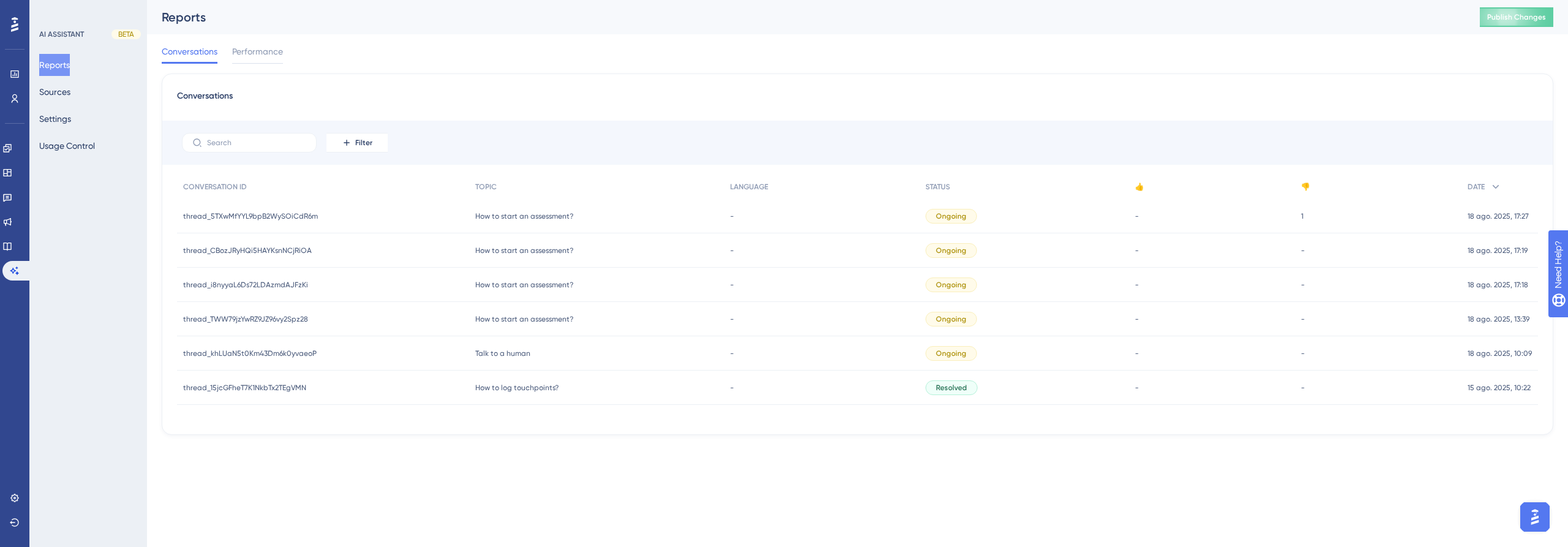
click at [56, 64] on button "Reports" at bounding box center [55, 65] width 31 height 22
click at [66, 97] on button "Sources" at bounding box center [55, 92] width 31 height 22
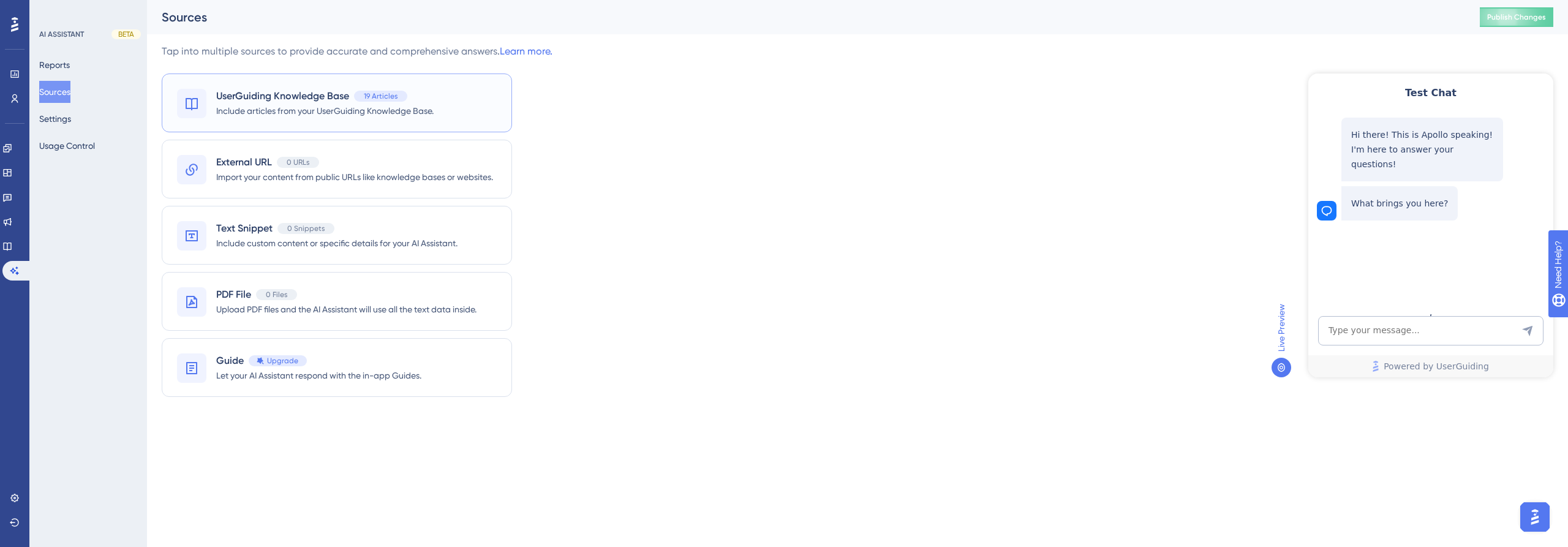
click at [319, 109] on span "Include articles from your UserGuiding Knowledge Base." at bounding box center [325, 111] width 217 height 15
click at [319, 0] on html "Performance Users Engagement Widgets Feedback Product Updates Knowledge Base AI…" at bounding box center [784, 0] width 1568 height 0
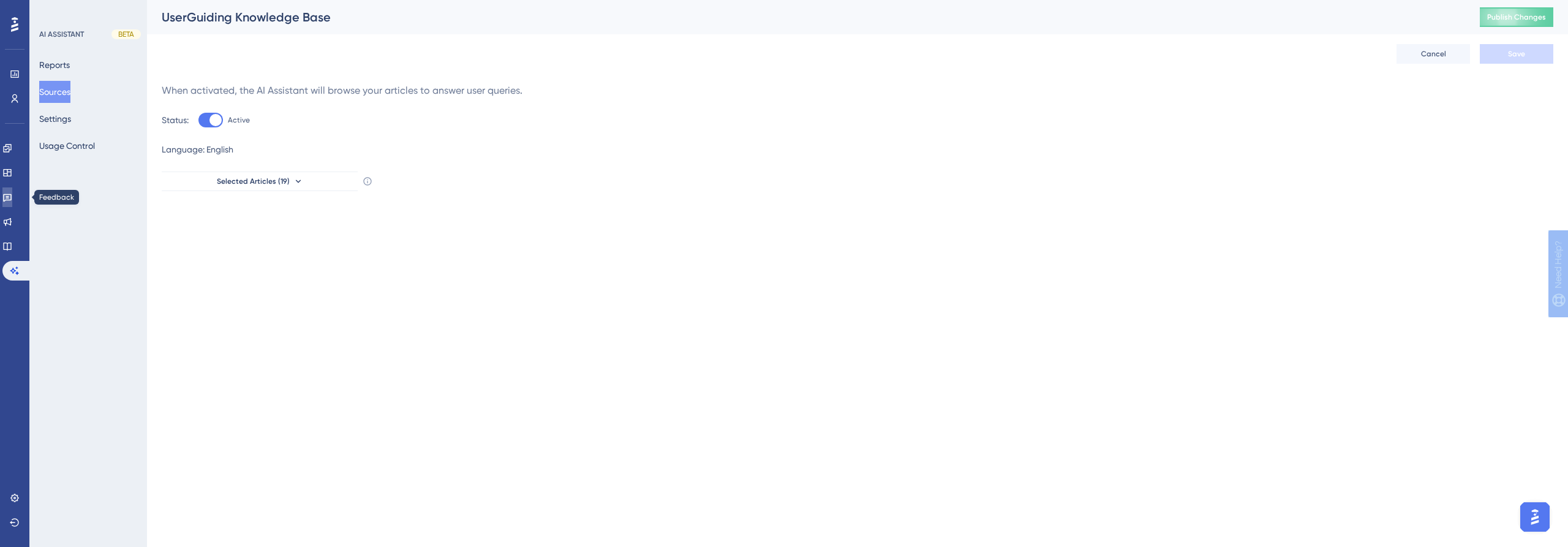
click at [12, 194] on icon at bounding box center [7, 197] width 10 height 10
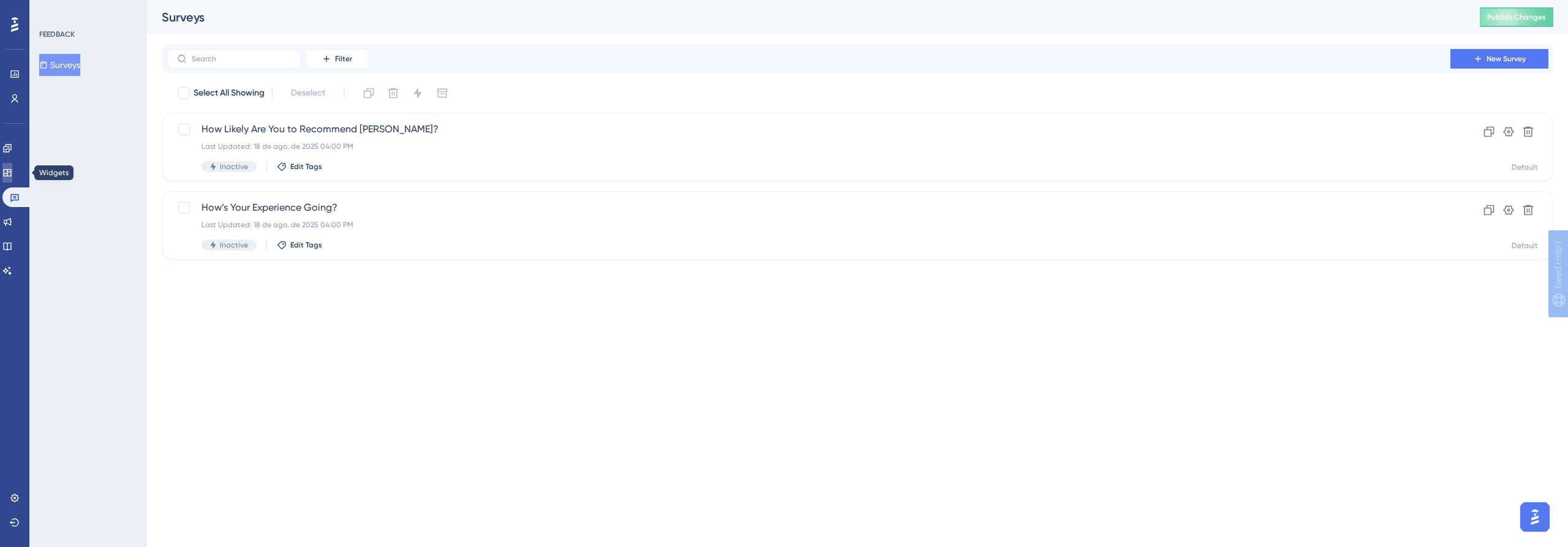
click at [12, 170] on icon at bounding box center [7, 172] width 10 height 10
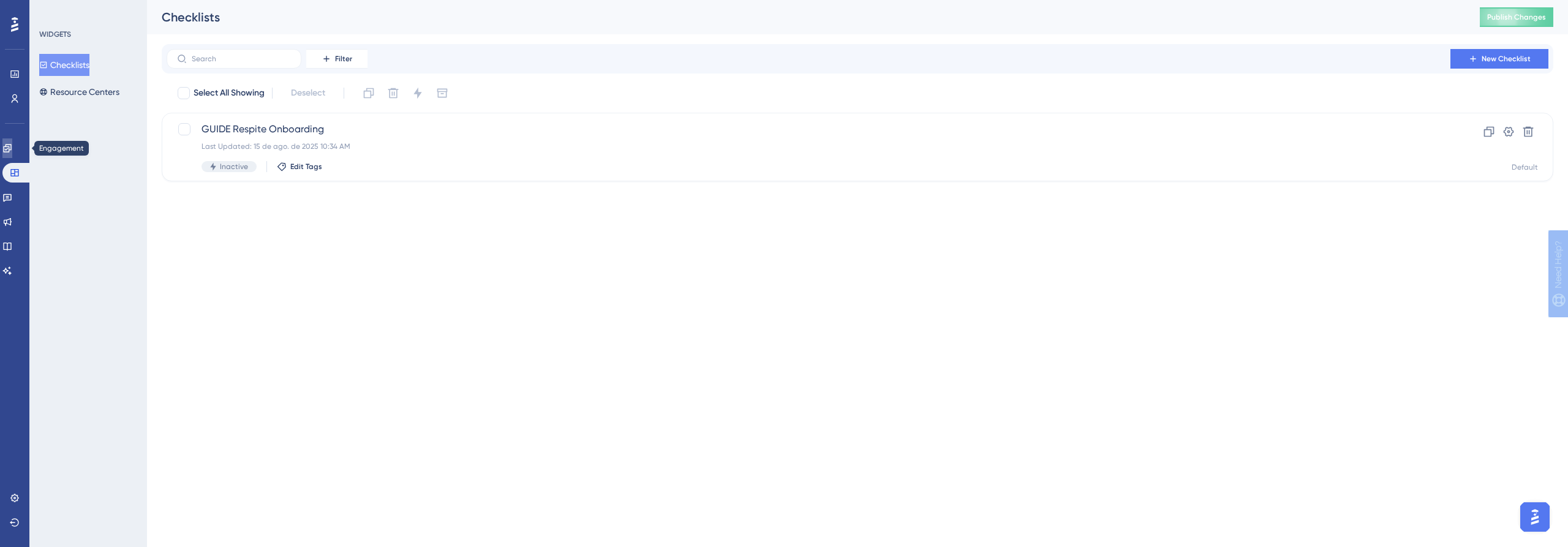
click at [12, 153] on icon at bounding box center [7, 148] width 10 height 10
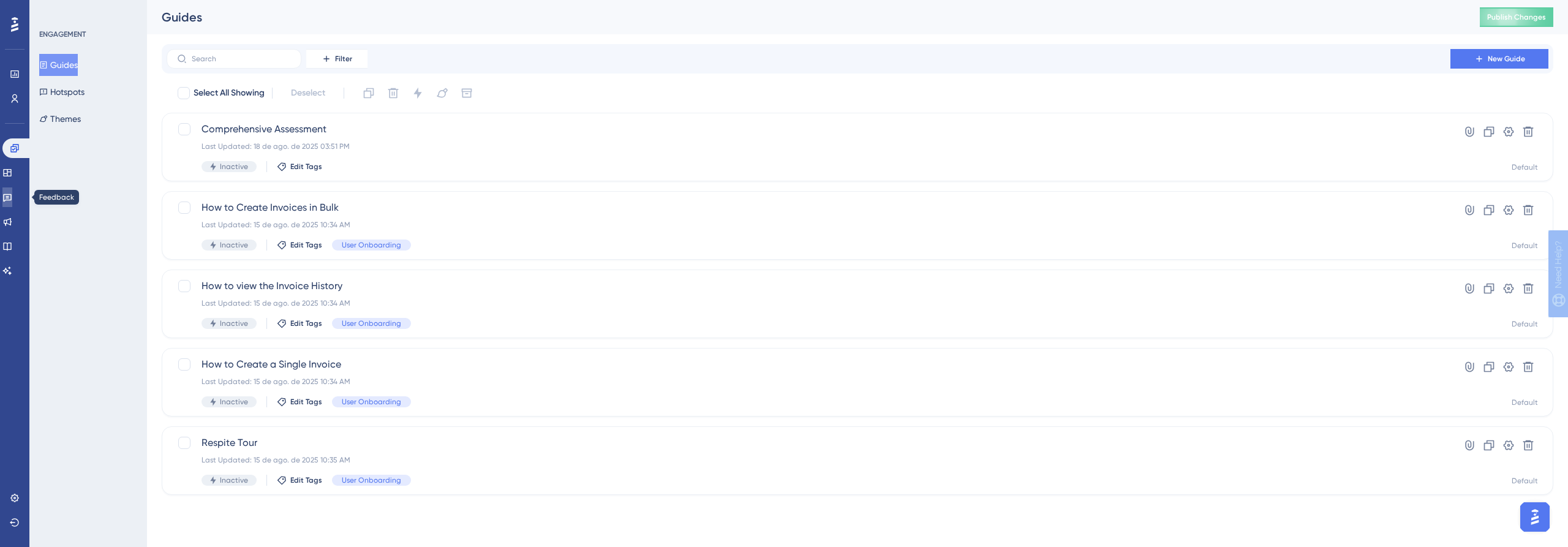
click at [12, 200] on icon at bounding box center [6, 198] width 8 height 8
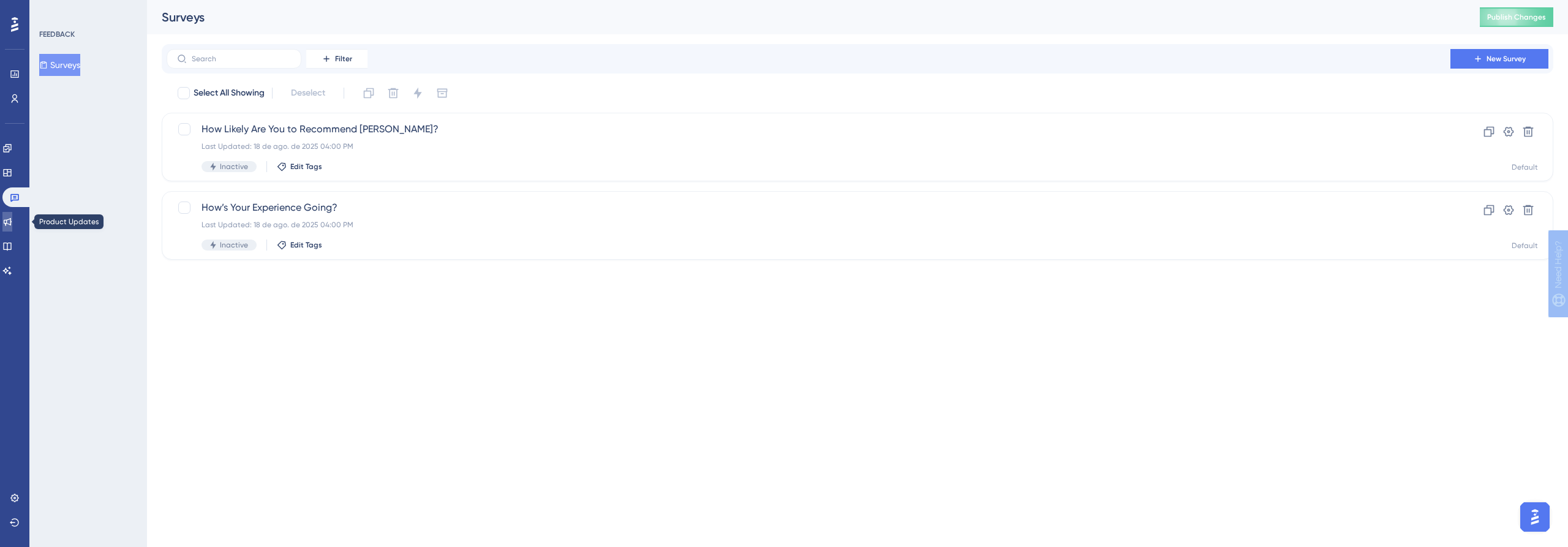
click at [12, 229] on link at bounding box center [7, 222] width 10 height 20
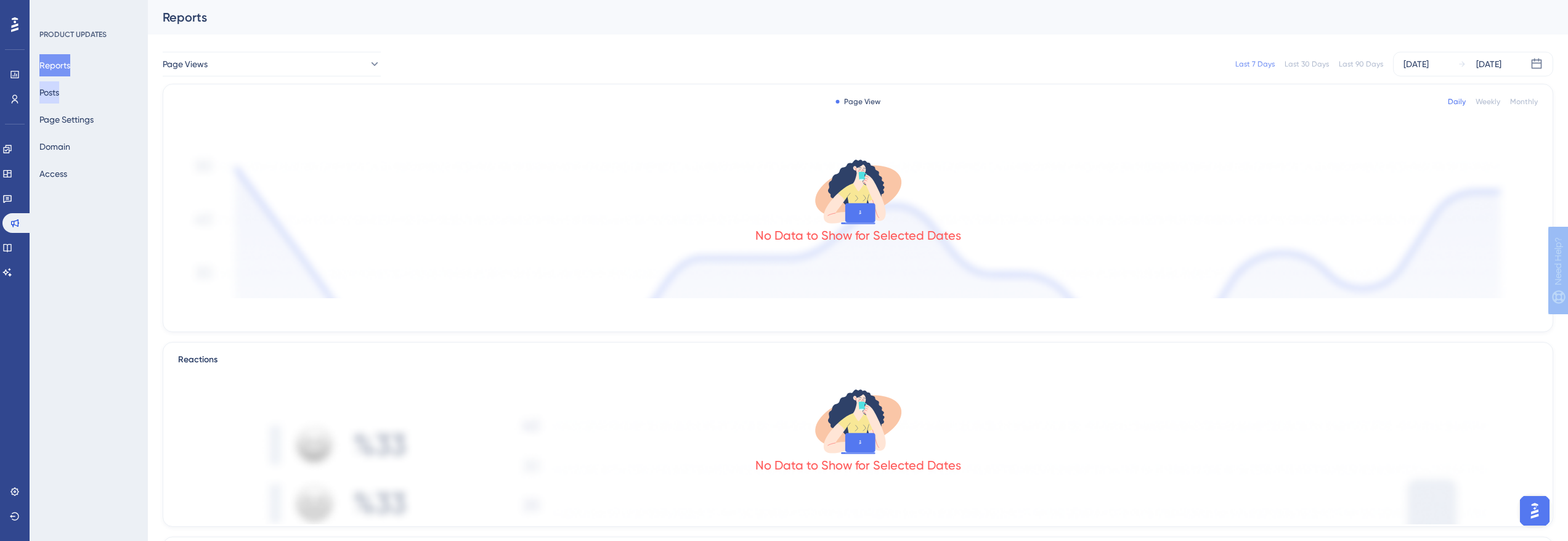
click at [59, 85] on button "Posts" at bounding box center [49, 92] width 20 height 22
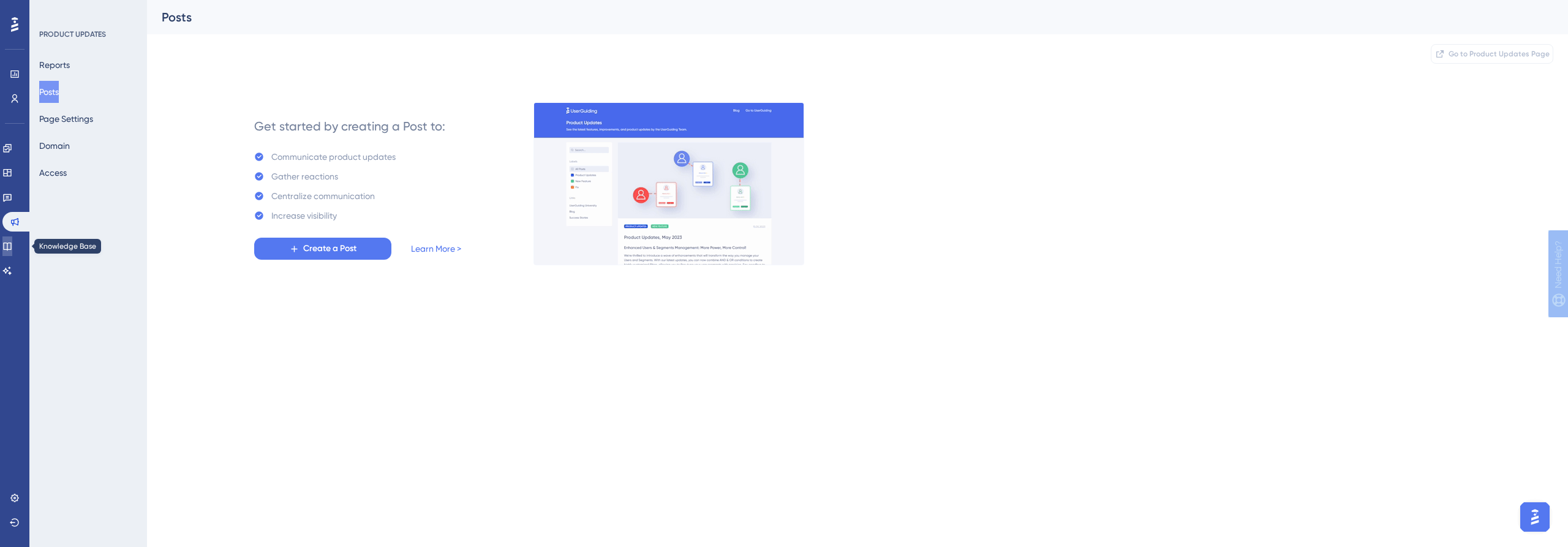
click at [11, 250] on icon at bounding box center [6, 247] width 8 height 8
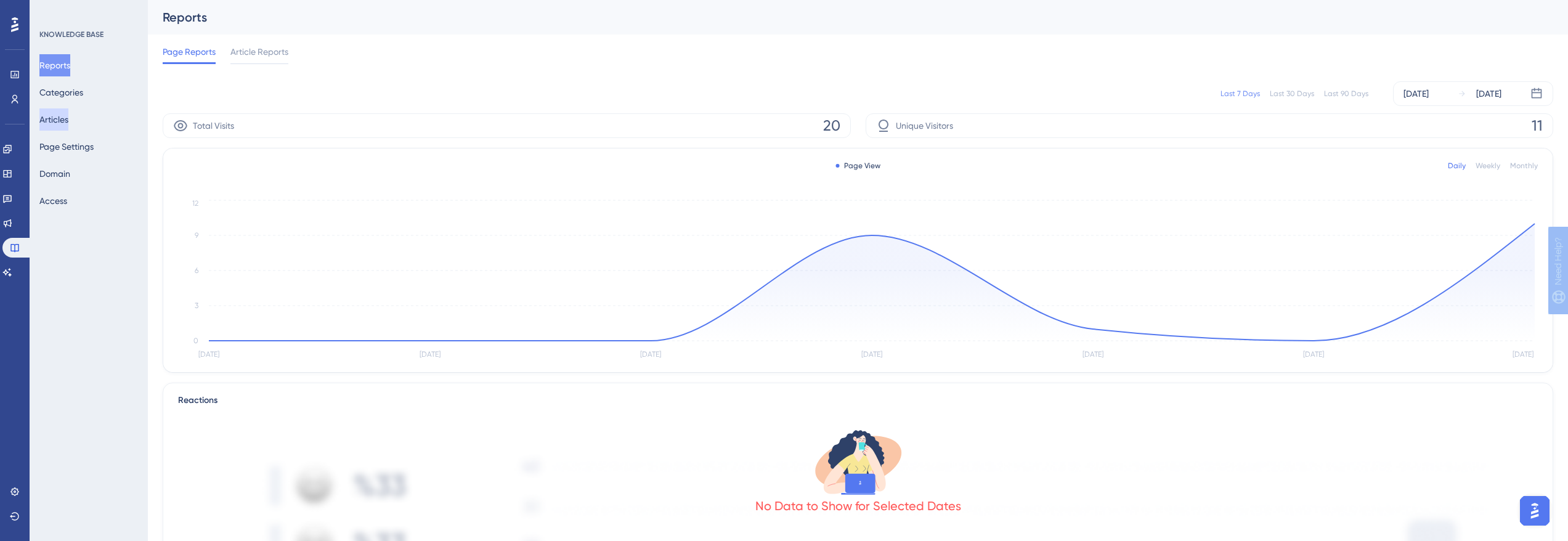
click at [58, 124] on button "Articles" at bounding box center [54, 119] width 29 height 22
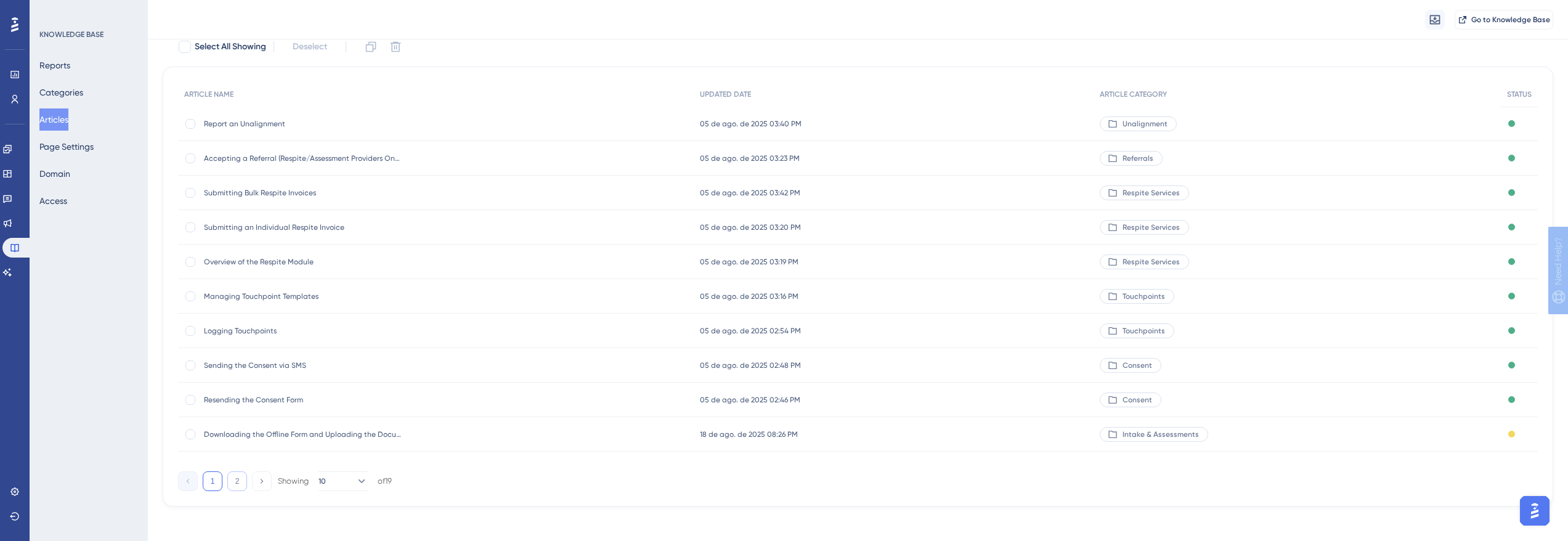
click at [229, 480] on button "2" at bounding box center [237, 481] width 20 height 20
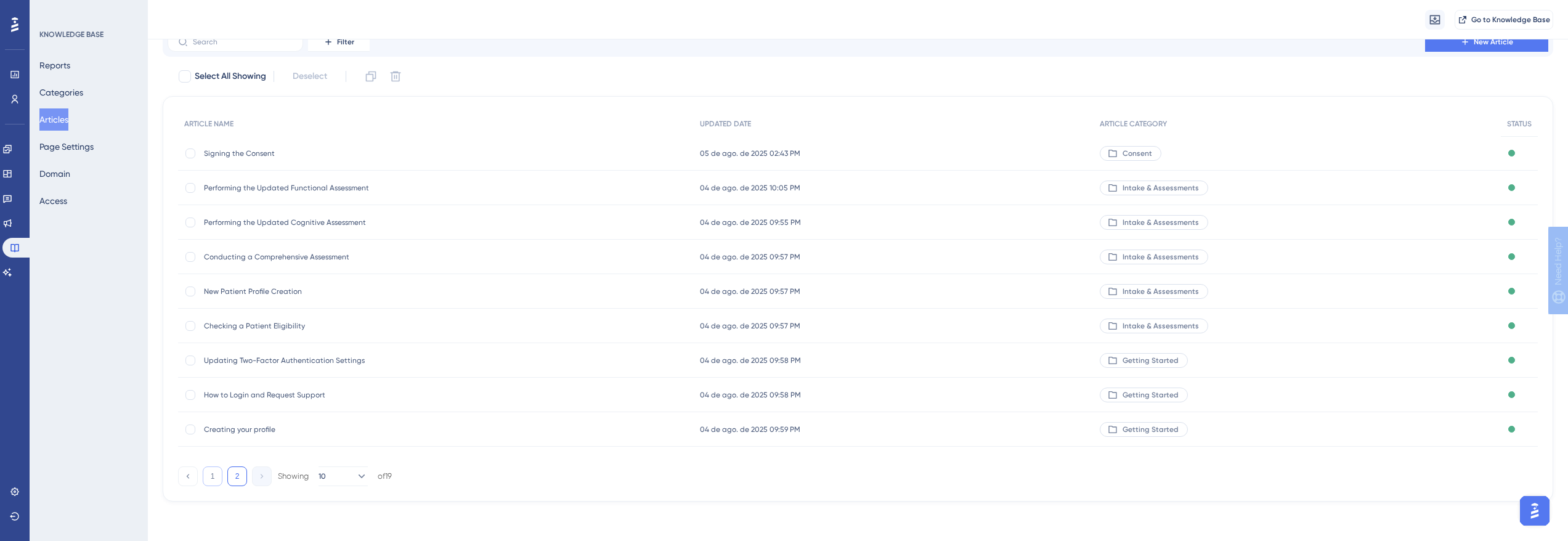
click at [212, 479] on button "1" at bounding box center [212, 477] width 20 height 20
click at [291, 467] on span "Downloading the Offline Form and Uploading the Document" at bounding box center [302, 463] width 197 height 10
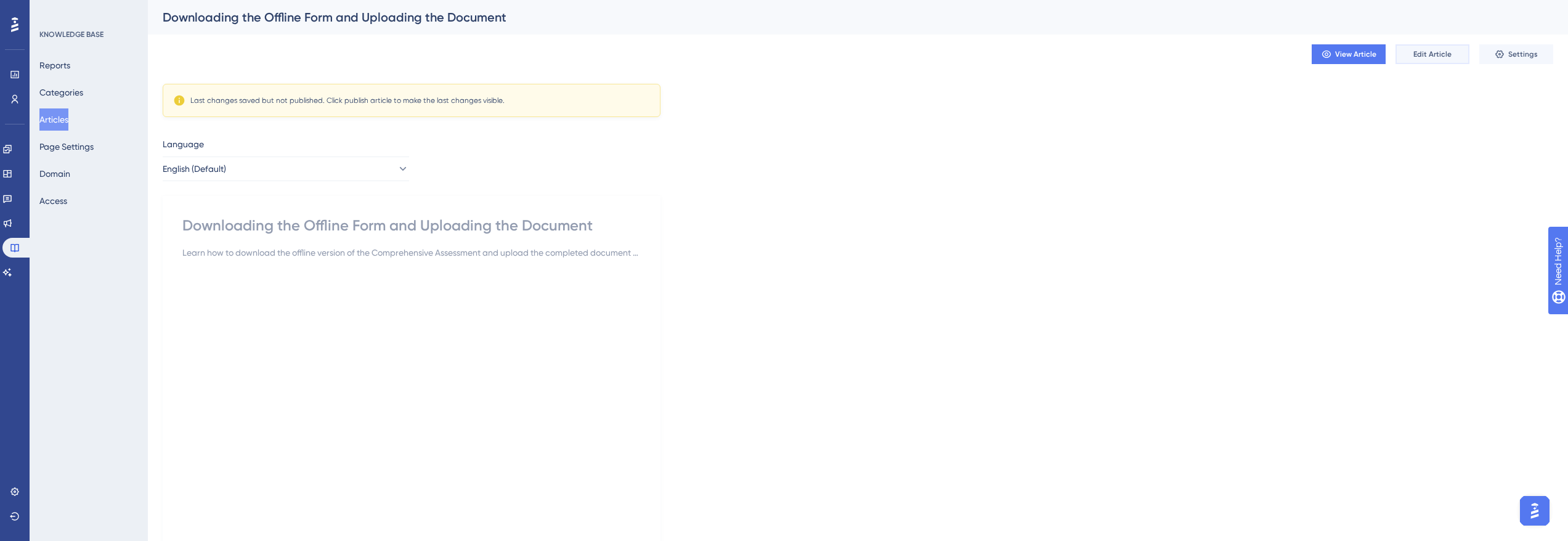
click at [1432, 55] on span "Edit Article" at bounding box center [1433, 54] width 38 height 10
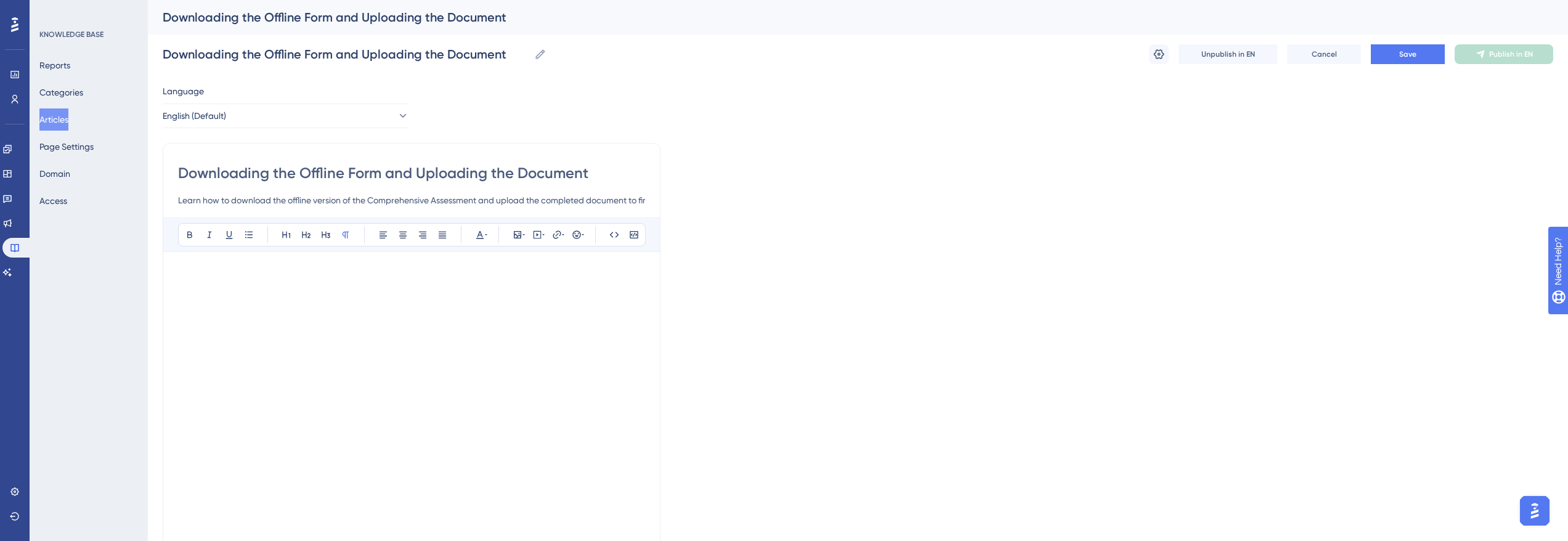
click at [351, 177] on input "Downloading the Offline Form and Uploading the Document" at bounding box center [412, 173] width 467 height 20
type input "Downloading the Offline Assessand Uploading the Document"
type input "Downloading the Offline Assessment and Uploading the Document"
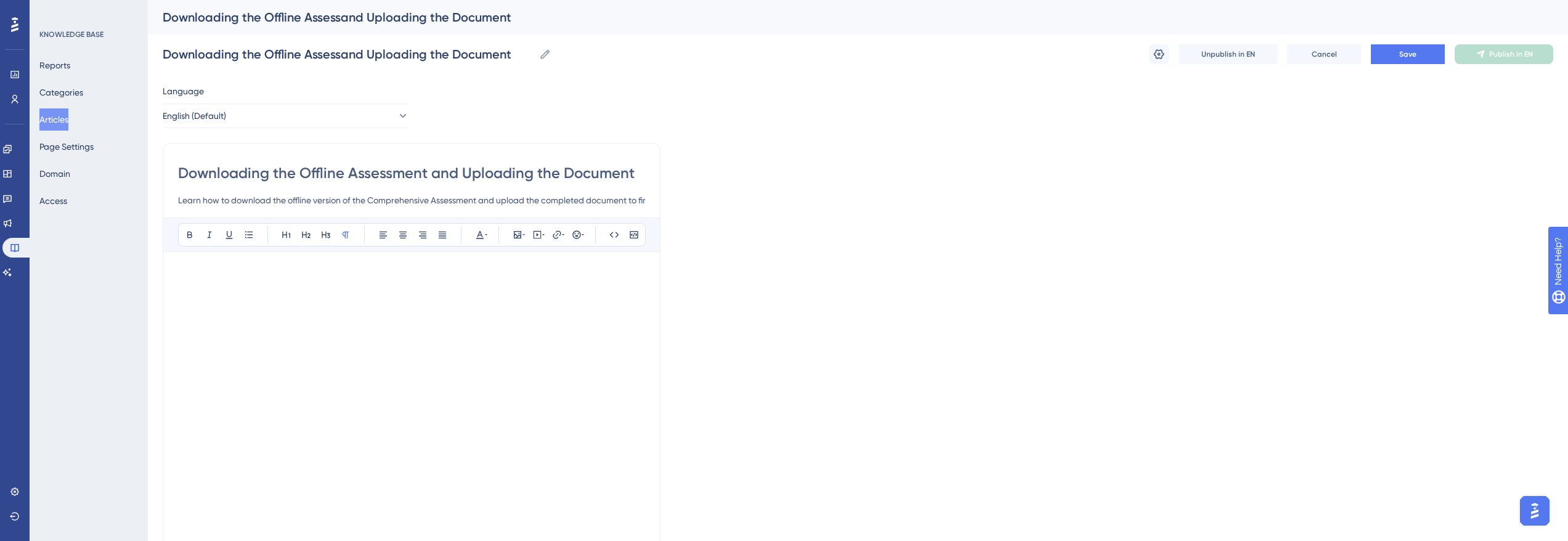
type input "Downloading the Offline Assessment and Uploading the Document"
click at [1433, 53] on button "Save" at bounding box center [1408, 54] width 74 height 20
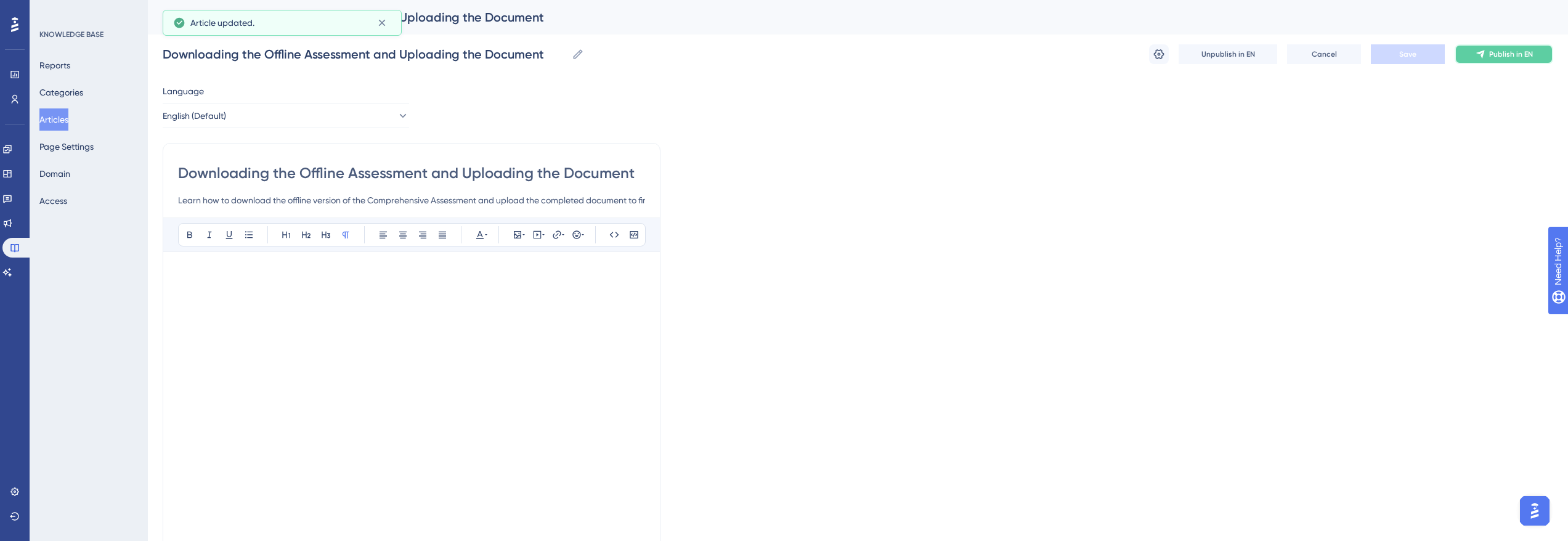
click at [1512, 51] on span "Publish in EN" at bounding box center [1511, 54] width 44 height 10
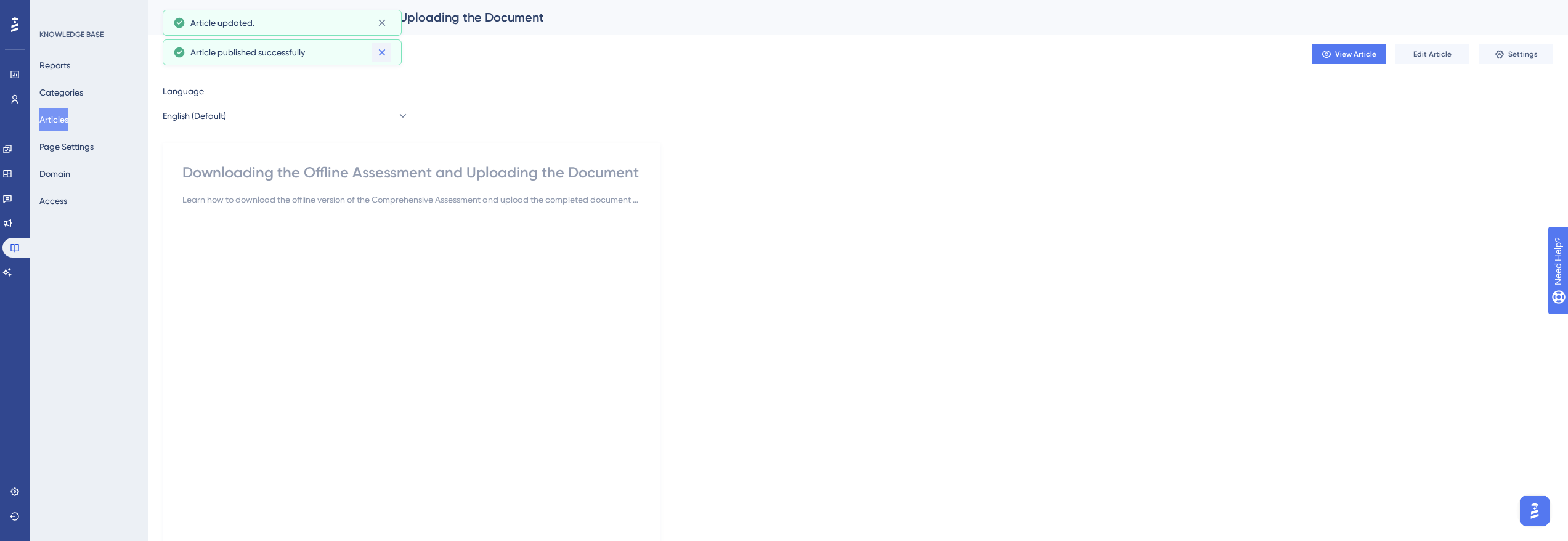
click at [384, 50] on icon at bounding box center [382, 51] width 12 height 12
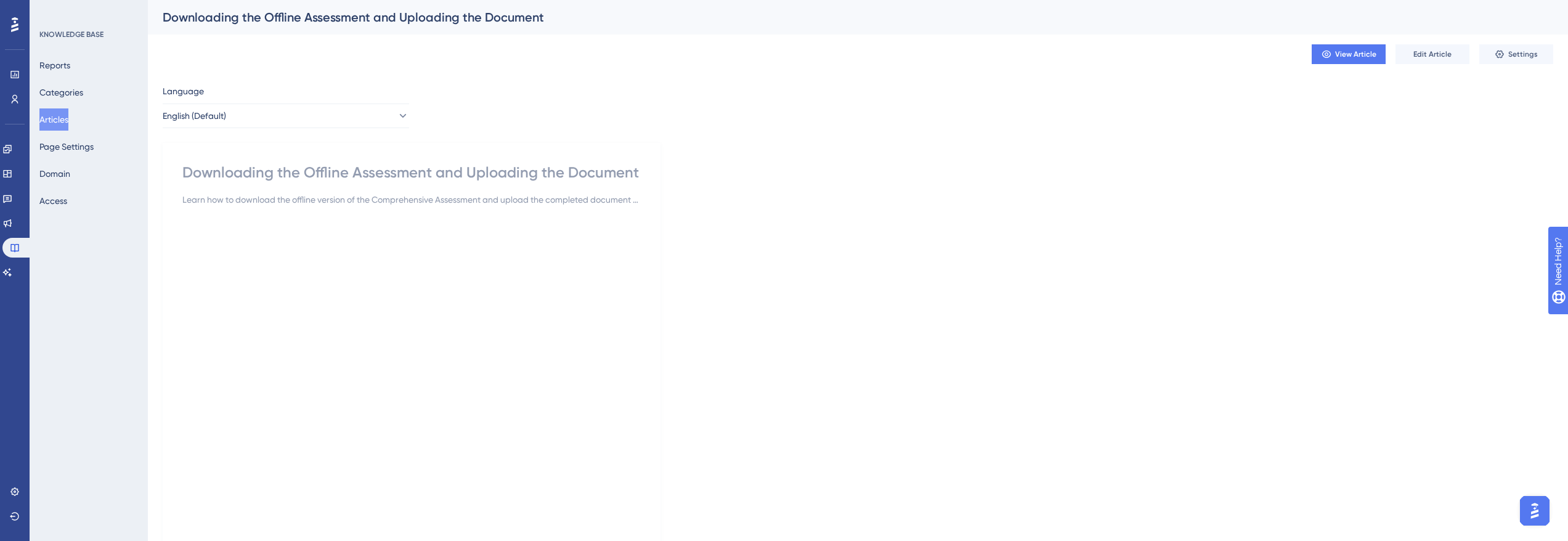
click at [8, 20] on div at bounding box center [15, 25] width 20 height 20
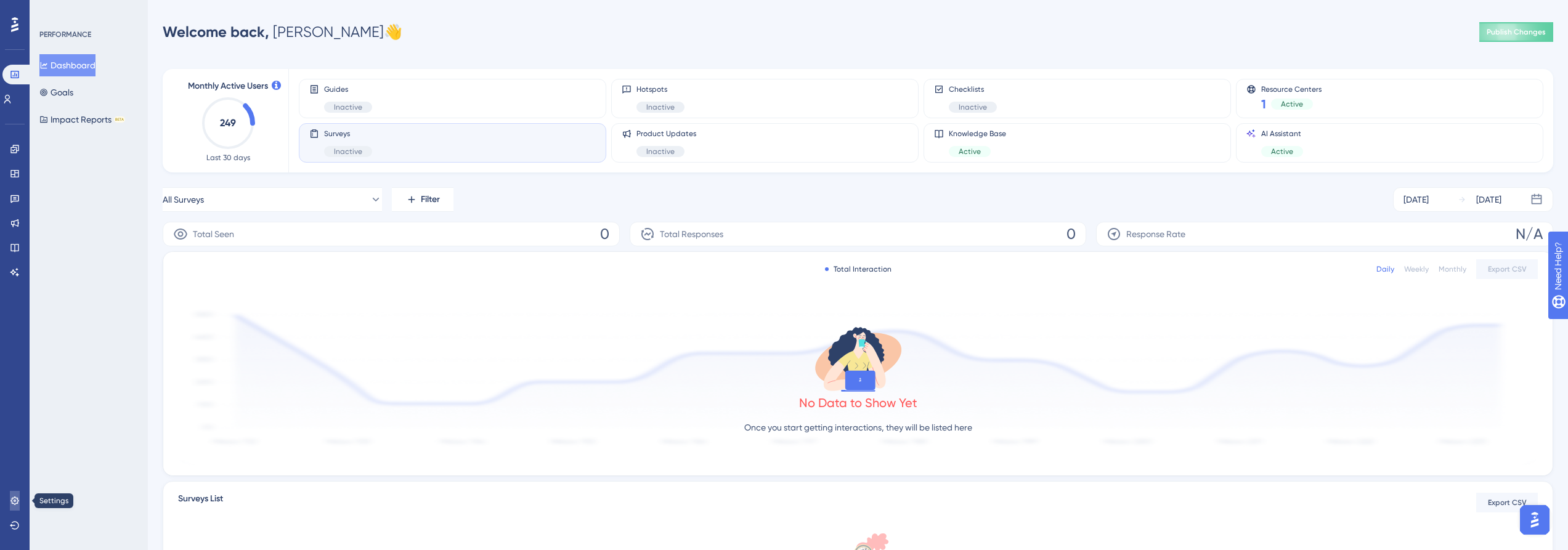
click at [18, 501] on icon at bounding box center [14, 501] width 8 height 8
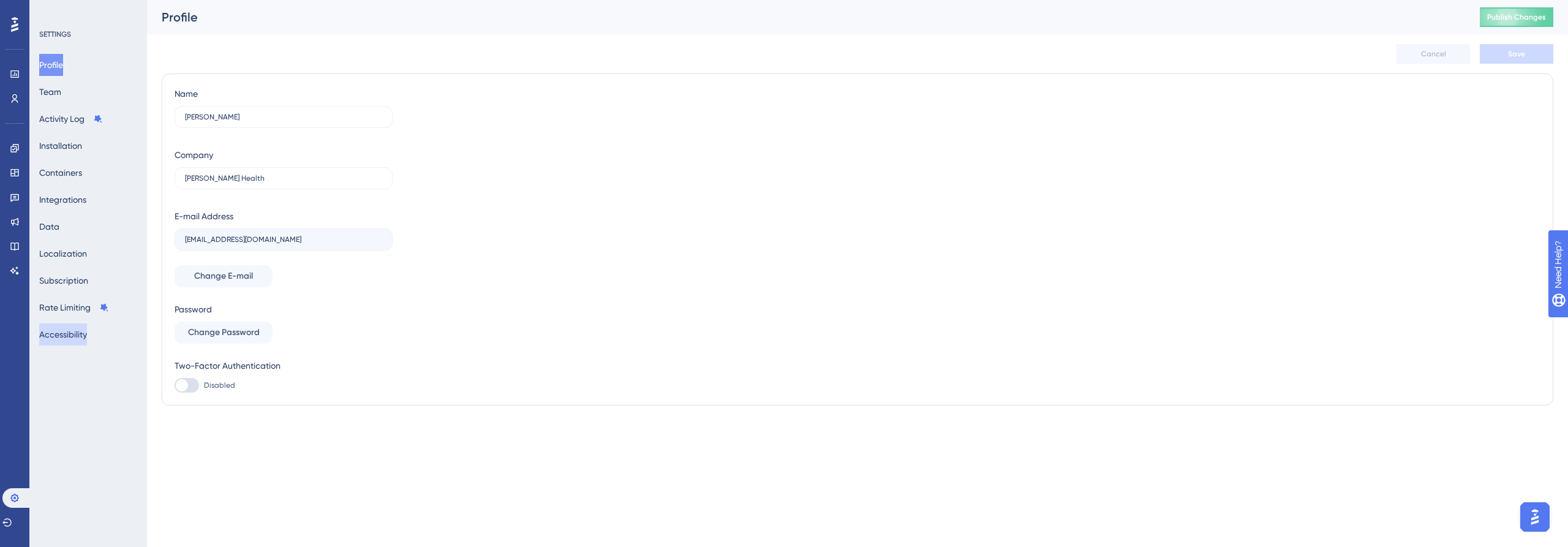
click at [87, 340] on button "Accessibility" at bounding box center [63, 334] width 48 height 22
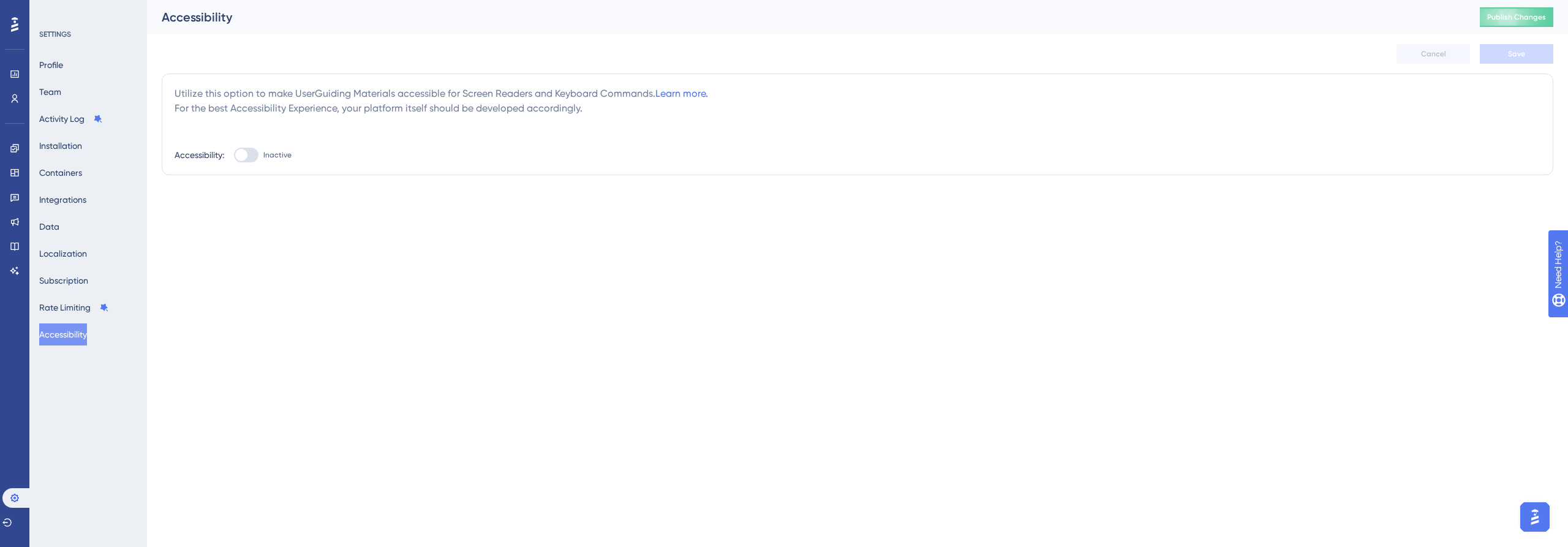
click at [1529, 507] on button "Open AI Assistant Launcher" at bounding box center [1535, 517] width 29 height 29
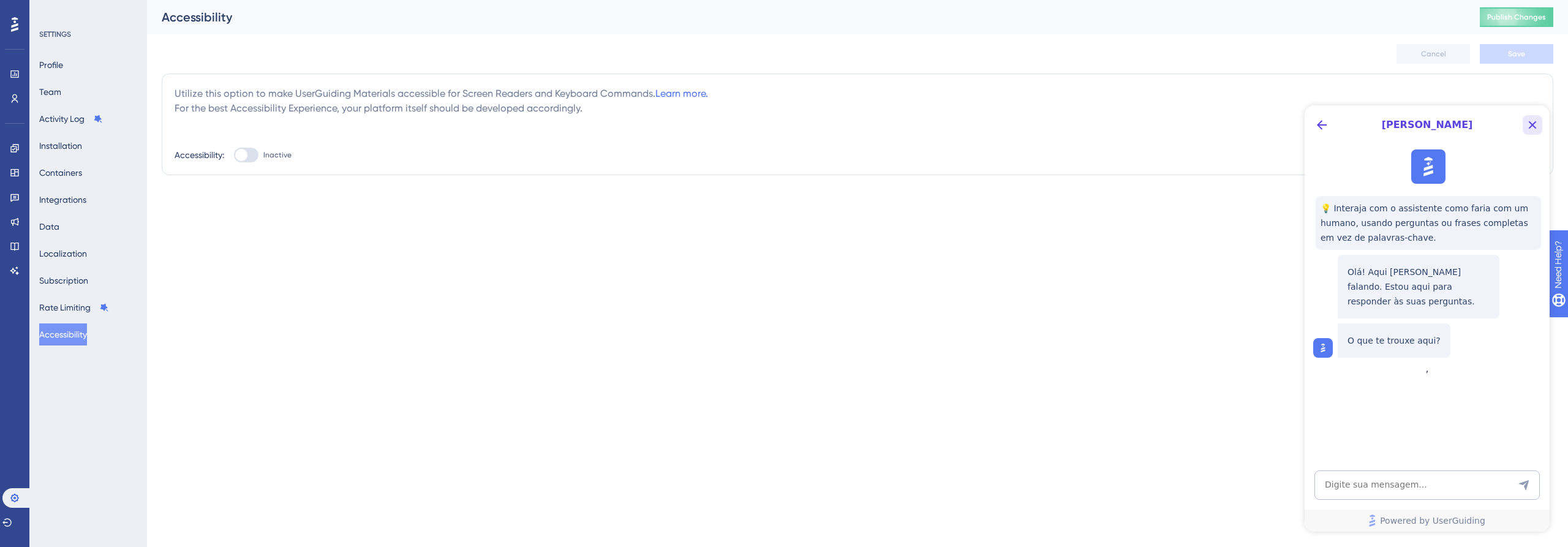
drag, startPoint x: 1535, startPoint y: 119, endPoint x: 2770, endPoint y: 244, distance: 1241.3
click at [1535, 119] on icon "Close Button" at bounding box center [1533, 125] width 15 height 15
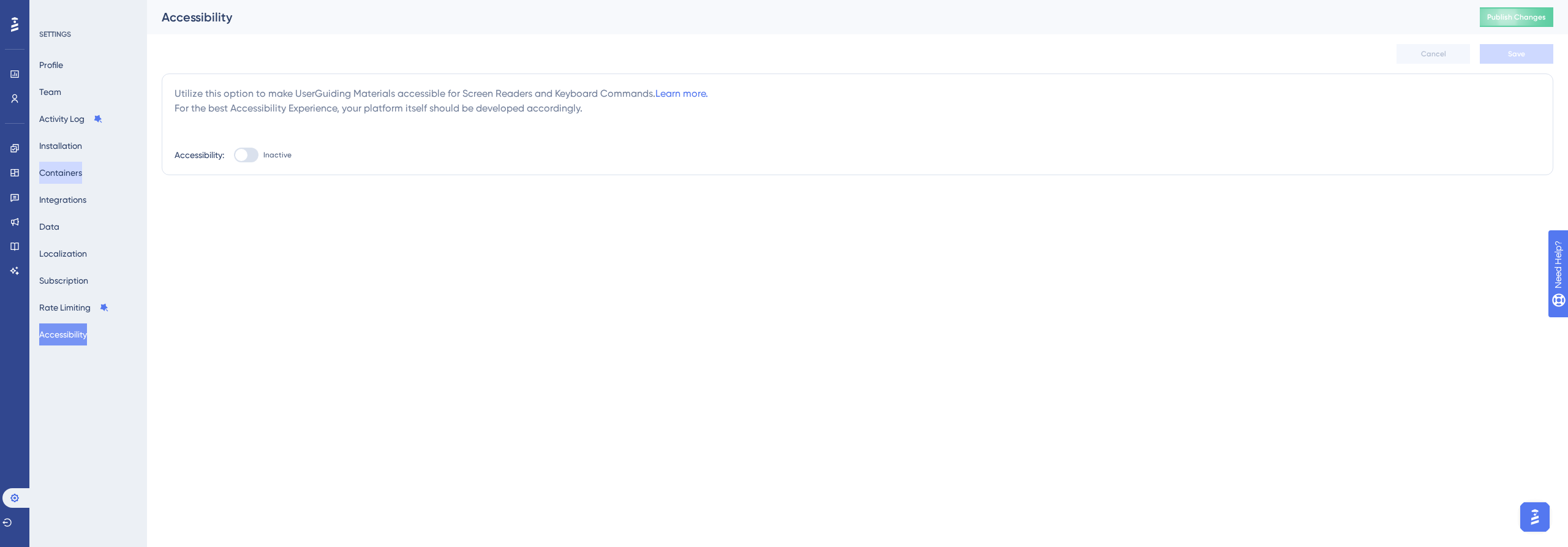
click at [68, 167] on button "Containers" at bounding box center [60, 173] width 43 height 22
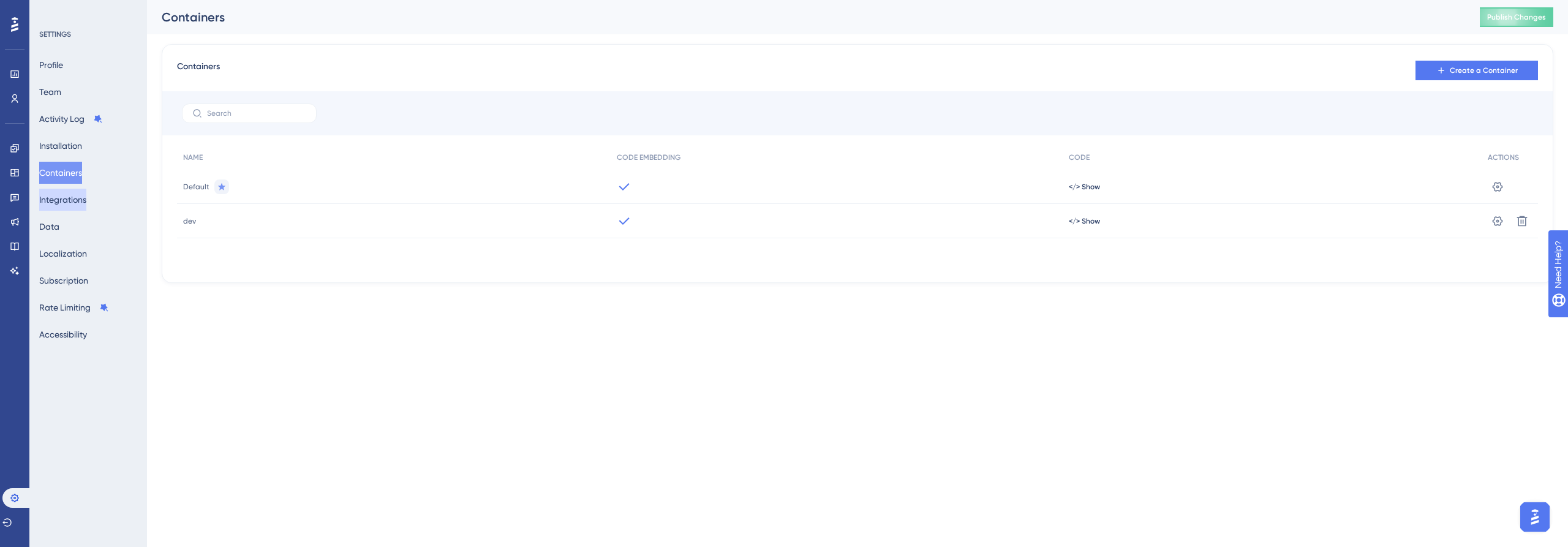
click at [59, 205] on button "Integrations" at bounding box center [63, 199] width 47 height 22
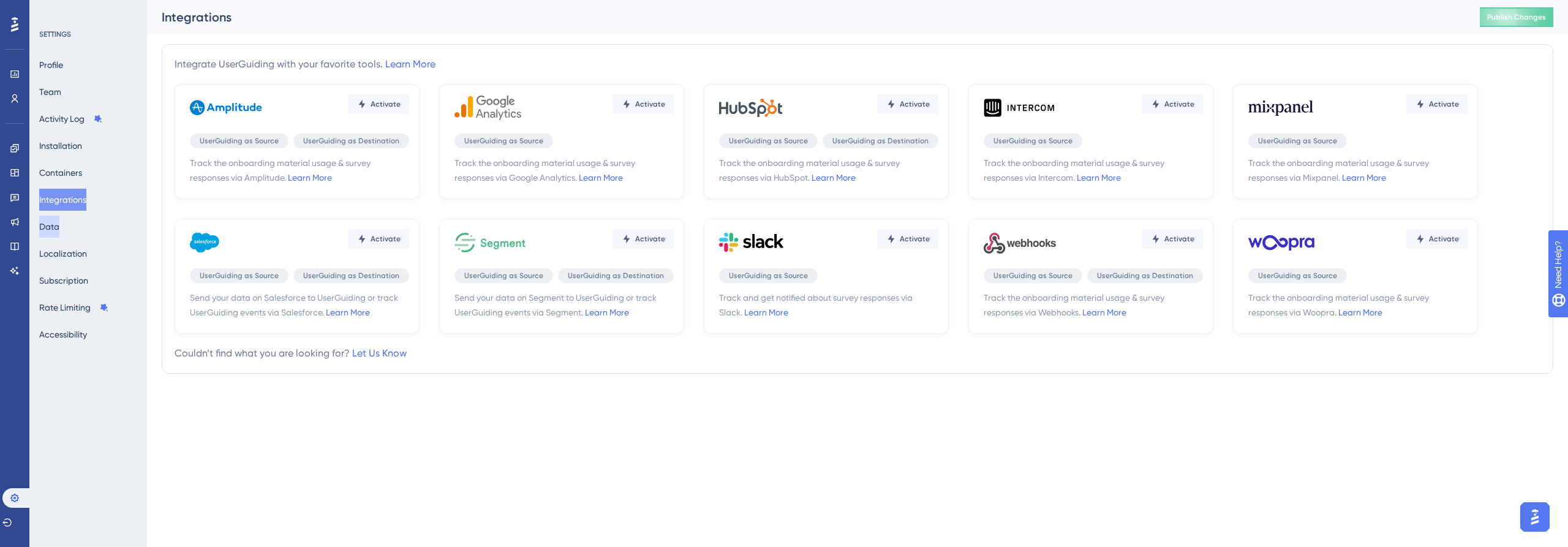
click at [57, 229] on button "Data" at bounding box center [49, 227] width 20 height 22
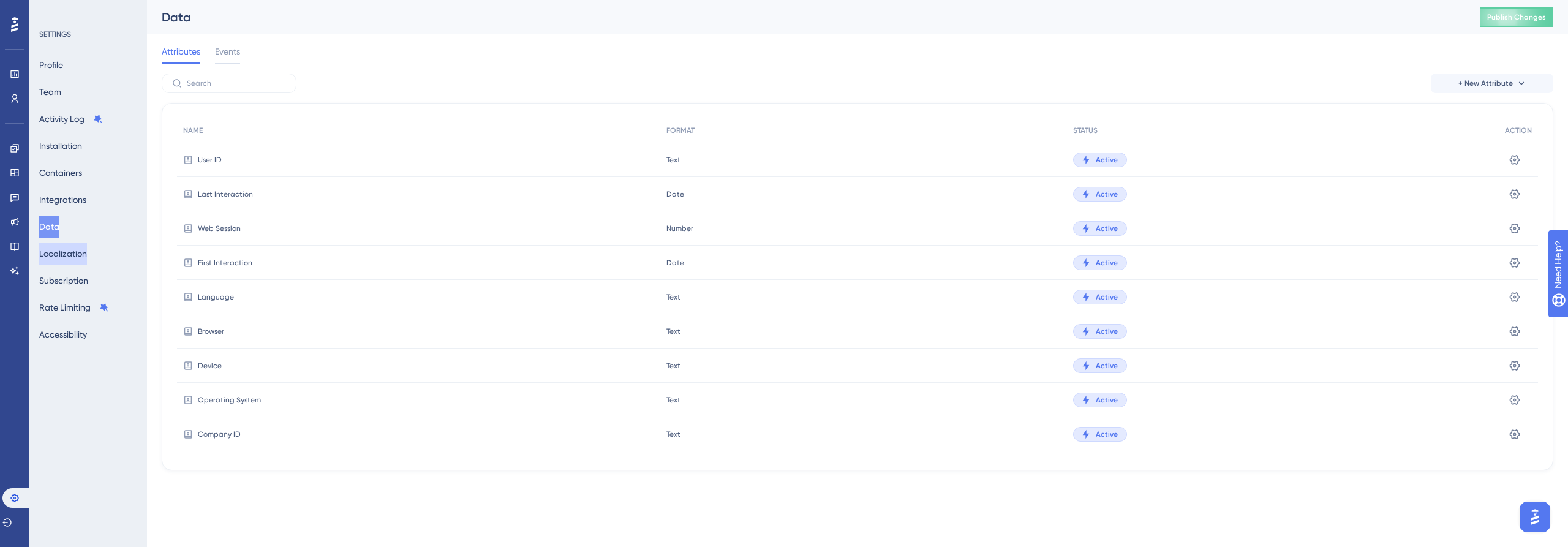
click at [62, 251] on button "Localization" at bounding box center [63, 254] width 48 height 22
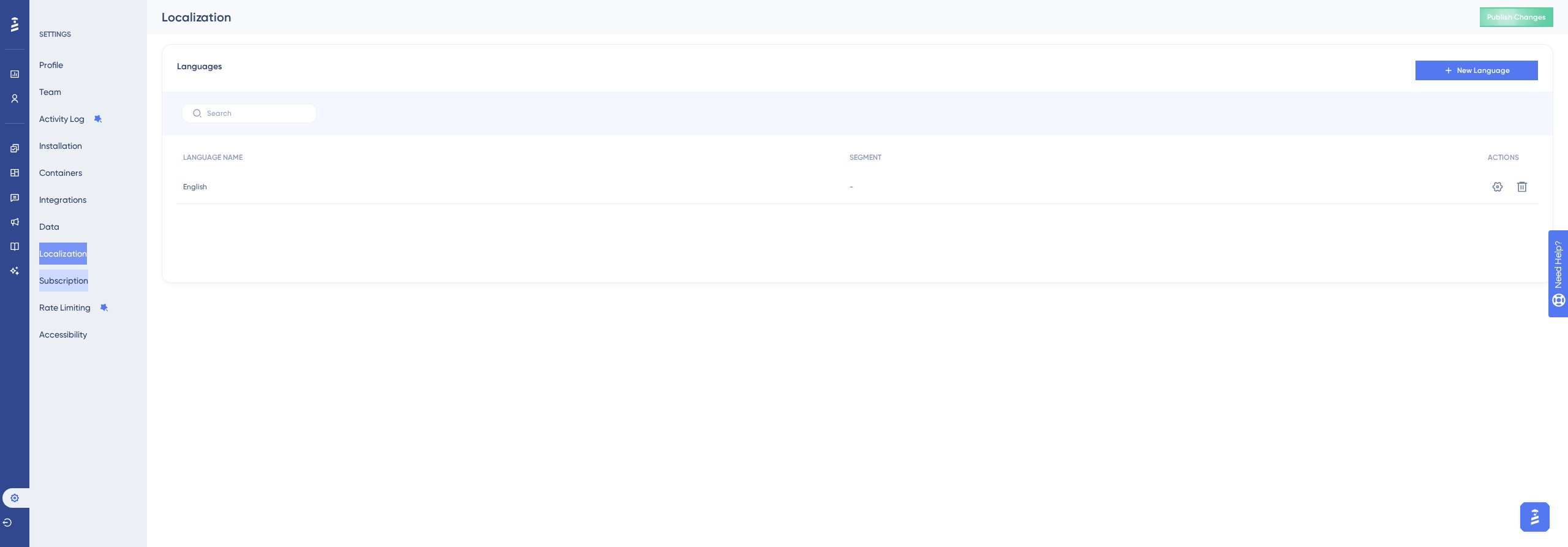
click at [65, 273] on button "Subscription" at bounding box center [64, 280] width 49 height 22
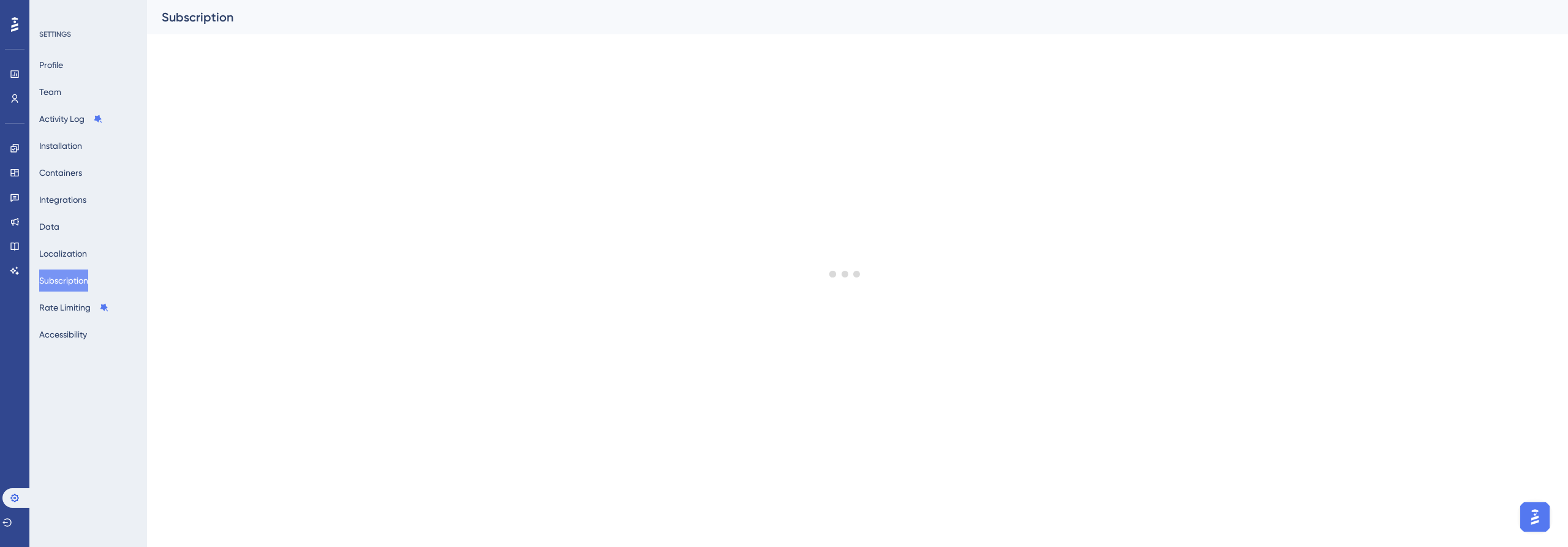
click at [70, 346] on div "SETTINGS Profile Team Activity Log Installation Containers Integrations Data Lo…" at bounding box center [87, 273] width 117 height 547
click at [76, 338] on button "Accessibility" at bounding box center [63, 334] width 48 height 22
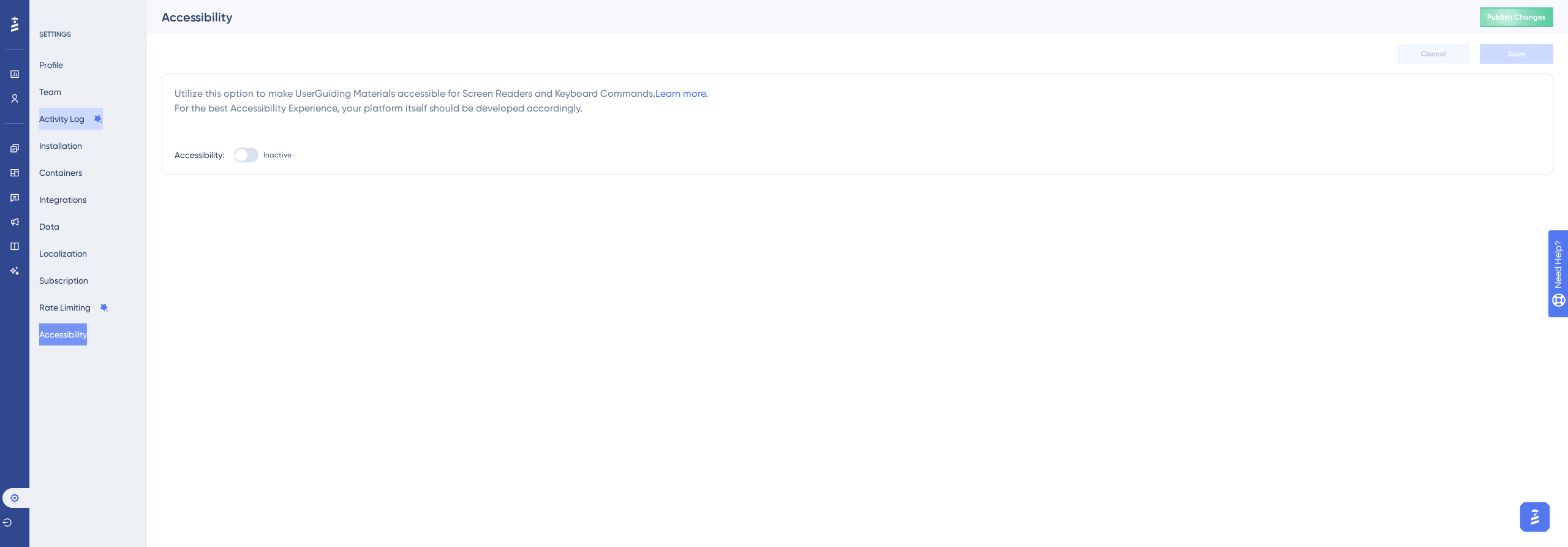
click at [81, 116] on button "Activity Log" at bounding box center [71, 118] width 64 height 22
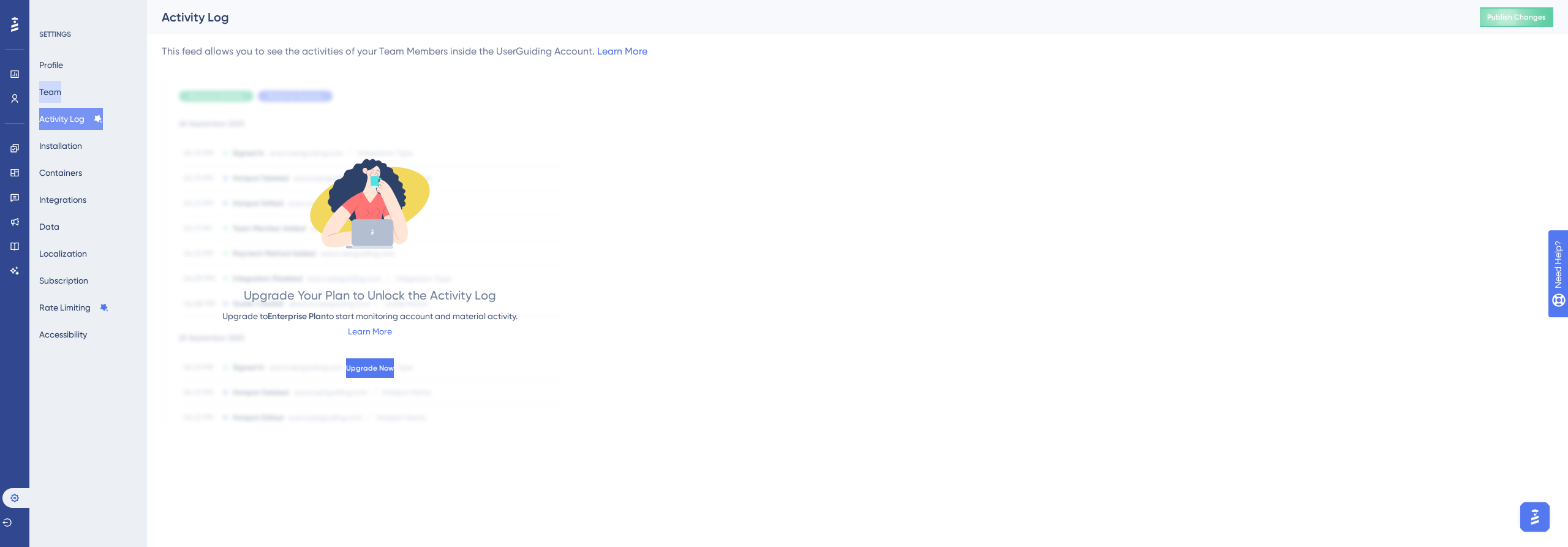
click at [61, 82] on button "Team" at bounding box center [50, 92] width 22 height 22
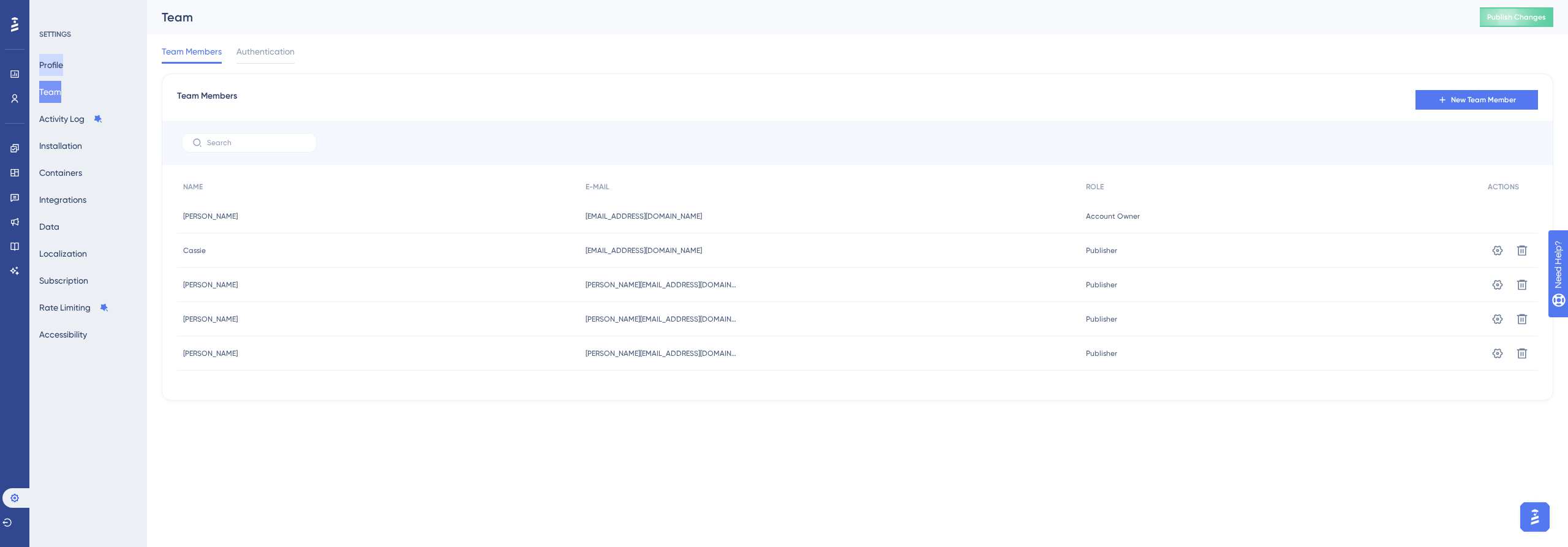
click at [59, 68] on button "Profile" at bounding box center [51, 65] width 24 height 22
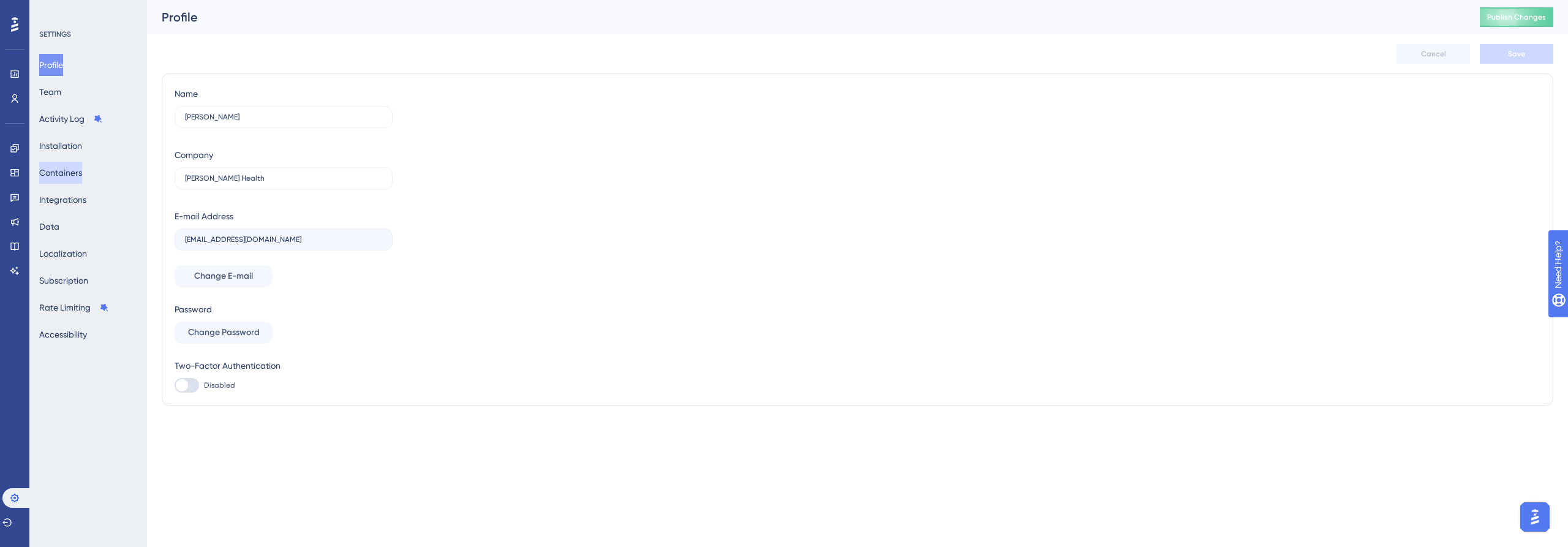
click at [72, 163] on button "Containers" at bounding box center [60, 173] width 43 height 22
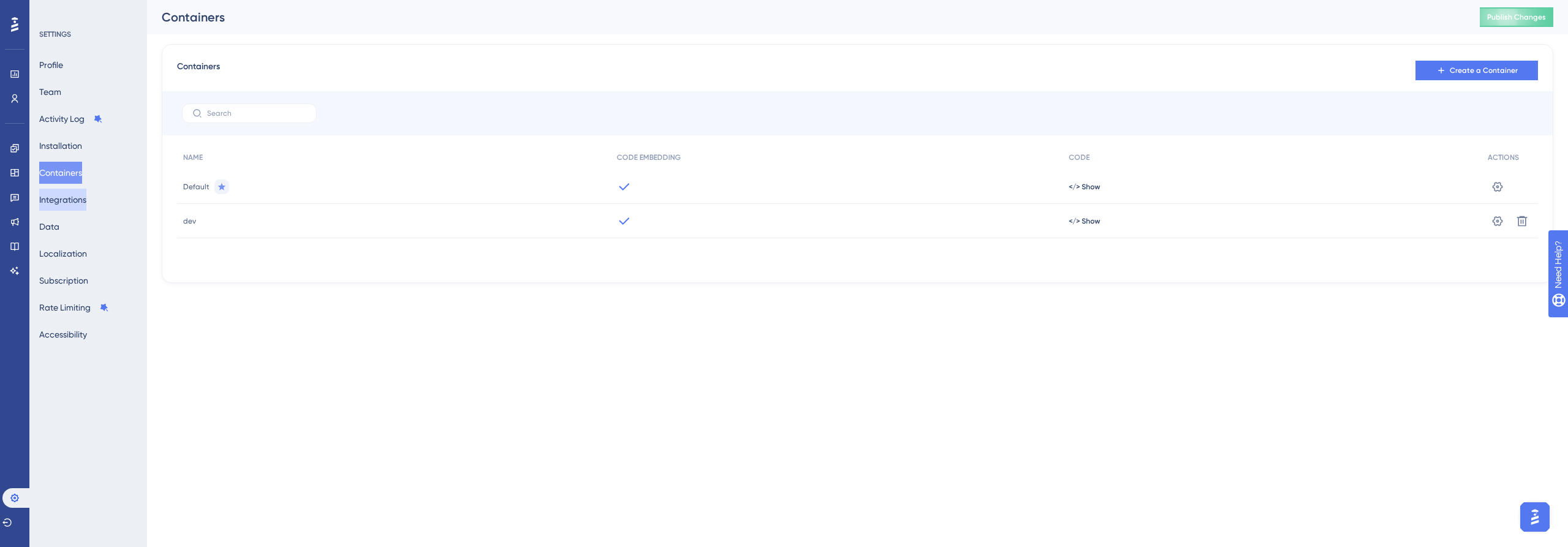
click at [77, 194] on button "Integrations" at bounding box center [63, 199] width 47 height 22
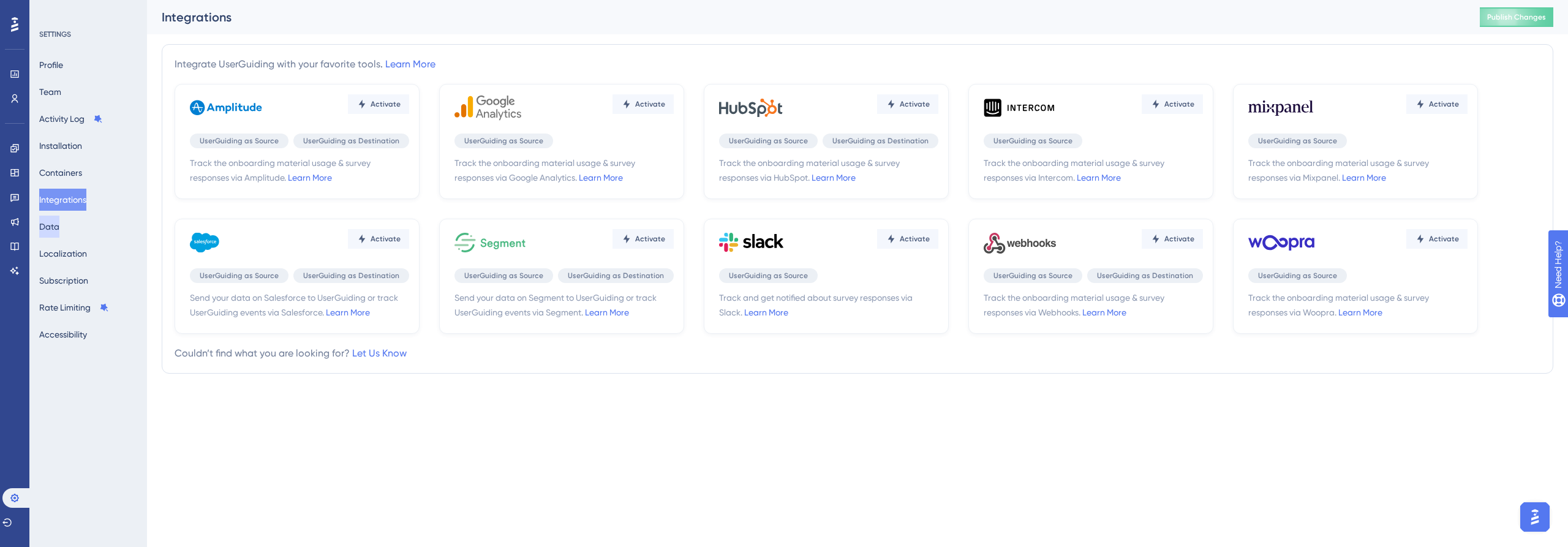
click at [56, 228] on button "Data" at bounding box center [49, 227] width 20 height 22
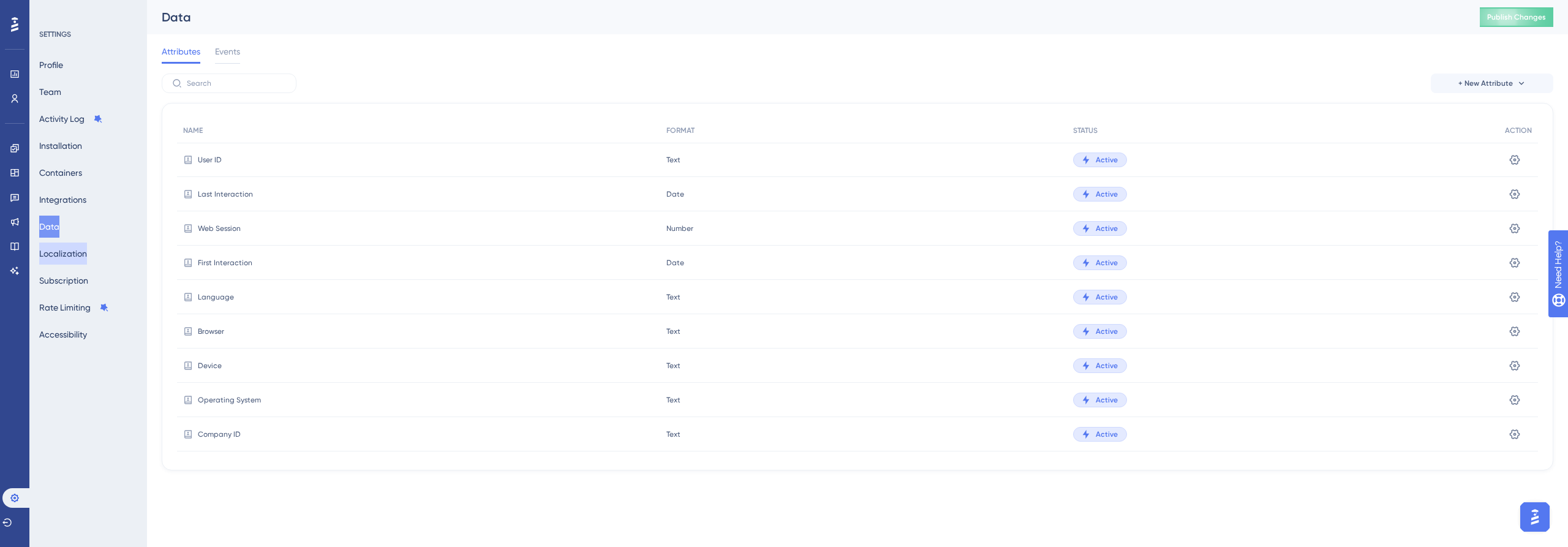
click at [65, 261] on button "Localization" at bounding box center [63, 254] width 48 height 22
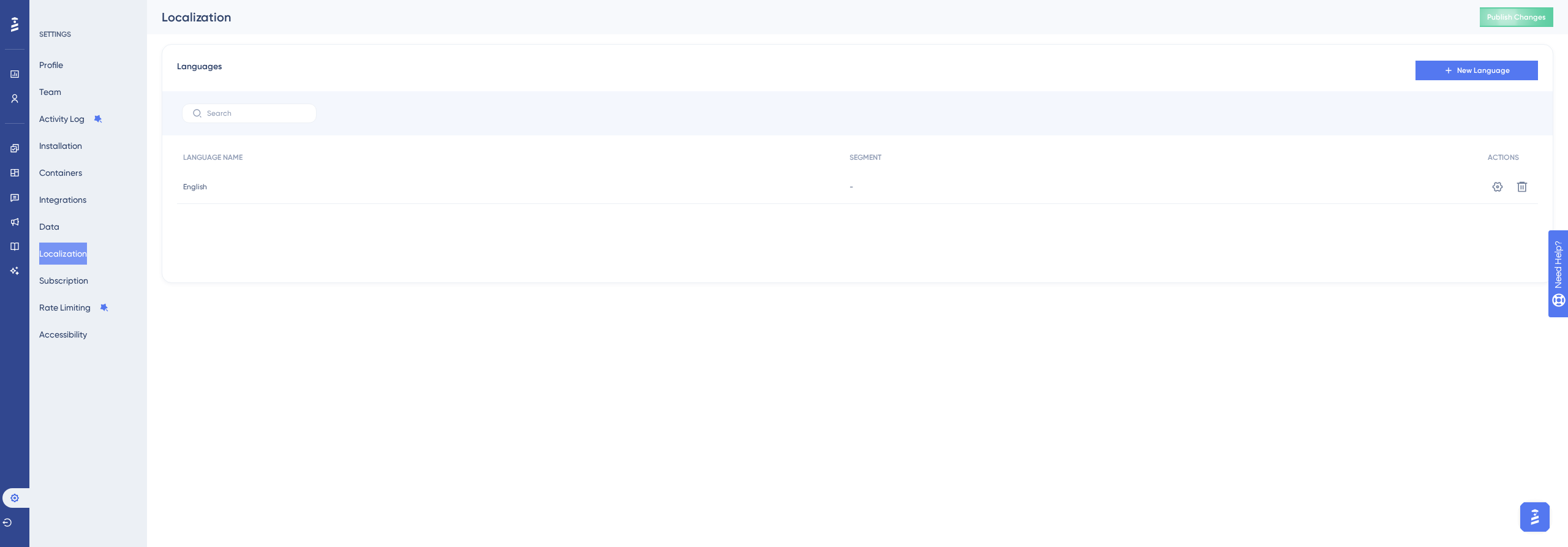
click at [56, 295] on div "Profile Team Activity Log Installation Containers Integrations Data Localizatio…" at bounding box center [88, 199] width 99 height 291
click at [59, 286] on button "Subscription" at bounding box center [64, 280] width 49 height 22
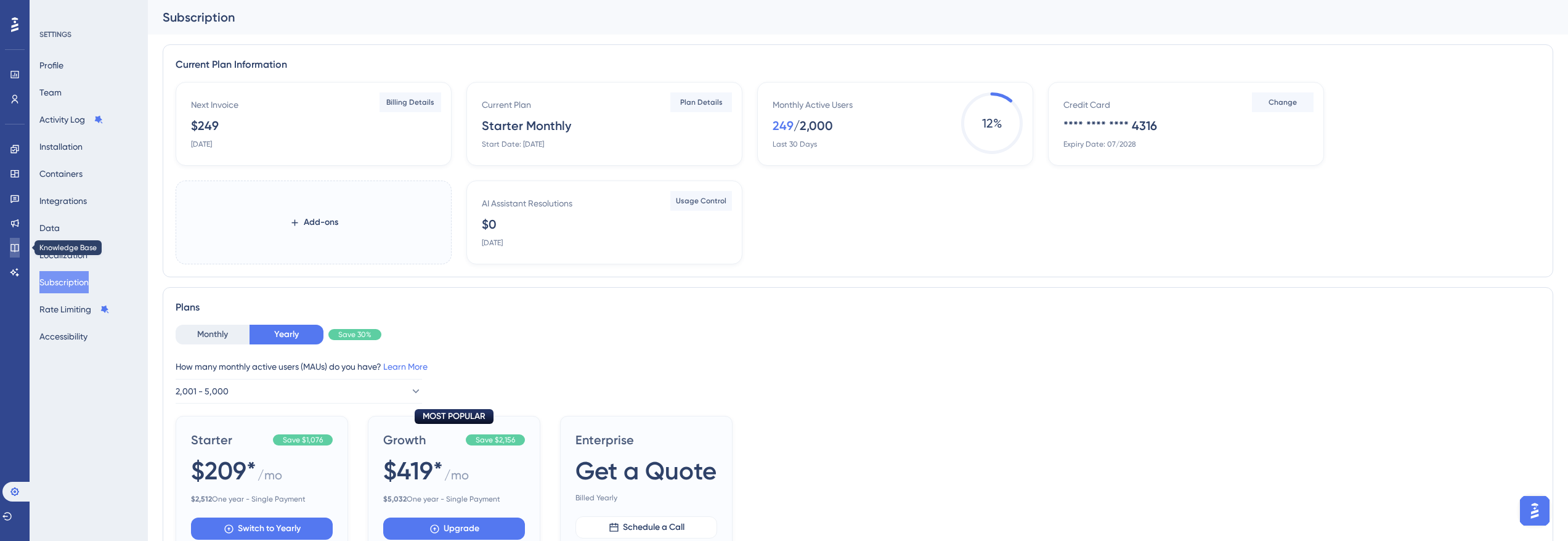
click at [12, 241] on link at bounding box center [15, 248] width 10 height 20
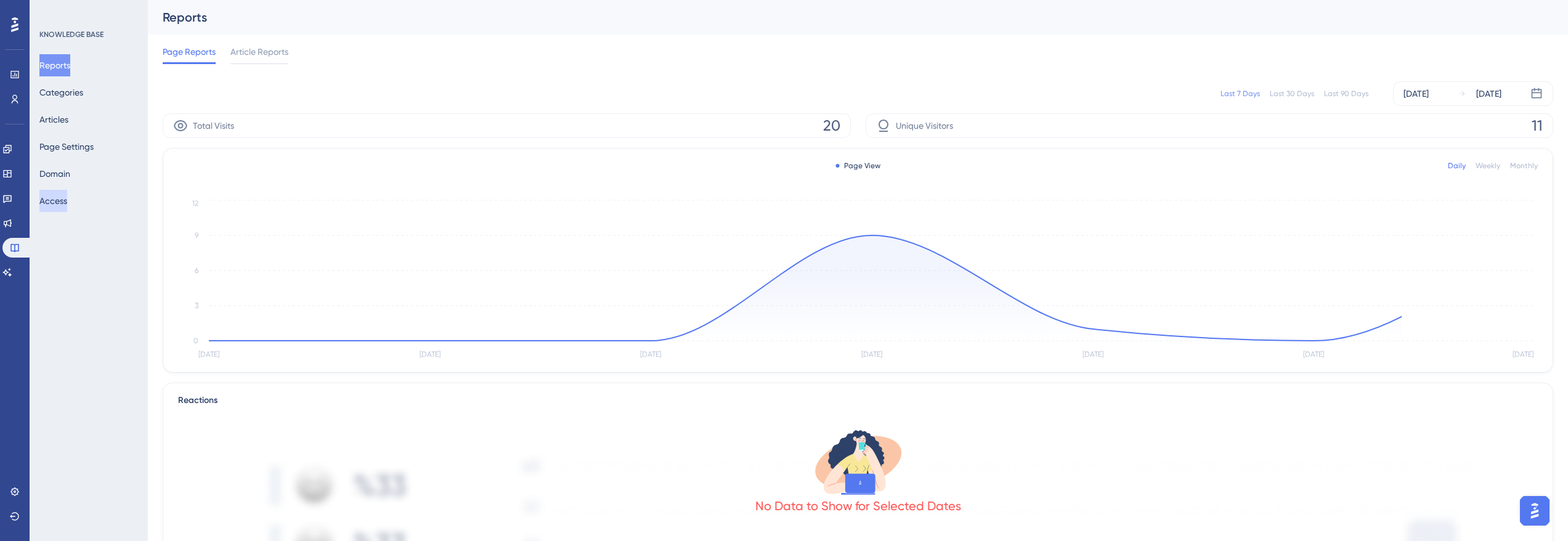
click at [67, 200] on button "Access" at bounding box center [53, 200] width 27 height 22
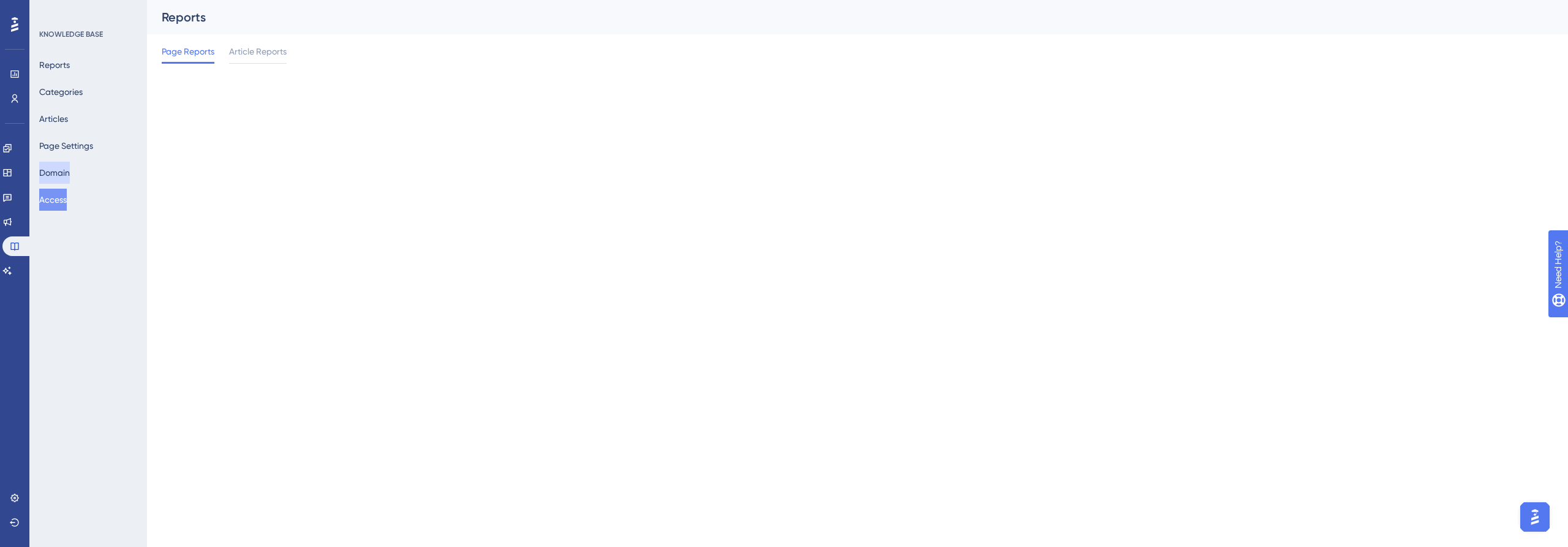
click at [66, 173] on button "Domain" at bounding box center [55, 173] width 31 height 22
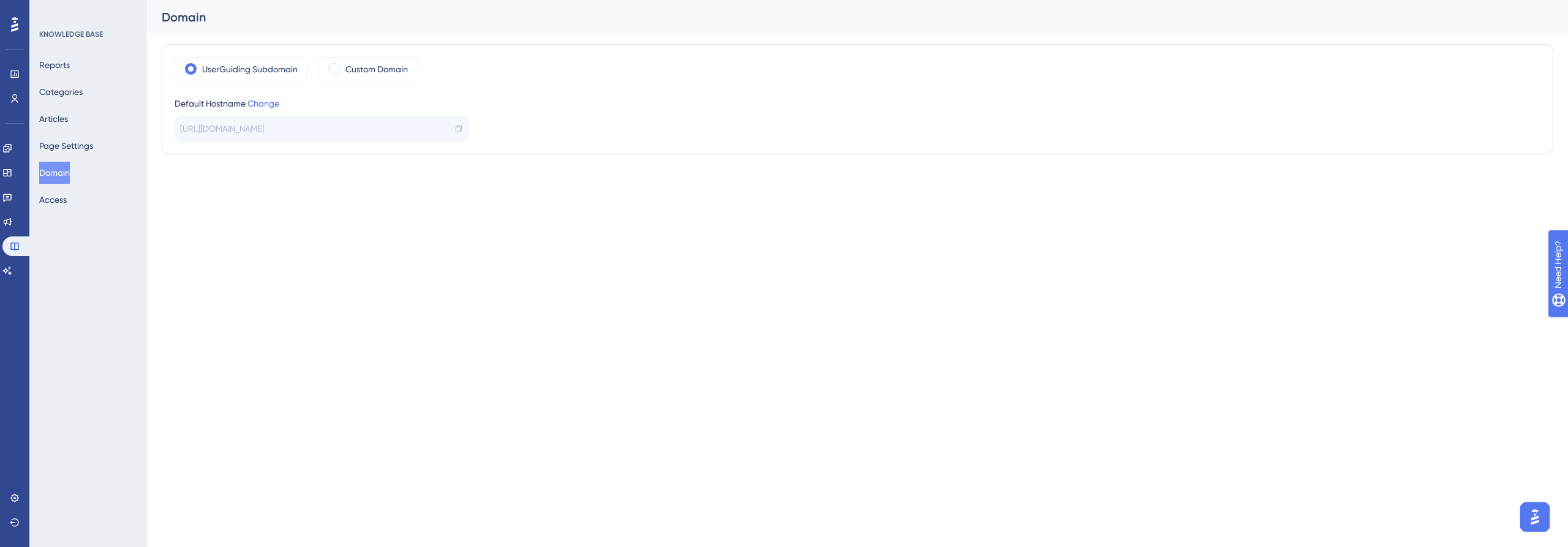
click at [87, 132] on div "Reports Categories Articles Page Settings Domain Access" at bounding box center [88, 132] width 99 height 157
click at [68, 126] on button "Articles" at bounding box center [54, 118] width 29 height 22
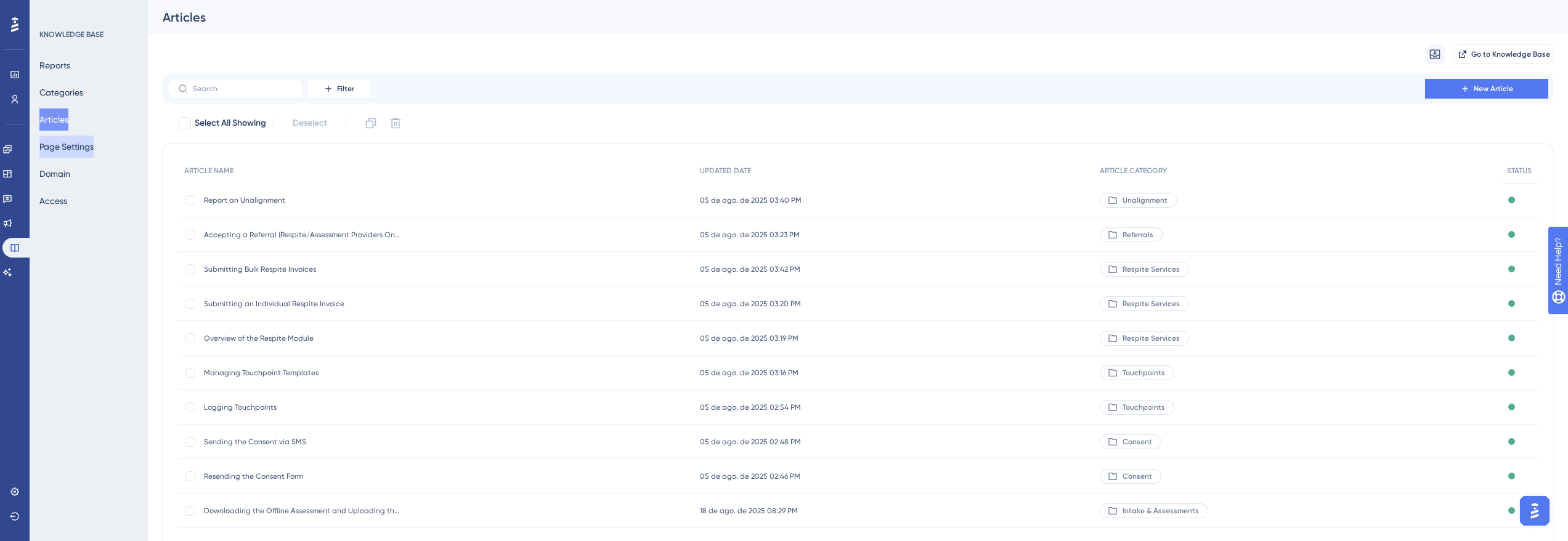
click at [74, 154] on button "Page Settings" at bounding box center [66, 146] width 54 height 22
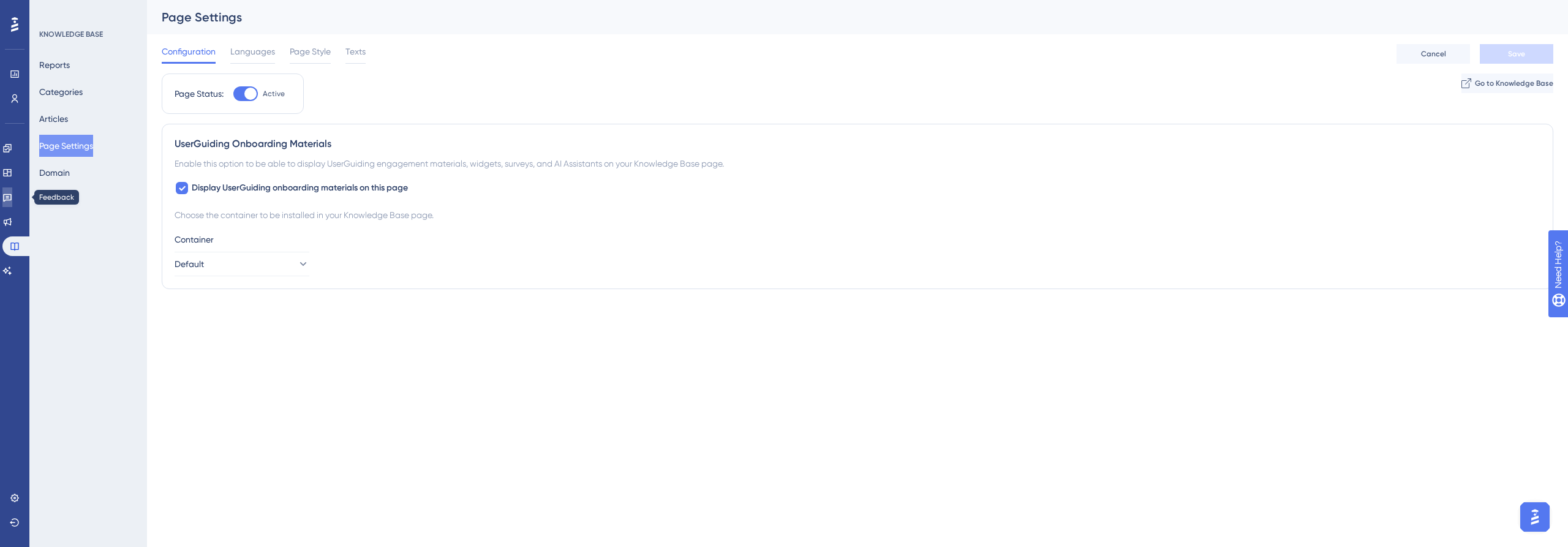
click at [12, 198] on icon at bounding box center [7, 197] width 10 height 10
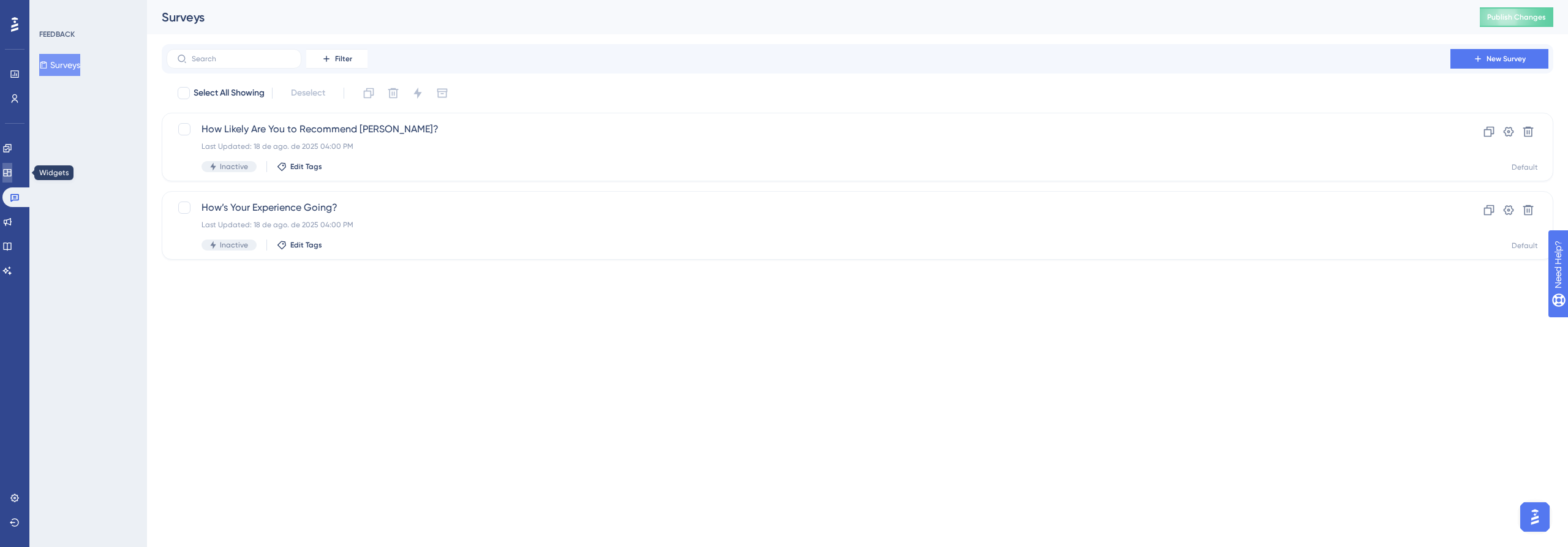
click at [12, 176] on icon at bounding box center [7, 172] width 10 height 10
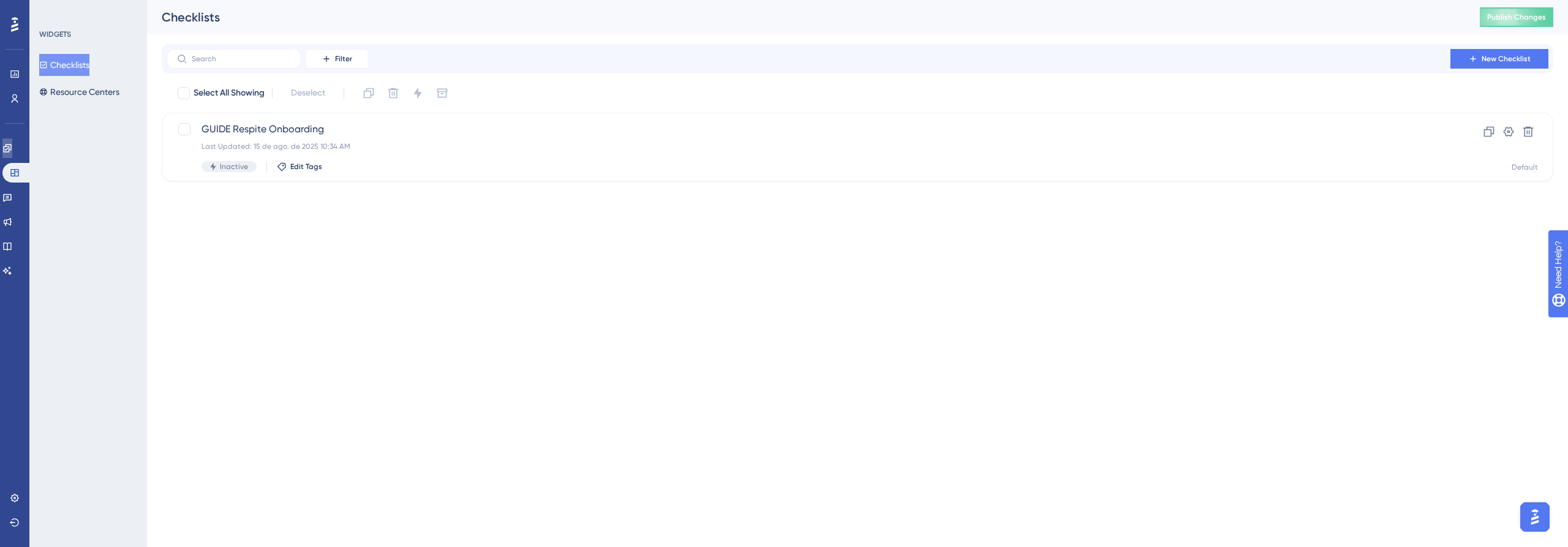
click at [8, 147] on link at bounding box center [7, 148] width 10 height 20
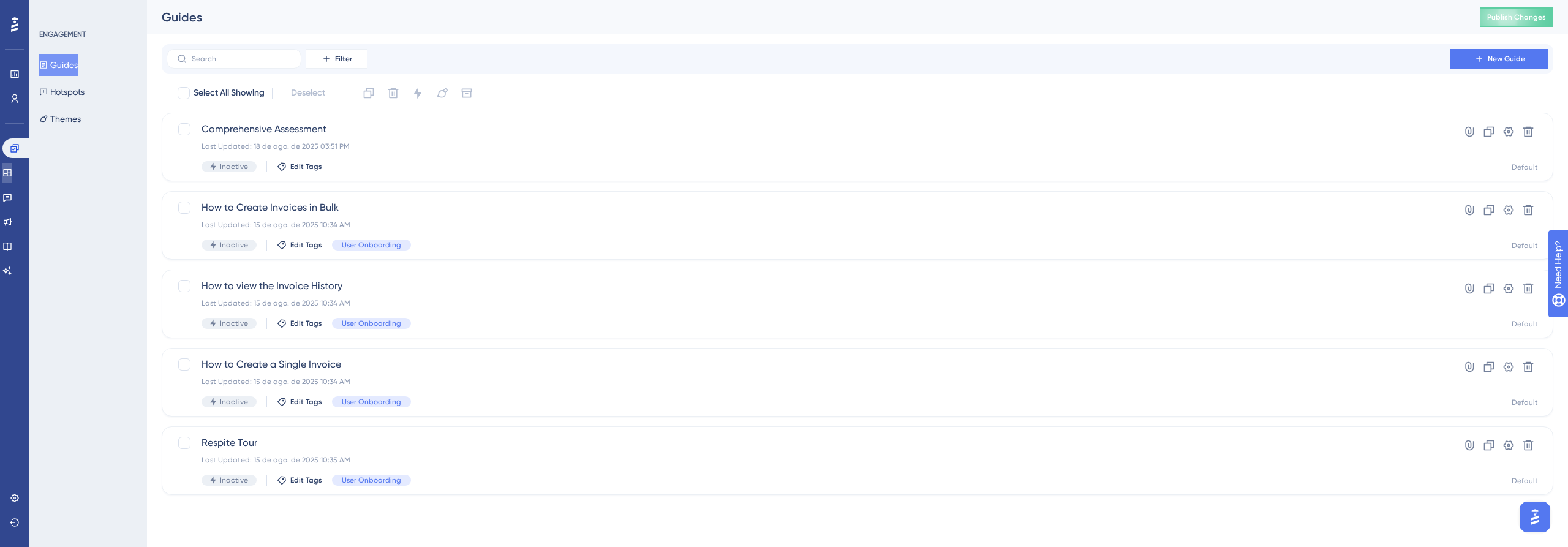
click at [12, 175] on link at bounding box center [7, 173] width 10 height 20
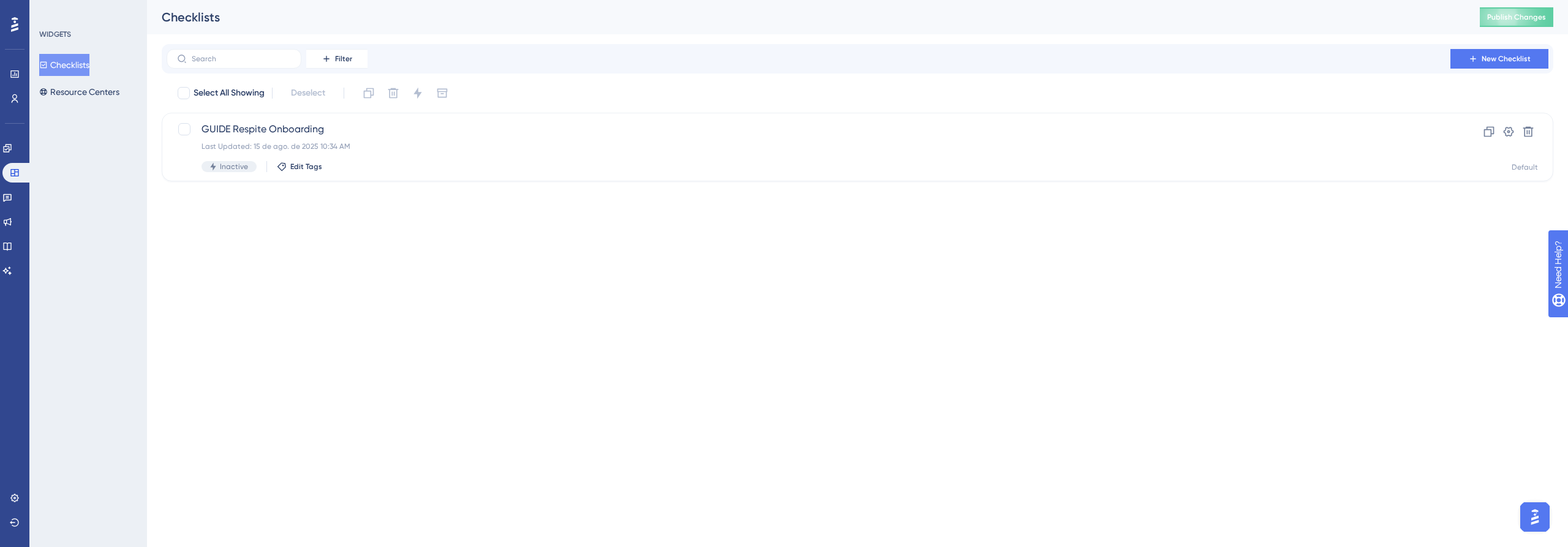
click at [5, 112] on div "Engagement Widgets Feedback Product Updates Knowledge Base AI Assistant" at bounding box center [15, 194] width 25 height 172
click at [18, 95] on icon at bounding box center [15, 98] width 10 height 10
